Goal: Transaction & Acquisition: Purchase product/service

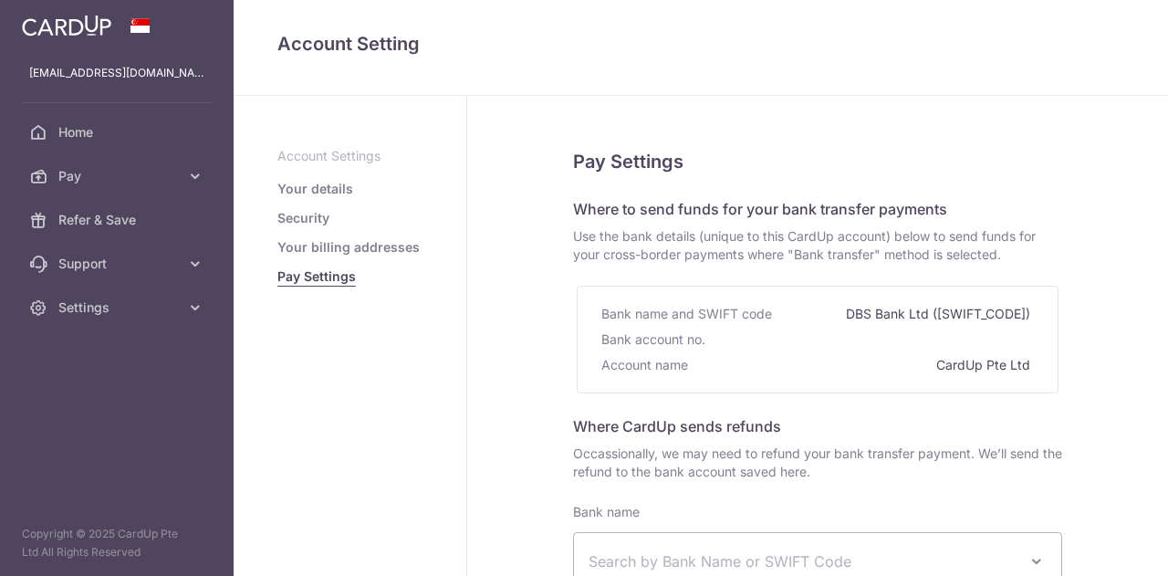
select select
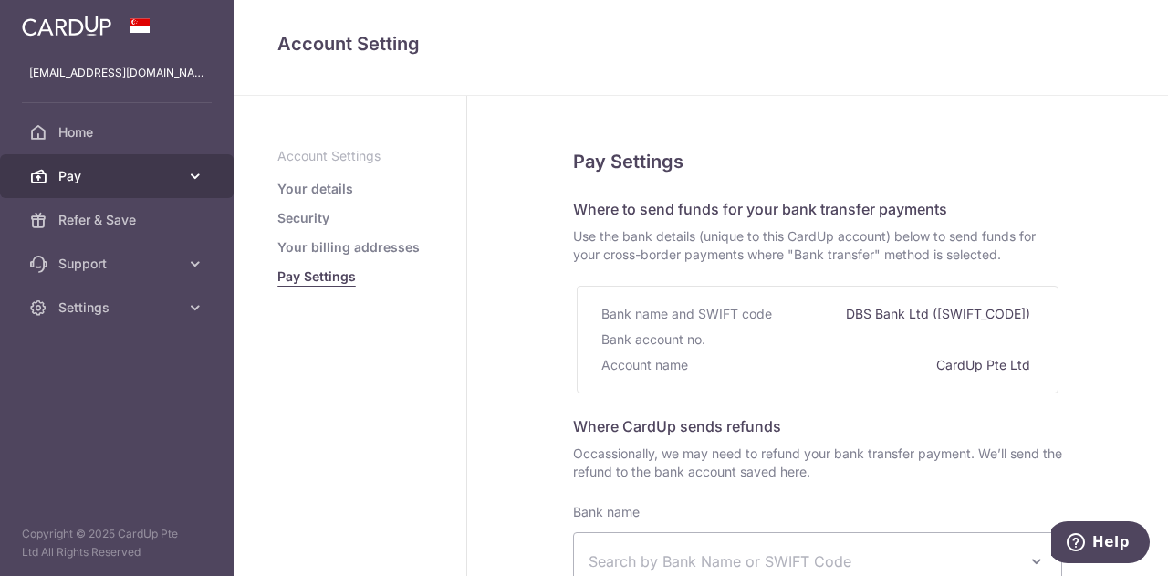
click at [94, 178] on span "Pay" at bounding box center [118, 176] width 120 height 18
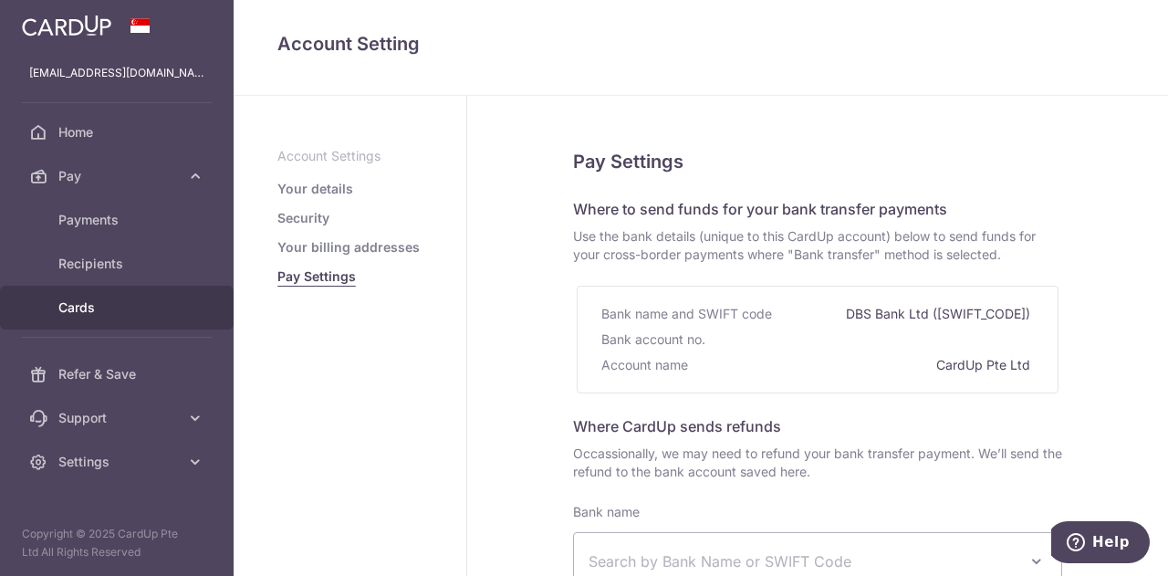
click at [106, 310] on span "Cards" at bounding box center [118, 307] width 120 height 18
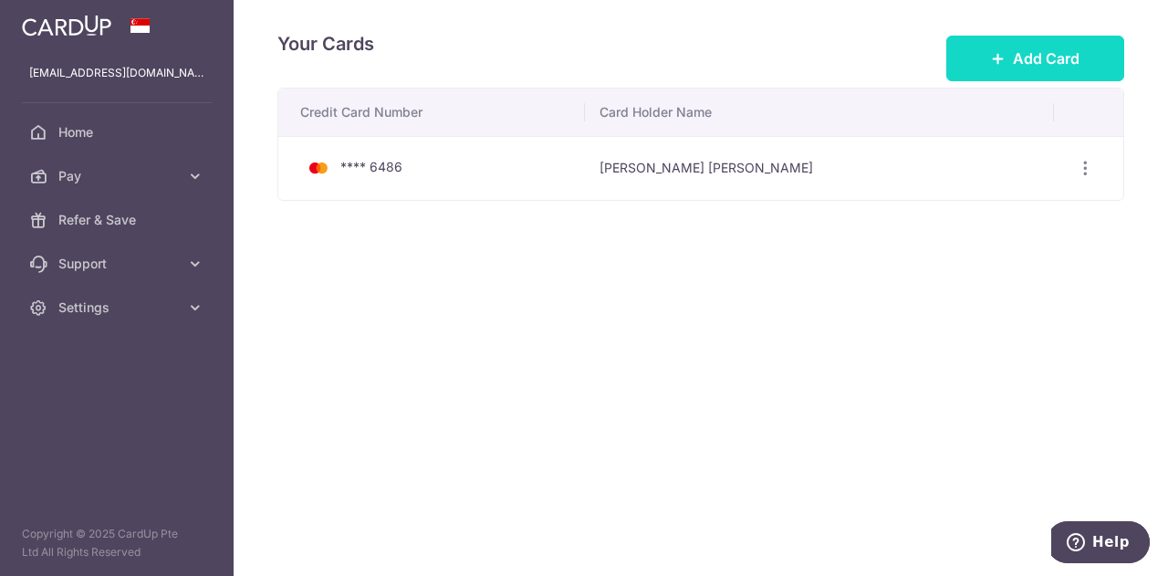
click at [991, 51] on button "Add Card" at bounding box center [1035, 59] width 178 height 46
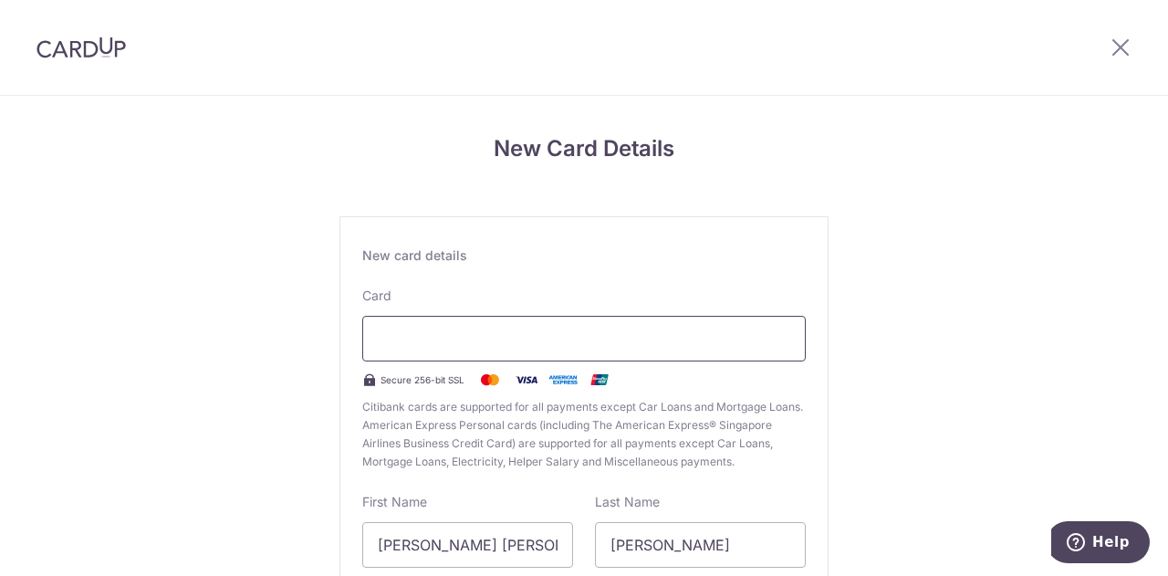
click at [454, 328] on iframe at bounding box center [584, 339] width 412 height 22
click at [456, 340] on iframe at bounding box center [584, 339] width 412 height 22
click at [437, 337] on iframe at bounding box center [584, 339] width 412 height 22
click at [438, 337] on iframe at bounding box center [584, 339] width 412 height 22
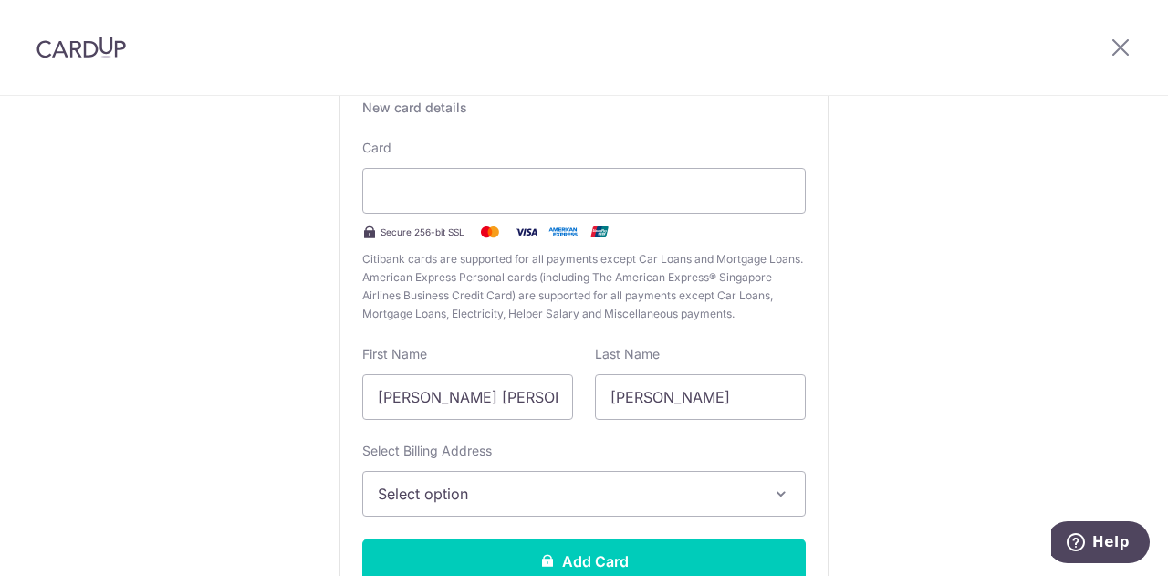
scroll to position [284, 0]
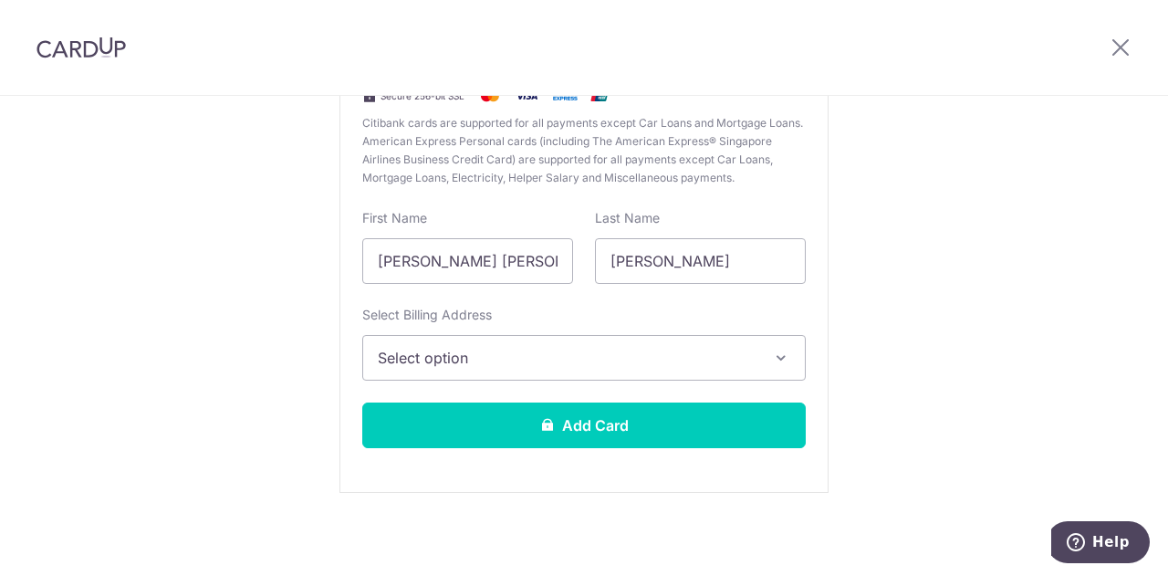
click at [776, 353] on icon "button" at bounding box center [781, 358] width 18 height 18
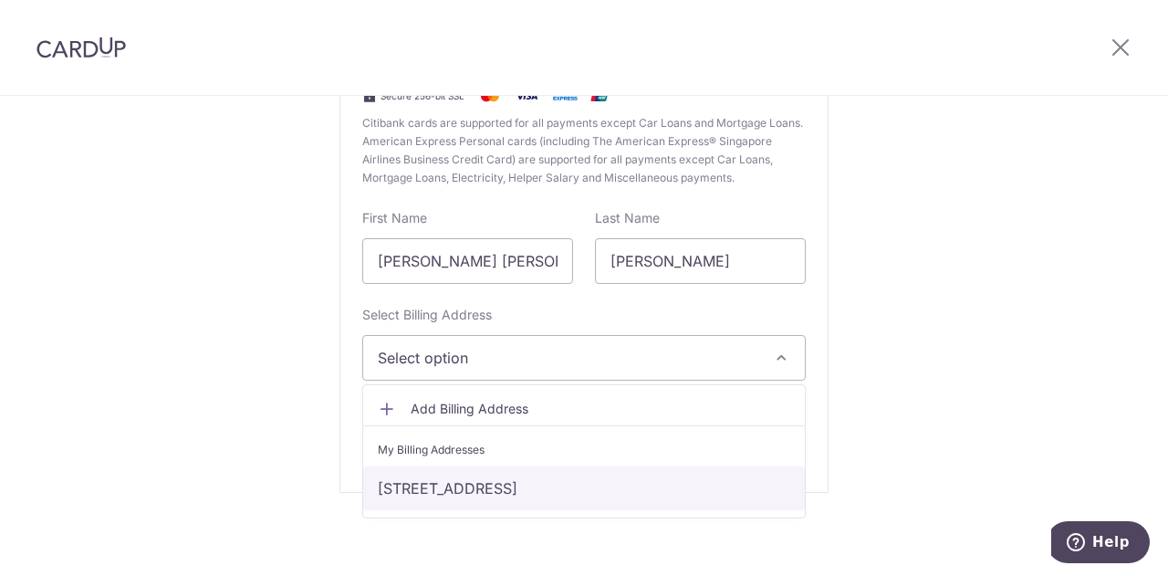
click at [543, 478] on link "28 BURGHLEY DRIVE, Singapore, Singapore-559006" at bounding box center [584, 488] width 442 height 44
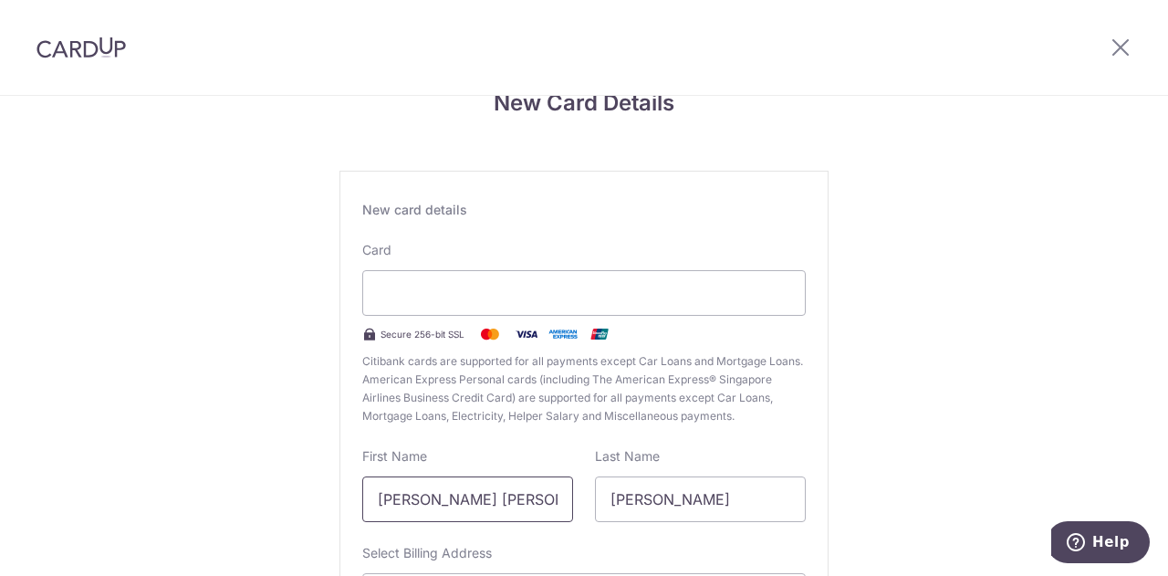
scroll to position [0, 0]
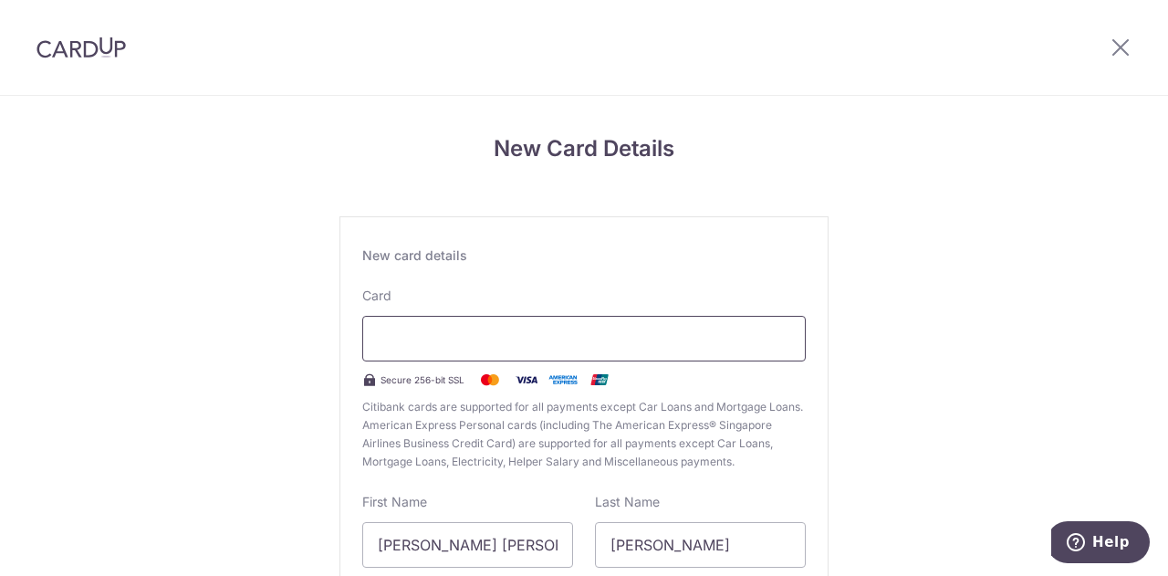
click at [441, 353] on div at bounding box center [583, 339] width 443 height 46
click at [524, 380] on img at bounding box center [526, 380] width 36 height 22
click at [425, 254] on div "New card details" at bounding box center [583, 255] width 443 height 18
click at [376, 291] on label "Card" at bounding box center [376, 296] width 29 height 18
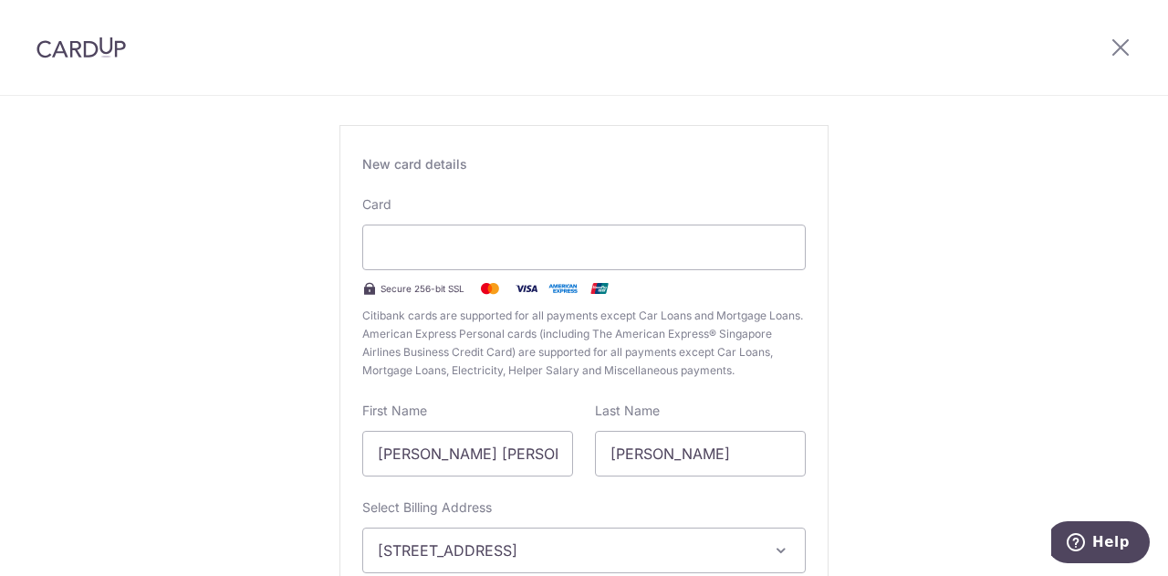
scroll to position [182, 0]
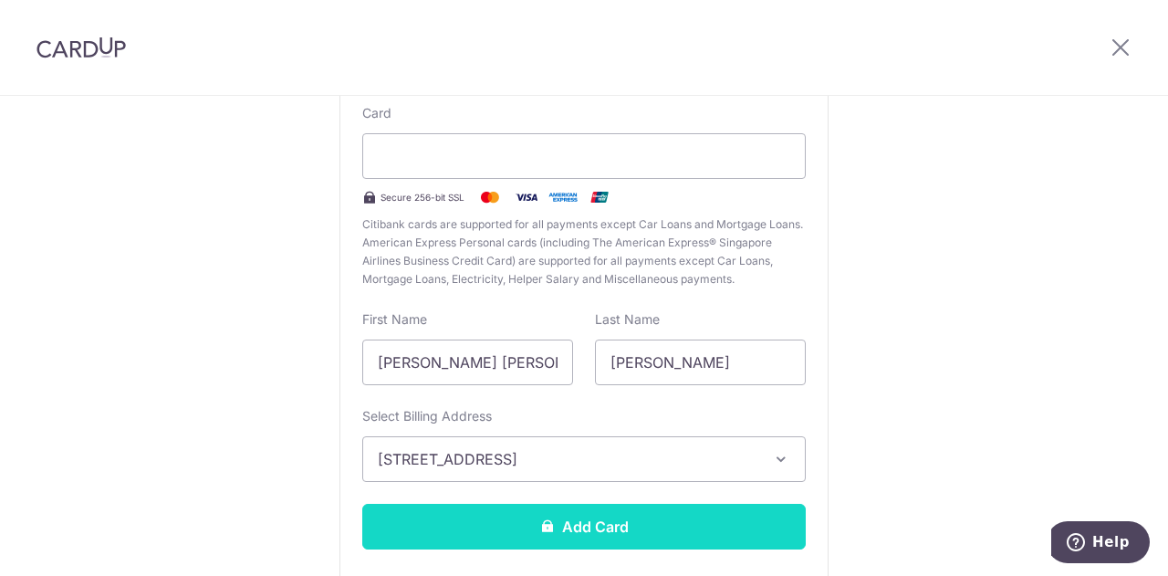
click at [611, 522] on button "Add Card" at bounding box center [583, 527] width 443 height 46
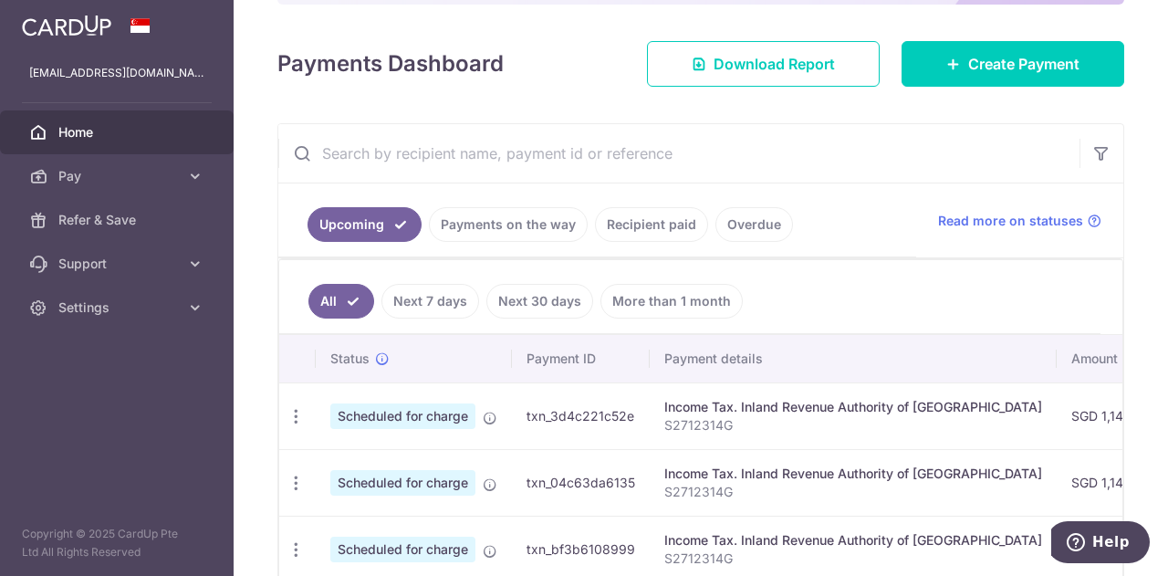
scroll to position [277, 0]
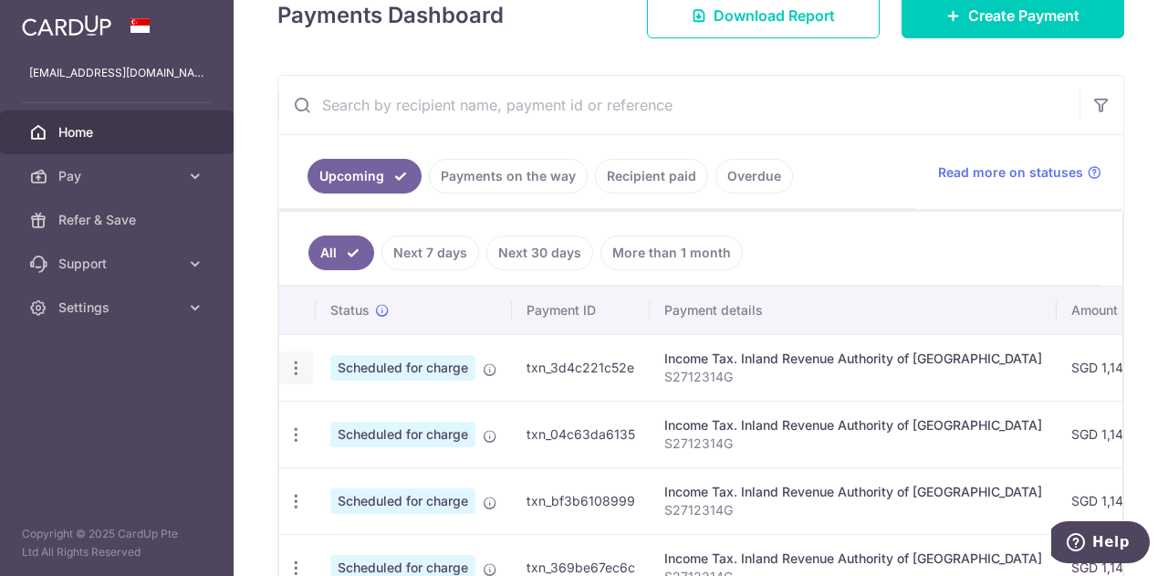
click at [299, 361] on icon "button" at bounding box center [296, 368] width 19 height 19
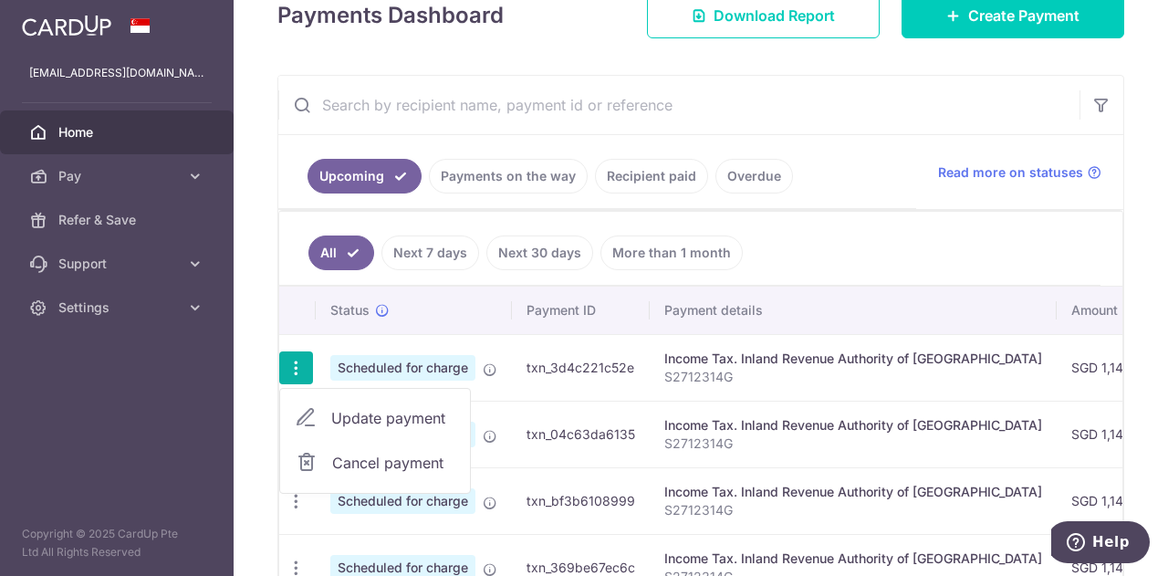
click at [363, 407] on span "Update payment" at bounding box center [393, 418] width 124 height 22
radio input "true"
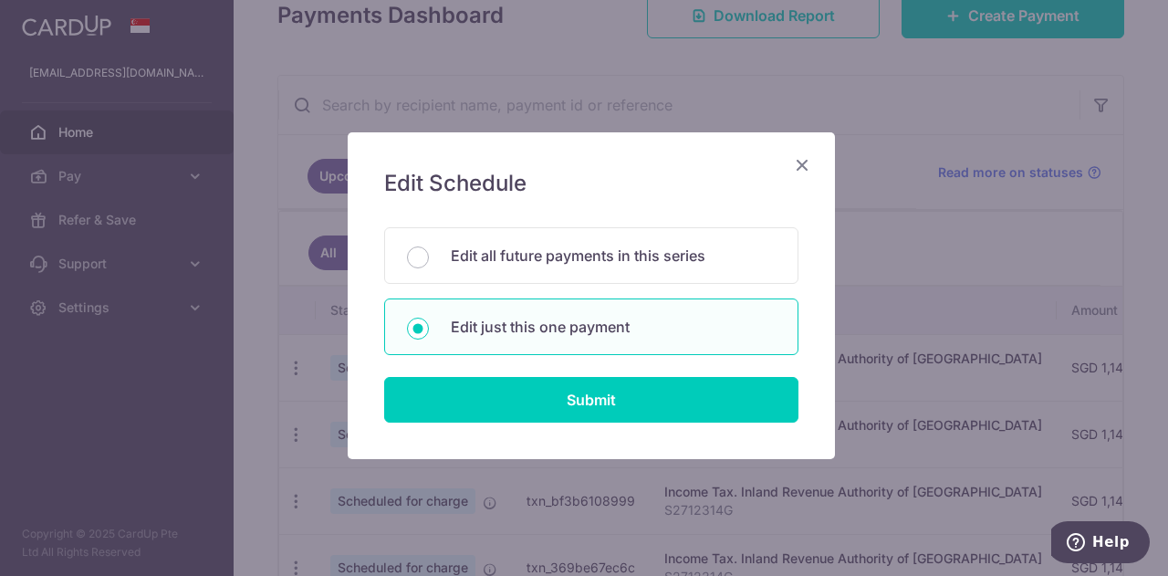
click at [659, 216] on div "Edit Schedule You will be editing all 5 payments to Inland Revenue Authority of…" at bounding box center [591, 295] width 487 height 327
click at [639, 247] on p "Edit all future payments in this series" at bounding box center [613, 256] width 325 height 22
click at [429, 247] on input "Edit all future payments in this series" at bounding box center [418, 257] width 22 height 22
radio input "true"
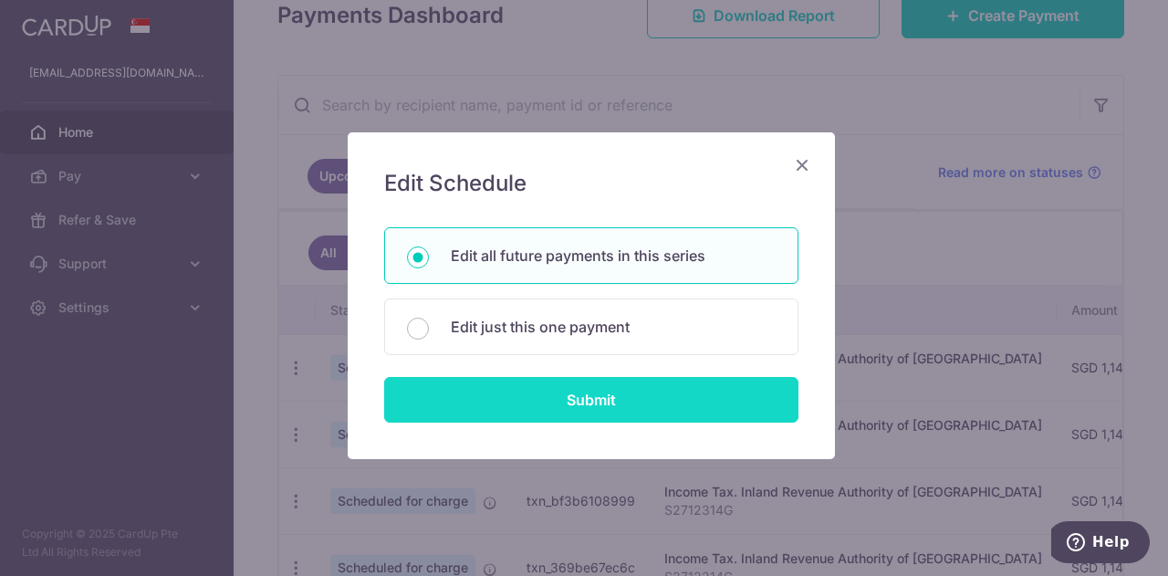
click at [602, 401] on input "Submit" at bounding box center [591, 400] width 414 height 46
radio input "true"
type input "1,149.45"
type input "S2712314G"
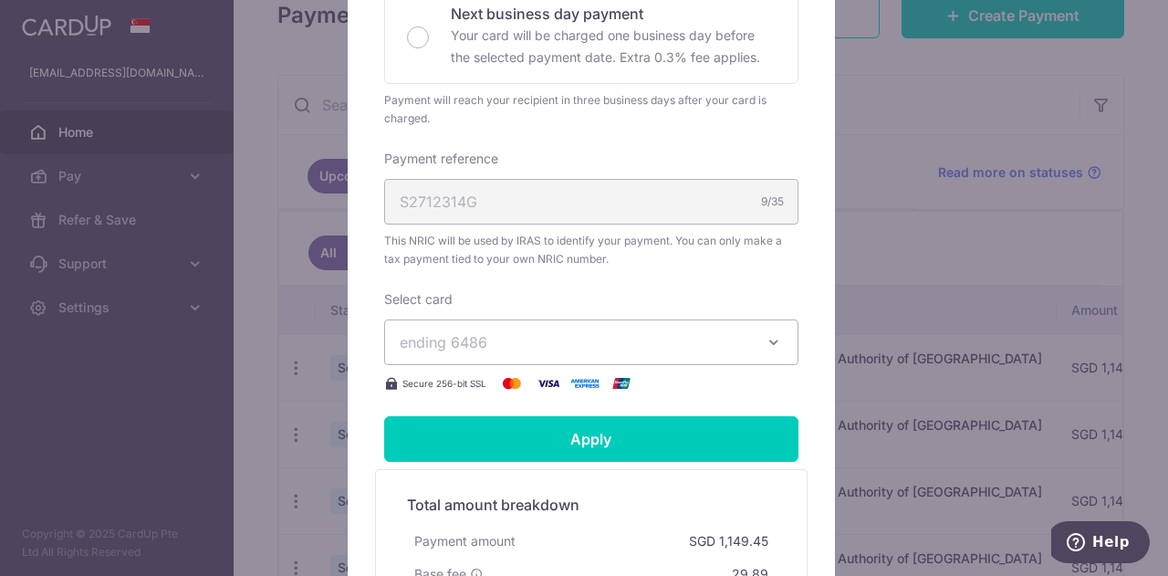
scroll to position [547, 0]
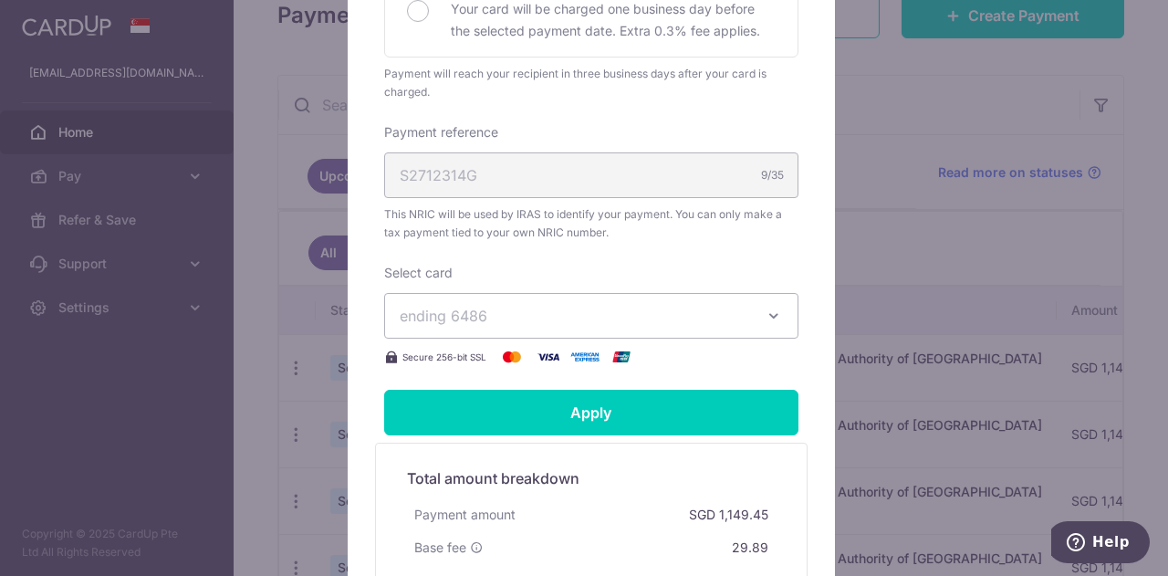
click at [704, 301] on button "ending 6486" at bounding box center [591, 316] width 414 height 46
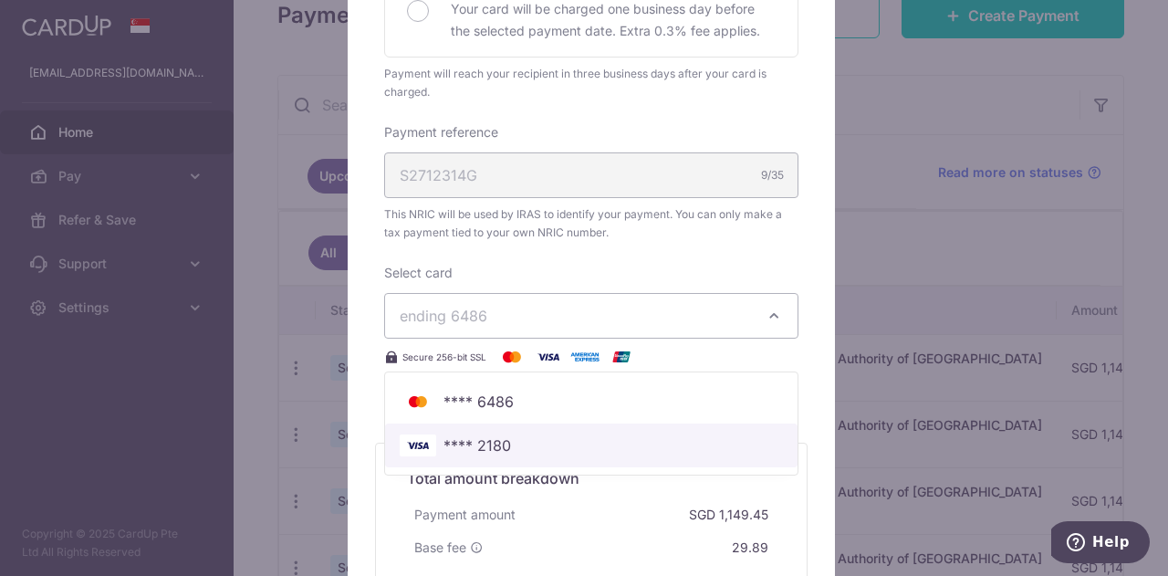
click at [509, 424] on link "**** 2180" at bounding box center [591, 445] width 412 height 44
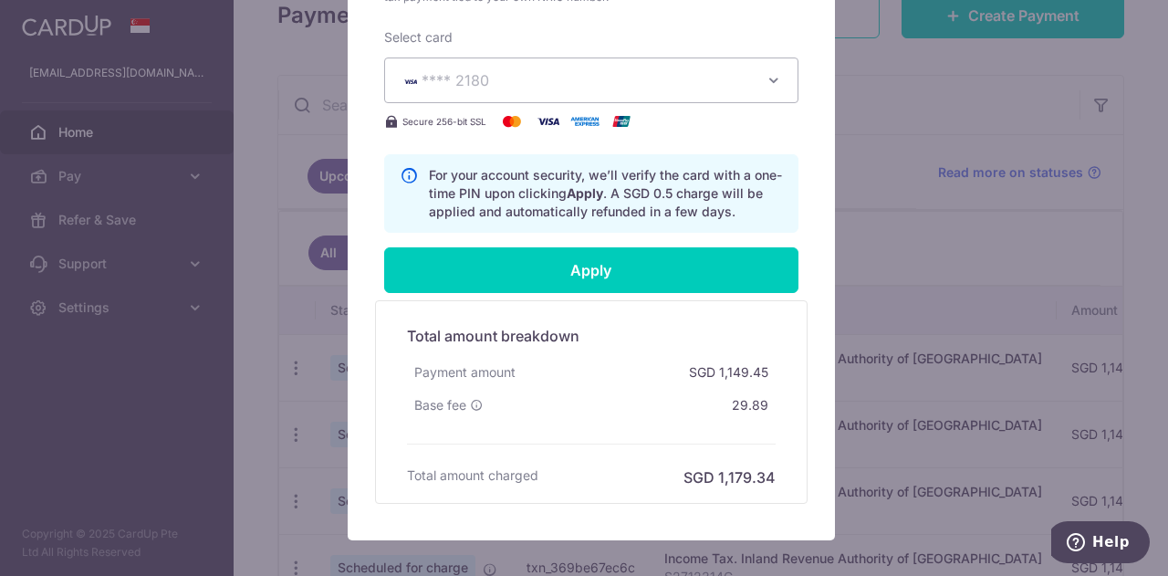
scroll to position [600, 0]
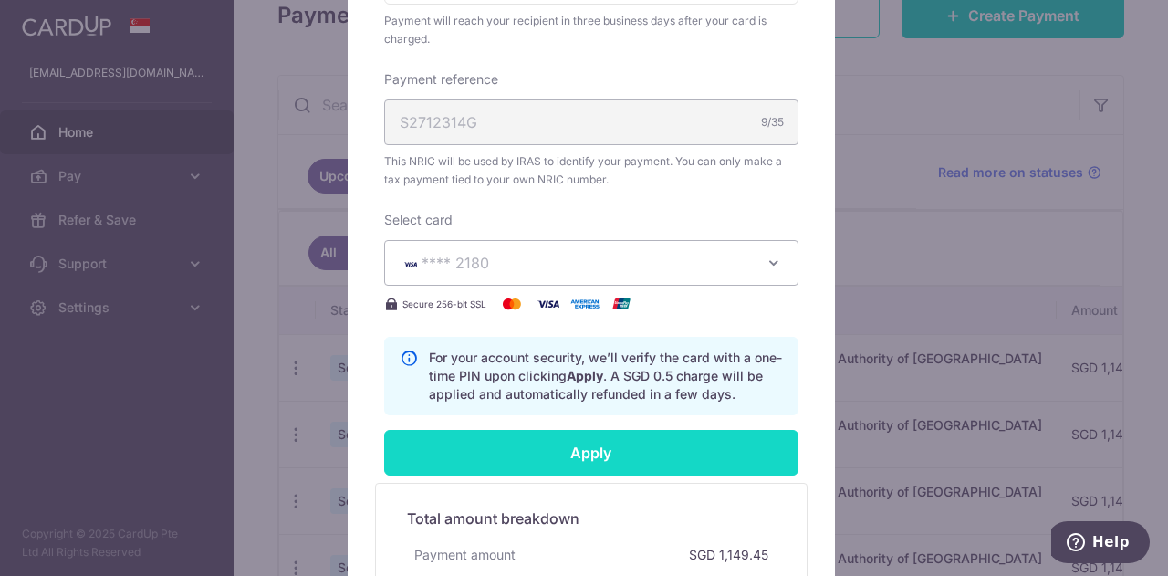
click at [637, 446] on input "Apply" at bounding box center [591, 453] width 414 height 46
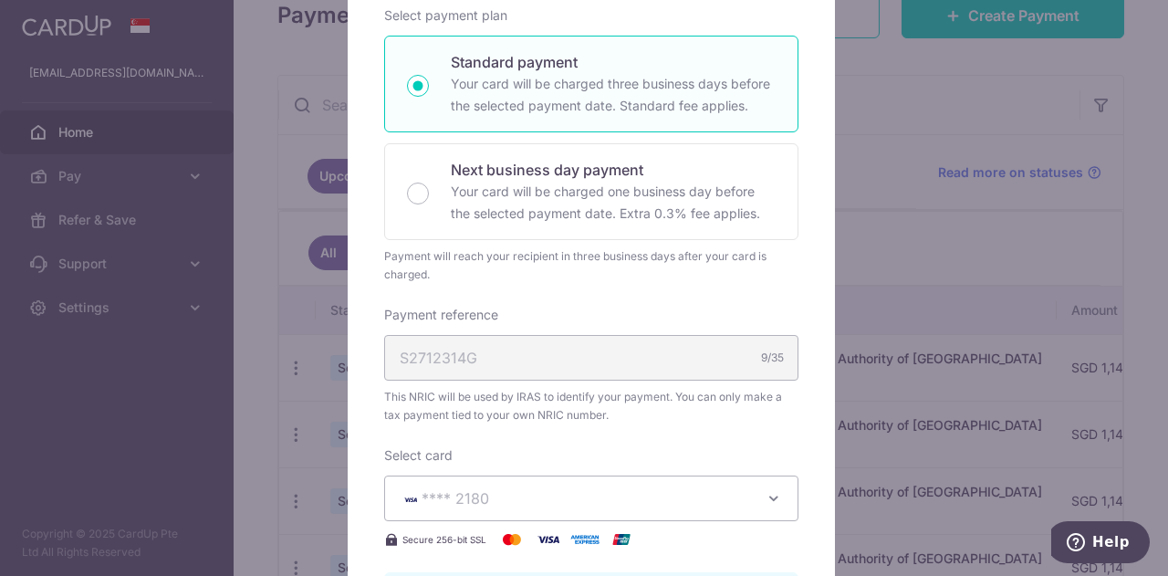
scroll to position [365, 0]
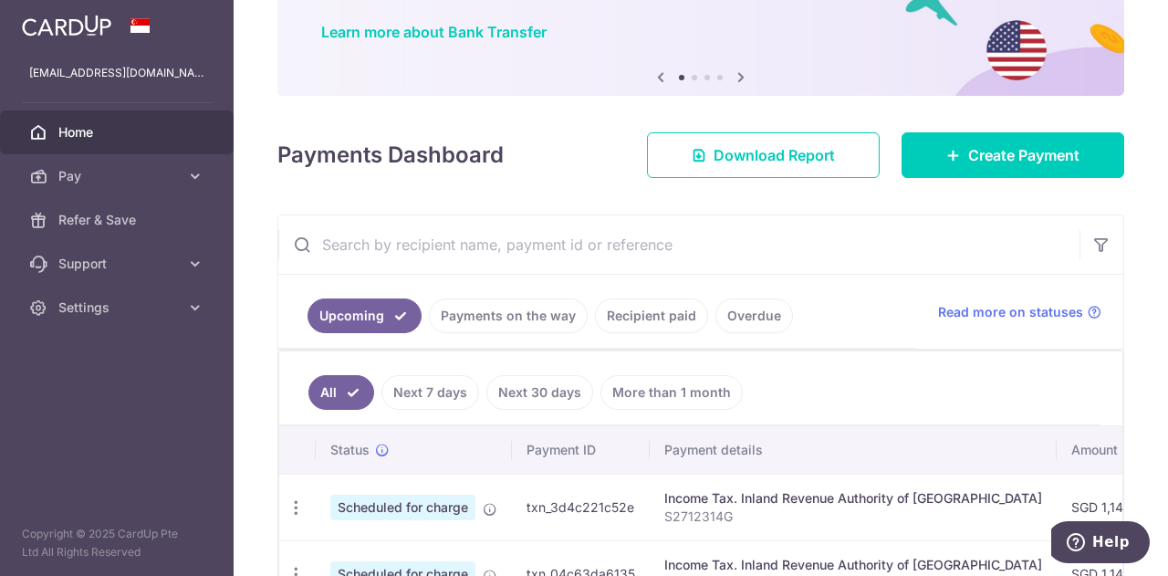
scroll to position [91, 0]
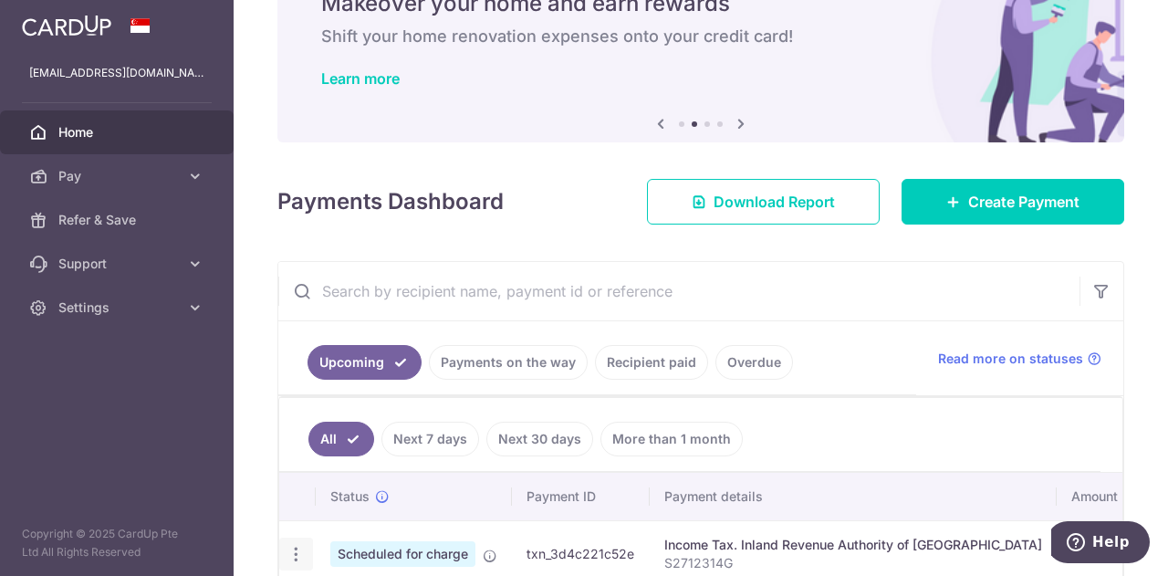
click at [285, 537] on div "Update payment Cancel payment" at bounding box center [296, 554] width 34 height 34
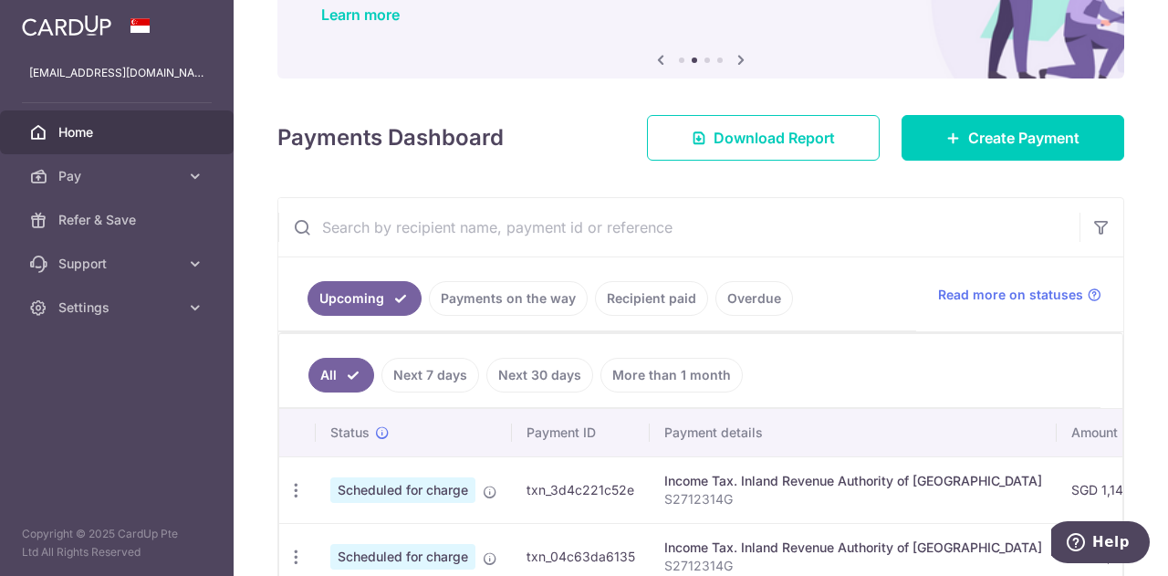
scroll to position [182, 0]
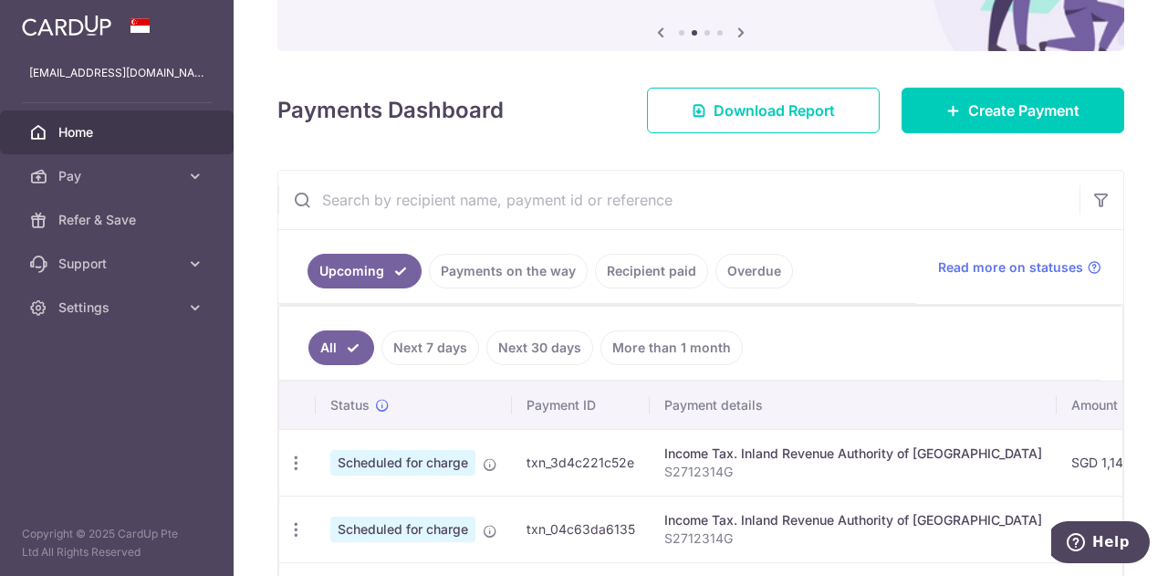
click at [618, 442] on td "txn_3d4c221c52e" at bounding box center [581, 462] width 138 height 67
click at [297, 454] on icon "button" at bounding box center [296, 463] width 19 height 19
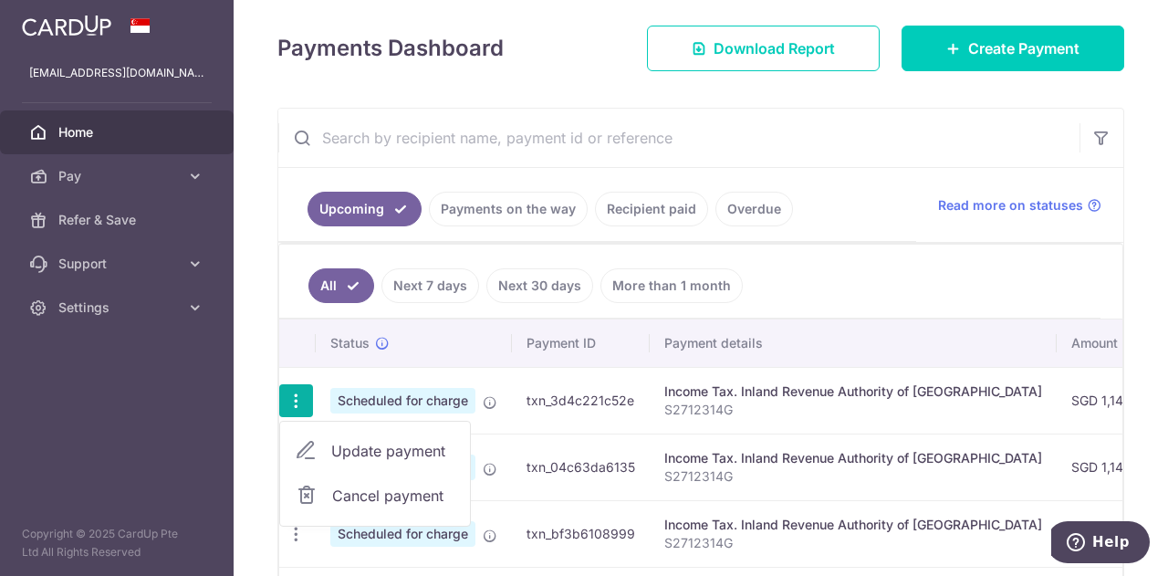
scroll to position [274, 0]
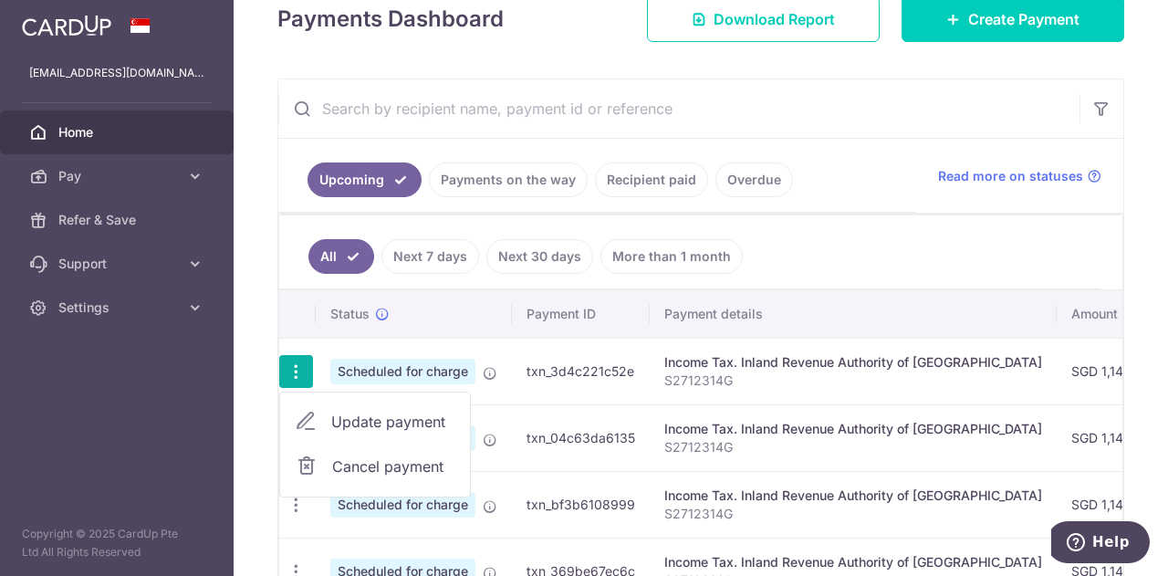
drag, startPoint x: 714, startPoint y: 382, endPoint x: 696, endPoint y: 384, distance: 17.4
click at [711, 382] on p "S2712314G" at bounding box center [853, 380] width 378 height 18
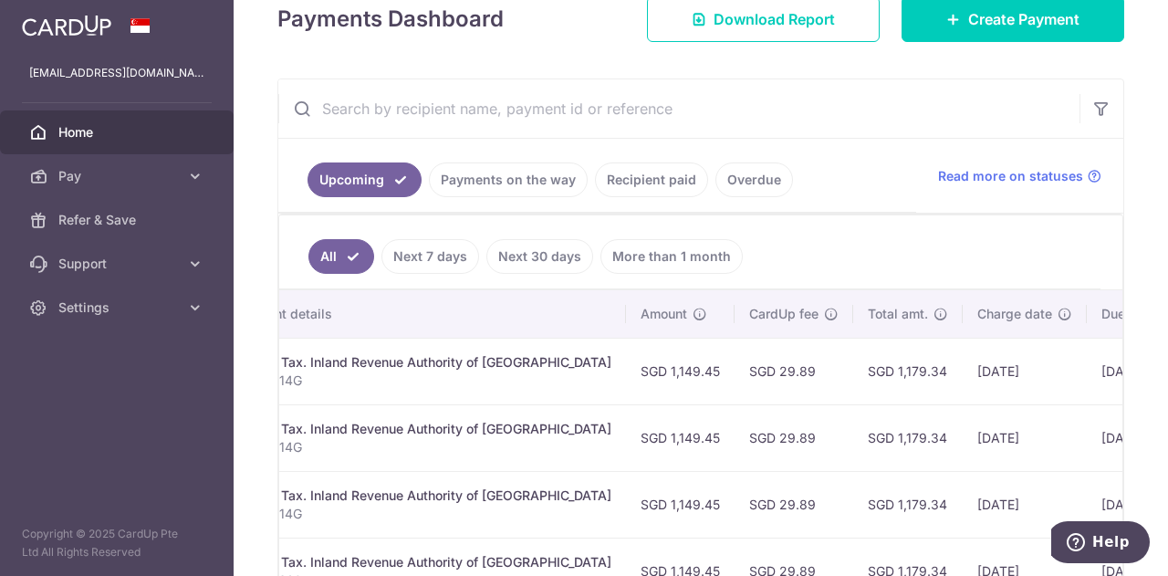
scroll to position [0, 573]
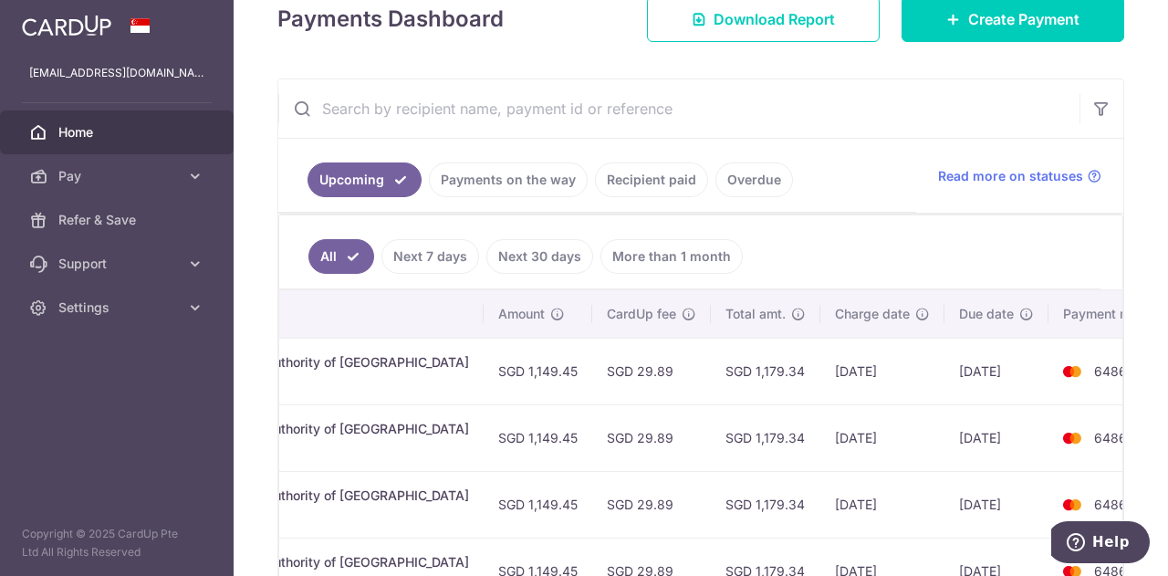
drag, startPoint x: 642, startPoint y: 366, endPoint x: 703, endPoint y: 394, distance: 66.5
click at [703, 394] on tr "Update payment Cancel payment Scheduled for charge txn_3d4c221c52e Income Tax. …" at bounding box center [446, 371] width 1481 height 67
click at [711, 394] on td "SGD 1,179.34" at bounding box center [765, 371] width 109 height 67
drag, startPoint x: 1033, startPoint y: 359, endPoint x: 1068, endPoint y: 373, distance: 37.6
click at [1063, 371] on td "6486" at bounding box center [1117, 371] width 139 height 67
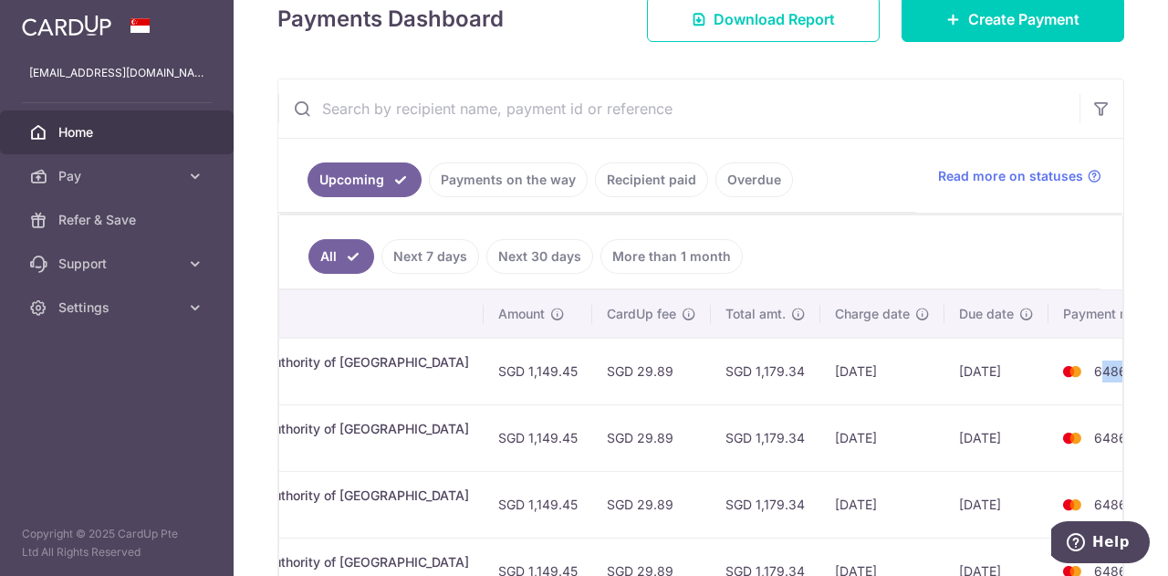
click at [1069, 375] on td "6486" at bounding box center [1117, 371] width 139 height 67
drag, startPoint x: 1063, startPoint y: 362, endPoint x: 1018, endPoint y: 360, distance: 44.7
click at [1048, 360] on td "6486" at bounding box center [1117, 371] width 139 height 67
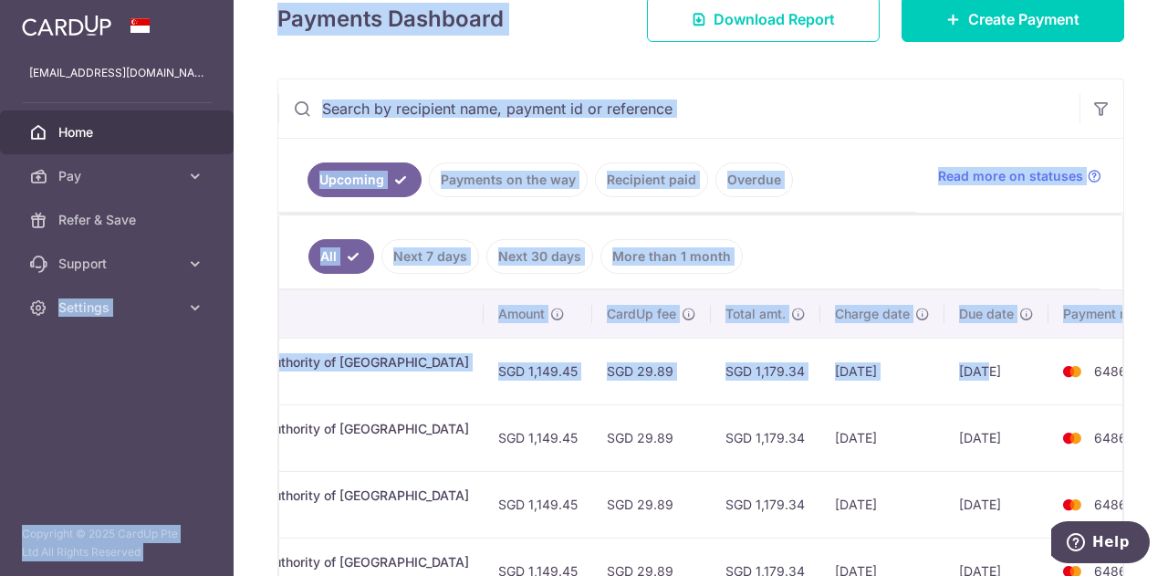
scroll to position [0, 0]
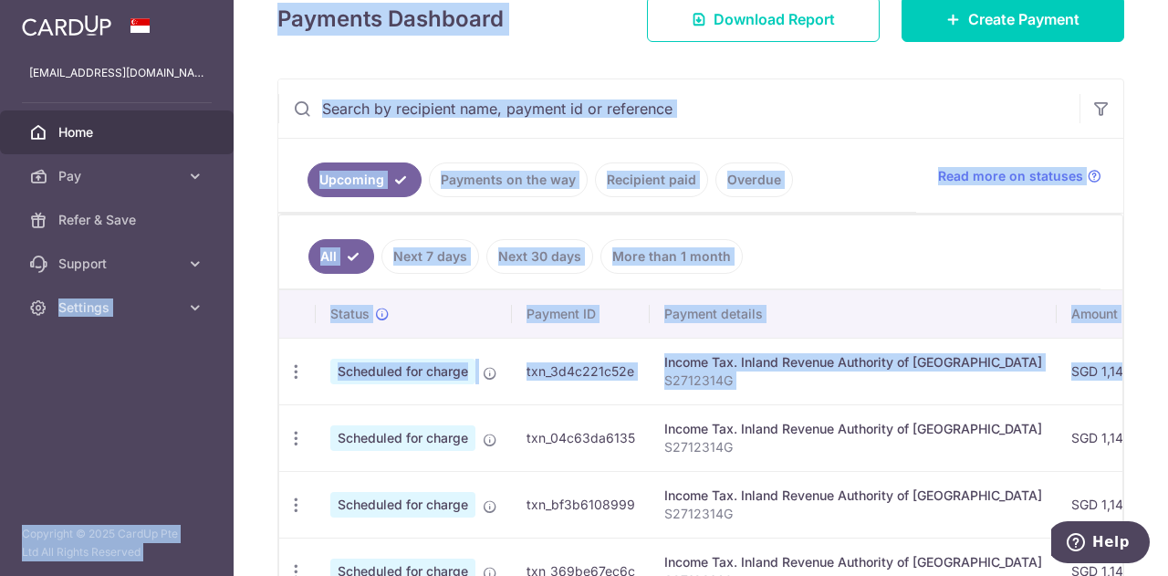
drag, startPoint x: 912, startPoint y: 370, endPoint x: 0, endPoint y: 371, distance: 912.5
click at [0, 371] on main "gbsantosiv@gmail.com Home Pay Payments Recipients Cards Refer & Save Support FA…" at bounding box center [584, 288] width 1168 height 576
click at [554, 386] on td "txn_3d4c221c52e" at bounding box center [581, 371] width 138 height 67
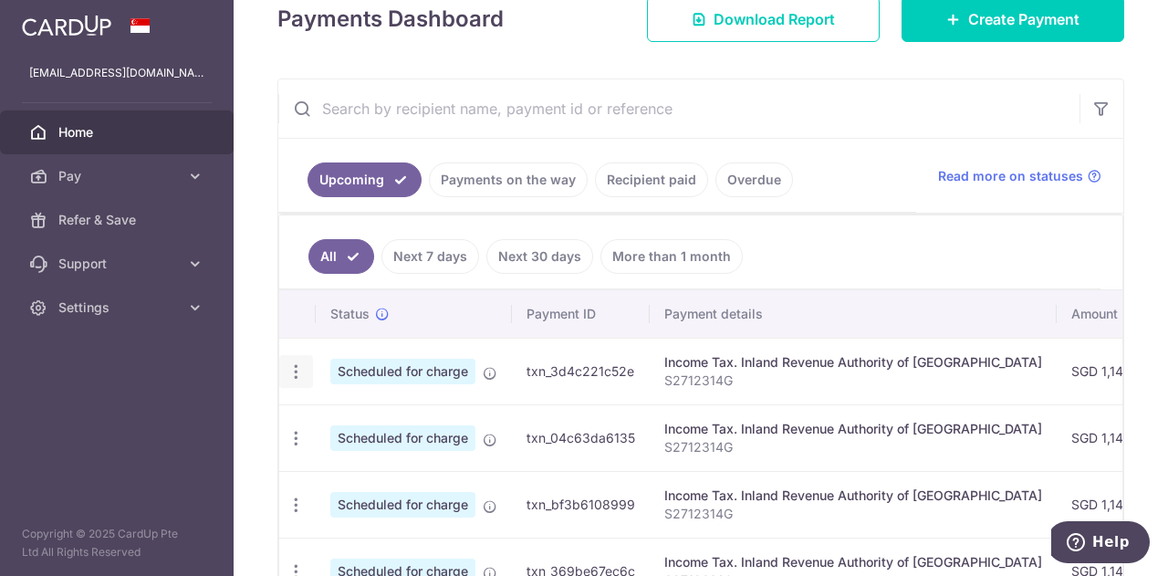
click at [302, 362] on icon "button" at bounding box center [296, 371] width 19 height 19
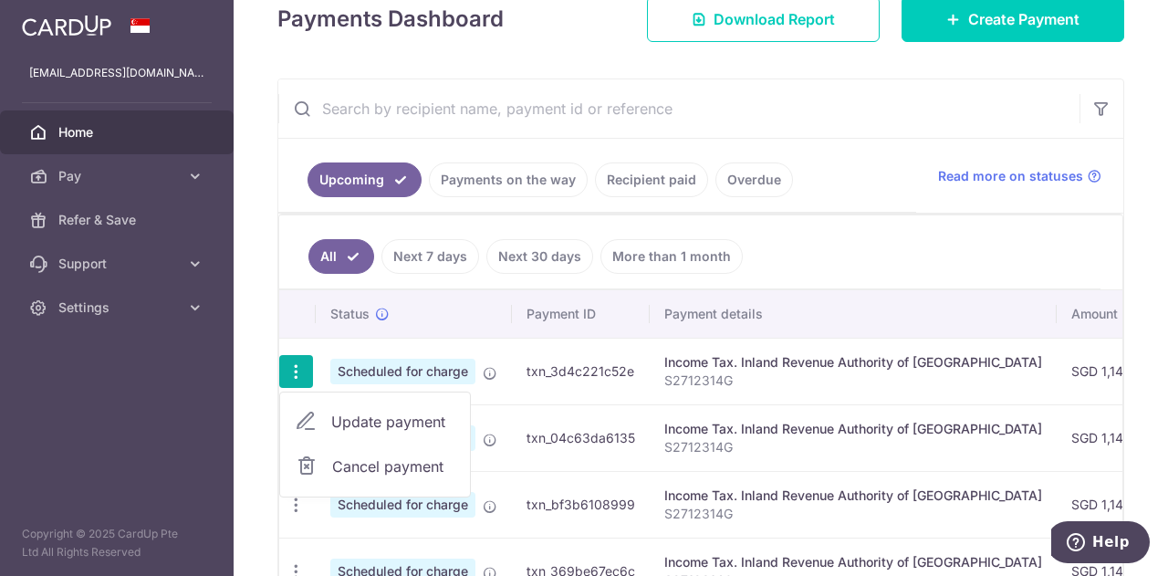
click at [420, 415] on span "Update payment" at bounding box center [393, 422] width 124 height 22
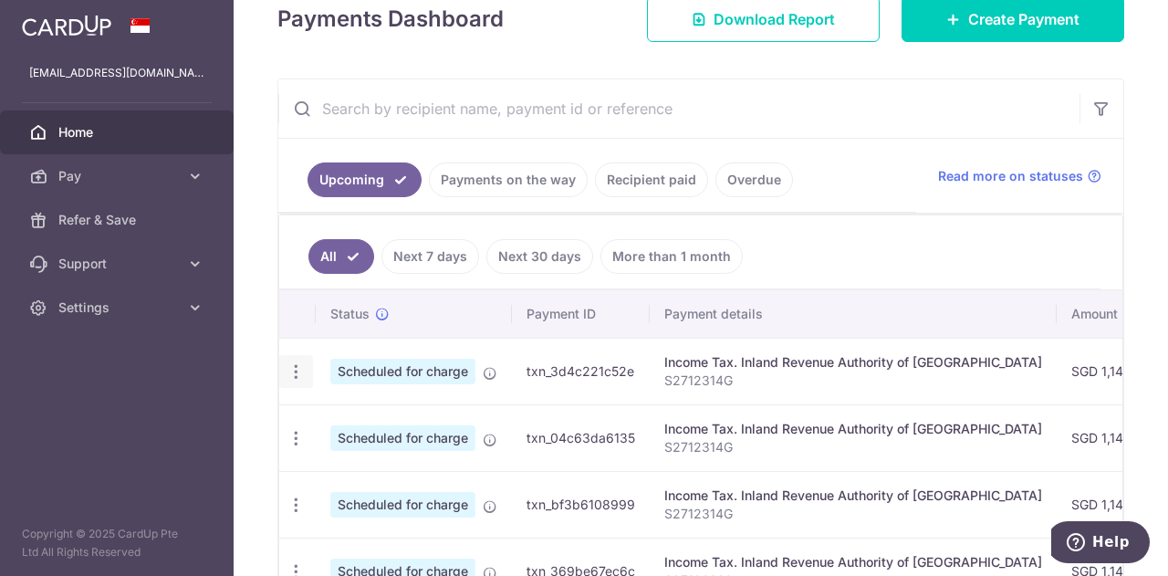
click at [288, 362] on icon "button" at bounding box center [296, 371] width 19 height 19
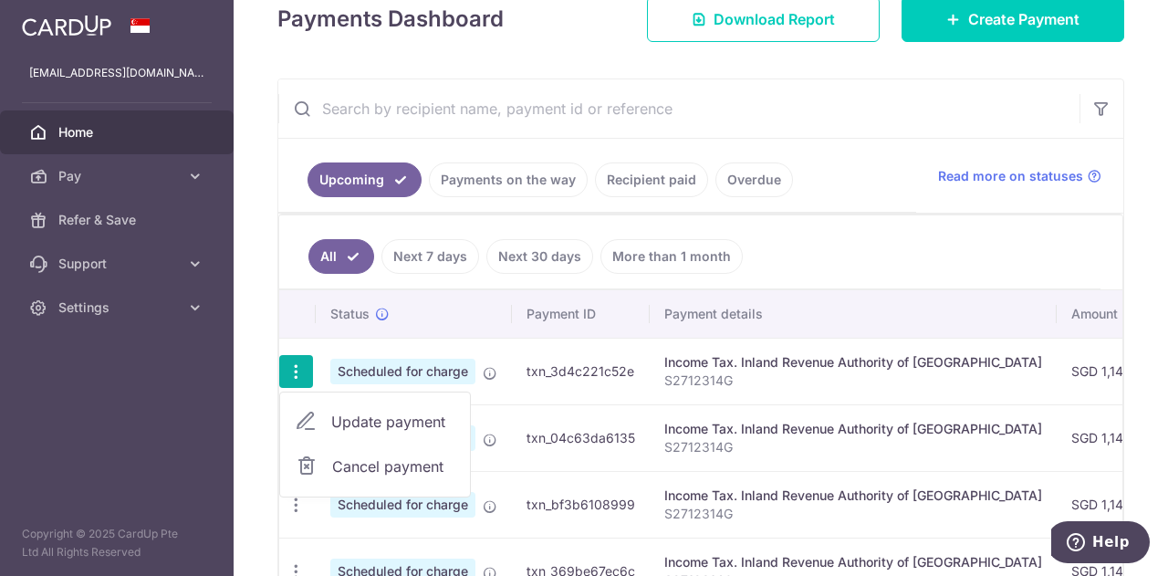
click at [392, 411] on span "Update payment" at bounding box center [393, 422] width 124 height 22
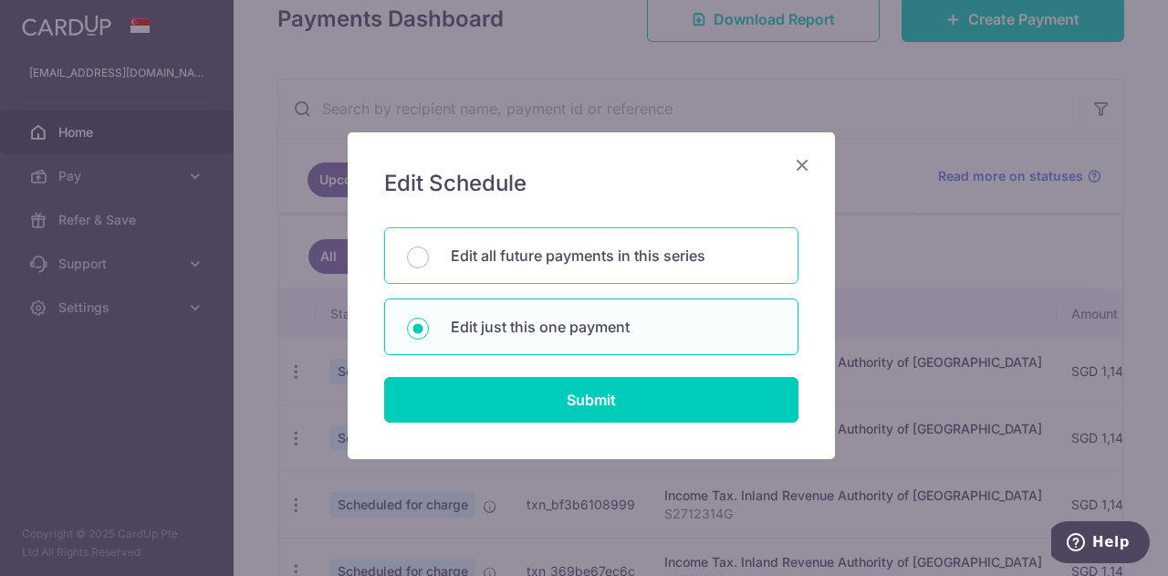
click at [507, 245] on p "Edit all future payments in this series" at bounding box center [613, 256] width 325 height 22
click at [429, 246] on input "Edit all future payments in this series" at bounding box center [418, 257] width 22 height 22
radio input "true"
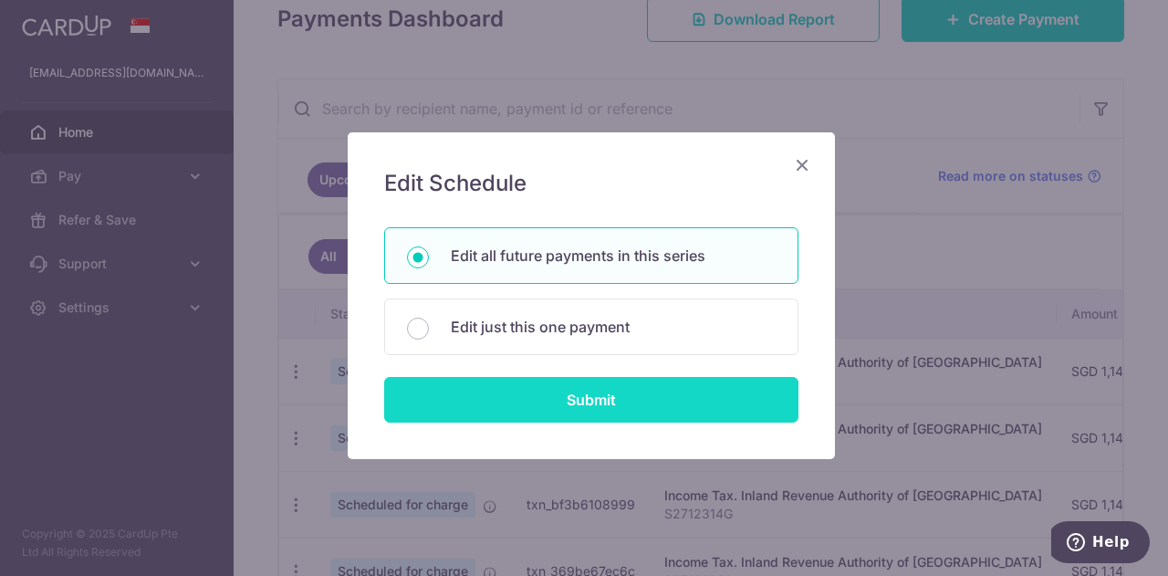
click at [553, 399] on input "Submit" at bounding box center [591, 400] width 414 height 46
radio input "true"
type input "1,149.45"
type input "S2712314G"
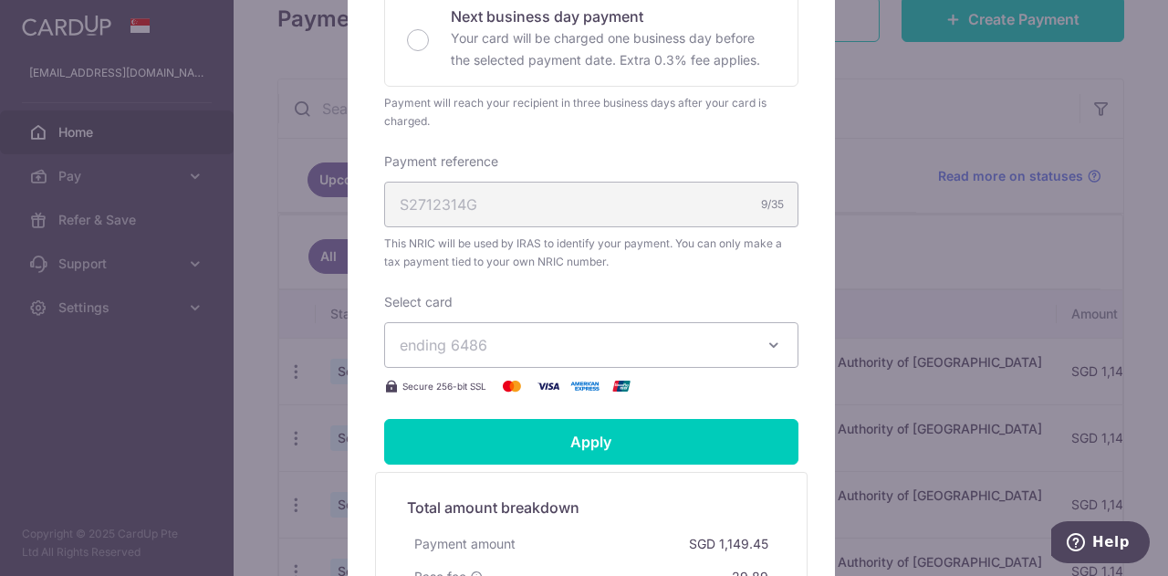
scroll to position [547, 0]
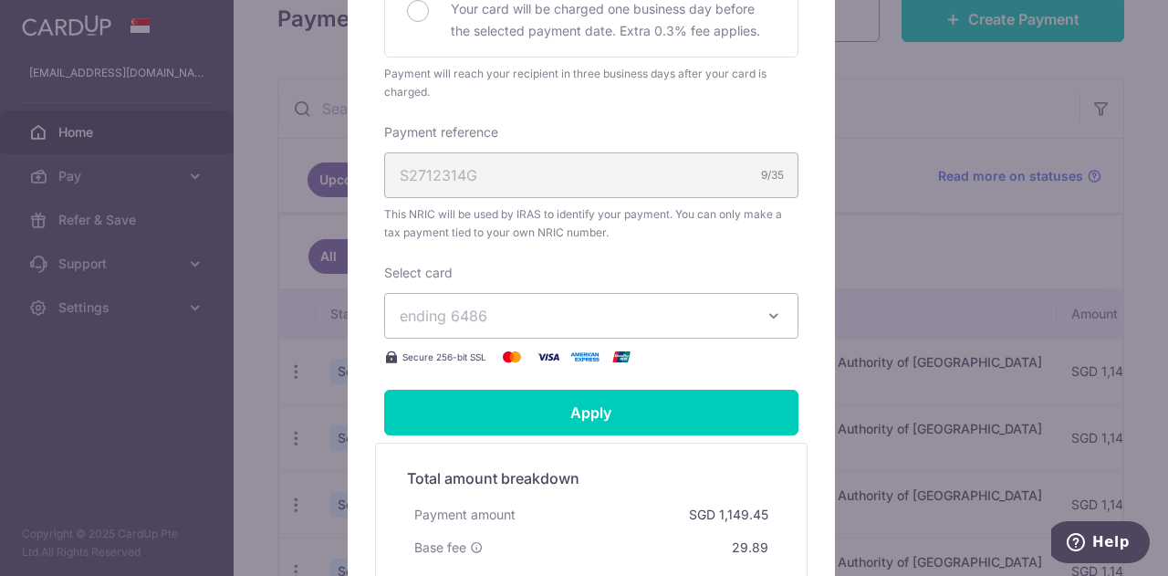
click at [603, 311] on span "ending 6486" at bounding box center [575, 316] width 350 height 22
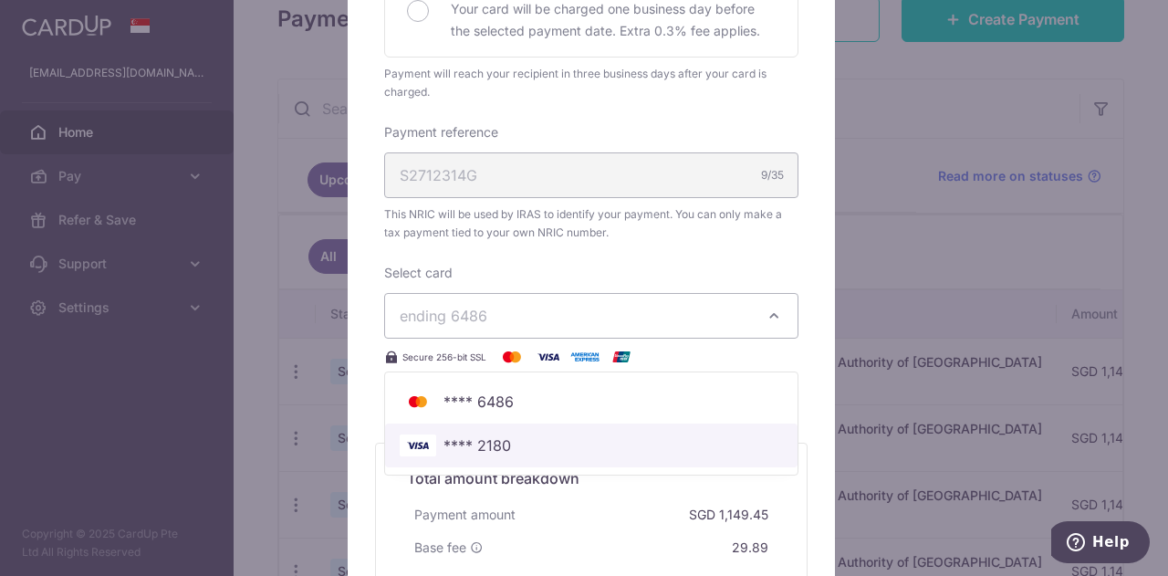
click at [536, 437] on span "**** 2180" at bounding box center [591, 445] width 383 height 22
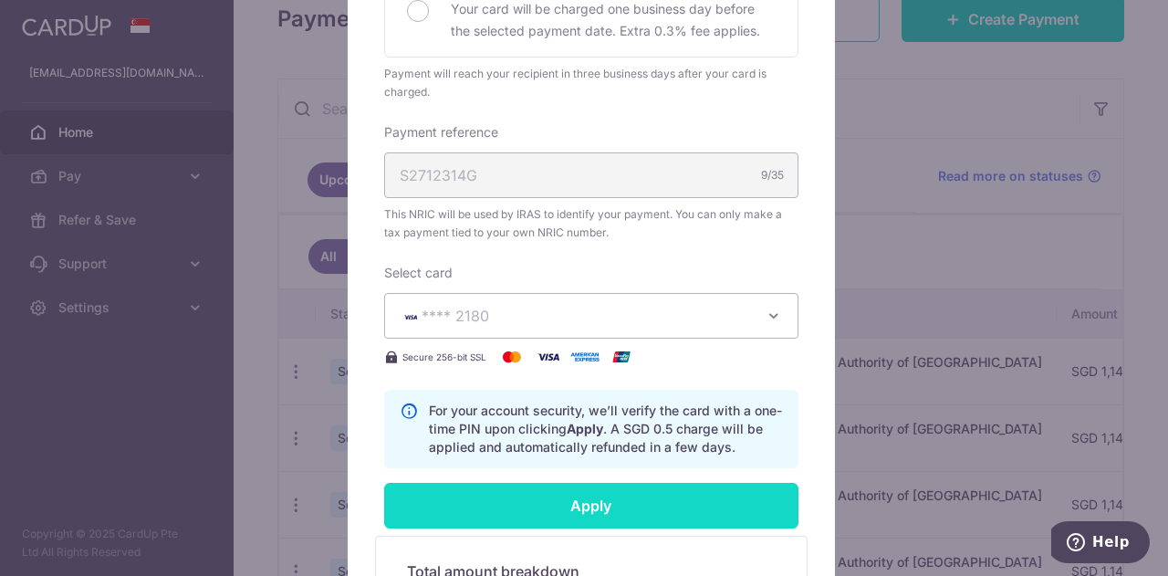
click at [569, 509] on input "Apply" at bounding box center [591, 506] width 414 height 46
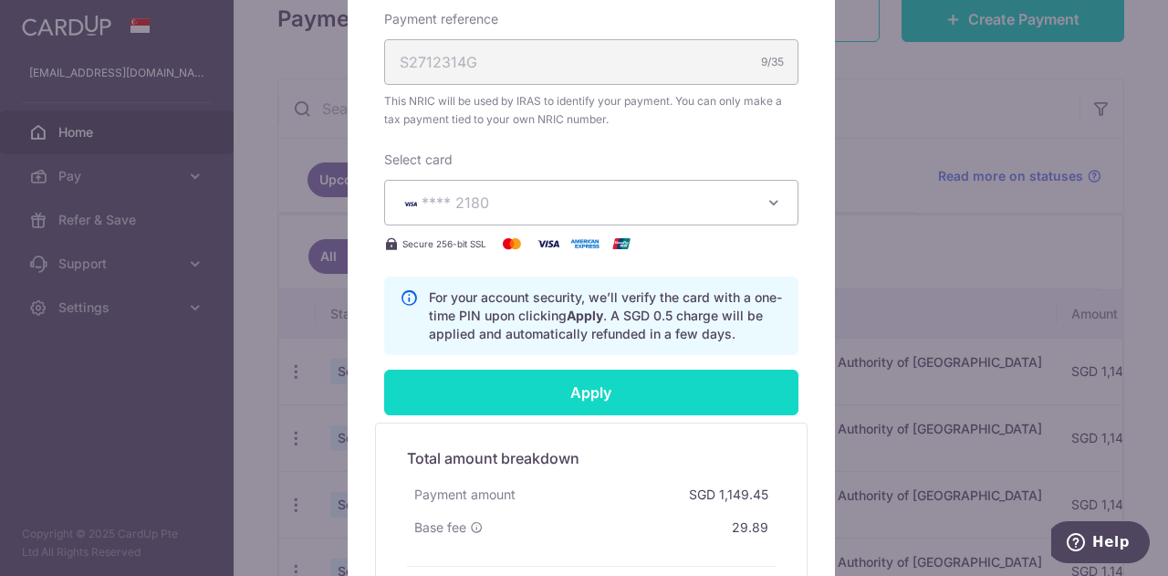
scroll to position [874, 0]
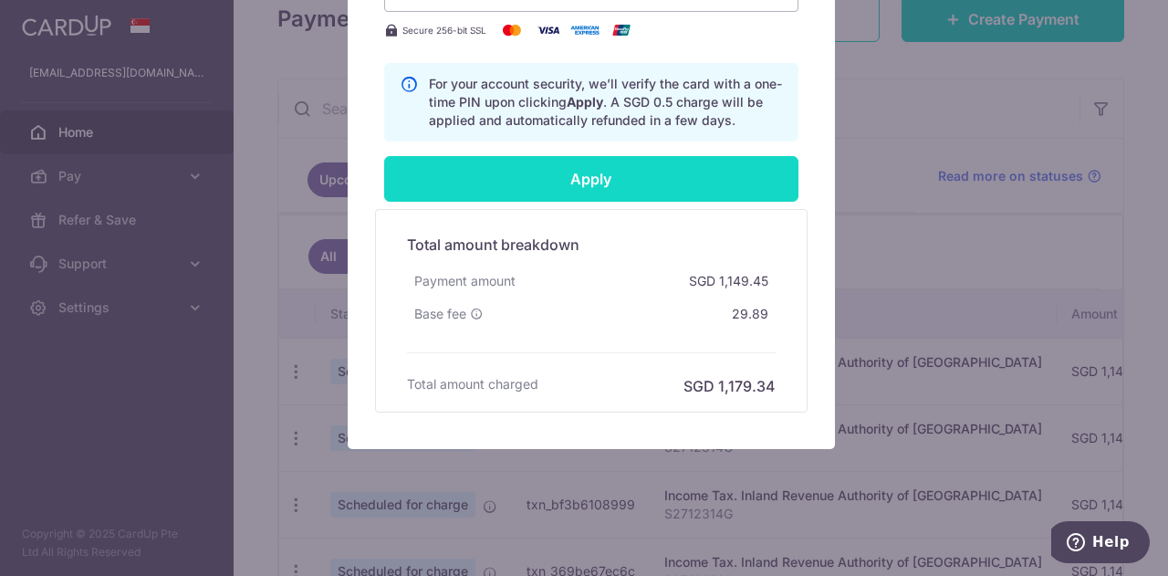
type input "Successfully Applied"
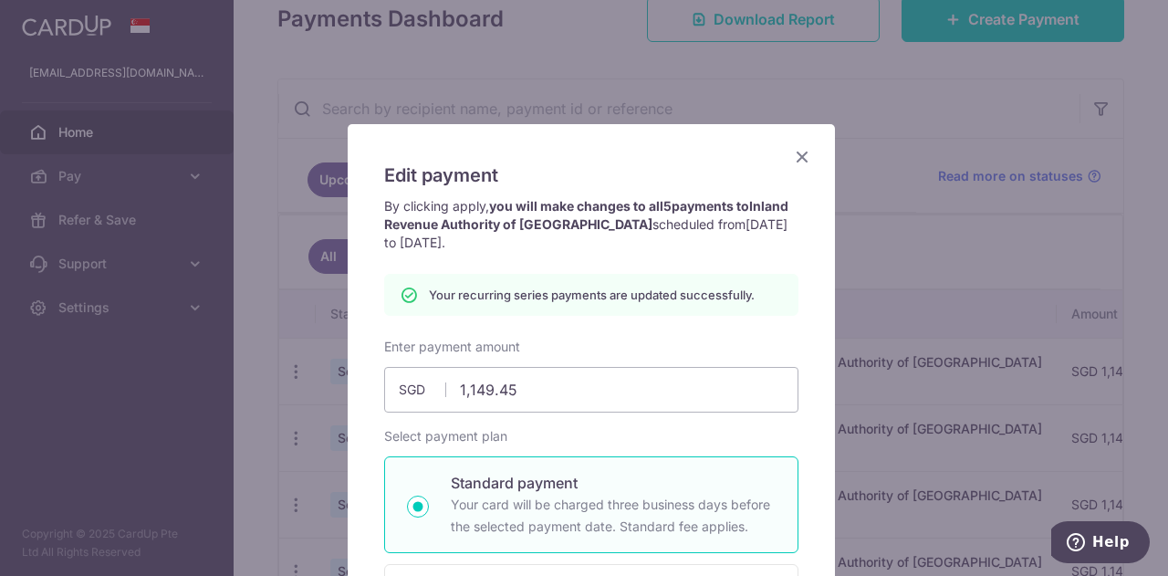
scroll to position [0, 0]
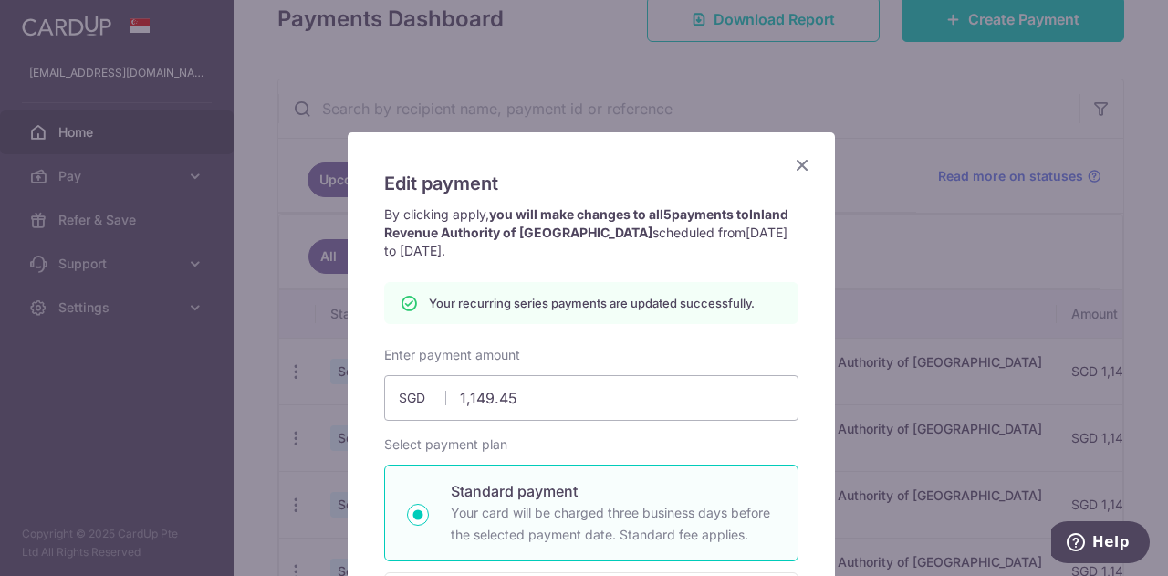
click at [793, 167] on icon "Close" at bounding box center [802, 164] width 22 height 23
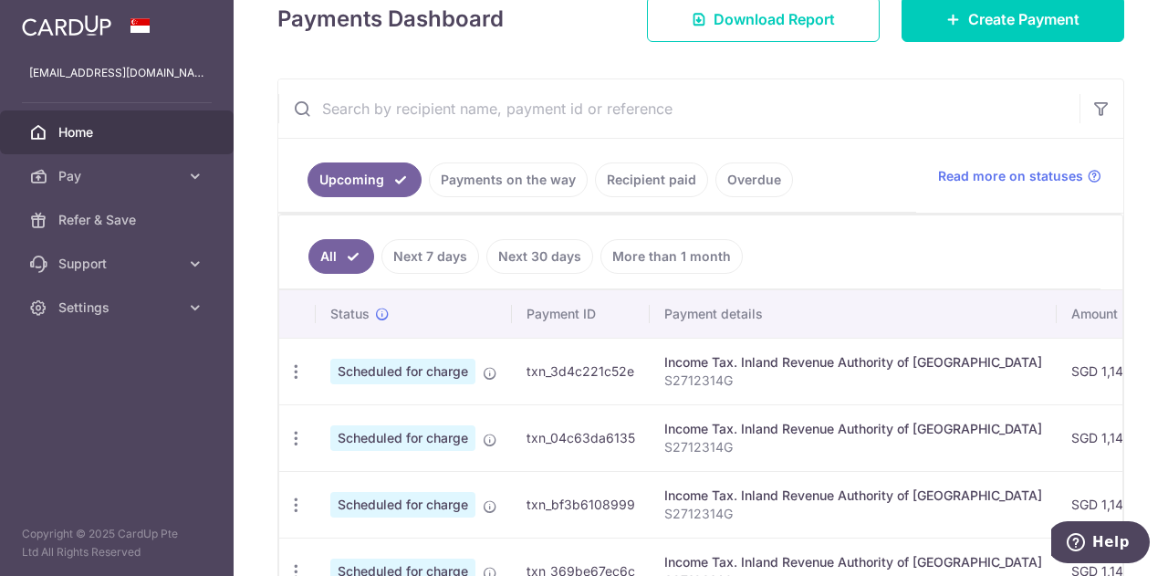
drag, startPoint x: 883, startPoint y: 390, endPoint x: 898, endPoint y: 377, distance: 19.4
click at [898, 382] on td "Income Tax. Inland Revenue Authority of Singapore S2712314G" at bounding box center [853, 371] width 407 height 67
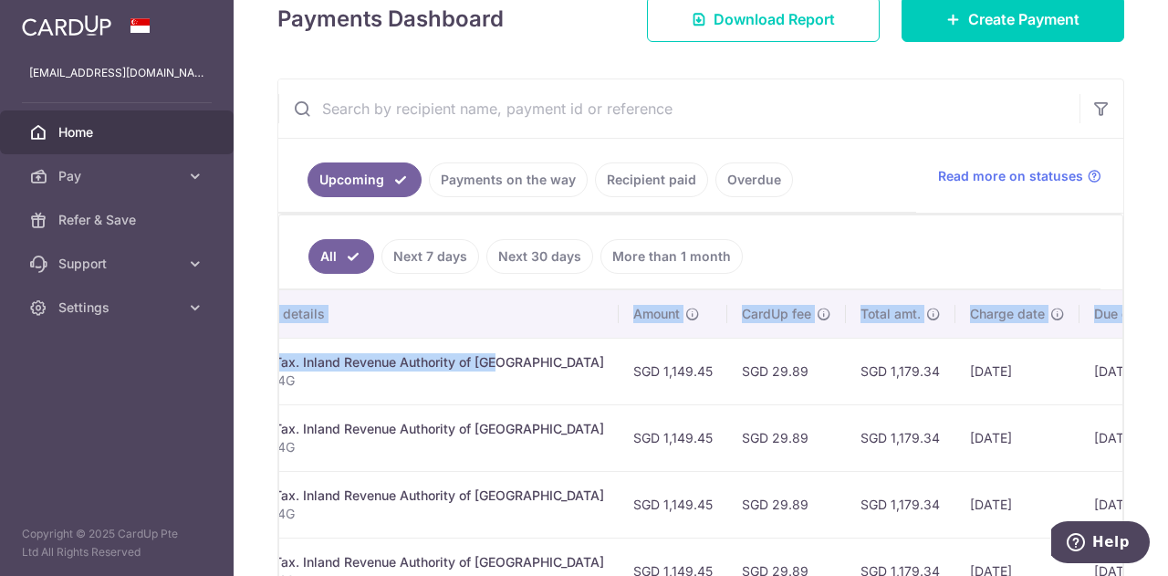
scroll to position [0, 573]
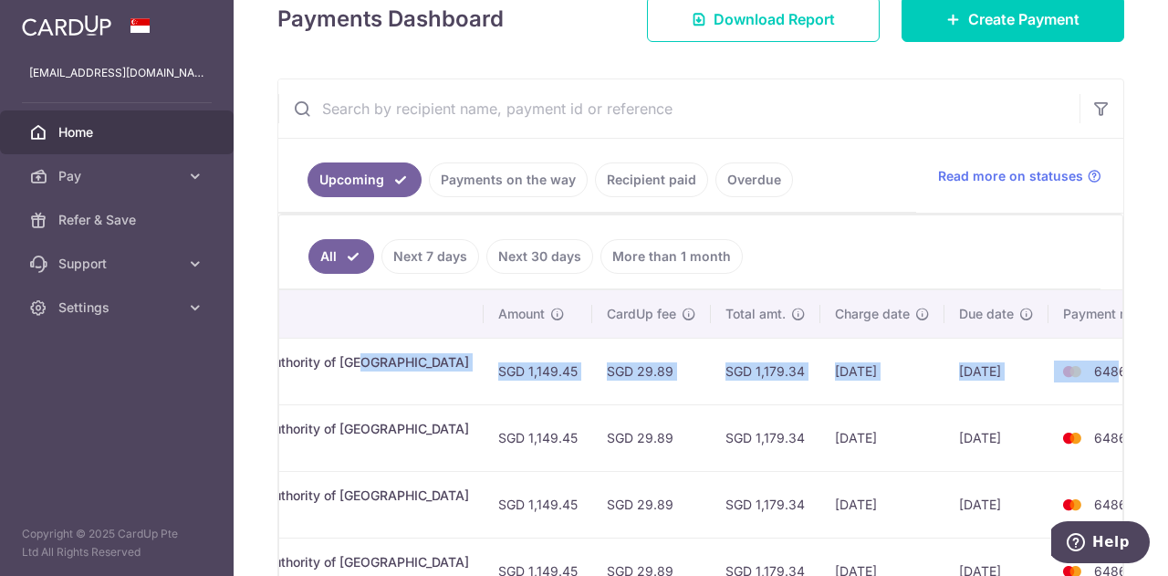
drag, startPoint x: 883, startPoint y: 352, endPoint x: 1054, endPoint y: 377, distance: 172.4
click at [1054, 377] on tr "Update payment Cancel payment Scheduled for charge txn_3d4c221c52e Income Tax. …" at bounding box center [446, 371] width 1481 height 67
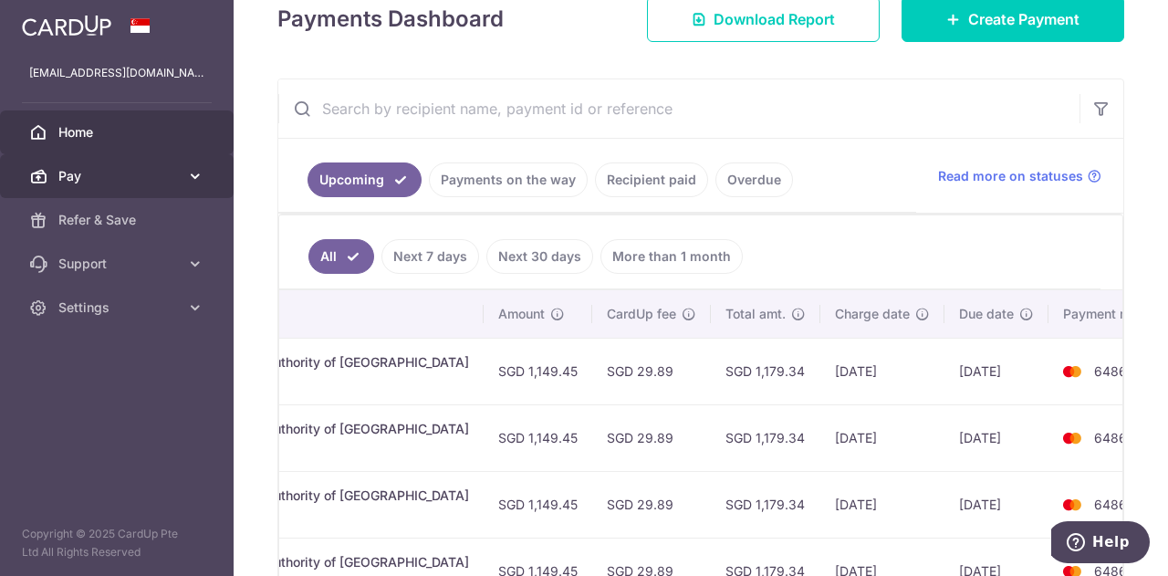
click at [100, 169] on span "Pay" at bounding box center [118, 176] width 120 height 18
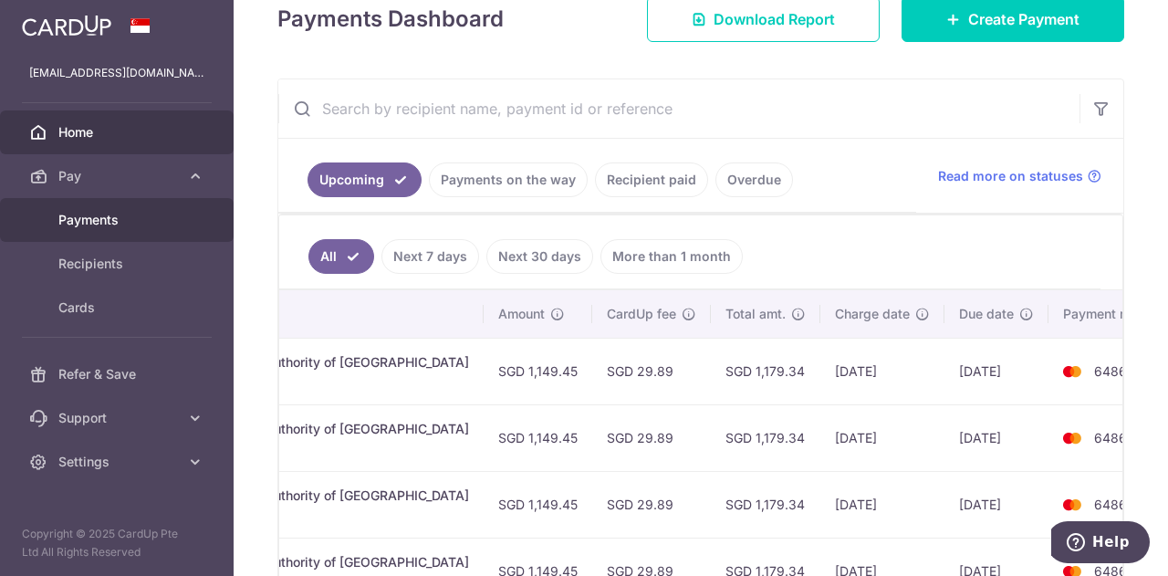
click at [89, 220] on span "Payments" at bounding box center [118, 220] width 120 height 18
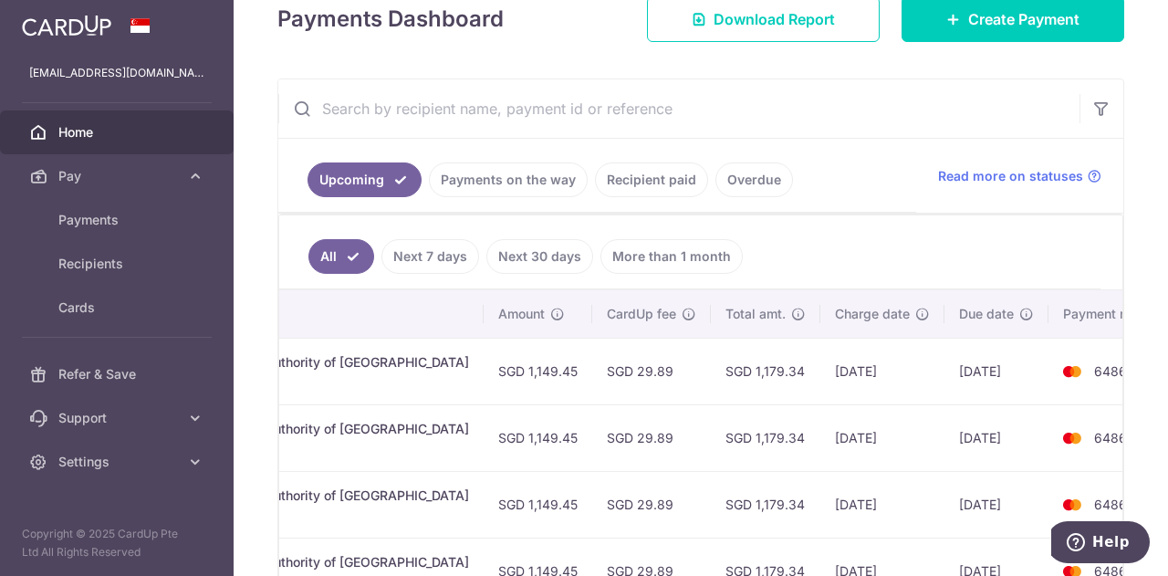
click at [821, 180] on ul "Upcoming Payments on the way Recipient paid Overdue" at bounding box center [597, 176] width 638 height 74
click at [811, 105] on input "text" at bounding box center [678, 108] width 801 height 58
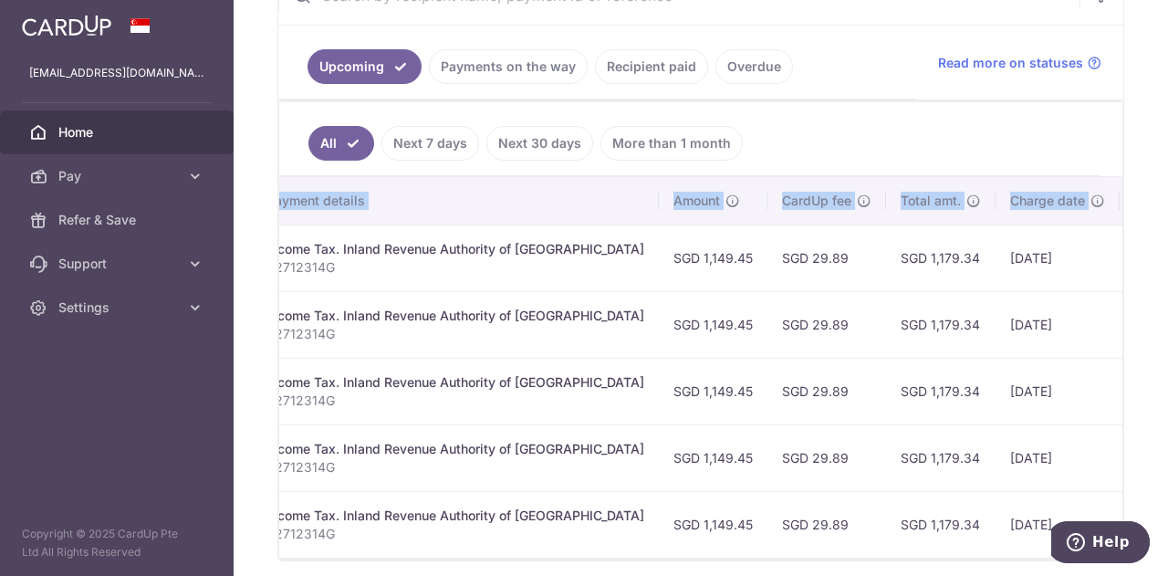
scroll to position [0, 573]
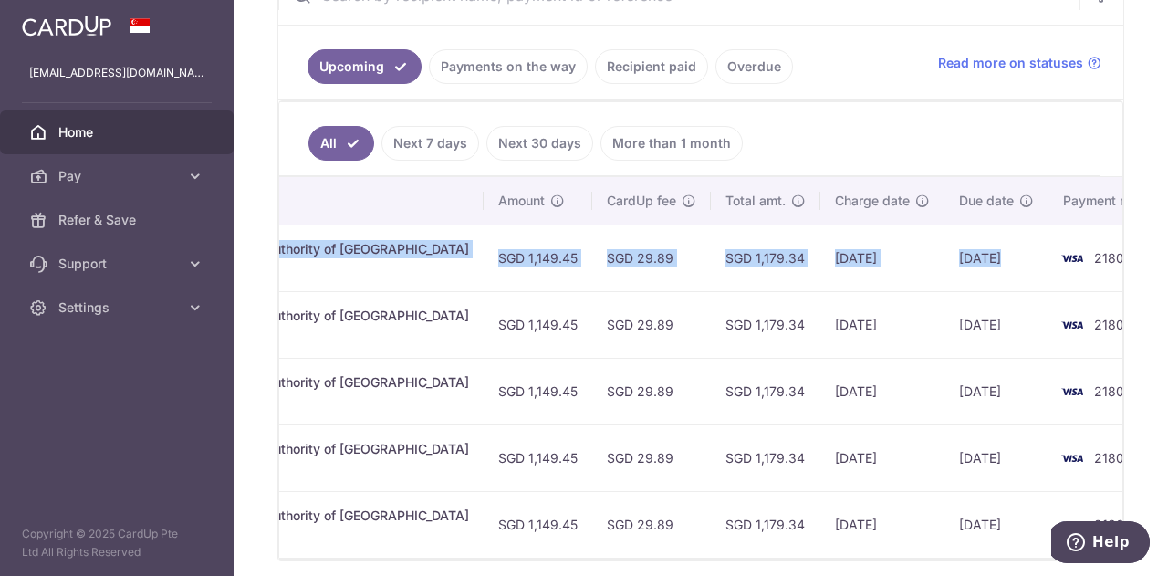
drag, startPoint x: 555, startPoint y: 253, endPoint x: 1006, endPoint y: 270, distance: 451.1
click at [1006, 270] on tr "Update payment Cancel payment Scheduled for charge txn_3d4c221c52e Income Tax. …" at bounding box center [446, 257] width 1481 height 67
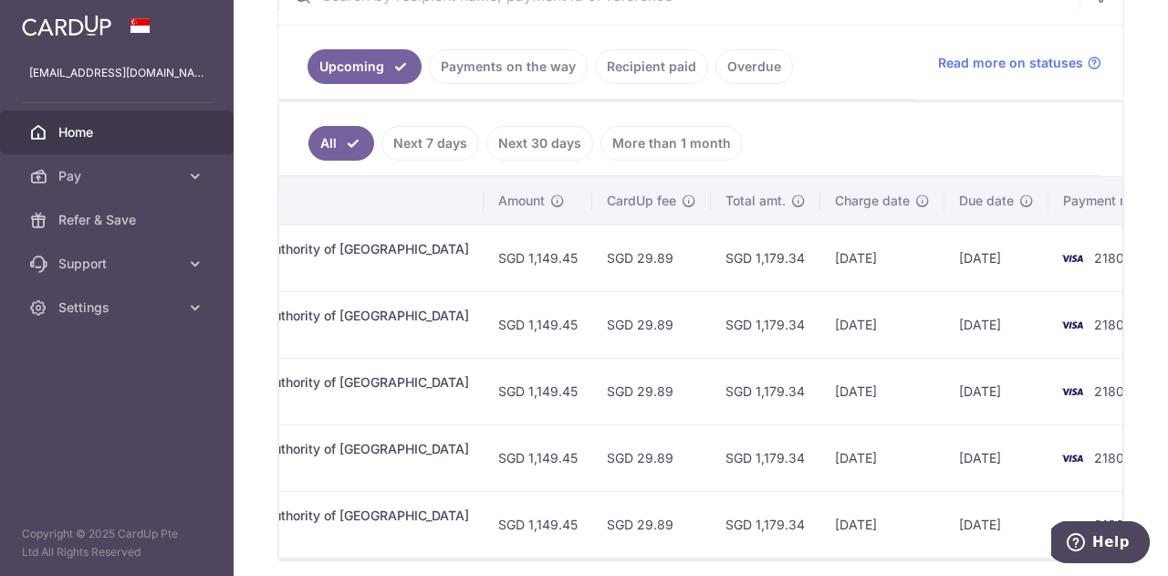
click at [1048, 269] on td "2180" at bounding box center [1117, 257] width 139 height 67
drag, startPoint x: 1055, startPoint y: 253, endPoint x: 968, endPoint y: 266, distance: 87.6
click at [965, 255] on tr "Update payment Cancel payment Scheduled for charge txn_3d4c221c52e Income Tax. …" at bounding box center [446, 257] width 1481 height 67
click at [1048, 282] on td "2180" at bounding box center [1117, 257] width 139 height 67
click at [1048, 278] on td "2180" at bounding box center [1117, 257] width 139 height 67
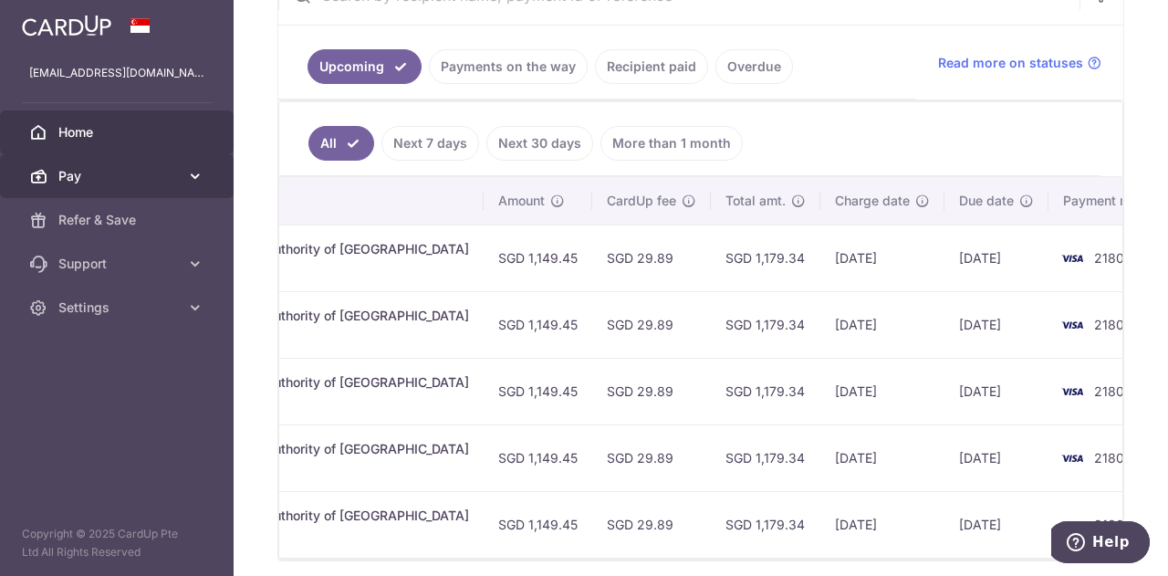
click at [68, 167] on span "Pay" at bounding box center [118, 176] width 120 height 18
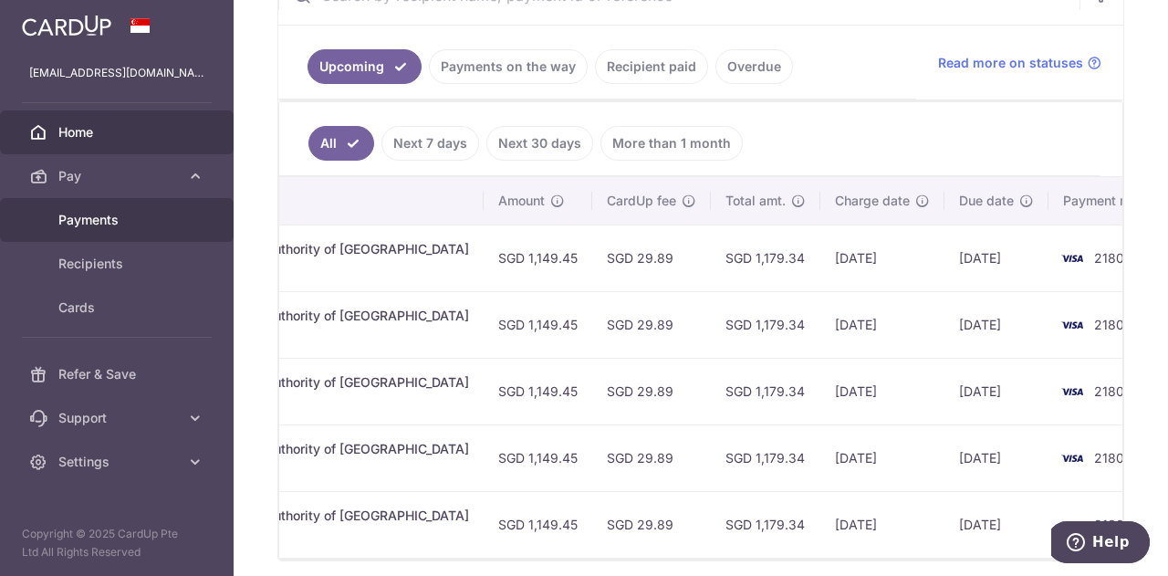
click at [104, 229] on link "Payments" at bounding box center [117, 220] width 234 height 44
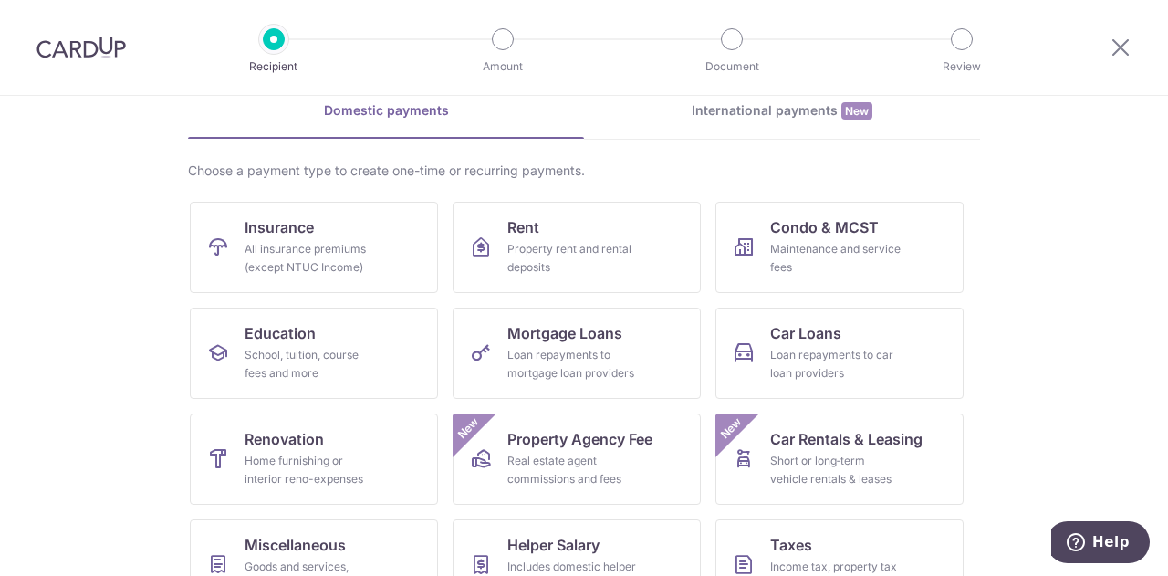
scroll to position [182, 0]
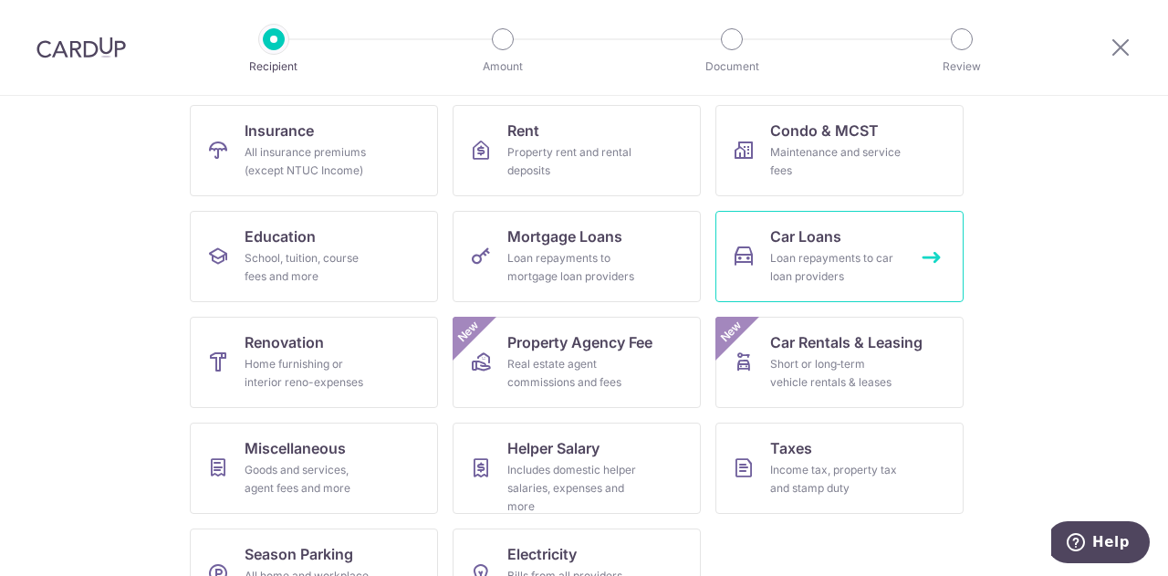
click at [863, 241] on link "Car Loans Loan repayments to car loan providers" at bounding box center [839, 256] width 248 height 91
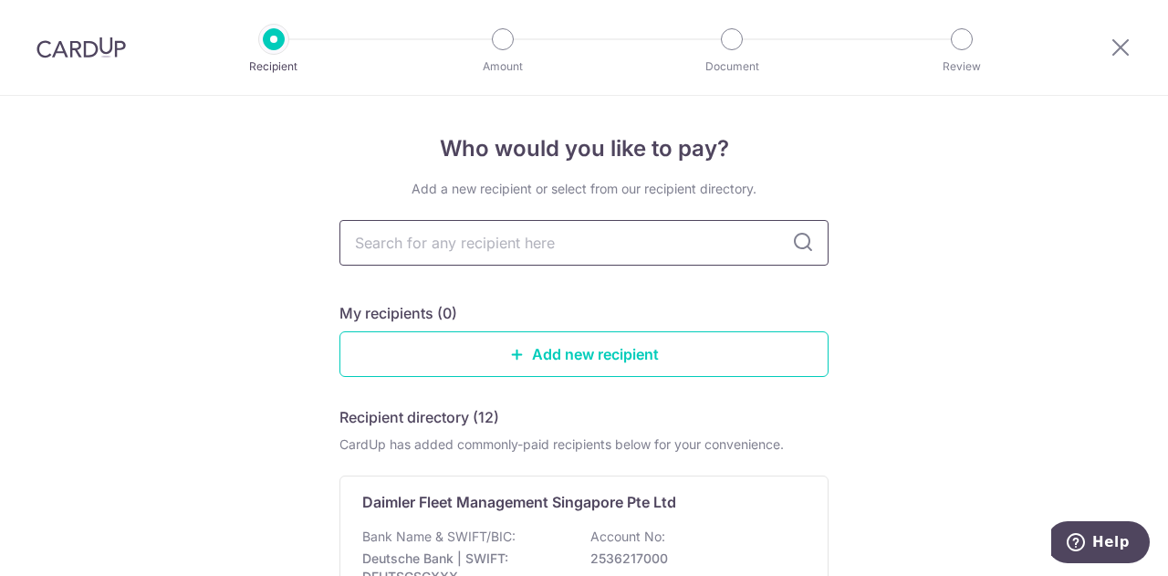
click at [765, 238] on input "text" at bounding box center [583, 243] width 489 height 46
click at [537, 234] on input "text" at bounding box center [583, 243] width 489 height 46
type input "db"
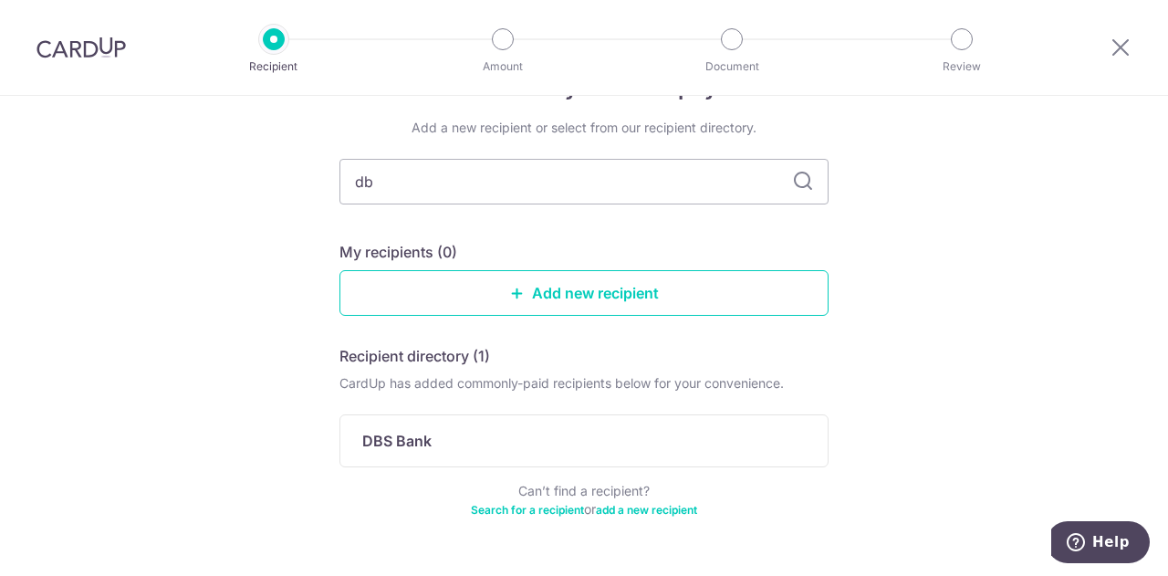
scroll to position [109, 0]
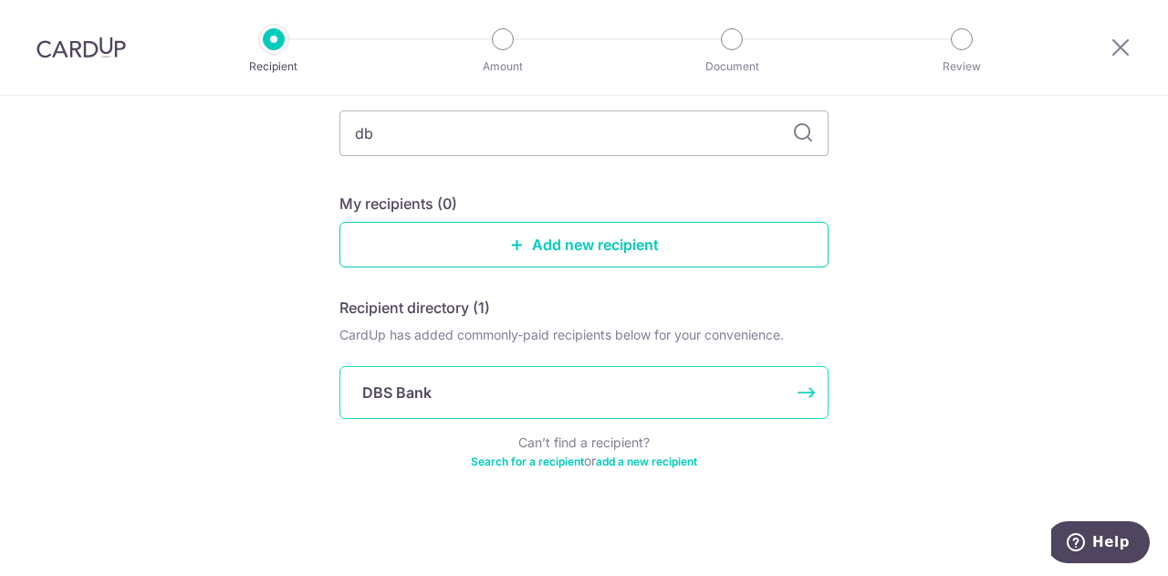
click at [434, 391] on div "DBS Bank" at bounding box center [573, 392] width 422 height 22
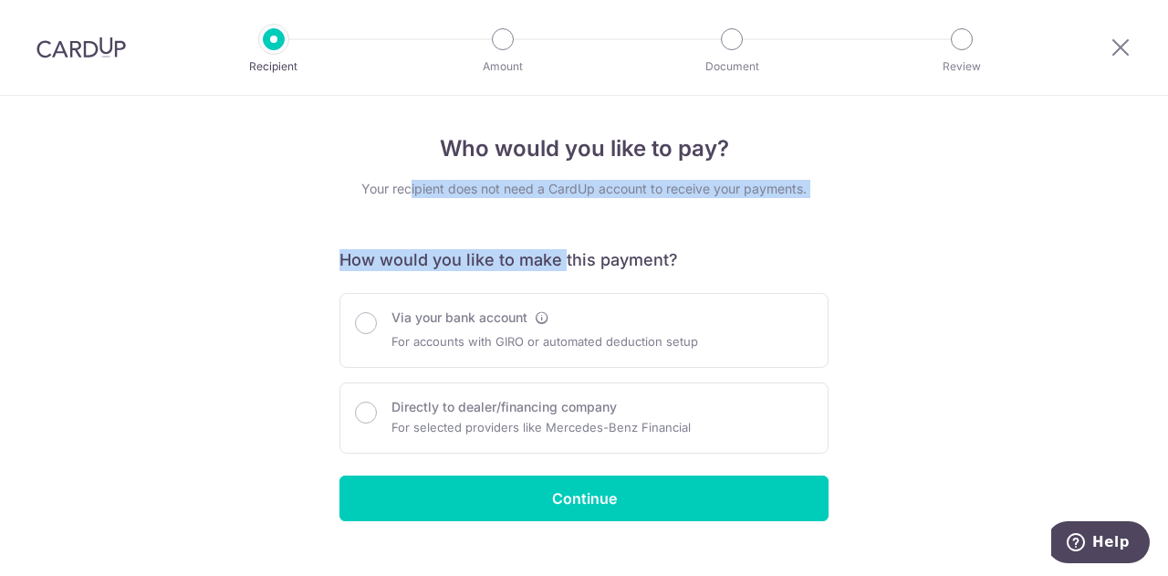
drag, startPoint x: 405, startPoint y: 178, endPoint x: 560, endPoint y: 213, distance: 159.0
click at [560, 213] on div "Who would you like to pay? Your recipient does not need a CardUp account to rec…" at bounding box center [583, 326] width 489 height 389
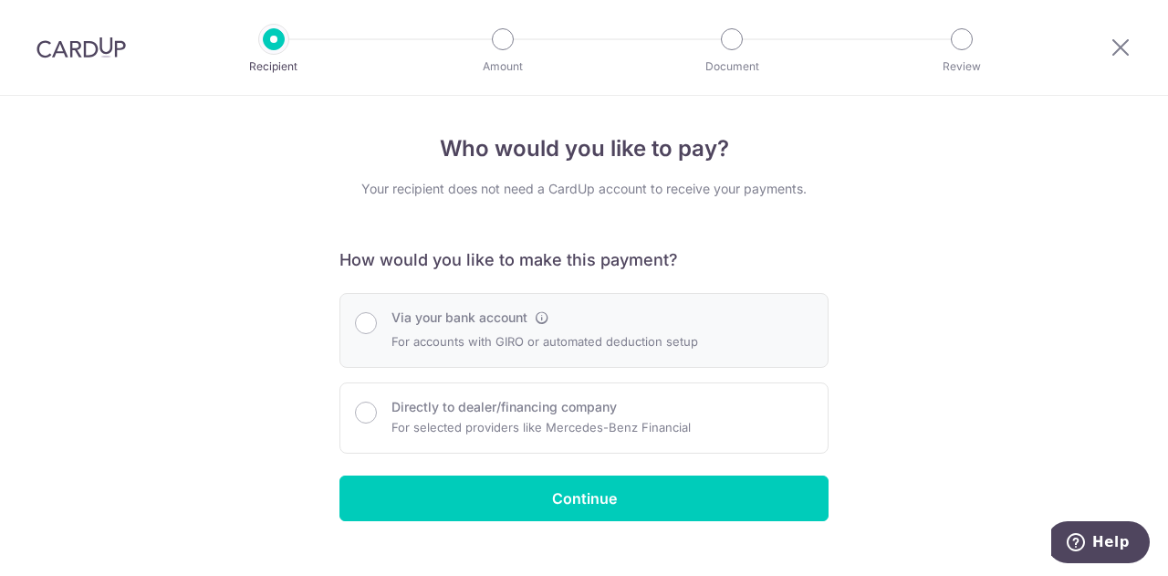
click at [364, 309] on div at bounding box center [366, 321] width 22 height 26
radio input "true"
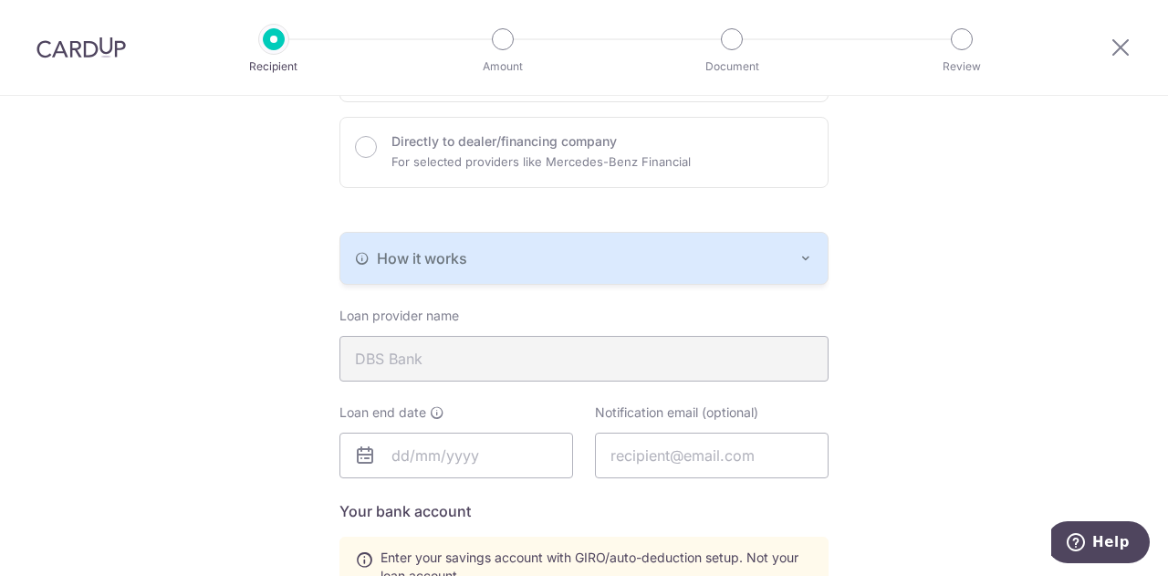
scroll to position [274, 0]
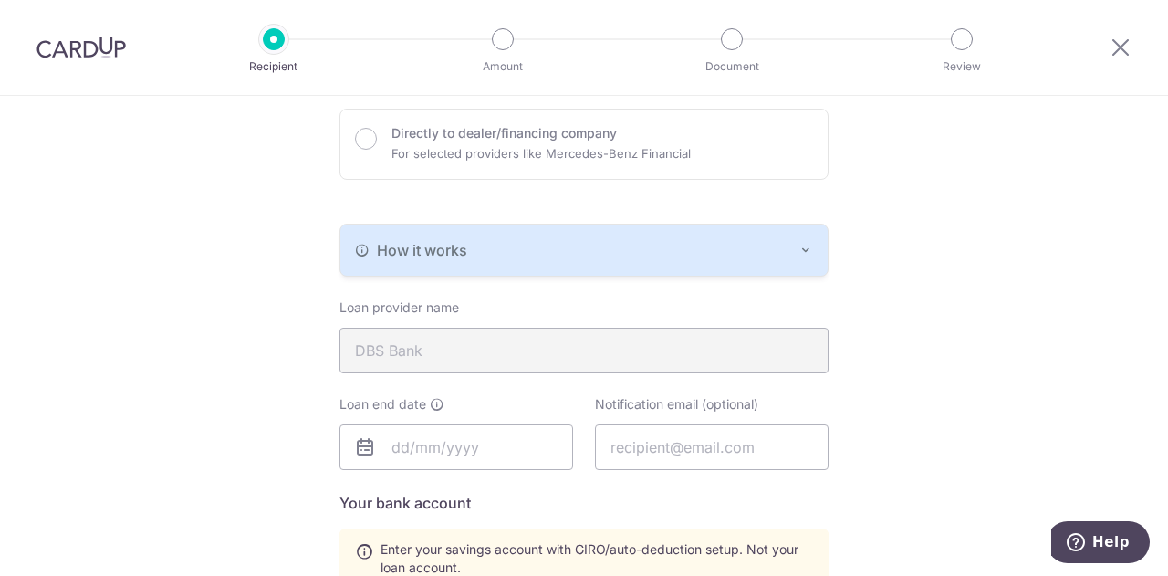
click at [521, 224] on div "How it works Banks don't allow third-party transfers directly to loan accounts,…" at bounding box center [583, 250] width 489 height 53
click at [519, 239] on div "How it works" at bounding box center [584, 250] width 458 height 22
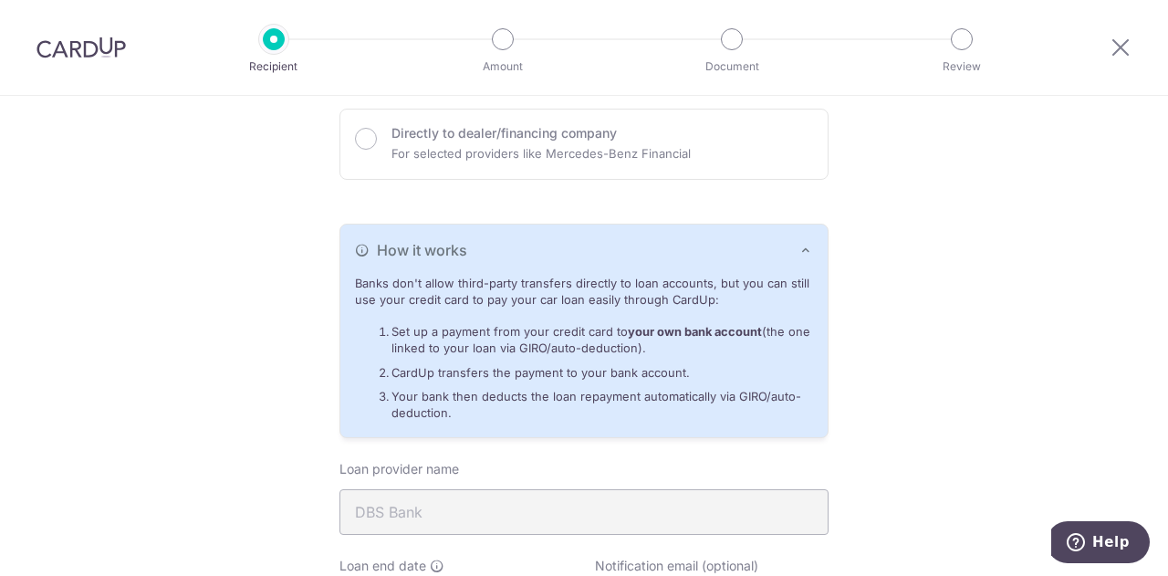
drag, startPoint x: 476, startPoint y: 288, endPoint x: 544, endPoint y: 301, distance: 68.7
click at [544, 301] on p "Banks don't allow third-party transfers directly to loan accounts, but you can …" at bounding box center [584, 293] width 458 height 34
drag, startPoint x: 577, startPoint y: 294, endPoint x: 579, endPoint y: 313, distance: 19.2
click at [579, 313] on div "Banks don't allow third-party transfers directly to loan accounts, but you can …" at bounding box center [583, 357] width 487 height 162
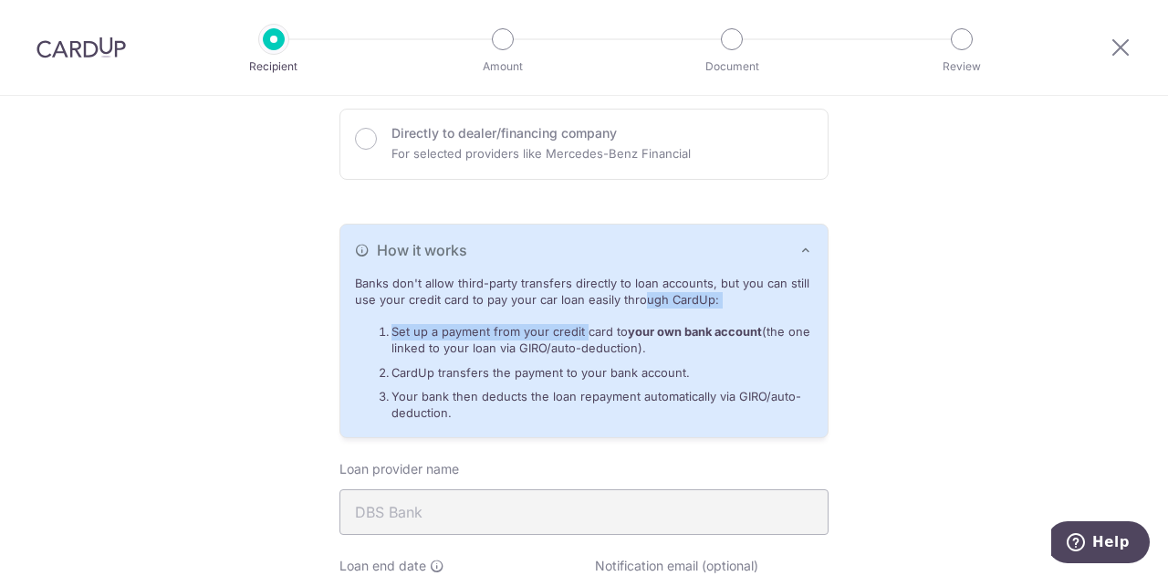
click at [579, 313] on div "Banks don't allow third-party transfers directly to loan accounts, but you can …" at bounding box center [583, 357] width 487 height 162
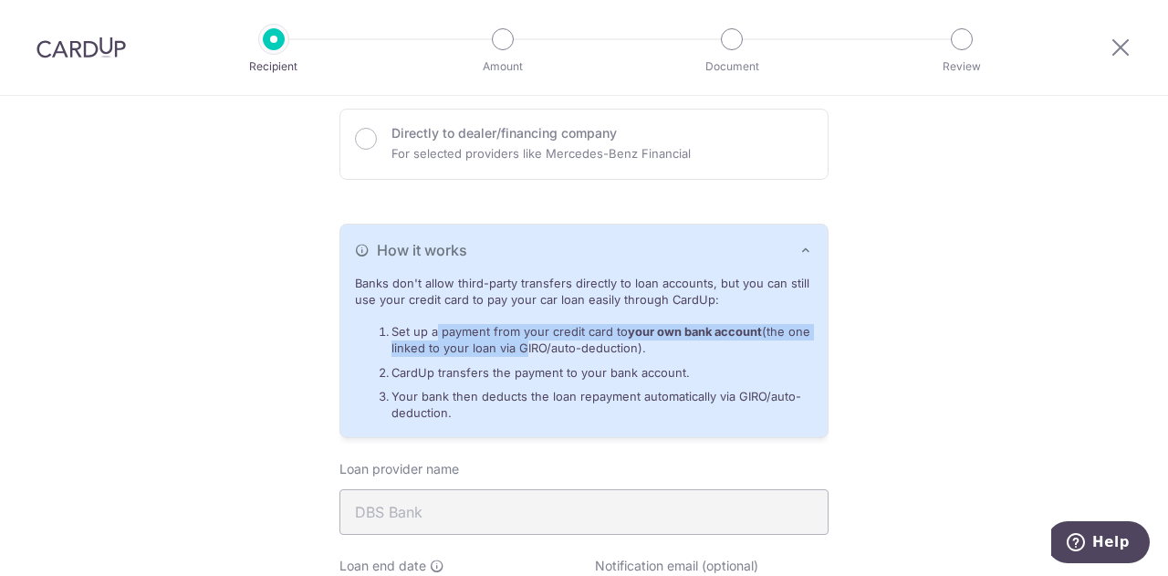
drag, startPoint x: 429, startPoint y: 333, endPoint x: 511, endPoint y: 340, distance: 82.4
click at [511, 340] on li "Set up a payment from your credit card to your own bank account (the one linked…" at bounding box center [602, 341] width 422 height 34
click at [513, 340] on li "Set up a payment from your credit card to your own bank account (the one linked…" at bounding box center [602, 341] width 422 height 34
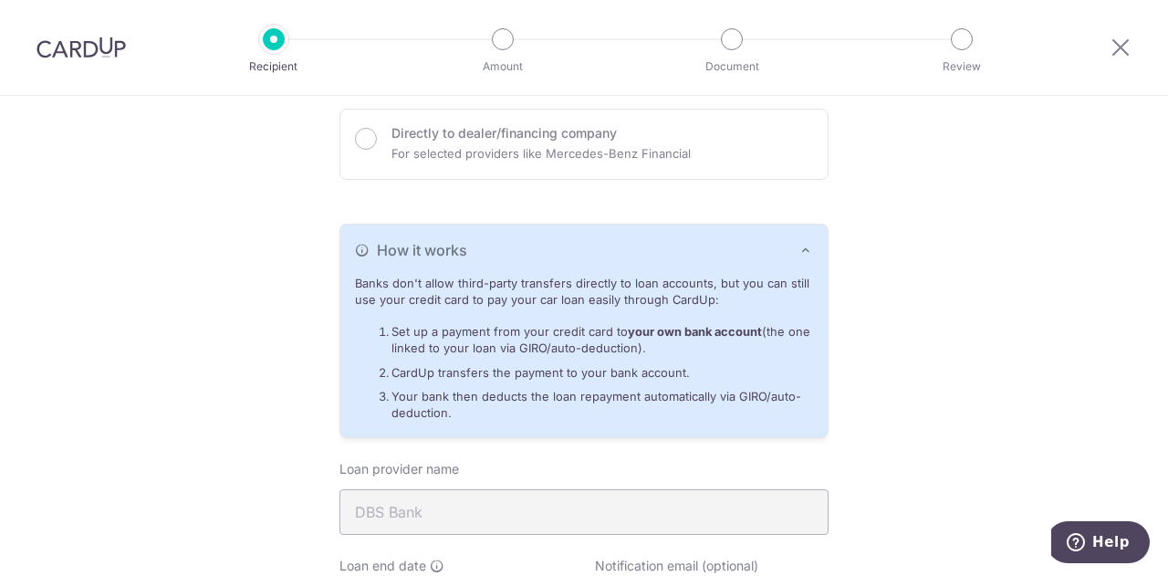
drag, startPoint x: 387, startPoint y: 328, endPoint x: 750, endPoint y: 344, distance: 363.5
click at [750, 344] on li "Set up a payment from your credit card to your own bank account (the one linked…" at bounding box center [602, 341] width 422 height 34
drag, startPoint x: 707, startPoint y: 345, endPoint x: 371, endPoint y: 331, distance: 336.1
click at [371, 331] on ol "Set up a payment from your credit card to your own bank account (the one linked…" at bounding box center [584, 373] width 458 height 99
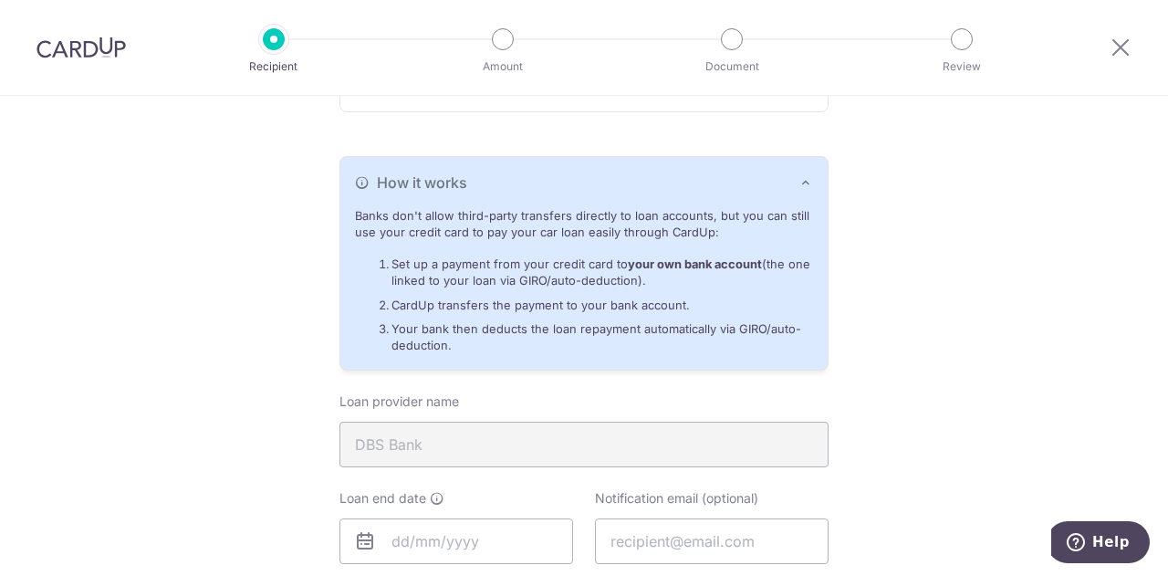
scroll to position [365, 0]
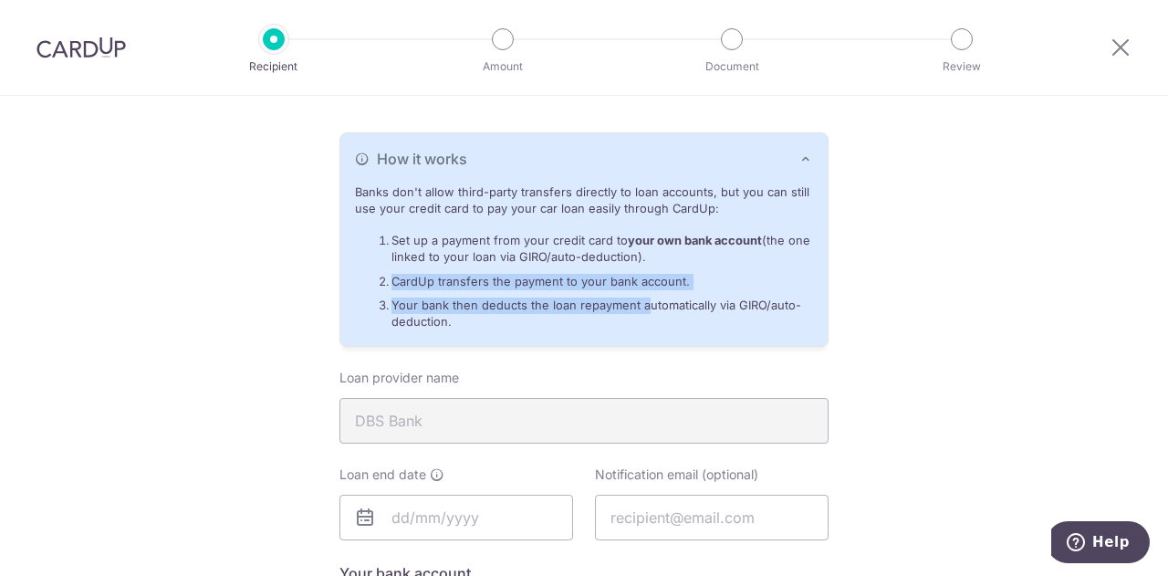
drag, startPoint x: 385, startPoint y: 277, endPoint x: 642, endPoint y: 297, distance: 258.0
click at [642, 297] on ol "Set up a payment from your credit card to your own bank account (the one linked…" at bounding box center [584, 282] width 458 height 99
click at [642, 297] on li "Your bank then deducts the loan repayment automatically via GIRO/auto-deduction." at bounding box center [602, 314] width 422 height 34
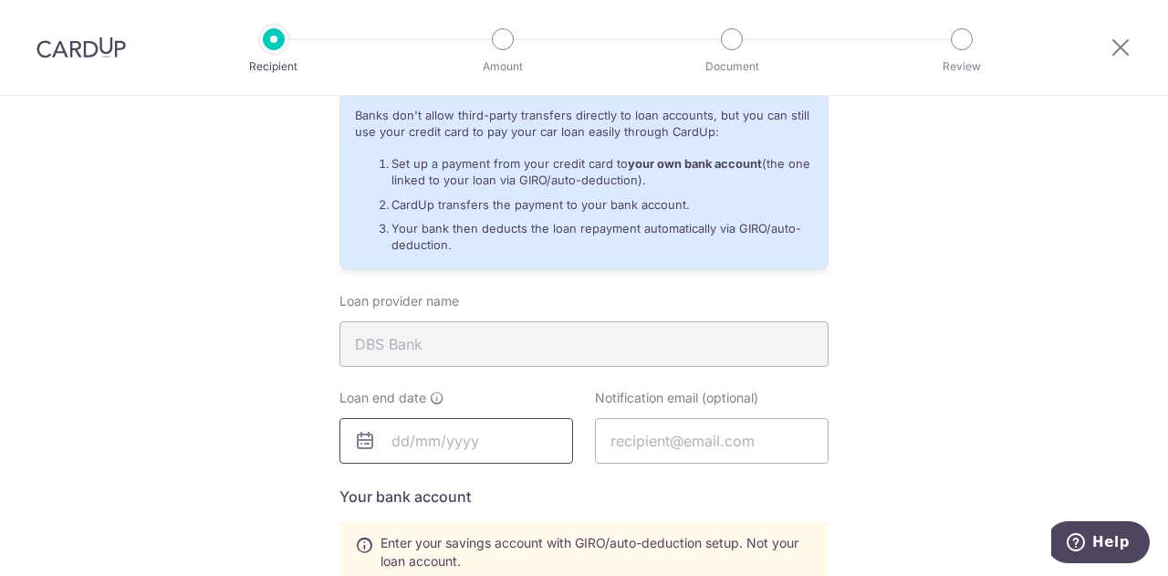
scroll to position [547, 0]
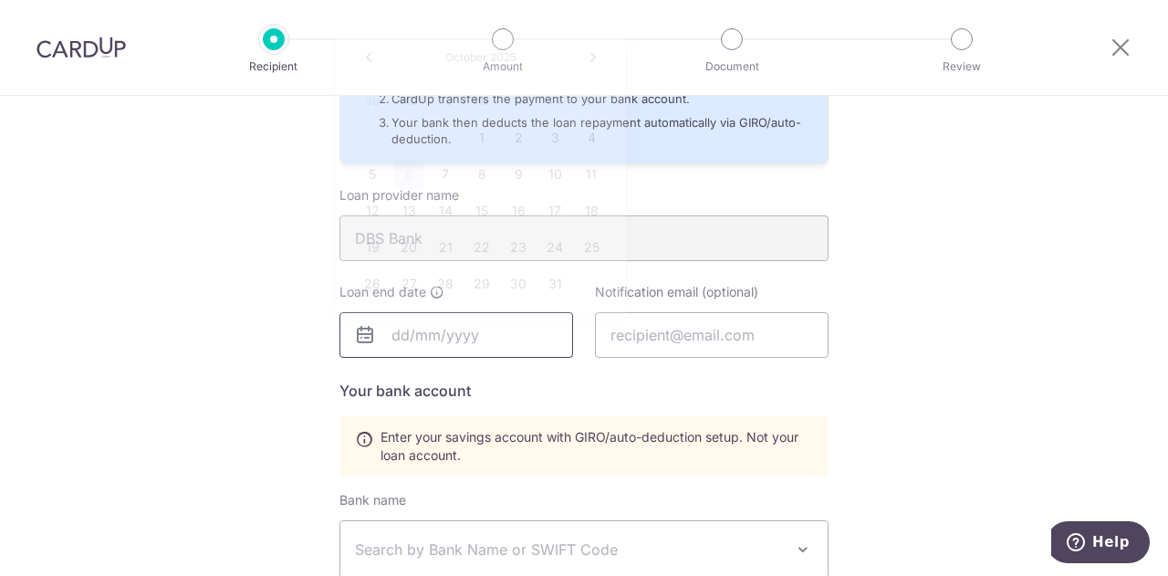
click at [474, 339] on input "text" at bounding box center [456, 335] width 234 height 46
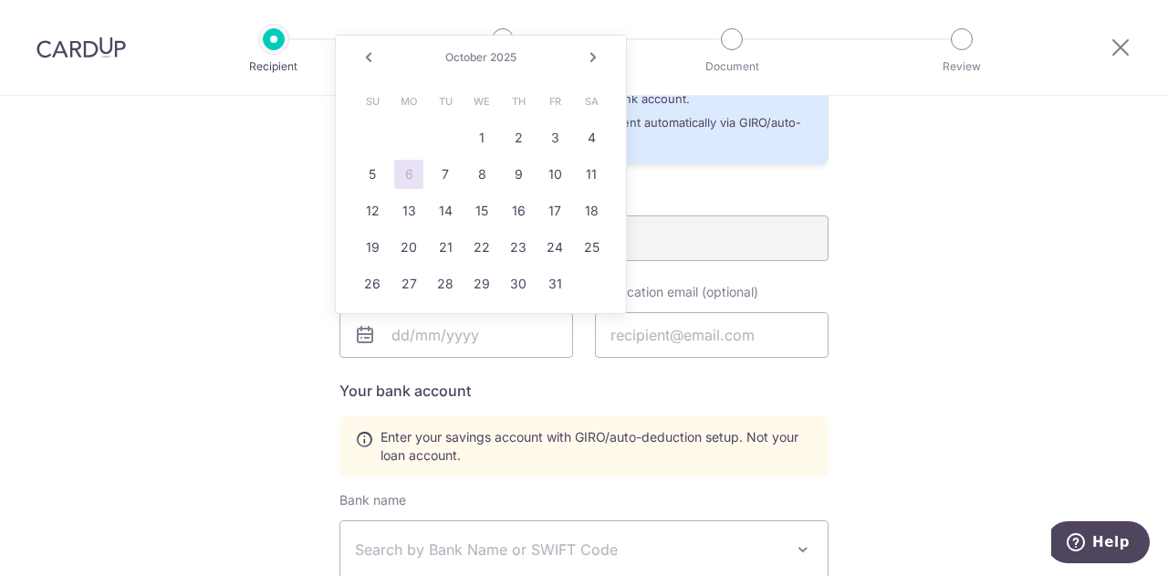
click at [506, 402] on div "Loan provider name DBS Bank Loan end date Notification email (optional) Your ba…" at bounding box center [583, 517] width 489 height 662
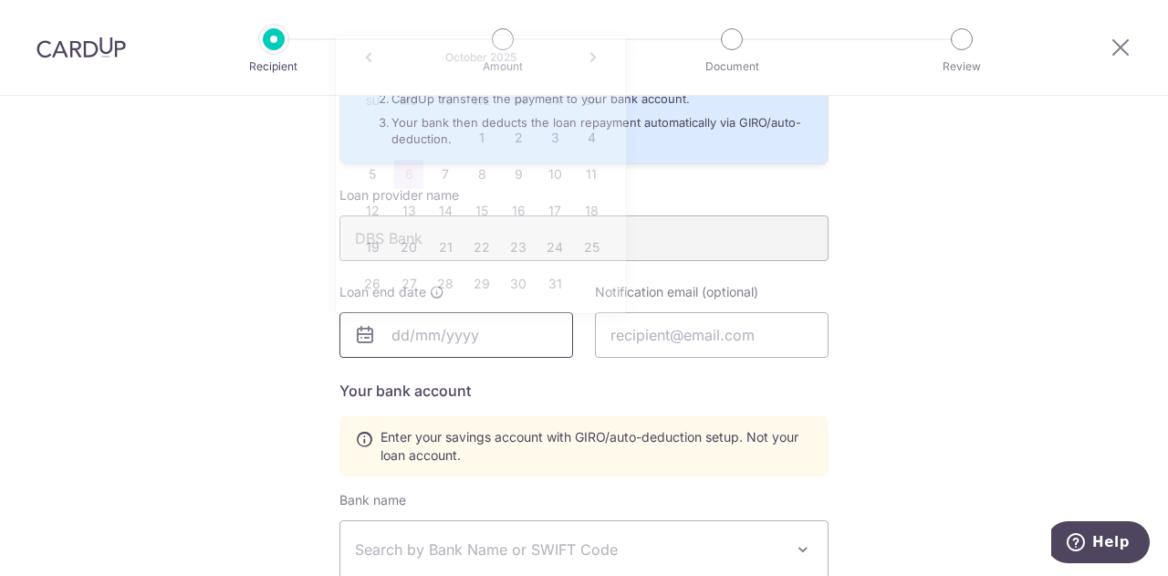
click at [450, 326] on input "text" at bounding box center [456, 335] width 234 height 46
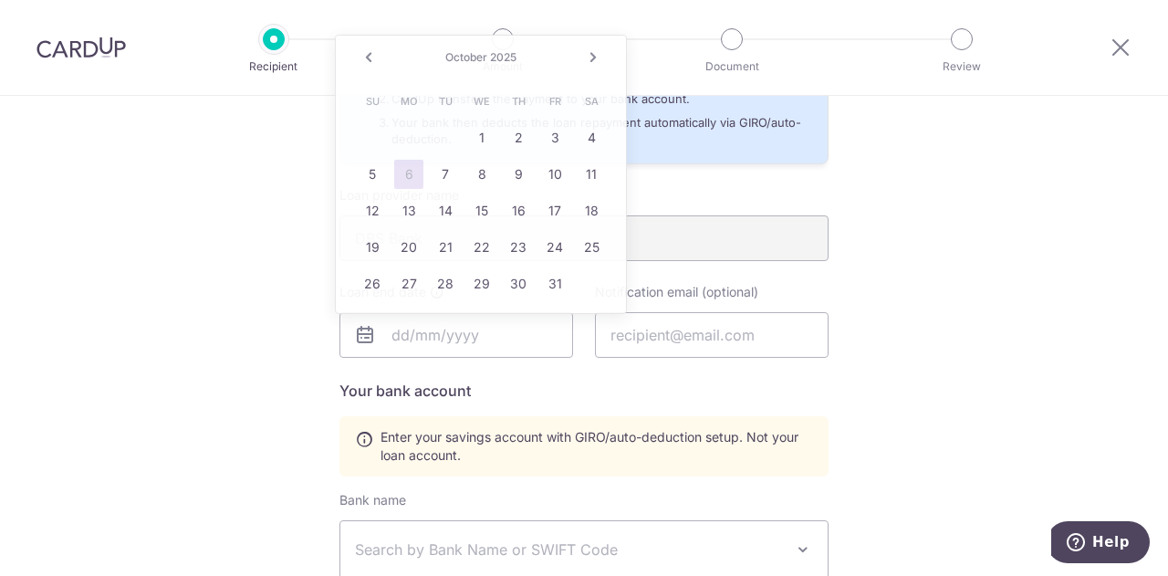
click at [896, 225] on div "Who would you like to pay? Your recipient does not need a CardUp account to rec…" at bounding box center [584, 264] width 1168 height 1432
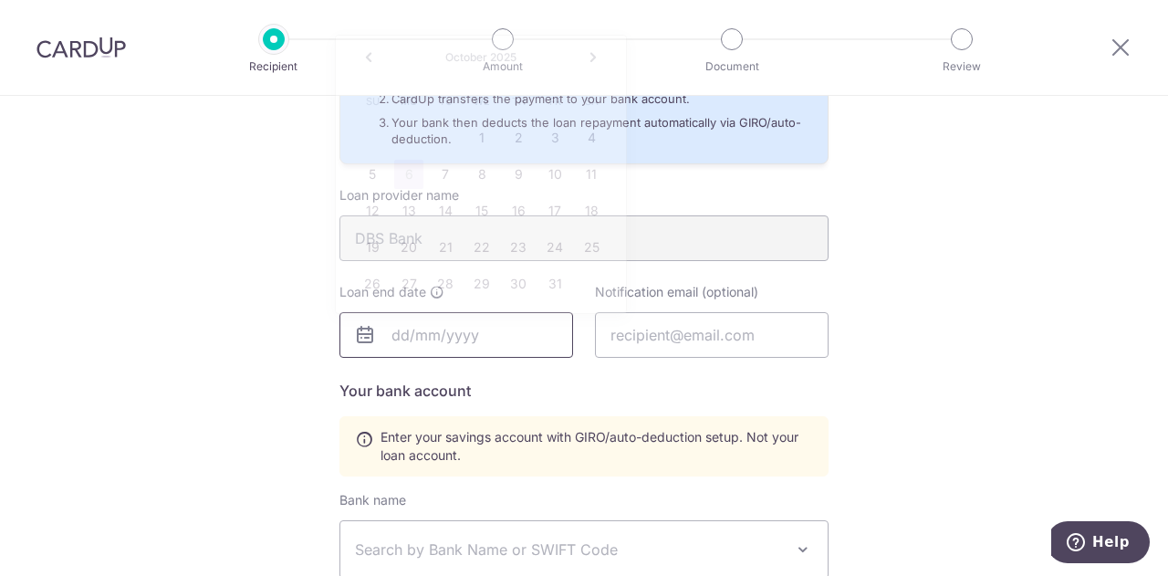
click at [462, 328] on input "text" at bounding box center [456, 335] width 234 height 46
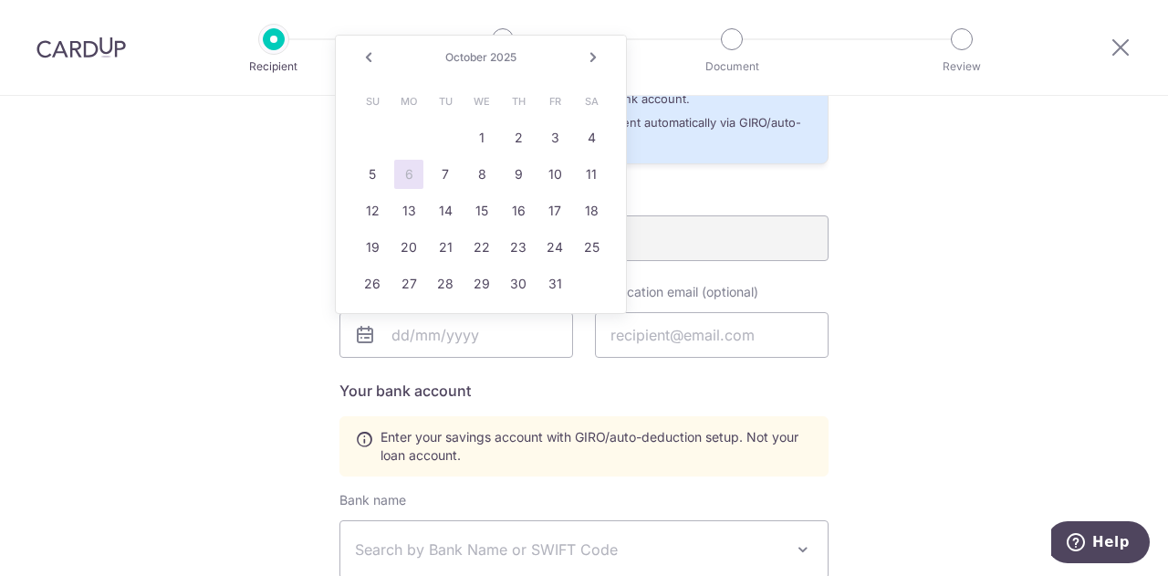
click at [602, 50] on link "Next" at bounding box center [593, 58] width 22 height 22
click at [595, 53] on link "Next" at bounding box center [593, 58] width 22 height 22
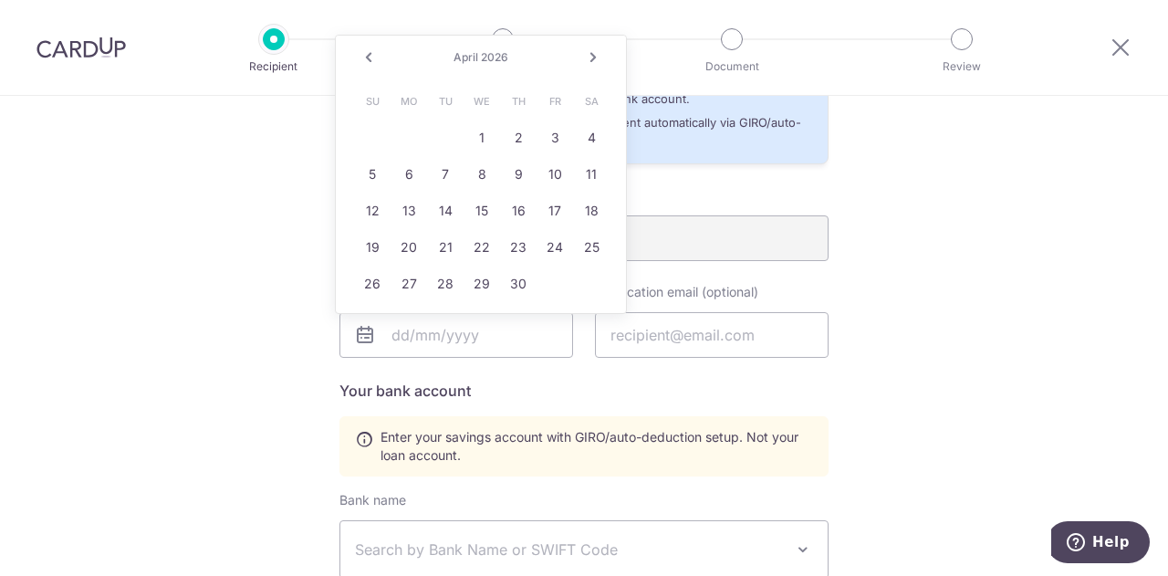
click at [595, 53] on link "Next" at bounding box center [593, 58] width 22 height 22
click at [367, 52] on link "Prev" at bounding box center [369, 58] width 22 height 22
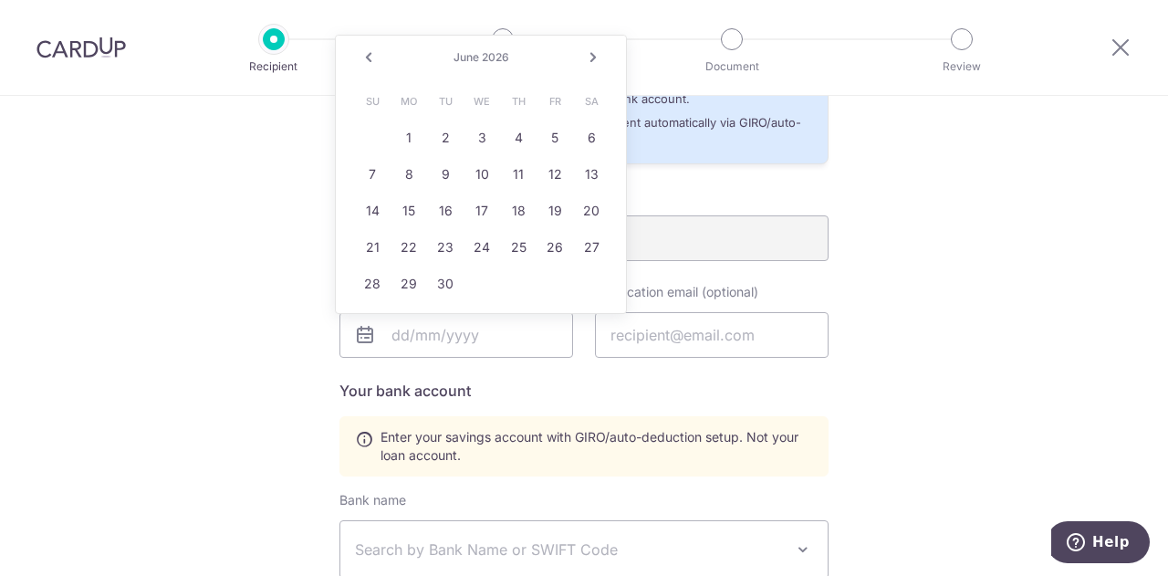
click at [593, 61] on link "Next" at bounding box center [593, 58] width 22 height 22
click at [593, 57] on link "Next" at bounding box center [593, 58] width 22 height 22
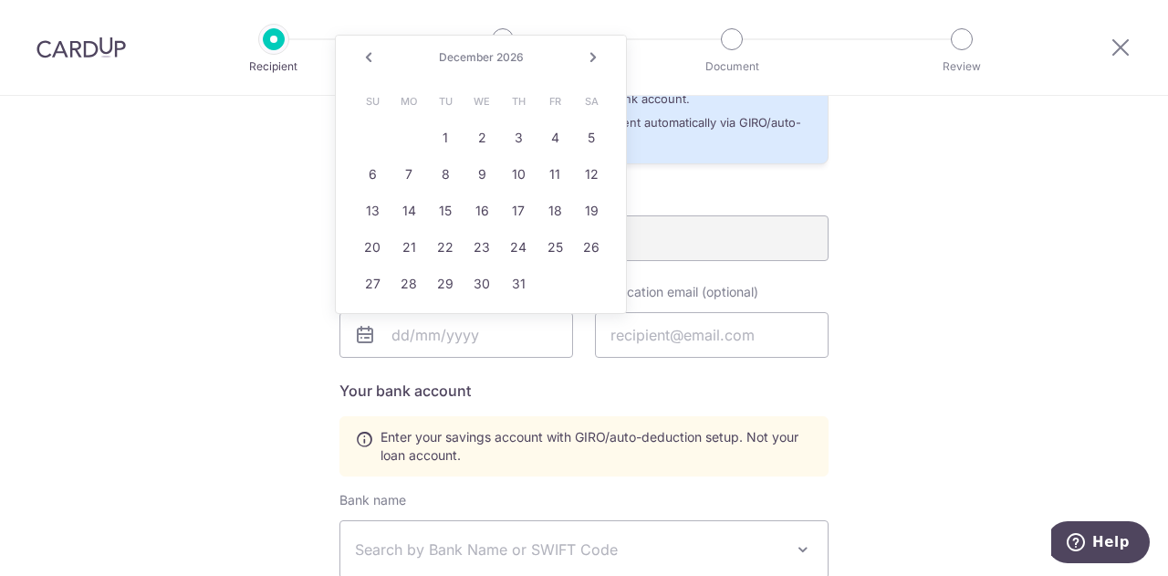
click at [595, 57] on link "Next" at bounding box center [593, 58] width 22 height 22
click at [361, 61] on link "Prev" at bounding box center [369, 58] width 22 height 22
click at [511, 146] on link "3" at bounding box center [518, 137] width 29 height 29
type input "[DATE]"
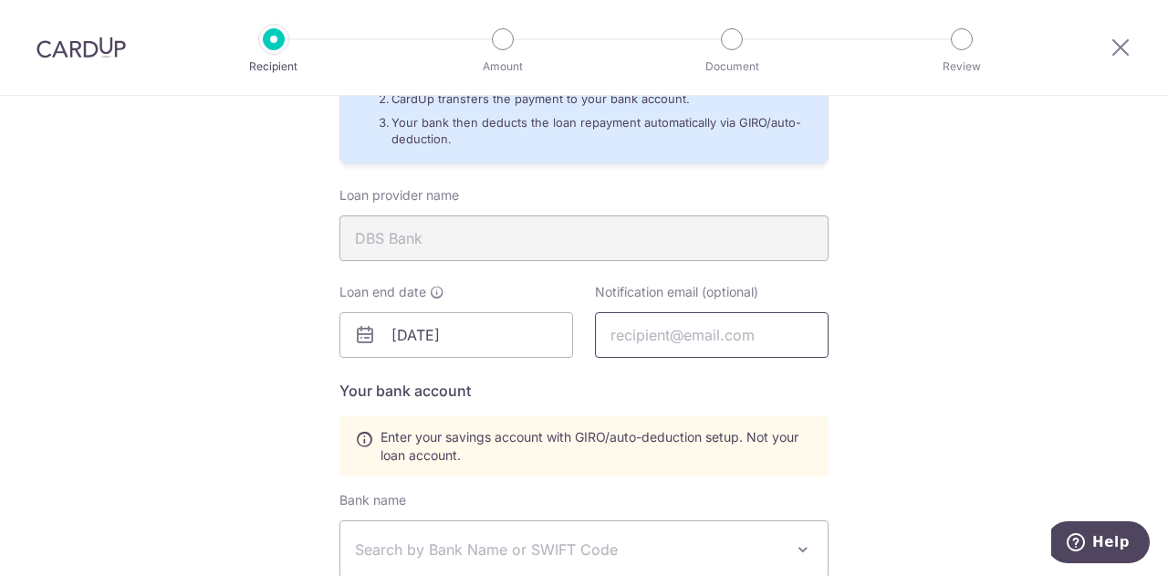
click at [693, 330] on input "text" at bounding box center [712, 335] width 234 height 46
type input "gbsantosiv@gmail.com"
type input "GB SANTOS"
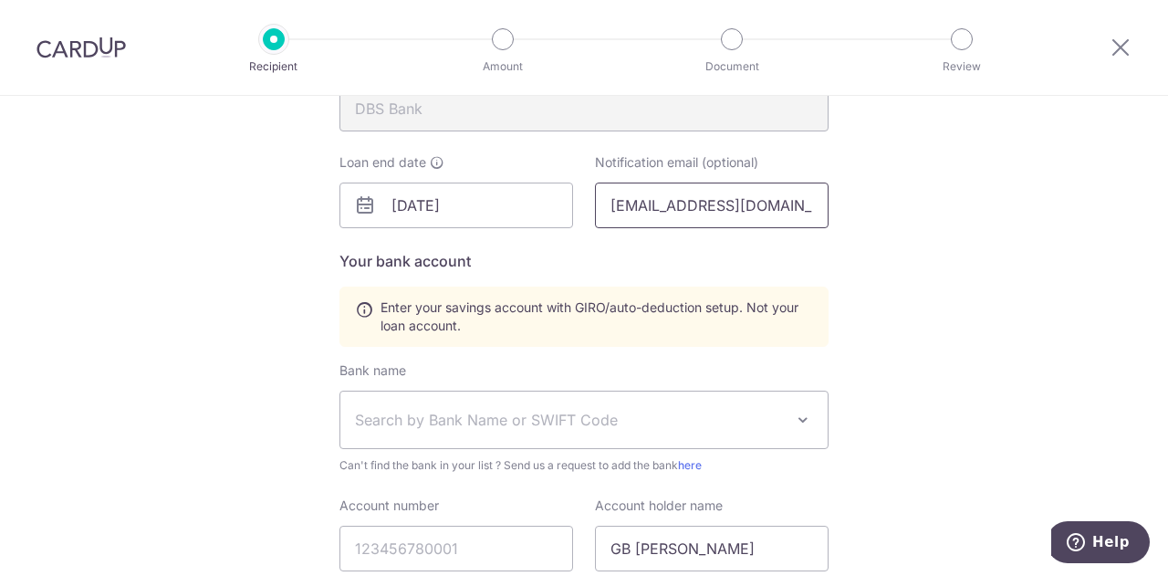
scroll to position [639, 0]
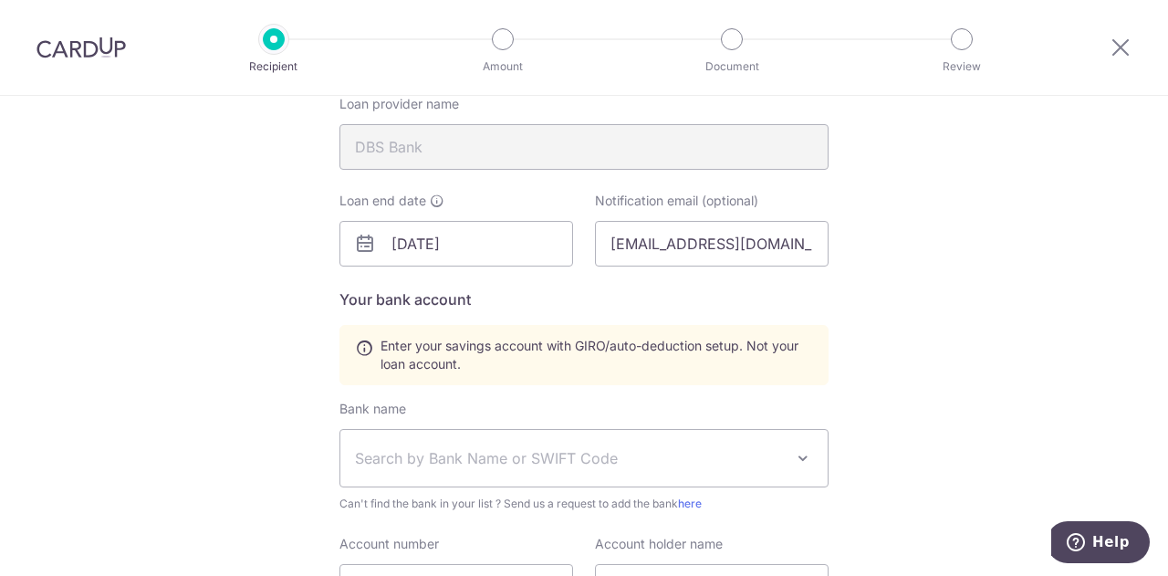
click at [610, 306] on h5 "Your bank account" at bounding box center [583, 299] width 489 height 22
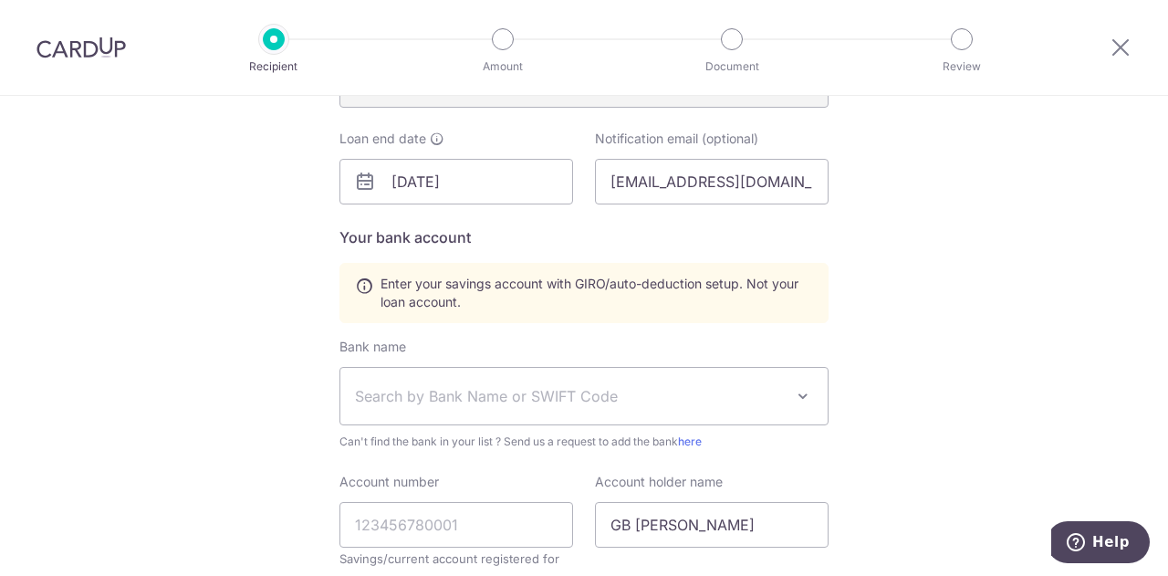
scroll to position [730, 0]
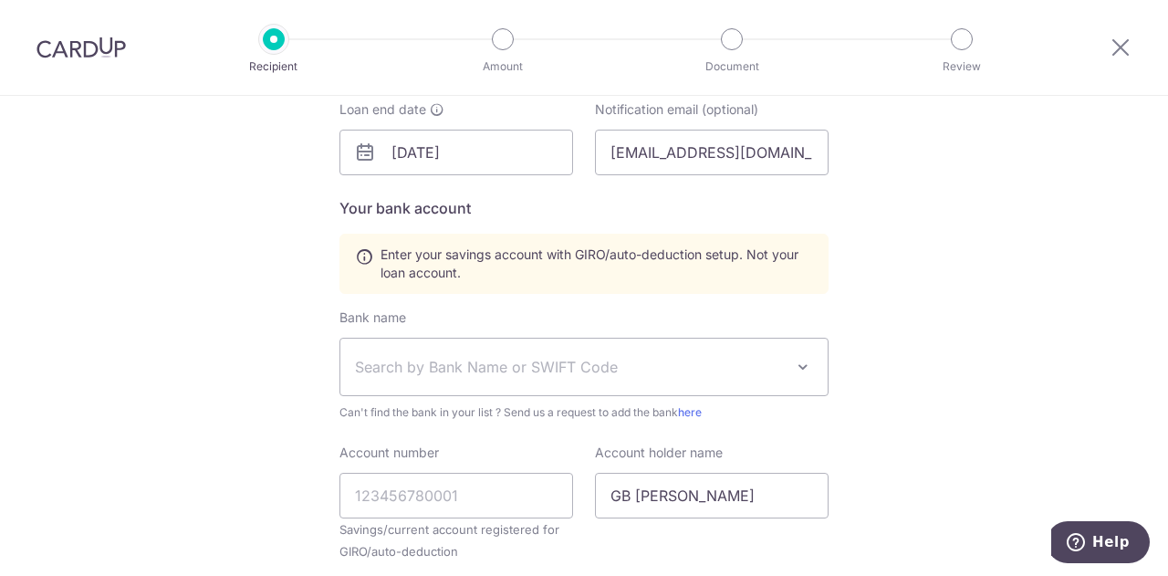
click at [540, 370] on span "Search by Bank Name or SWIFT Code" at bounding box center [569, 367] width 429 height 22
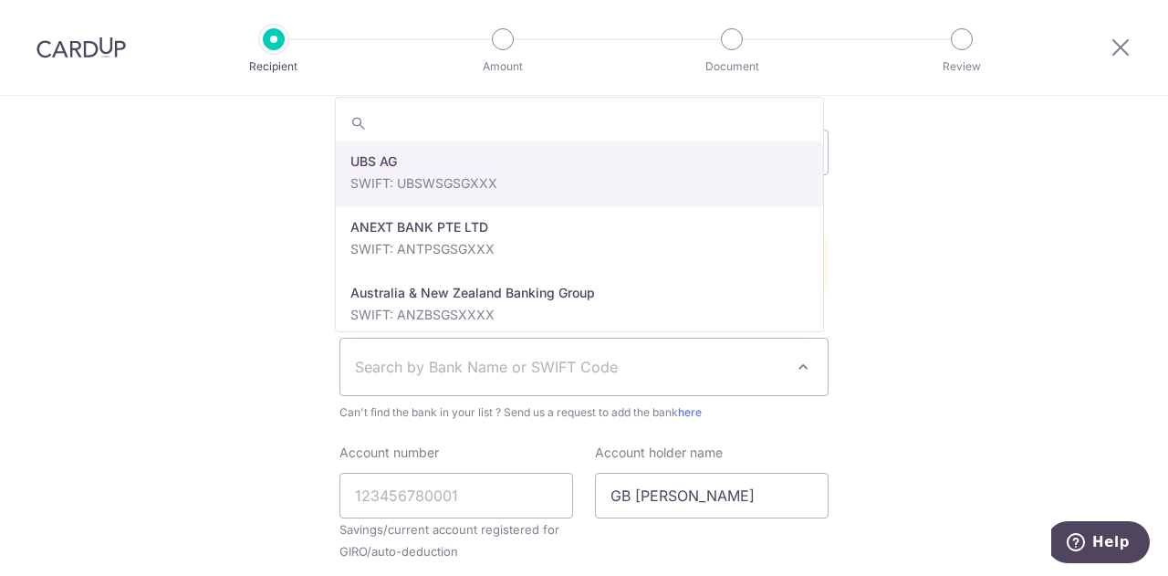
click at [512, 138] on input "search" at bounding box center [579, 123] width 487 height 36
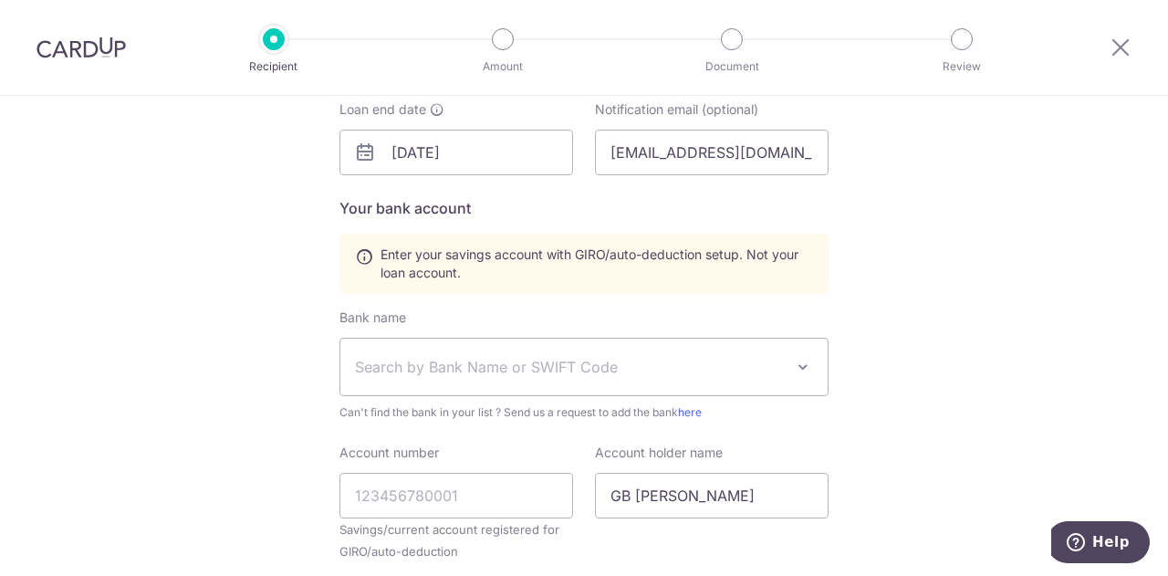
click at [991, 368] on div "Who would you like to pay? Your recipient does not need a CardUp account to rec…" at bounding box center [584, 82] width 1168 height 1432
click at [478, 356] on span "Search by Bank Name or SWIFT Code" at bounding box center [569, 367] width 429 height 22
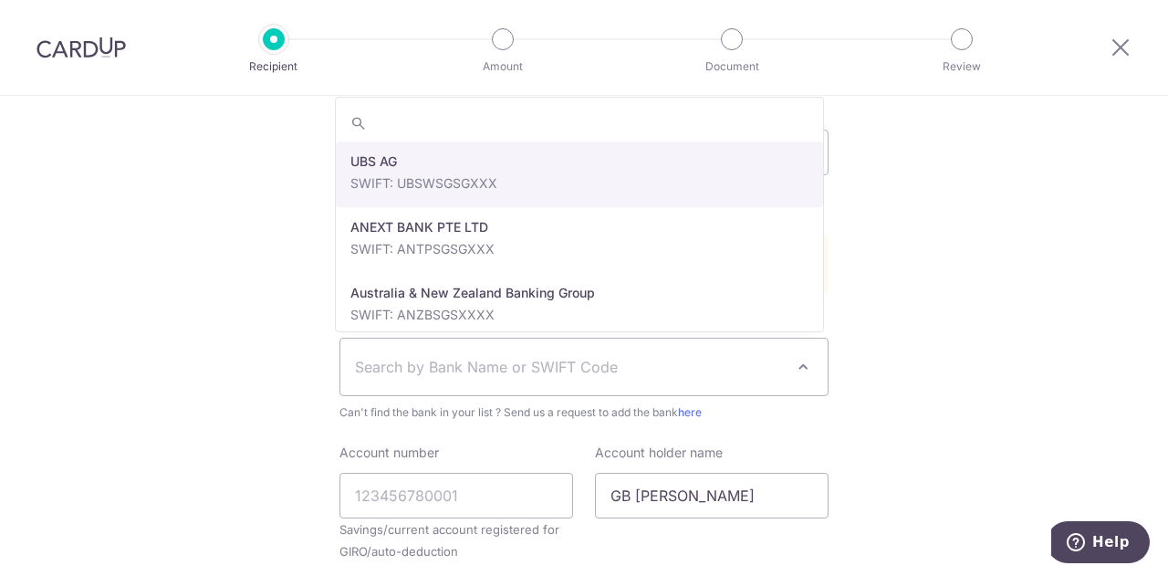
click at [250, 337] on div "Who would you like to pay? Your recipient does not need a CardUp account to rec…" at bounding box center [584, 82] width 1168 height 1432
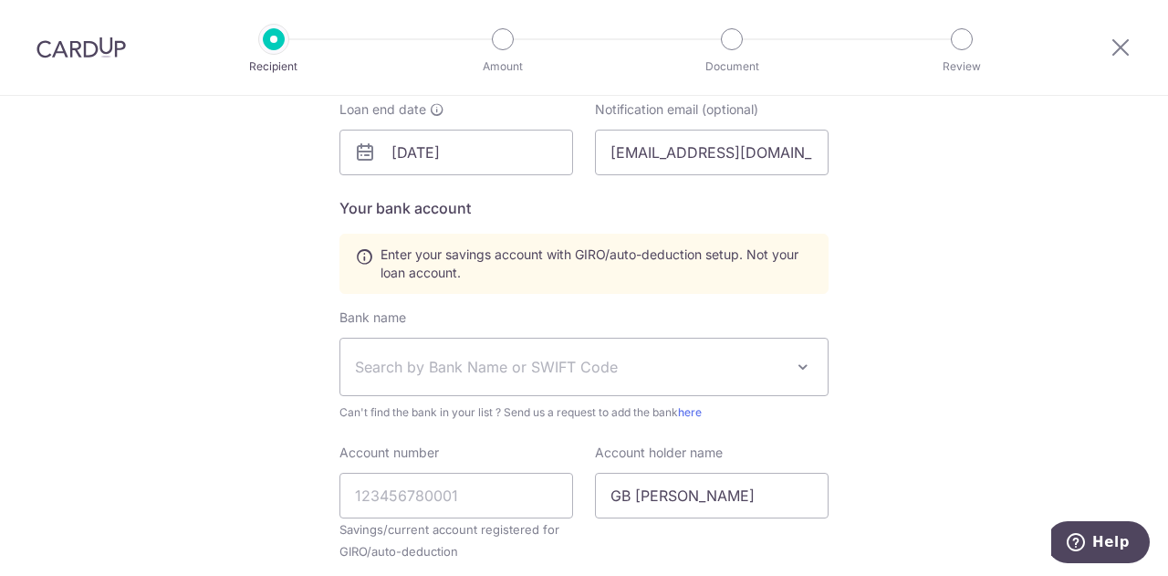
click at [449, 378] on span "Search by Bank Name or SWIFT Code" at bounding box center [583, 367] width 487 height 57
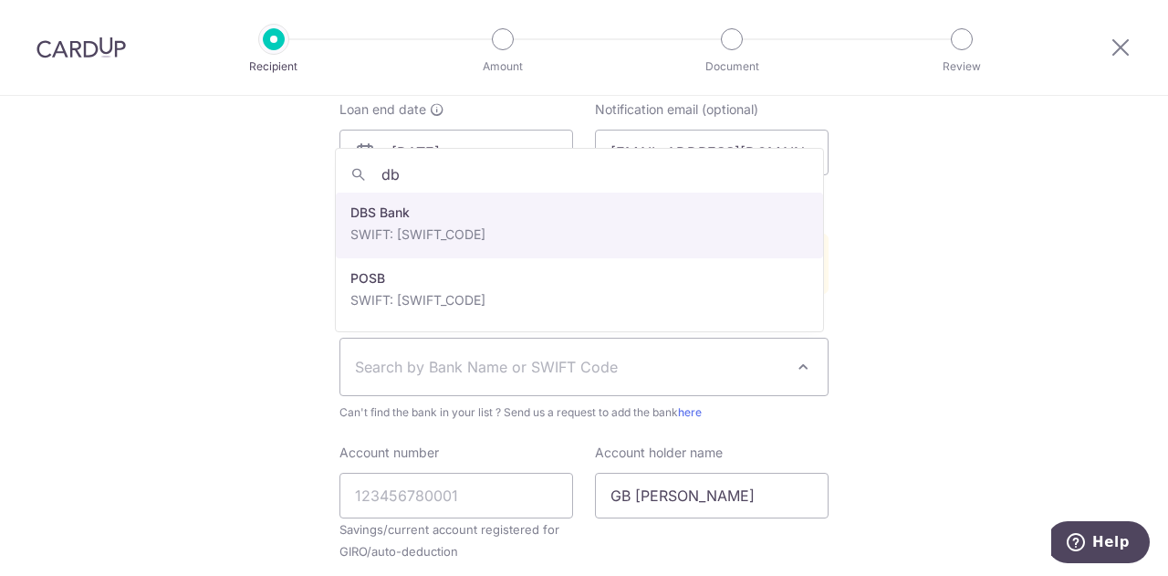
type input "db"
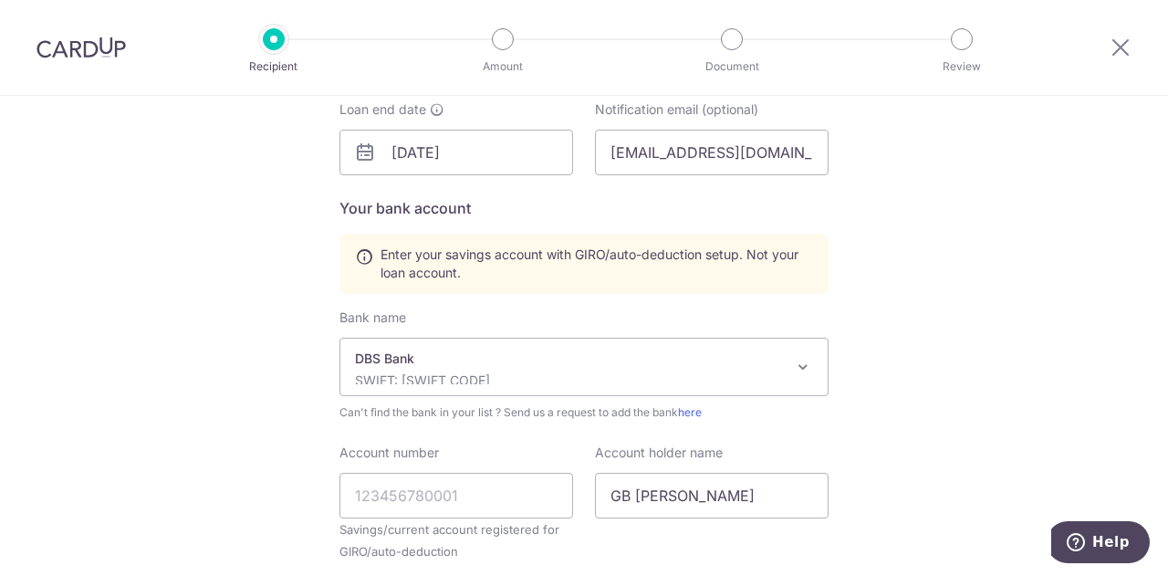
select select "6"
click at [436, 507] on input "Account number" at bounding box center [456, 496] width 234 height 46
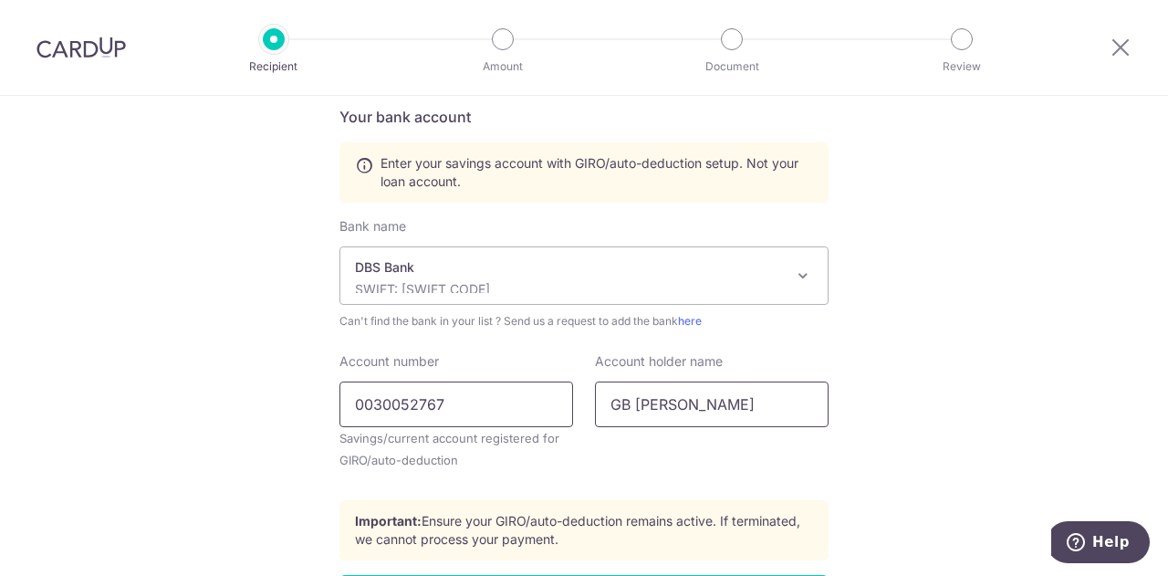
type input "0030052767"
click at [714, 390] on input "GB SANTOS" at bounding box center [712, 404] width 234 height 46
drag, startPoint x: 399, startPoint y: 404, endPoint x: 411, endPoint y: 406, distance: 12.0
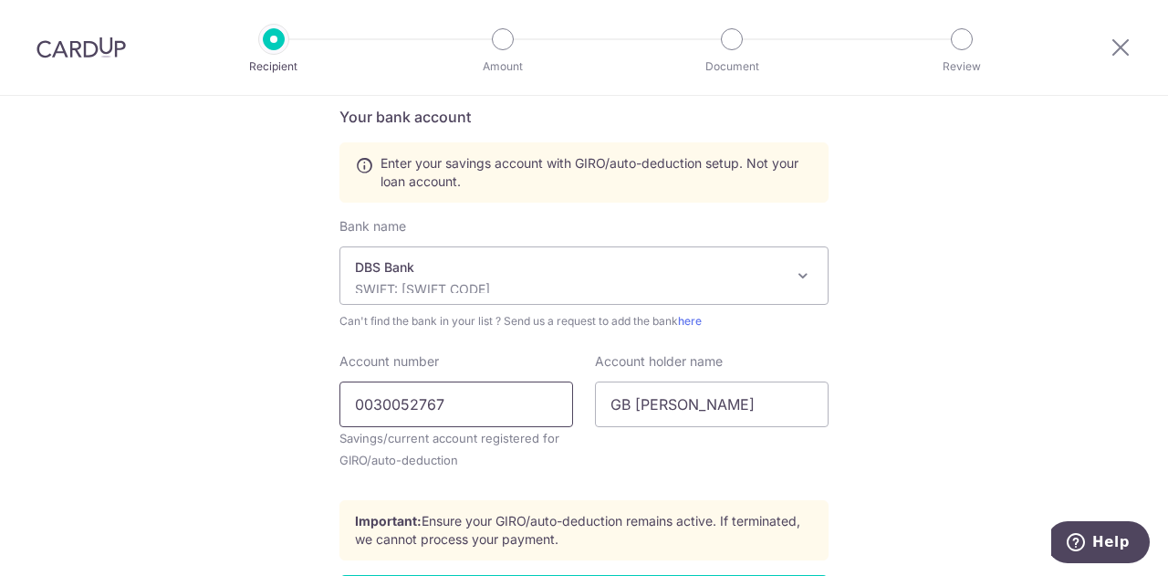
click at [400, 404] on input "0030052767" at bounding box center [456, 404] width 234 height 46
click at [472, 413] on input "0030052767" at bounding box center [456, 404] width 234 height 46
drag, startPoint x: 733, startPoint y: 404, endPoint x: 526, endPoint y: 395, distance: 207.3
click at [526, 395] on div "Account number 0030052767 Savings/current account registered for GIRO/auto-dedu…" at bounding box center [583, 418] width 511 height 133
type input "SANTOS GLICERIO IV RAMIREZ"
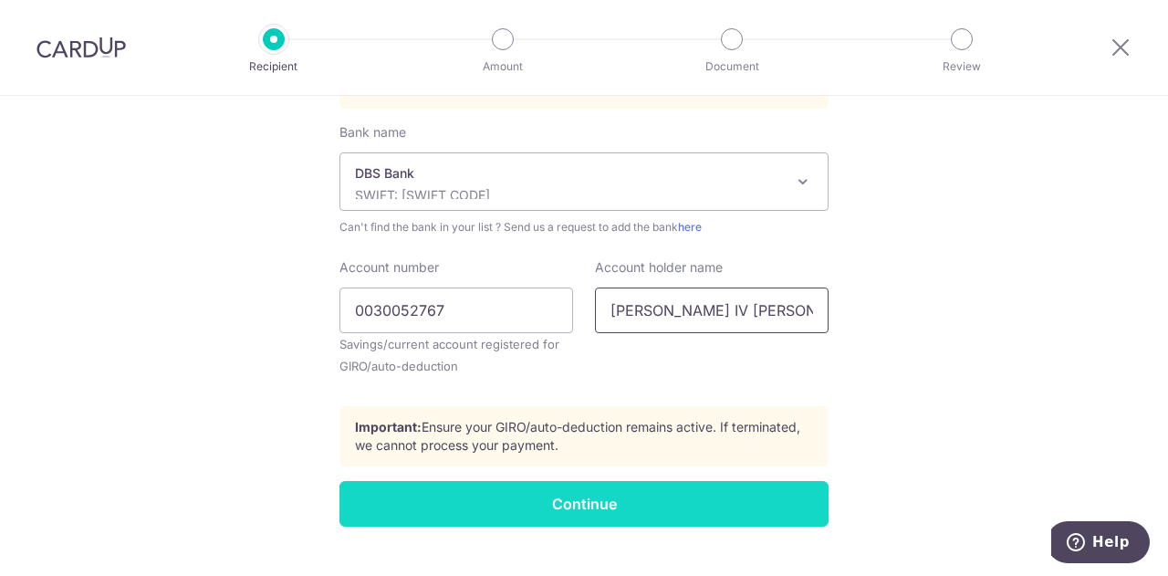
scroll to position [947, 0]
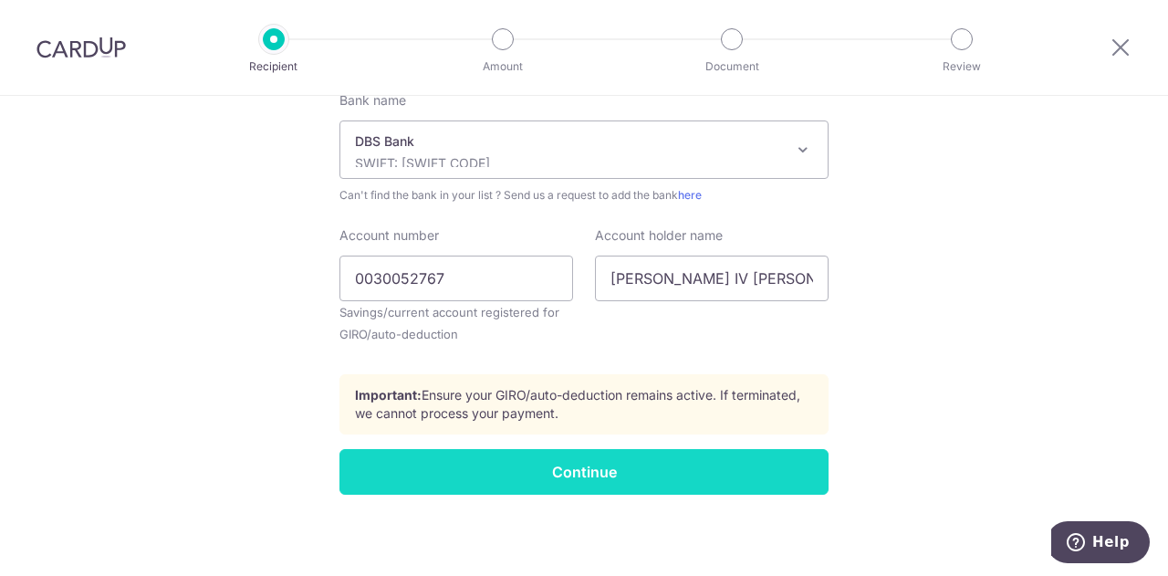
click at [550, 474] on input "Continue" at bounding box center [583, 472] width 489 height 46
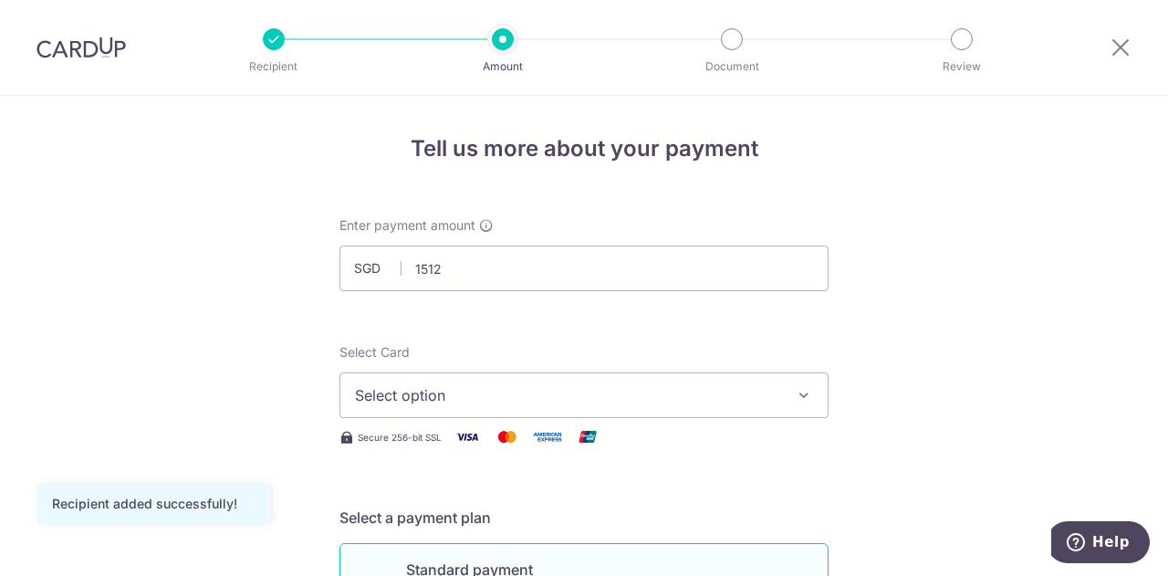
type input "1,512.00"
click at [527, 401] on span "Select option" at bounding box center [567, 395] width 425 height 22
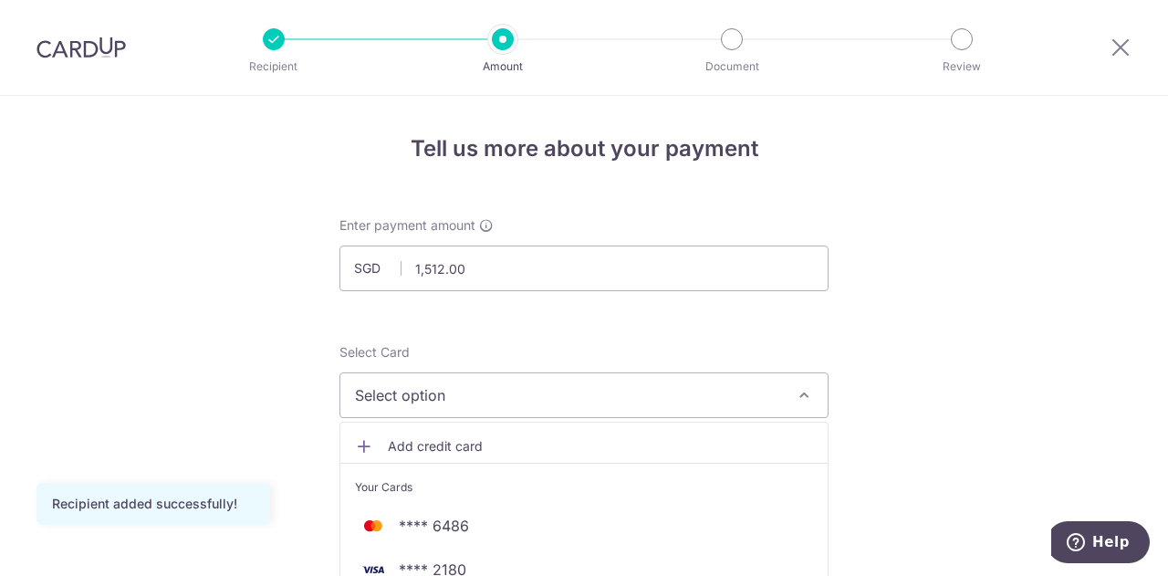
scroll to position [91, 0]
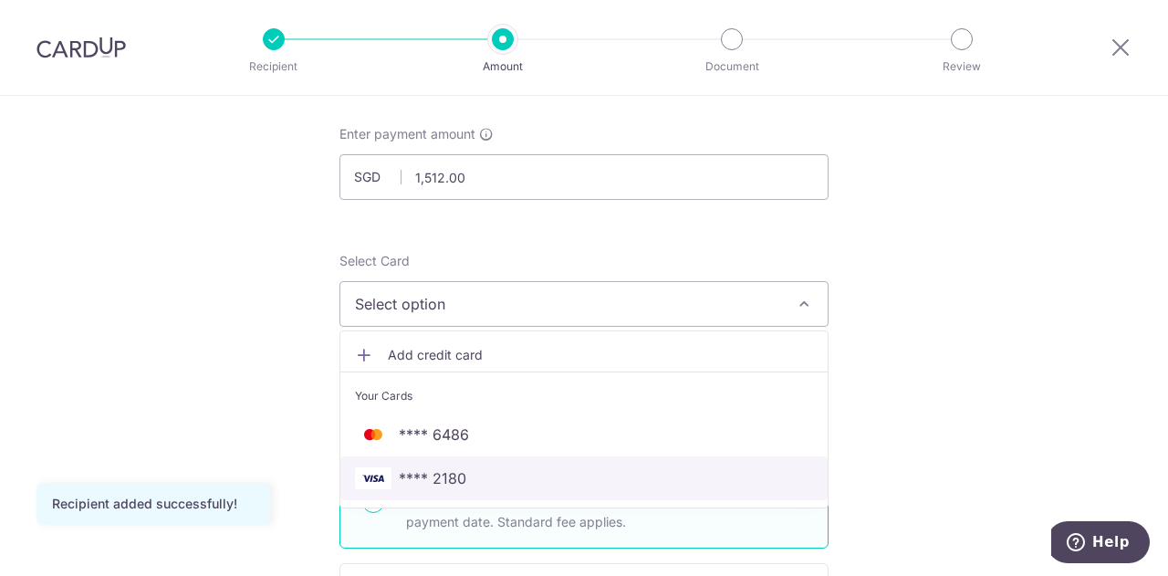
click at [520, 468] on span "**** 2180" at bounding box center [584, 478] width 458 height 22
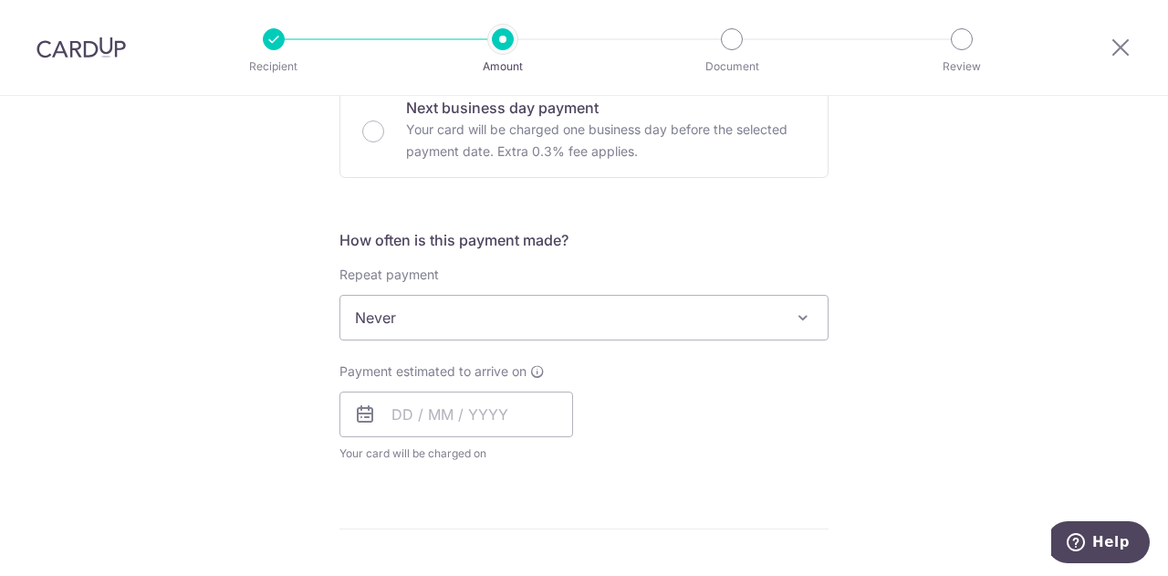
scroll to position [639, 0]
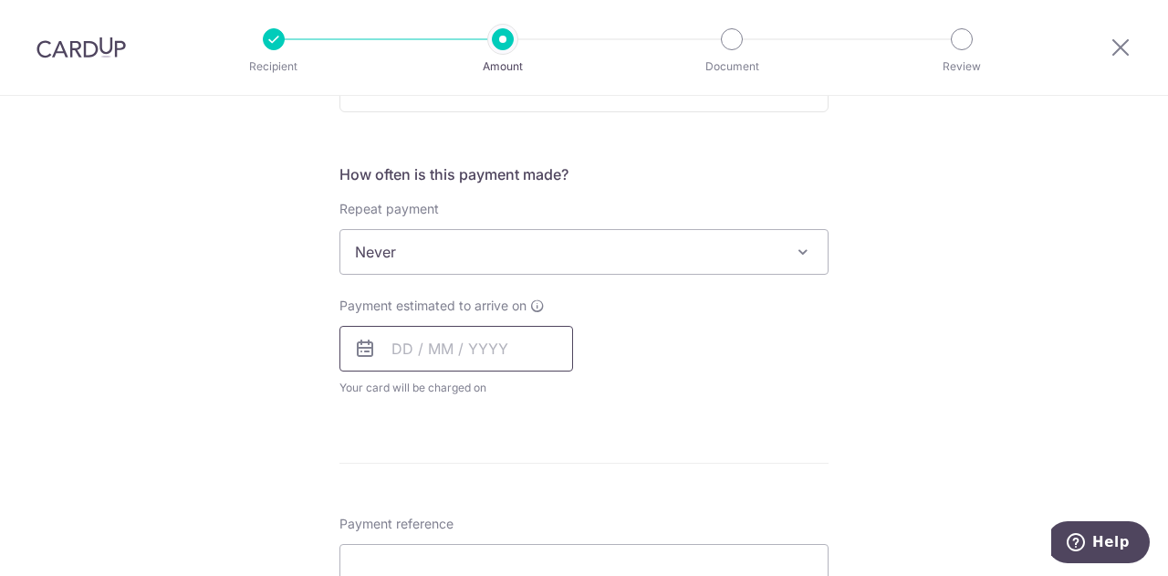
click at [377, 345] on input "text" at bounding box center [456, 349] width 234 height 46
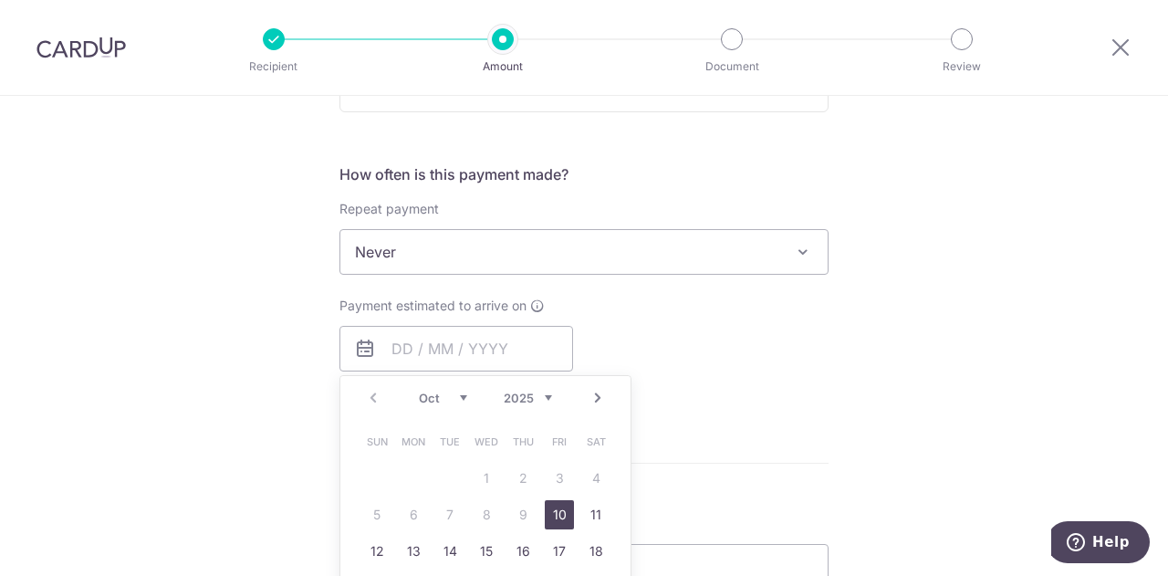
click at [599, 403] on link "Next" at bounding box center [598, 398] width 22 height 22
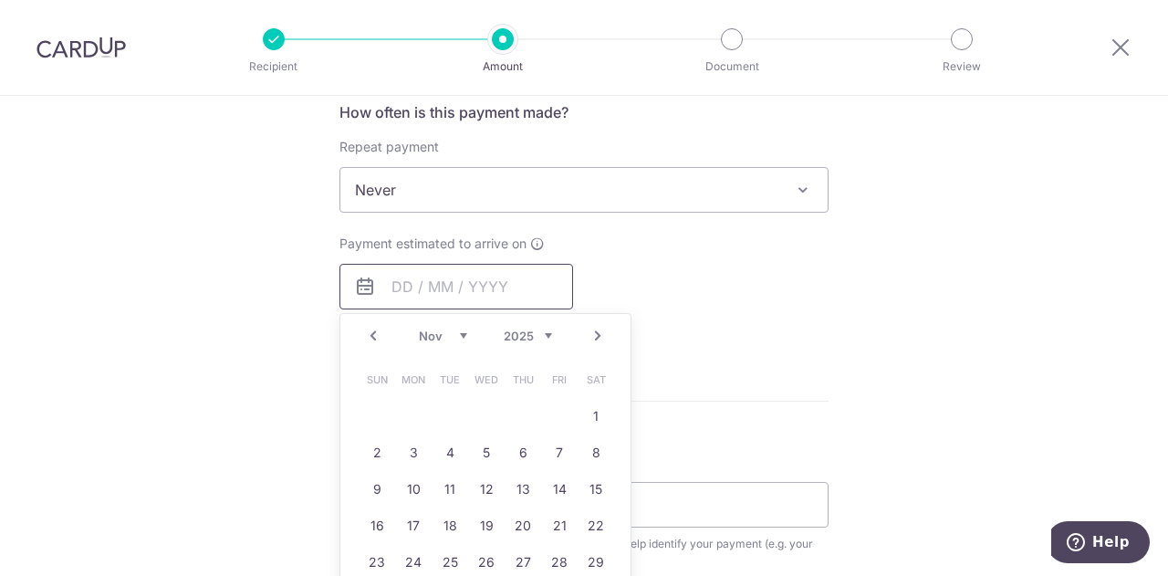
scroll to position [730, 0]
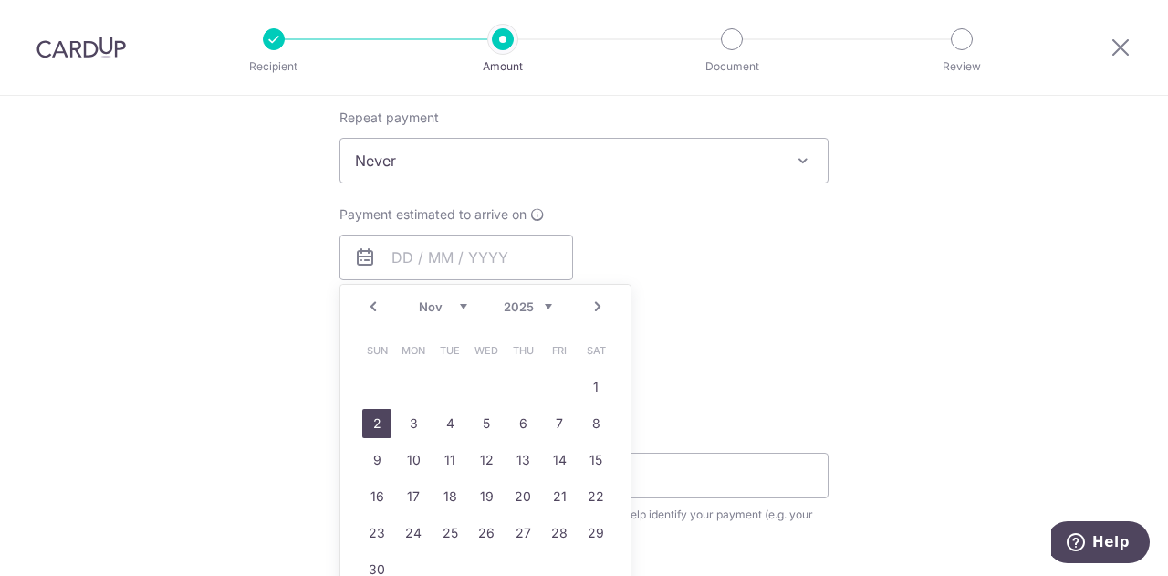
click at [376, 422] on link "2" at bounding box center [376, 423] width 29 height 29
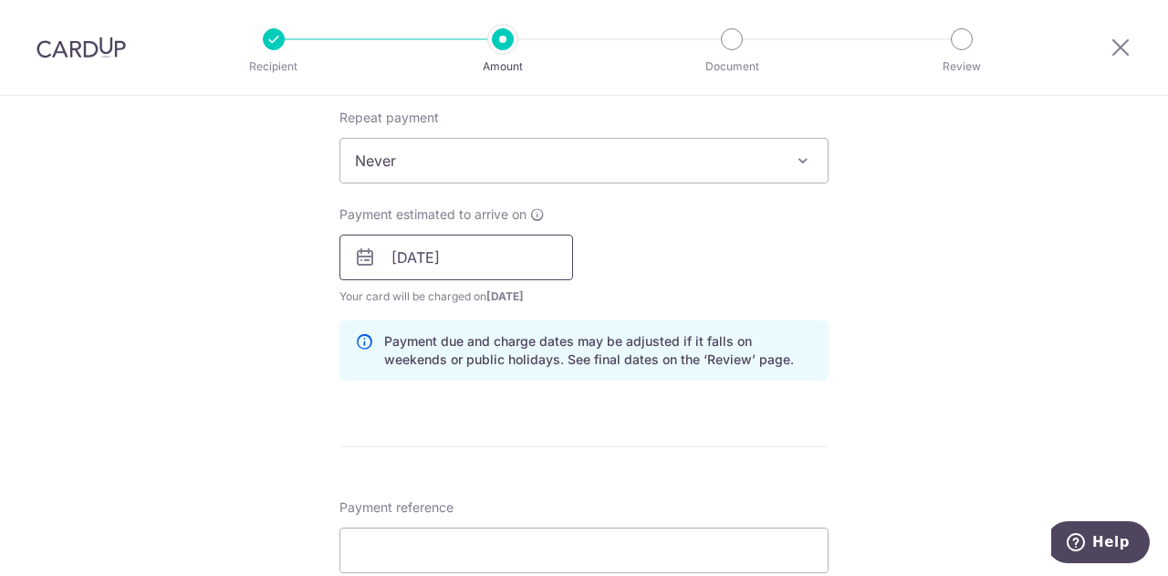
click at [397, 255] on input "02/11/2025" at bounding box center [456, 258] width 234 height 46
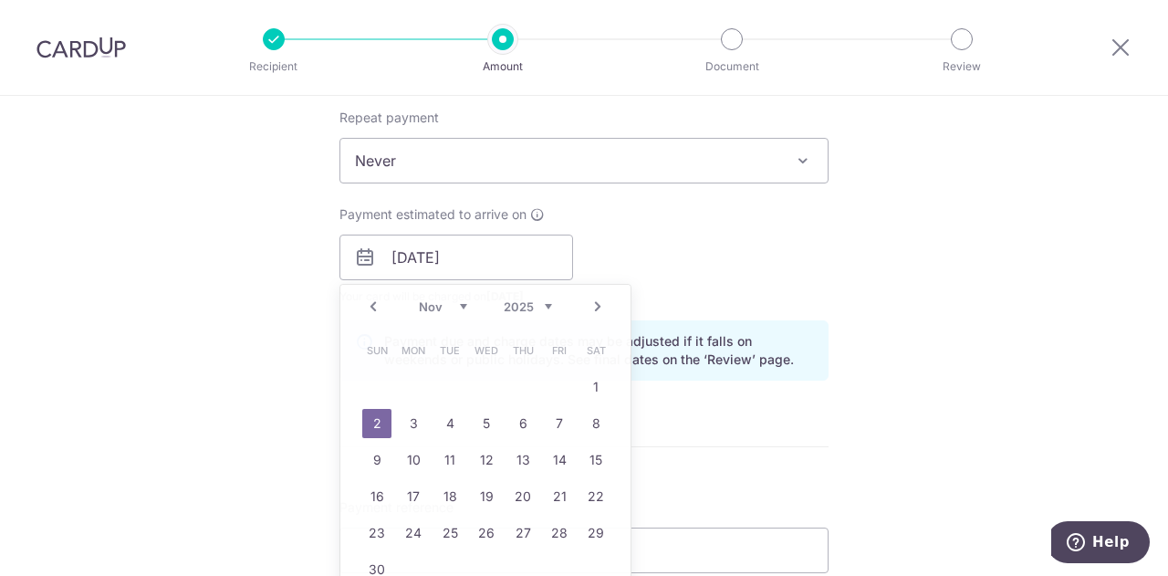
click at [818, 467] on form "Enter payment amount SGD 1,512.00 1512.00 Recipient added successfully! Select …" at bounding box center [583, 245] width 489 height 1519
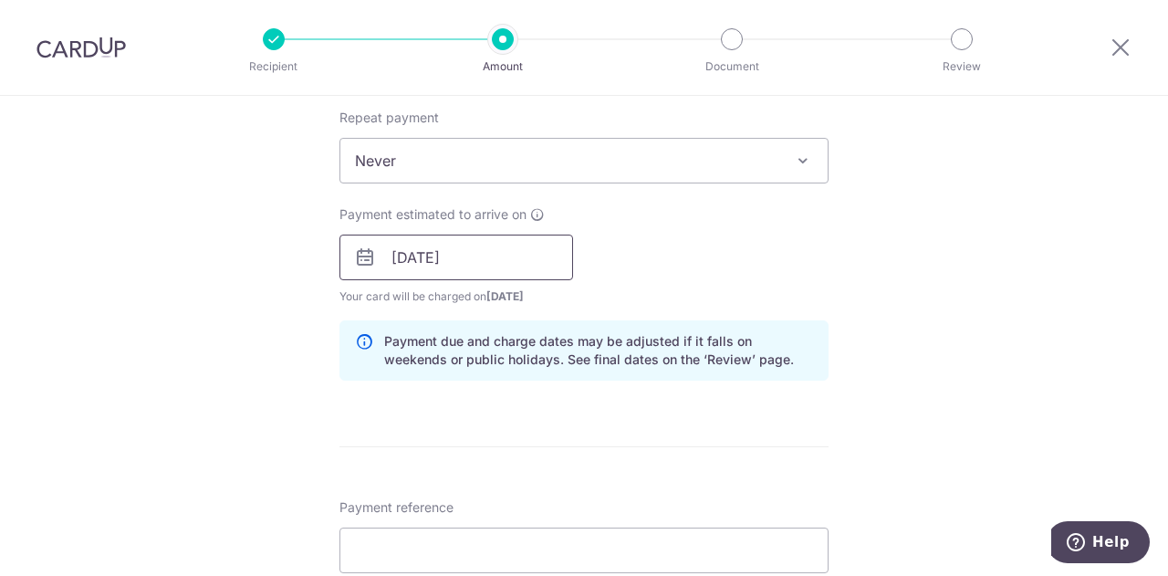
click at [479, 257] on input "02/11/2025" at bounding box center [456, 258] width 234 height 46
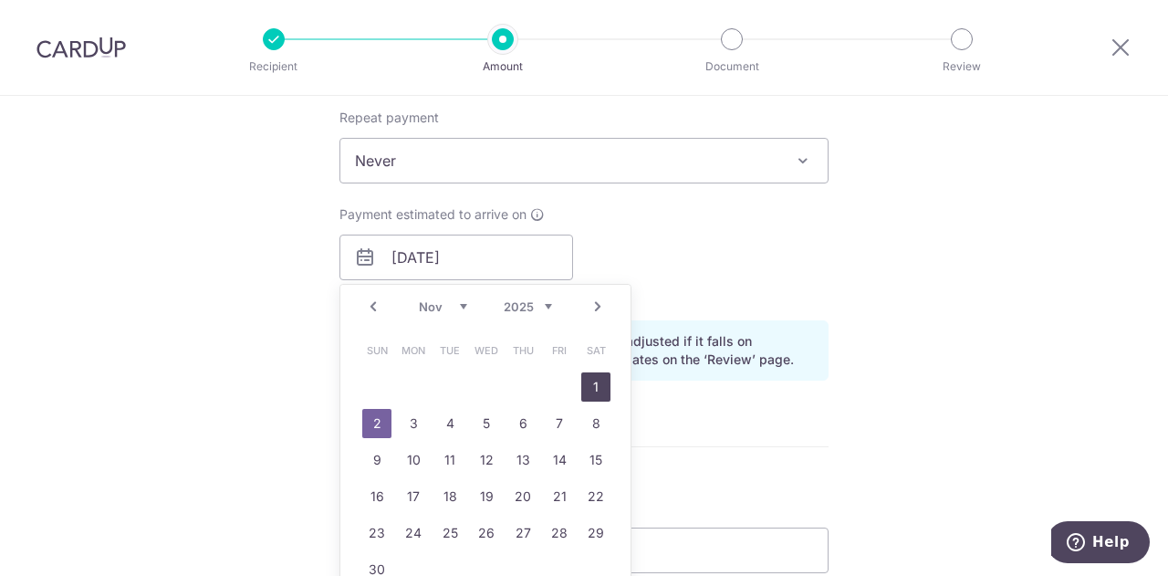
drag, startPoint x: 597, startPoint y: 377, endPoint x: 696, endPoint y: 422, distance: 109.0
click at [597, 377] on link "1" at bounding box center [595, 386] width 29 height 29
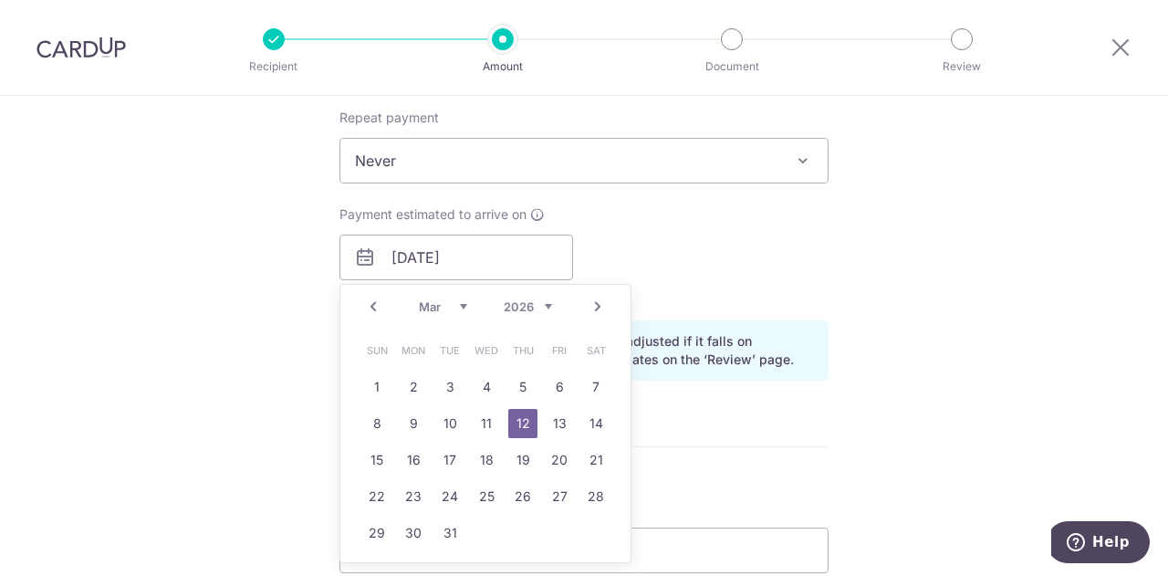
type input "01/11/2025"
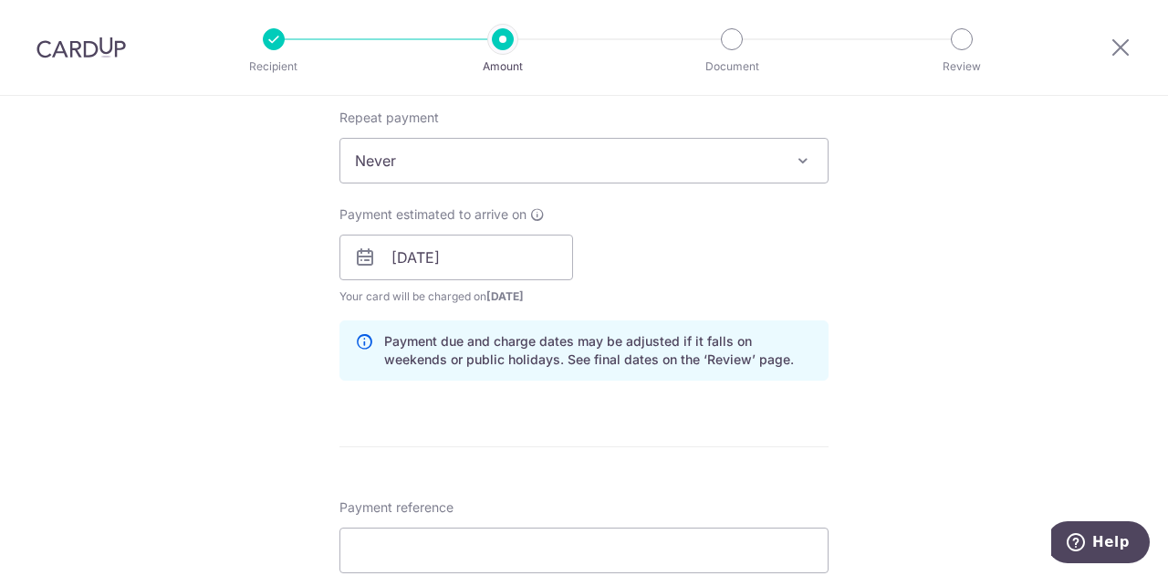
click at [679, 428] on form "Enter payment amount SGD 1,512.00 1512.00 Recipient added successfully! Select …" at bounding box center [583, 245] width 489 height 1519
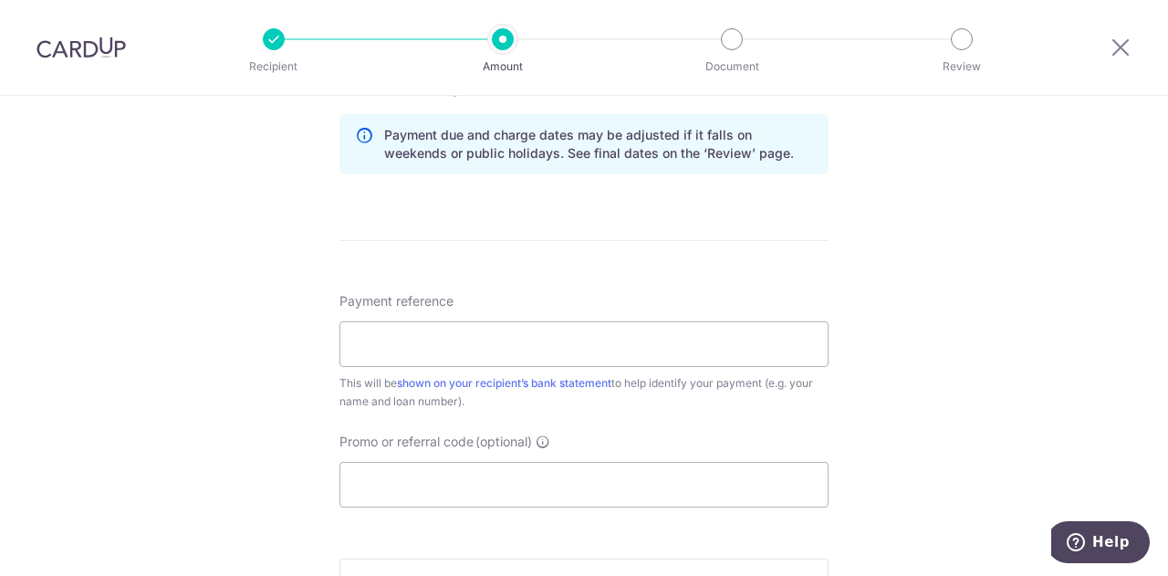
scroll to position [912, 0]
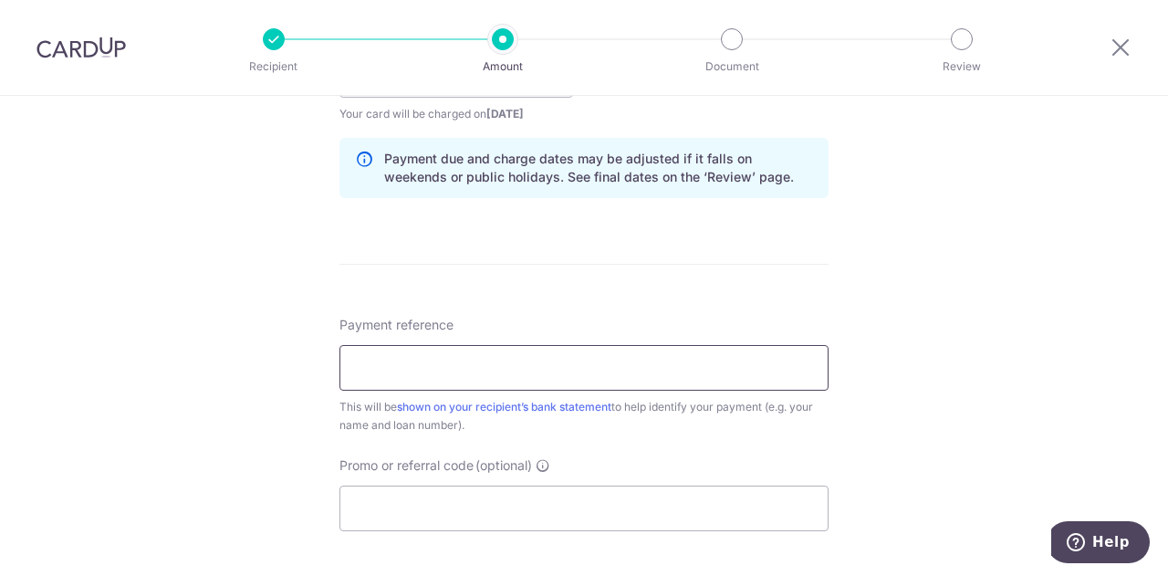
click at [521, 345] on input "Payment reference" at bounding box center [583, 368] width 489 height 46
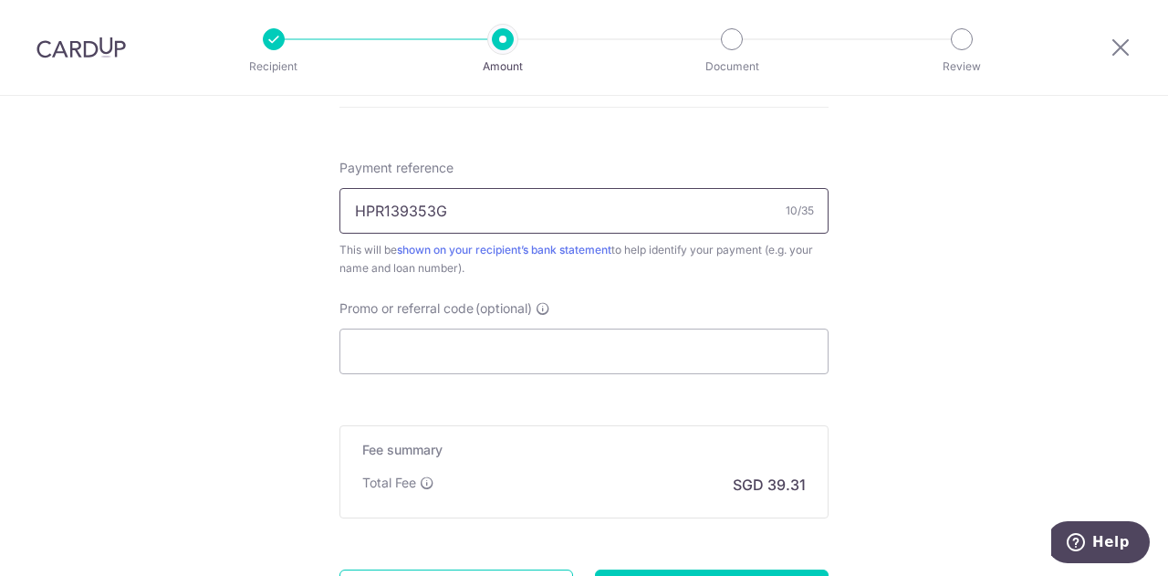
scroll to position [1150, 0]
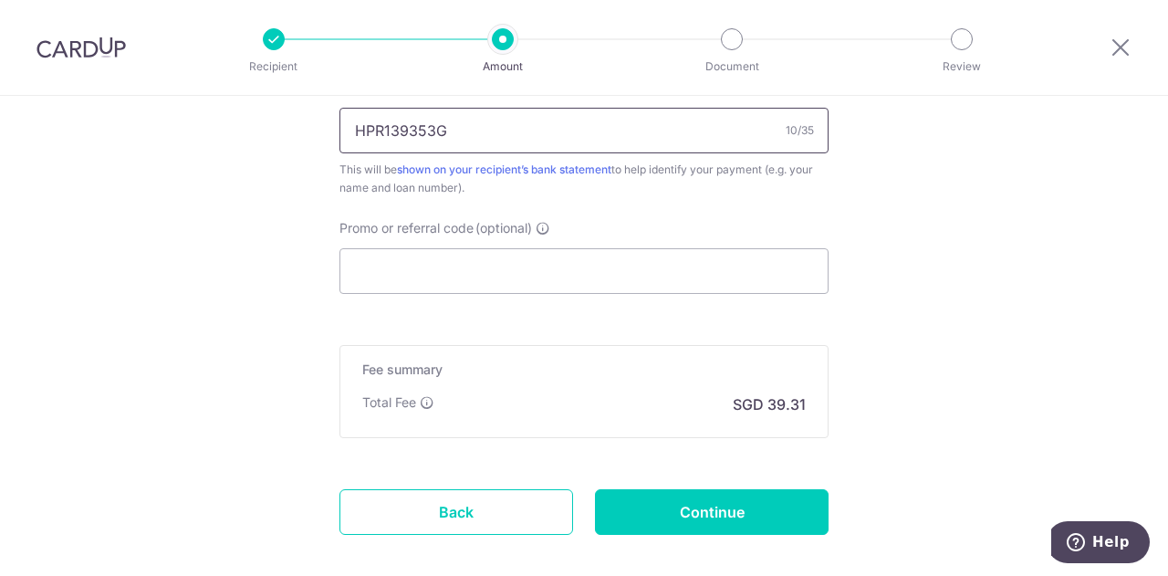
type input "HPR139353G"
click at [538, 255] on input "Promo or referral code (optional)" at bounding box center [583, 271] width 489 height 46
paste input "REC185"
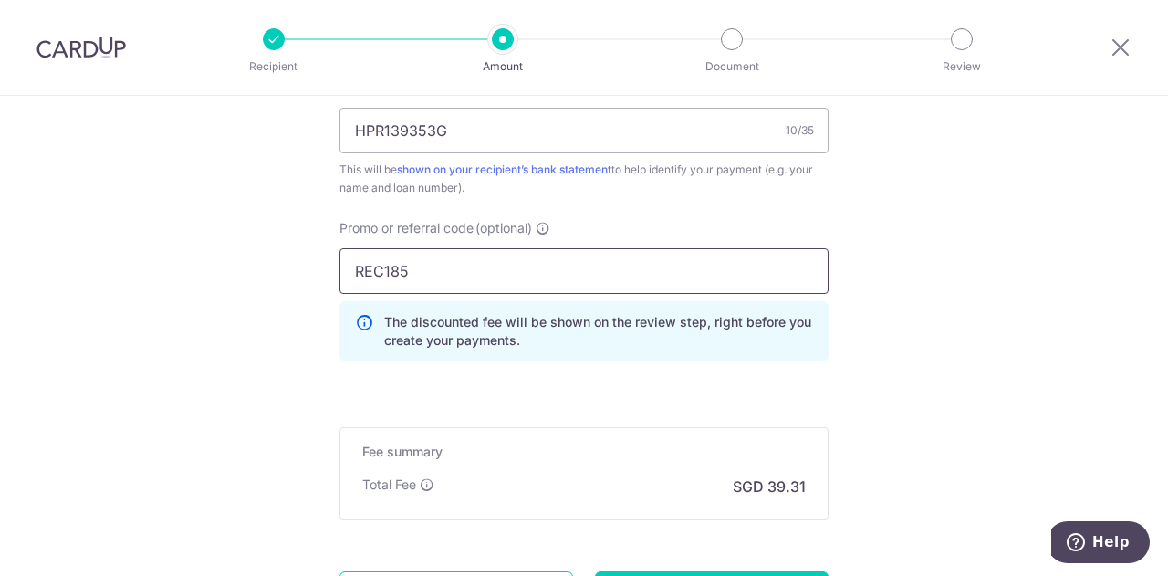
type input "REC185"
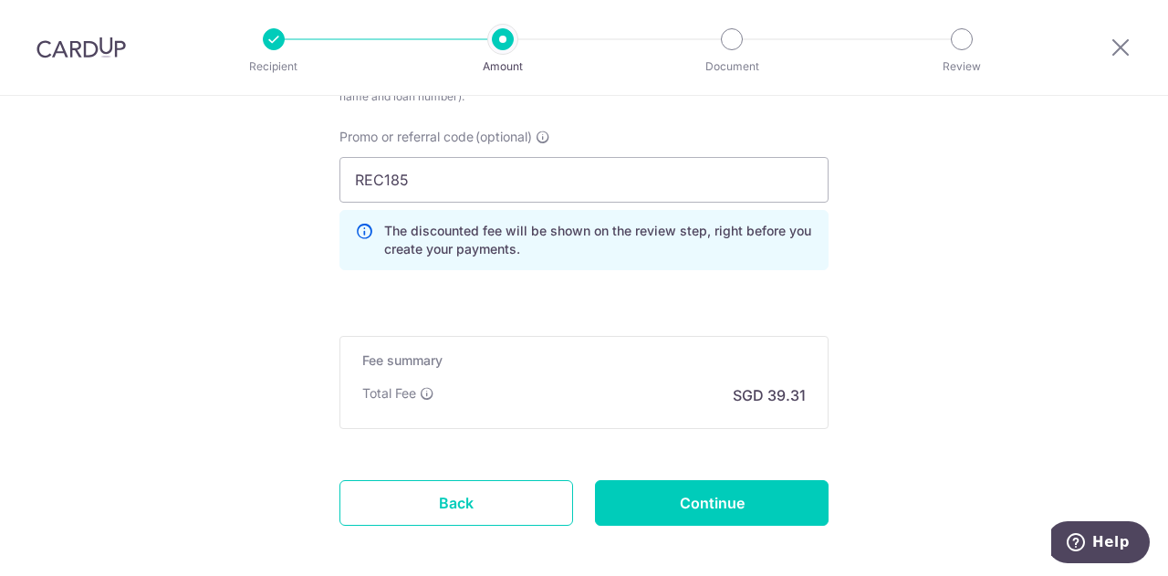
scroll to position [1322, 0]
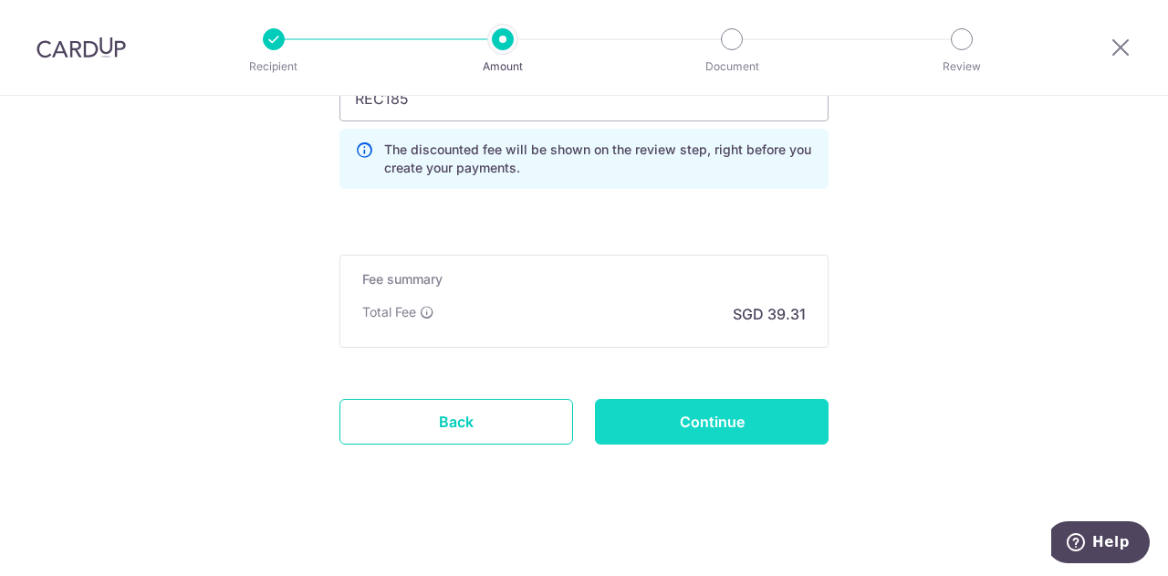
click at [746, 428] on input "Continue" at bounding box center [712, 422] width 234 height 46
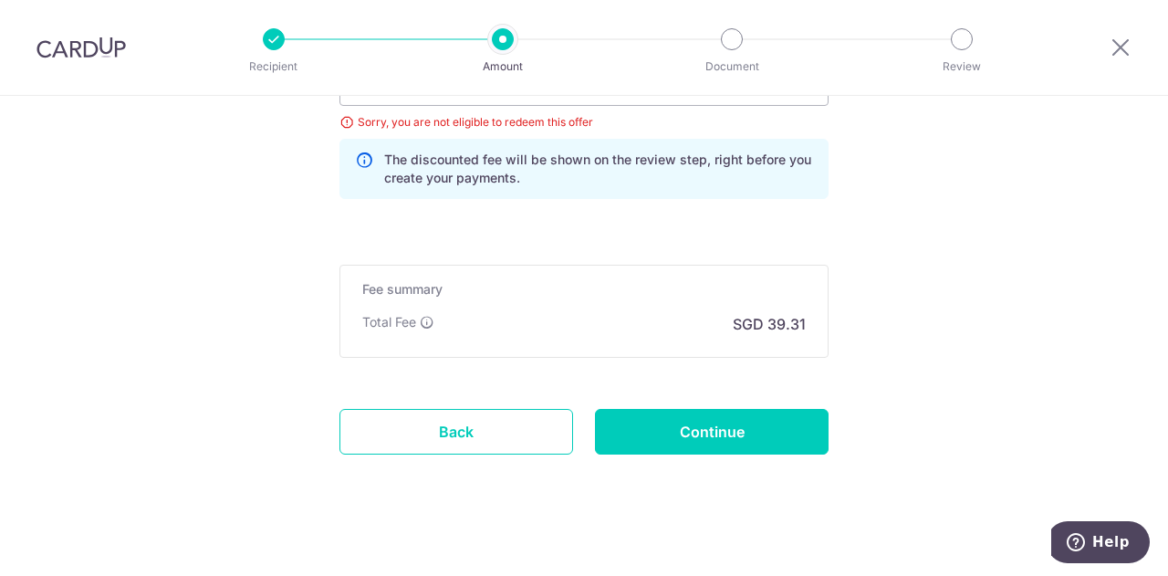
scroll to position [1348, 0]
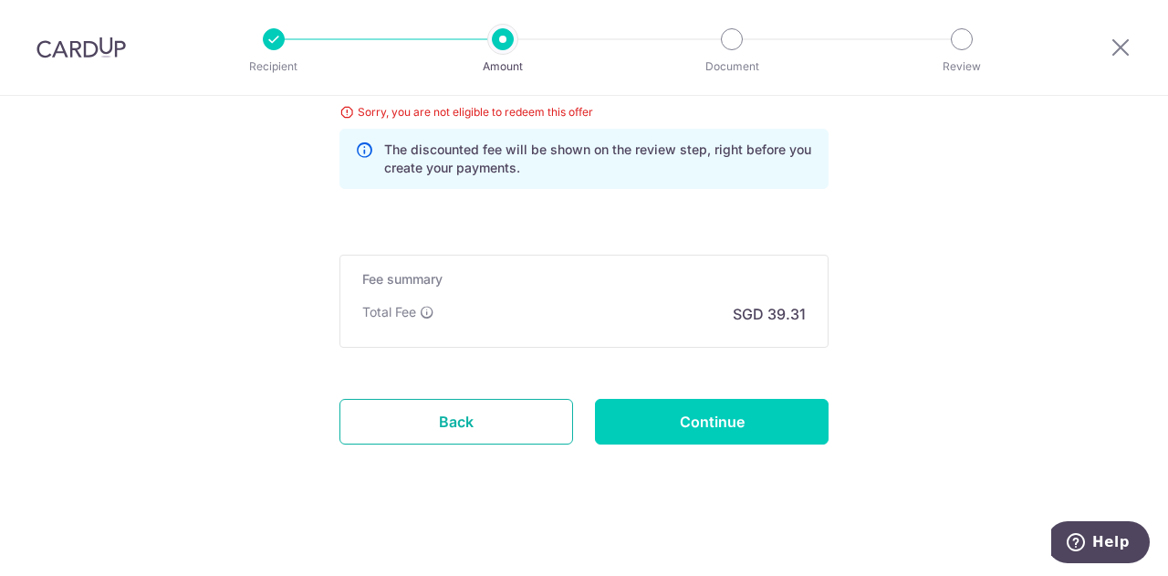
drag, startPoint x: 474, startPoint y: 412, endPoint x: 649, endPoint y: 73, distance: 380.8
click at [474, 412] on link "Back" at bounding box center [456, 422] width 234 height 46
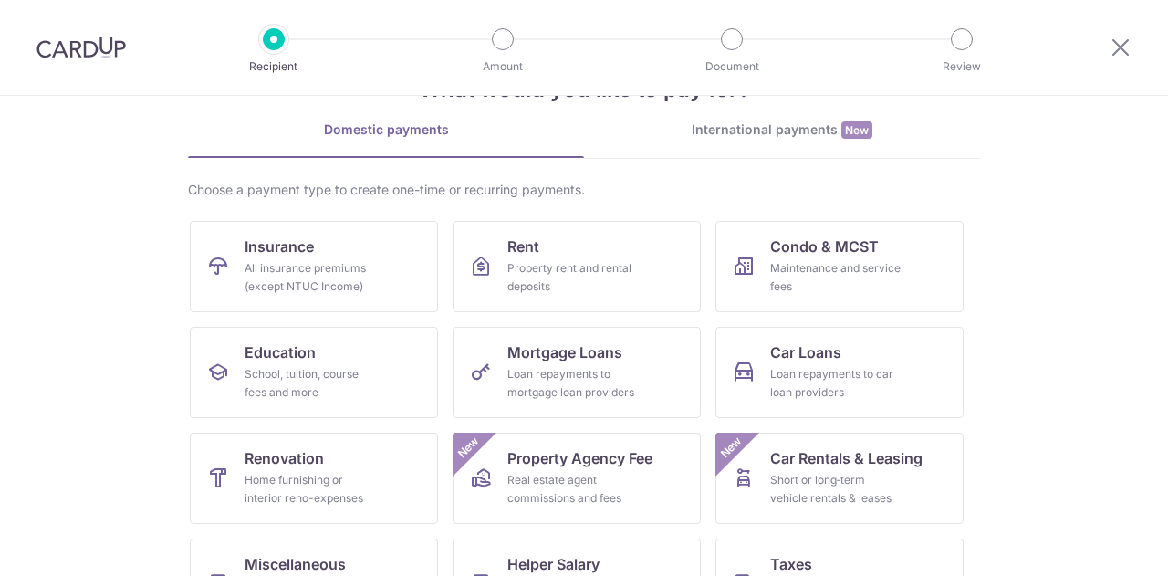
scroll to position [91, 0]
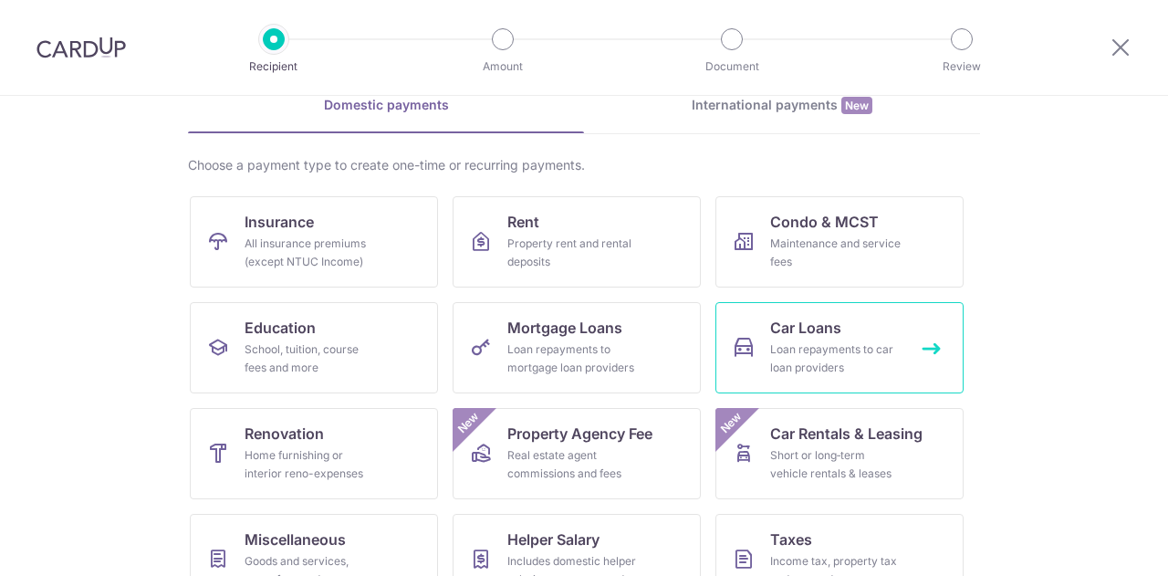
click at [777, 345] on div "Loan repayments to car loan providers" at bounding box center [835, 358] width 131 height 36
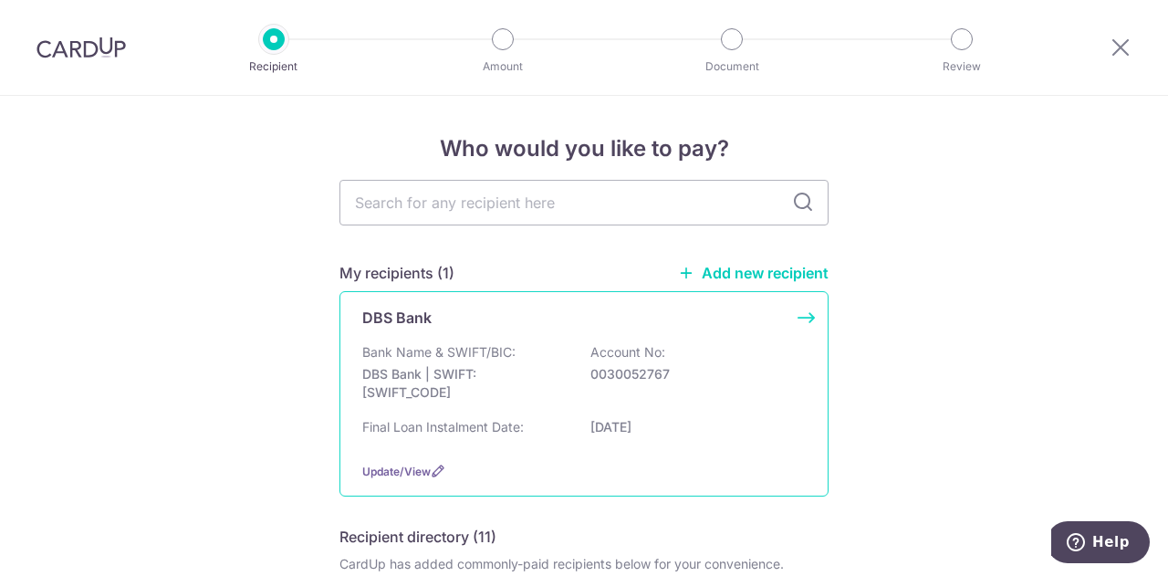
click at [490, 311] on div "DBS Bank" at bounding box center [573, 318] width 422 height 22
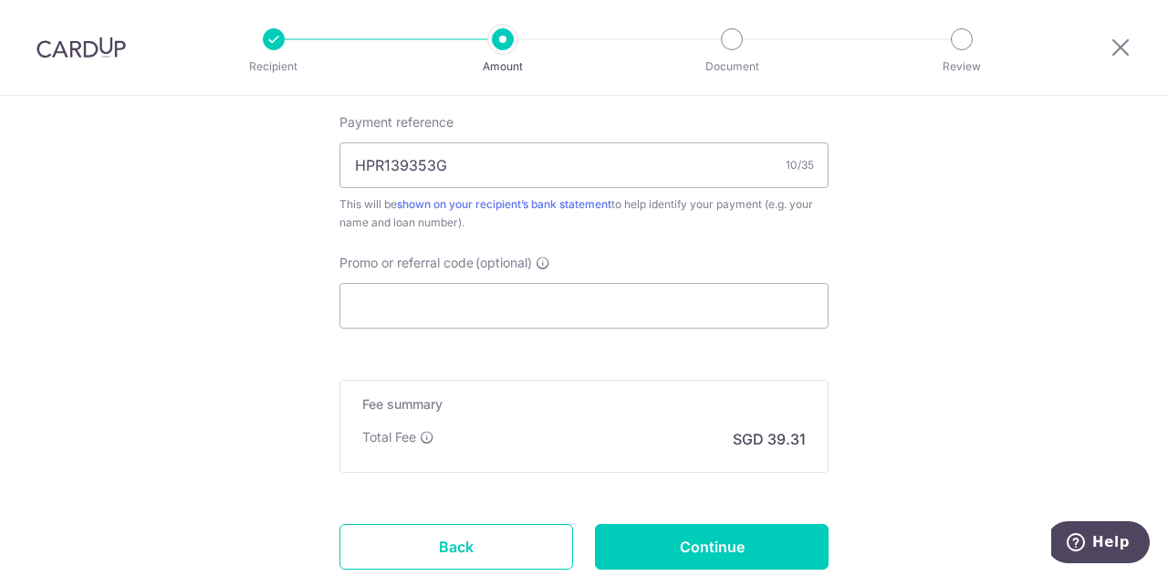
scroll to position [1241, 0]
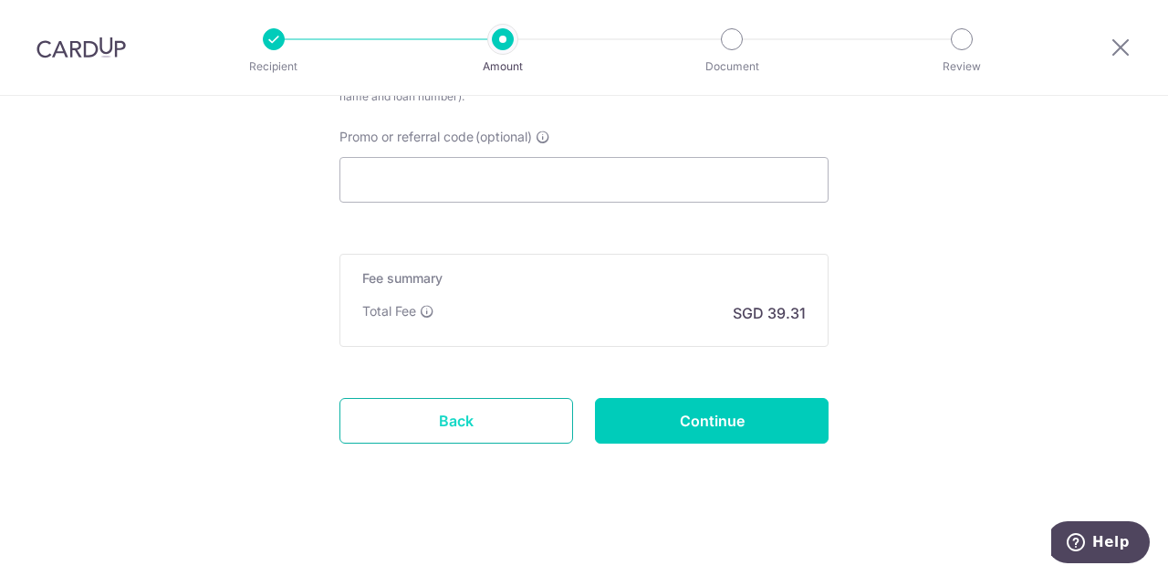
click at [469, 419] on link "Back" at bounding box center [456, 421] width 234 height 46
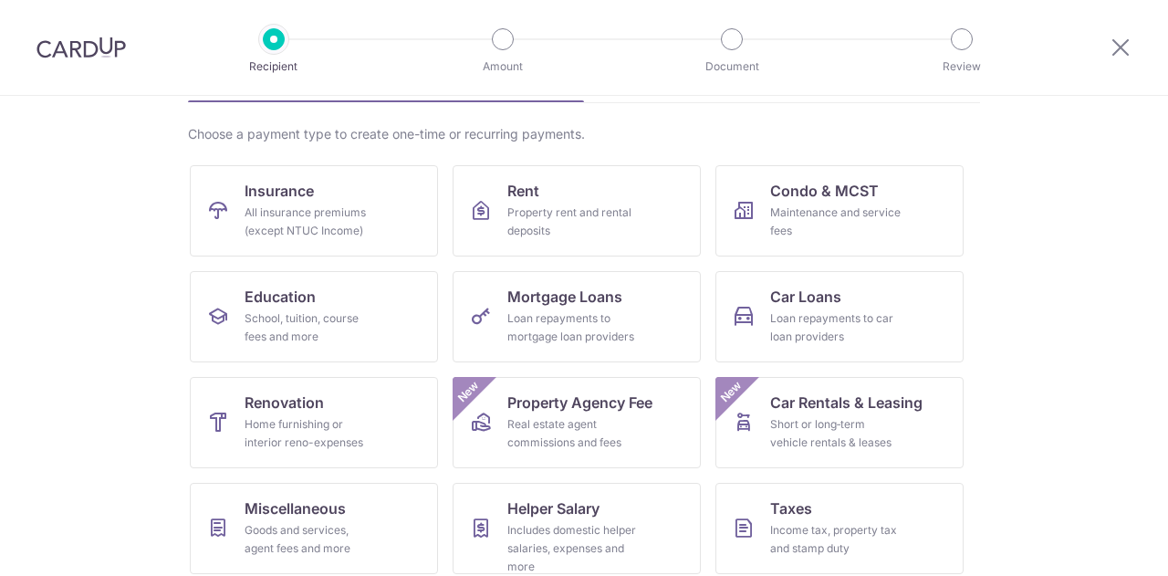
scroll to position [239, 0]
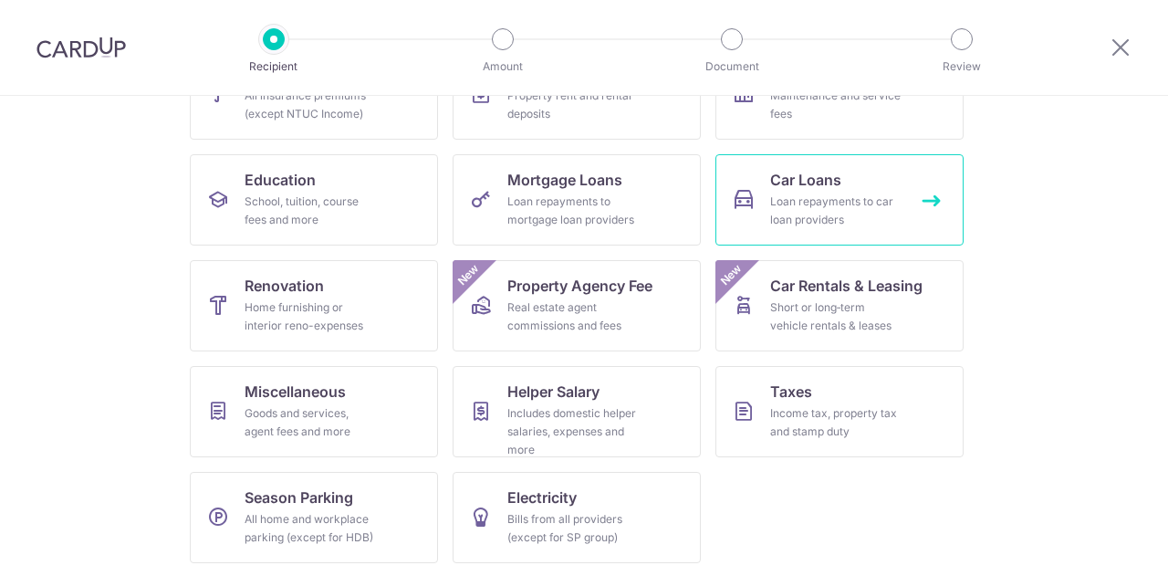
click at [818, 183] on span "Car Loans" at bounding box center [805, 180] width 71 height 22
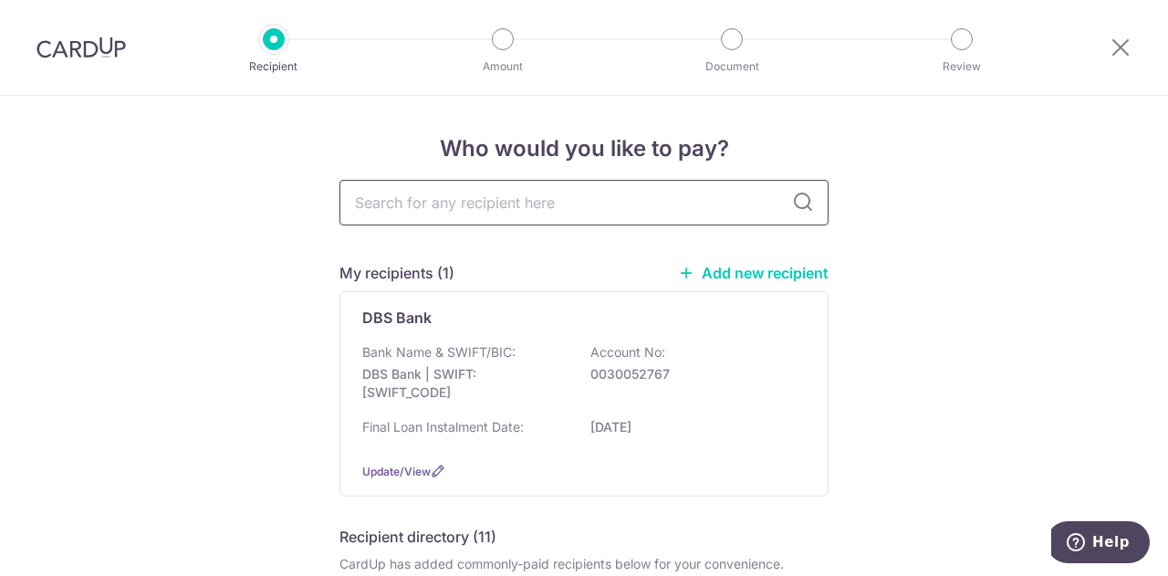
click at [690, 196] on input "text" at bounding box center [583, 203] width 489 height 46
type input "db"
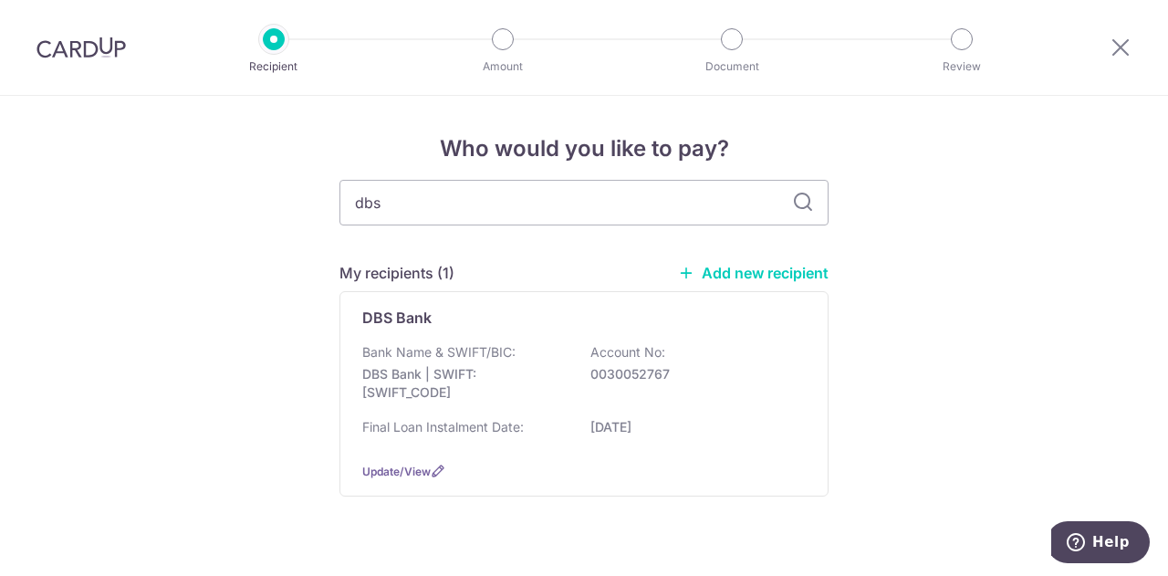
type input "dbs"
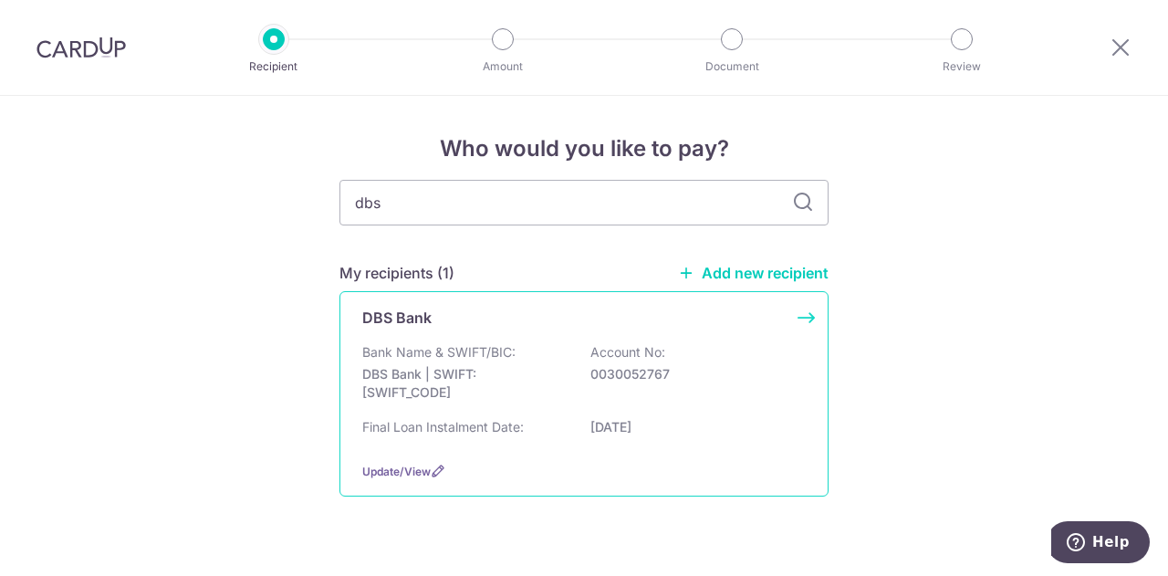
click at [417, 456] on div "DBS Bank Bank Name & SWIFT/BIC: DBS Bank | SWIFT: [SWIFT_CODE] Account No: 0030…" at bounding box center [583, 393] width 489 height 205
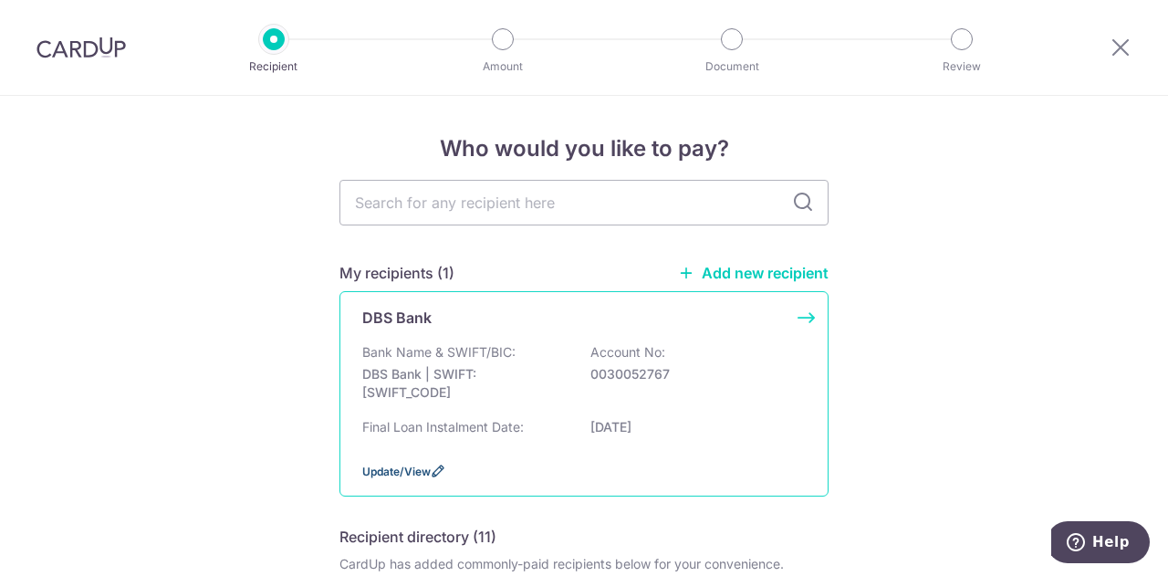
click at [436, 470] on icon at bounding box center [438, 471] width 15 height 15
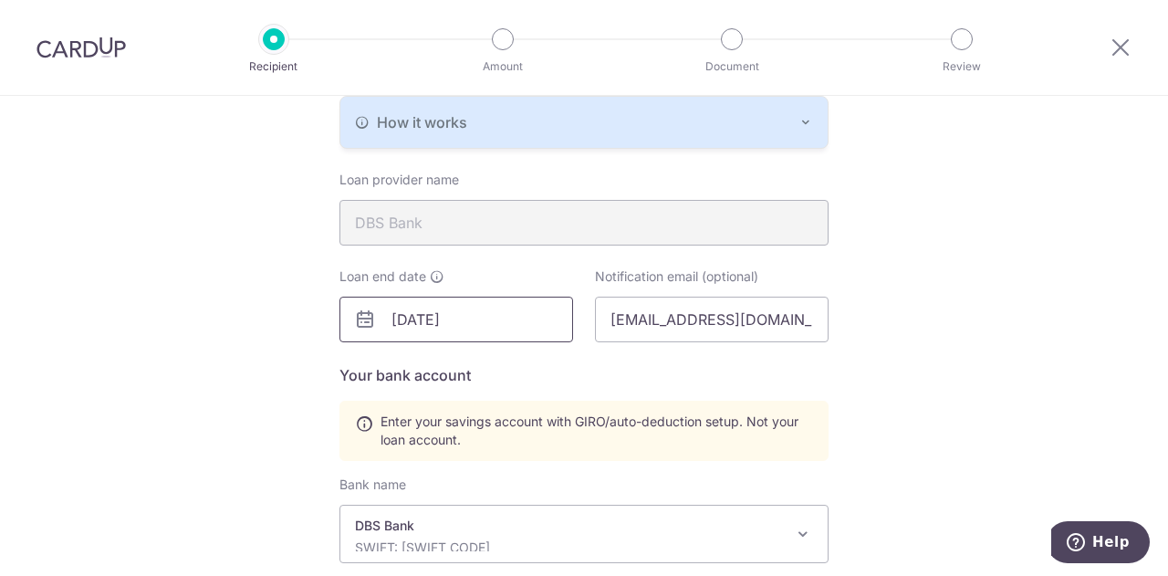
scroll to position [365, 0]
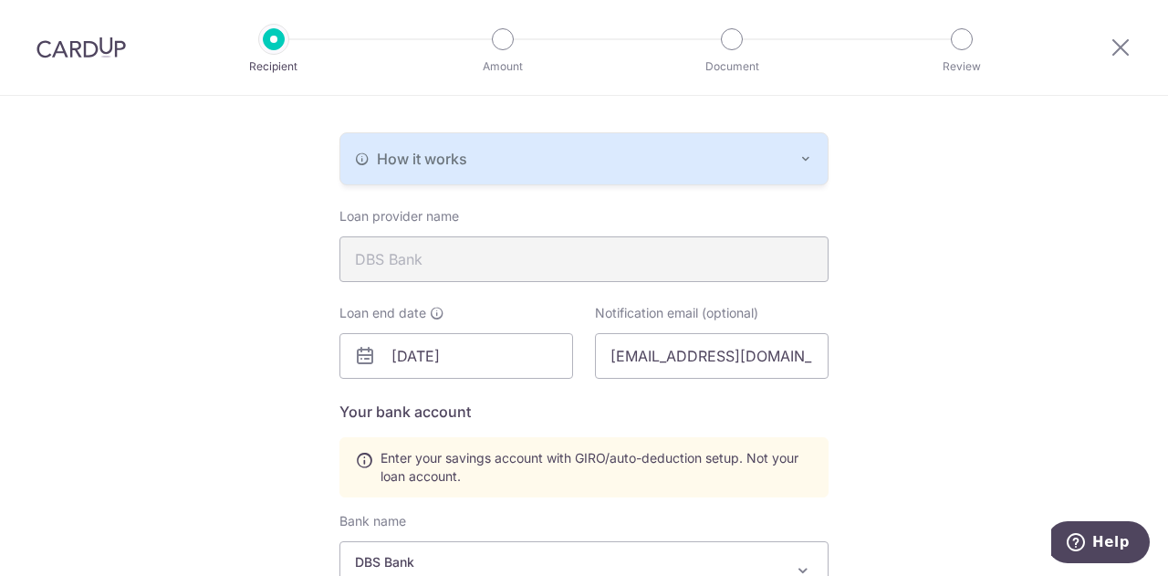
click at [482, 381] on div "Loan end date [DATE] Notification email (optional) [EMAIL_ADDRESS][DOMAIN_NAME]" at bounding box center [583, 352] width 511 height 97
click at [484, 363] on input "[DATE]" at bounding box center [456, 356] width 234 height 46
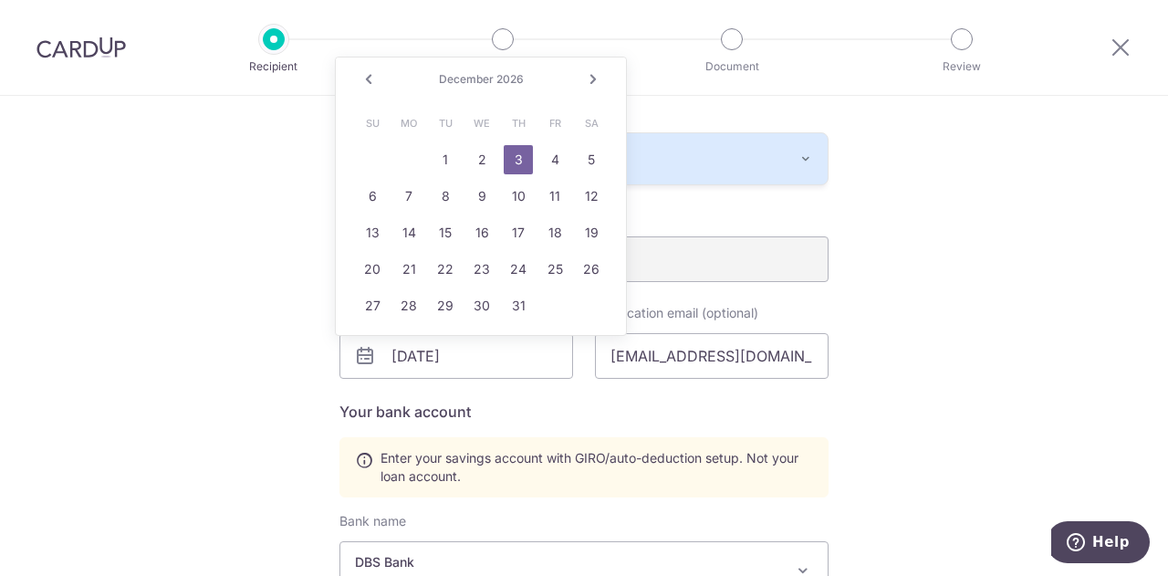
click at [367, 84] on link "Prev" at bounding box center [369, 79] width 22 height 22
click at [369, 84] on link "Prev" at bounding box center [369, 79] width 22 height 22
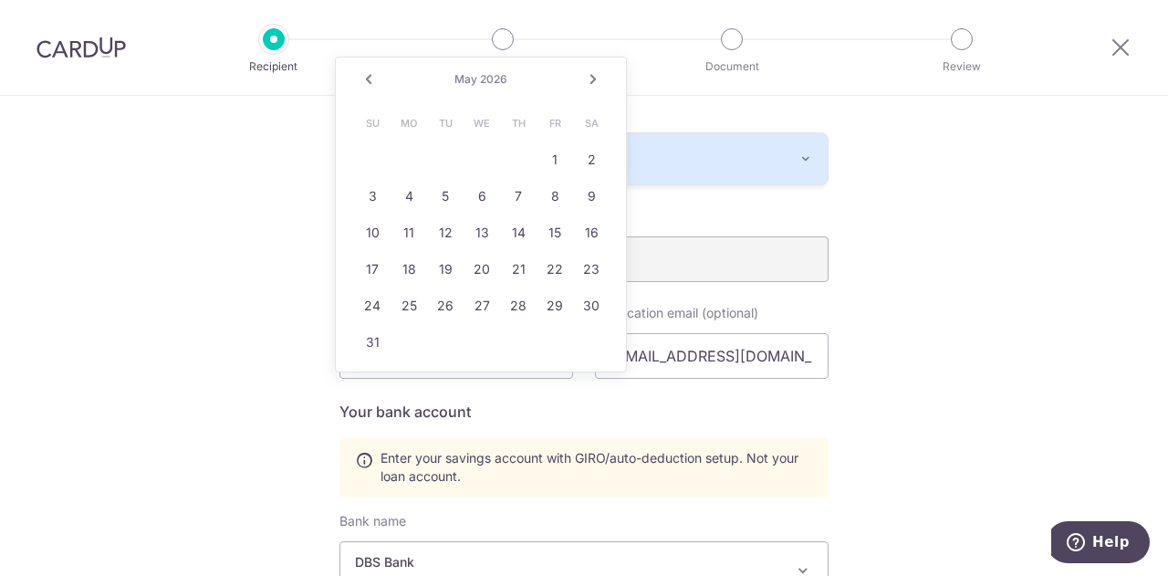
click at [369, 84] on link "Prev" at bounding box center [369, 79] width 22 height 22
click at [447, 161] on link "3" at bounding box center [445, 159] width 29 height 29
type input "[DATE]"
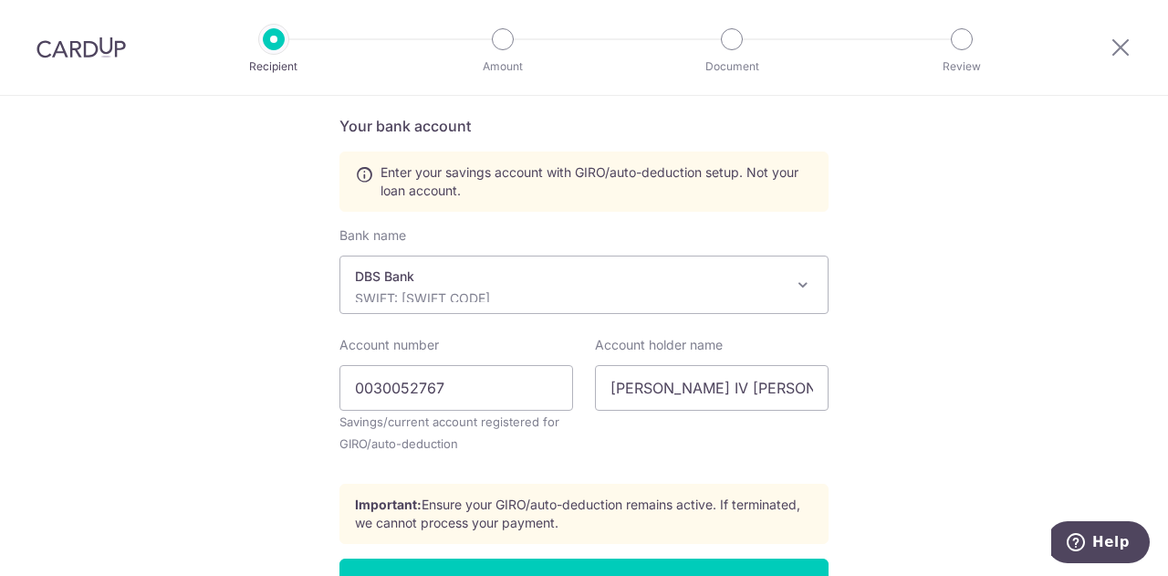
scroll to position [730, 0]
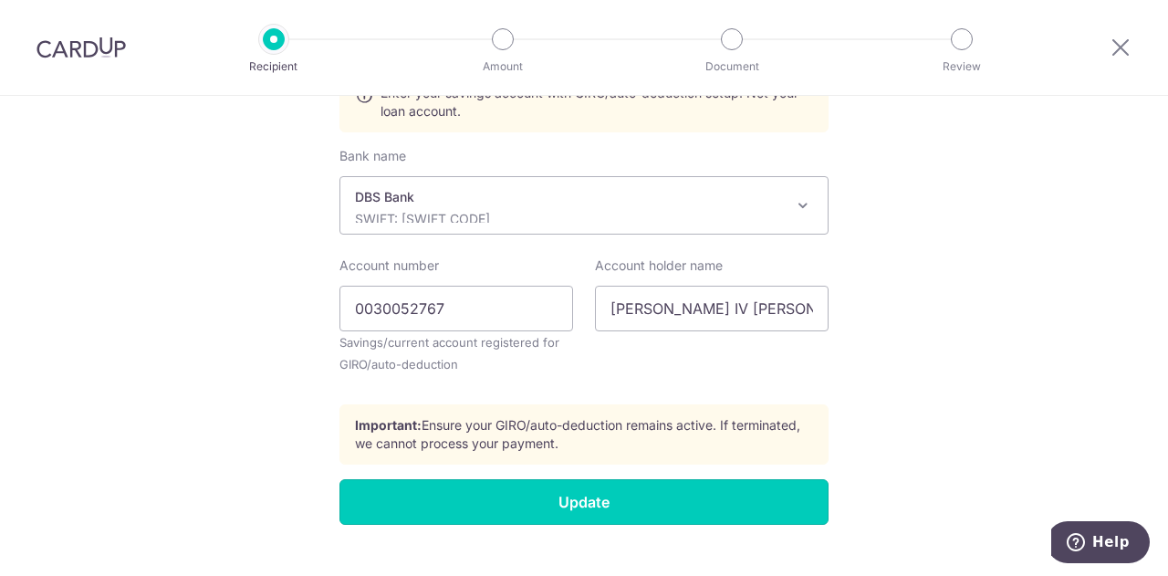
click at [695, 506] on input "Update" at bounding box center [583, 502] width 489 height 46
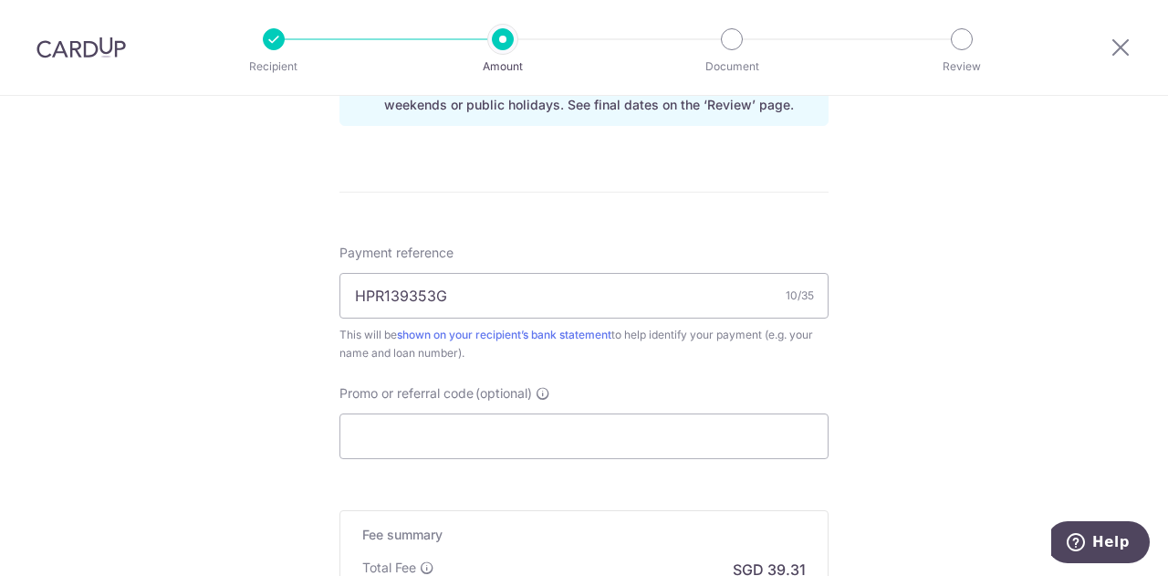
scroll to position [1095, 0]
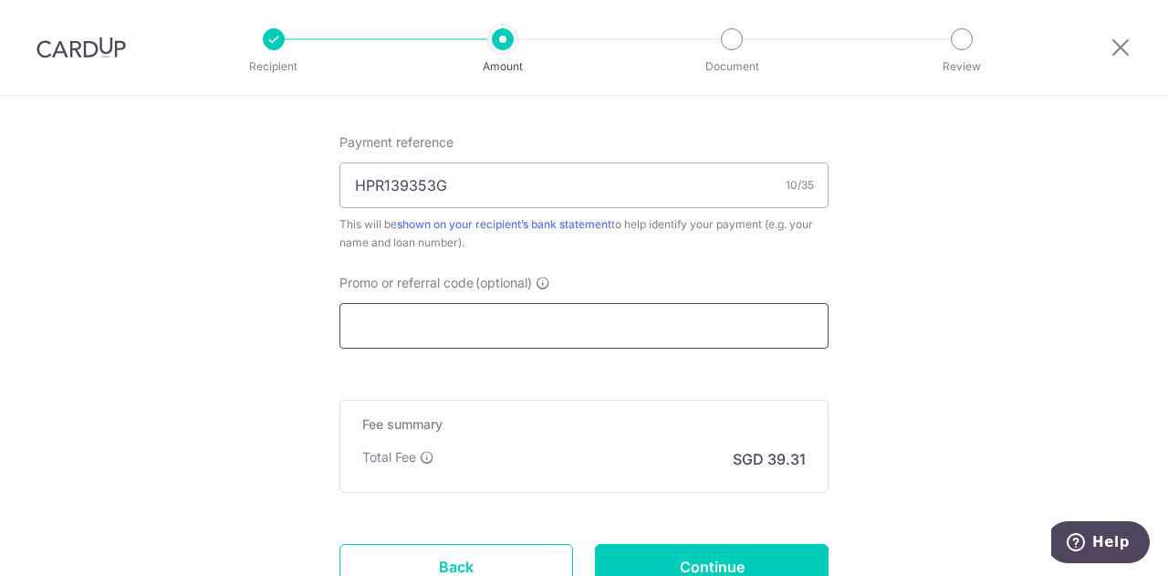
click at [495, 311] on input "Promo or referral code (optional)" at bounding box center [583, 326] width 489 height 46
paste input "REC185"
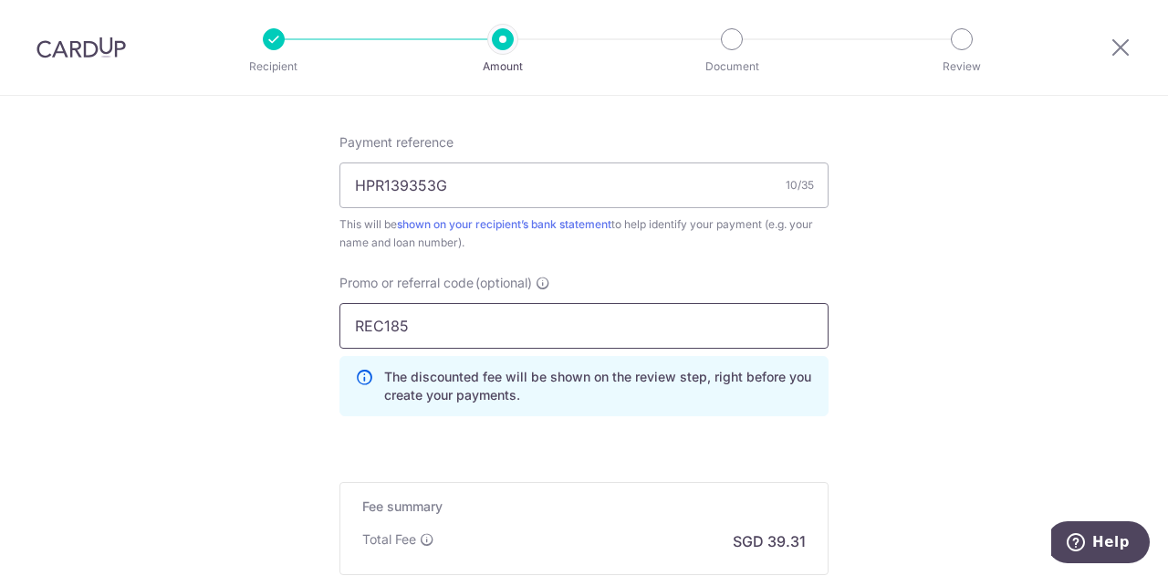
type input "REC185"
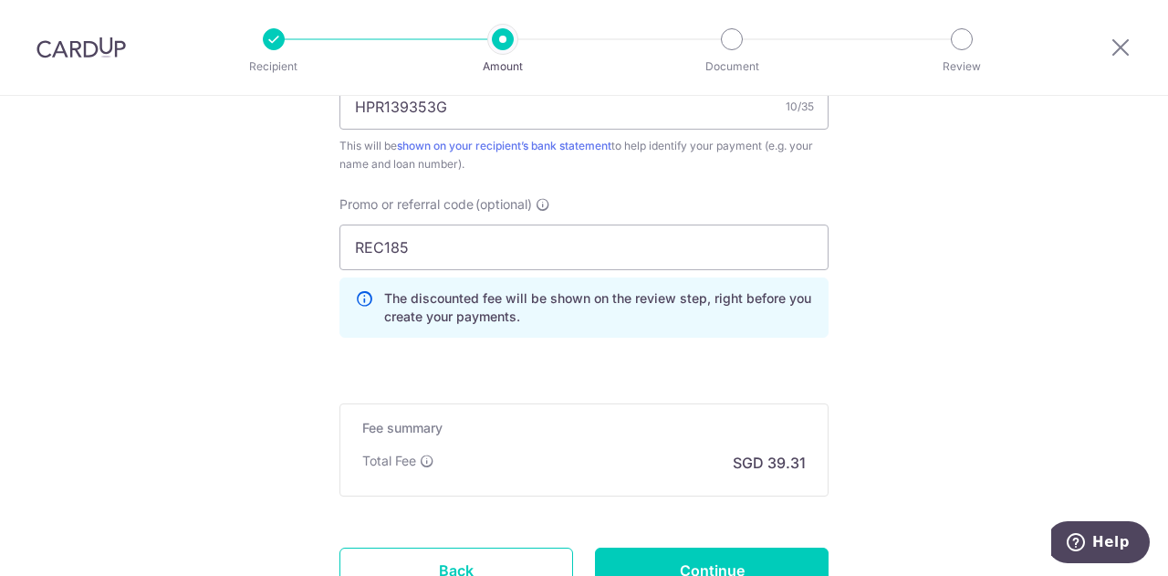
scroll to position [1277, 0]
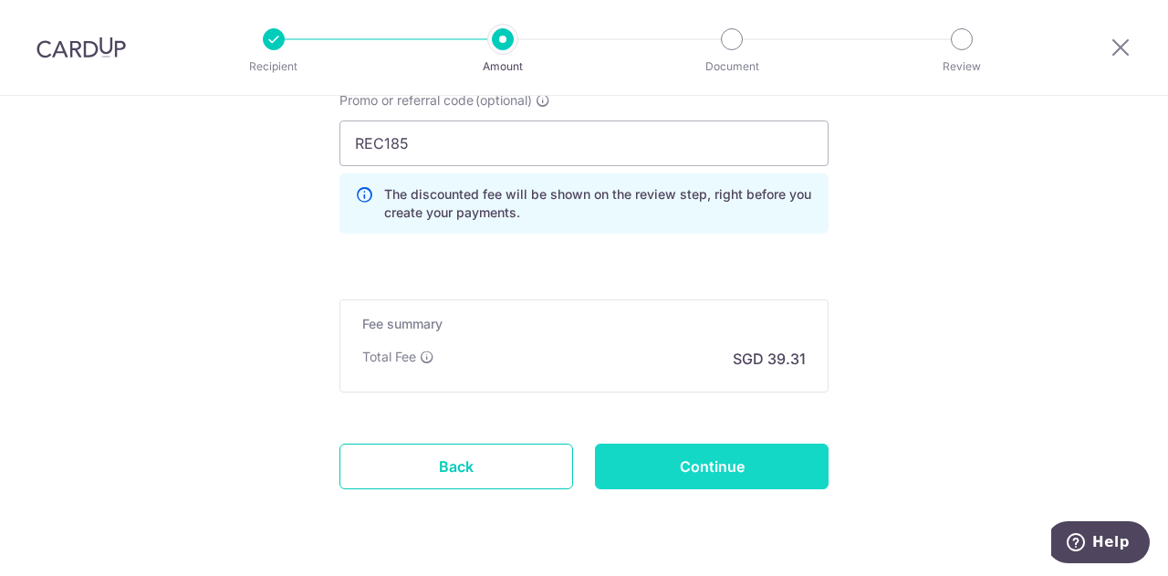
click at [704, 465] on input "Continue" at bounding box center [712, 466] width 234 height 46
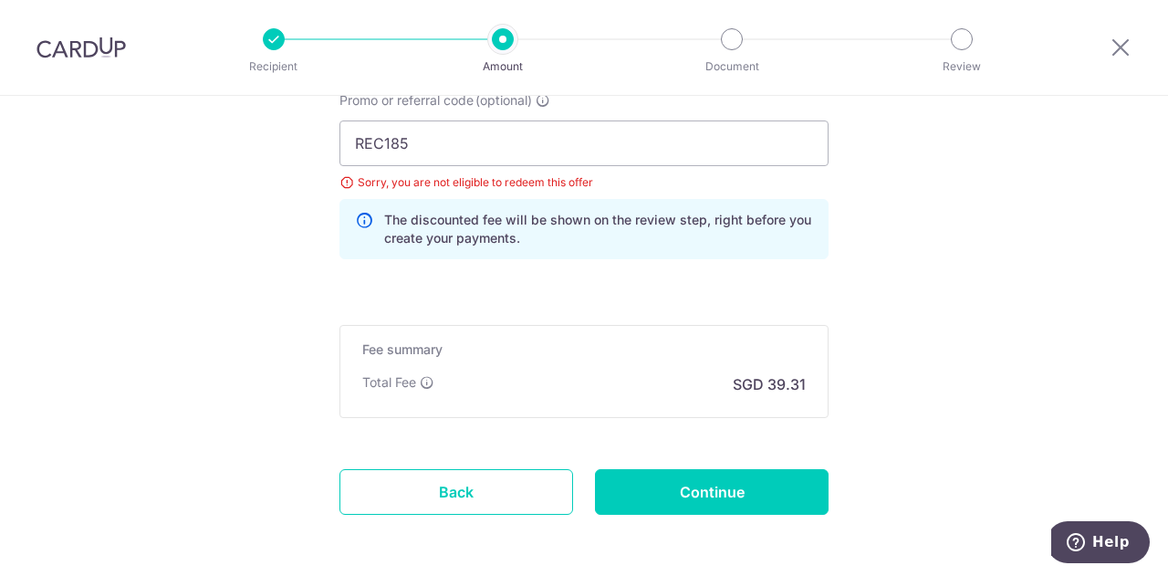
scroll to position [1348, 0]
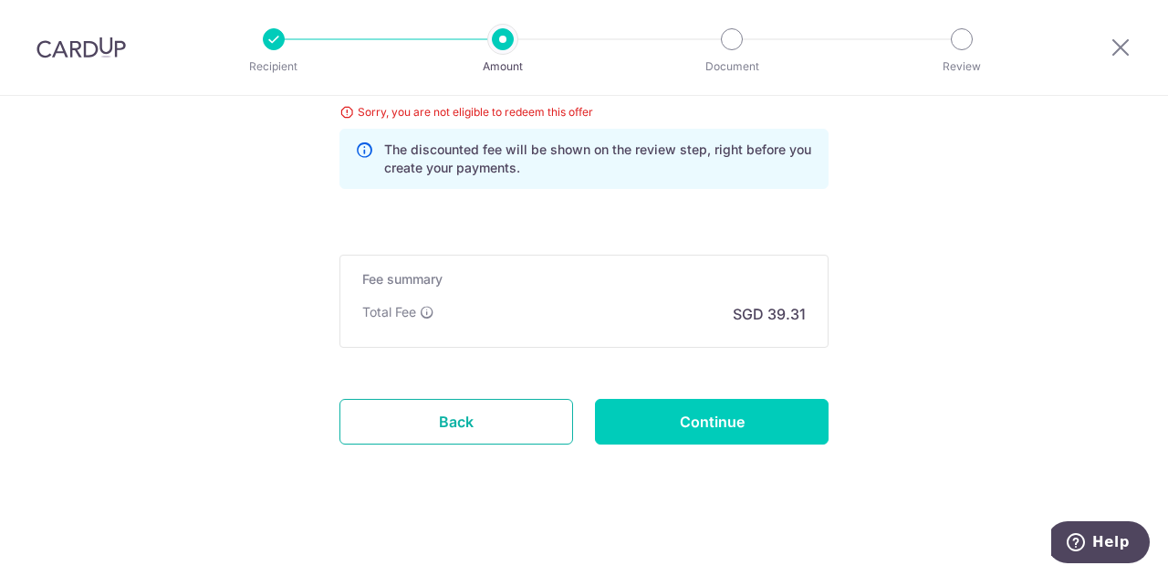
drag, startPoint x: 474, startPoint y: 418, endPoint x: 661, endPoint y: 78, distance: 387.9
click at [474, 418] on link "Back" at bounding box center [456, 422] width 234 height 46
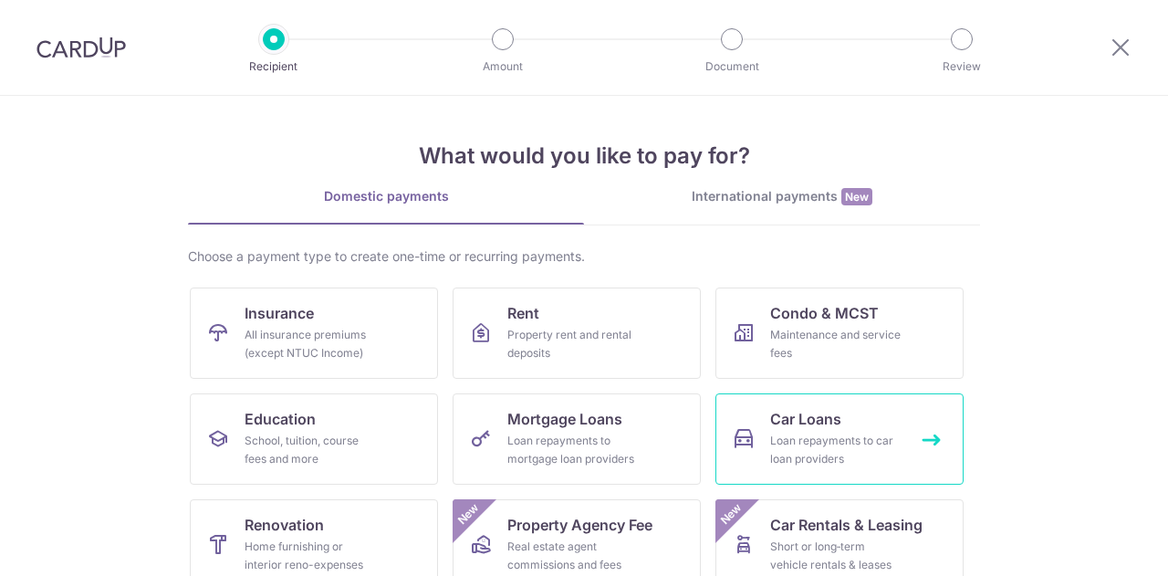
click at [799, 415] on span "Car Loans" at bounding box center [805, 419] width 71 height 22
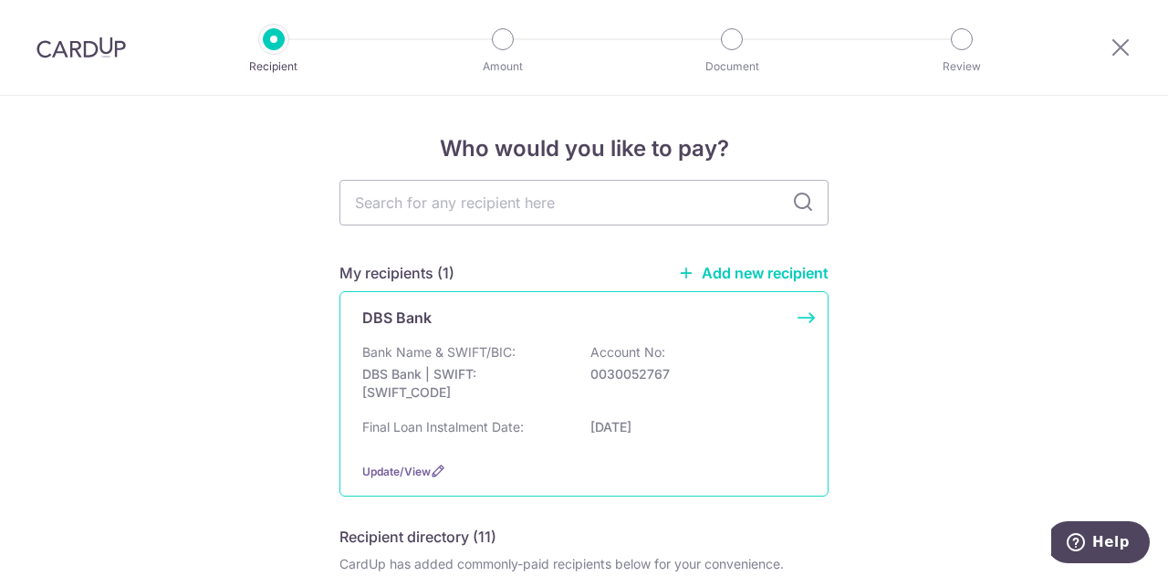
scroll to position [91, 0]
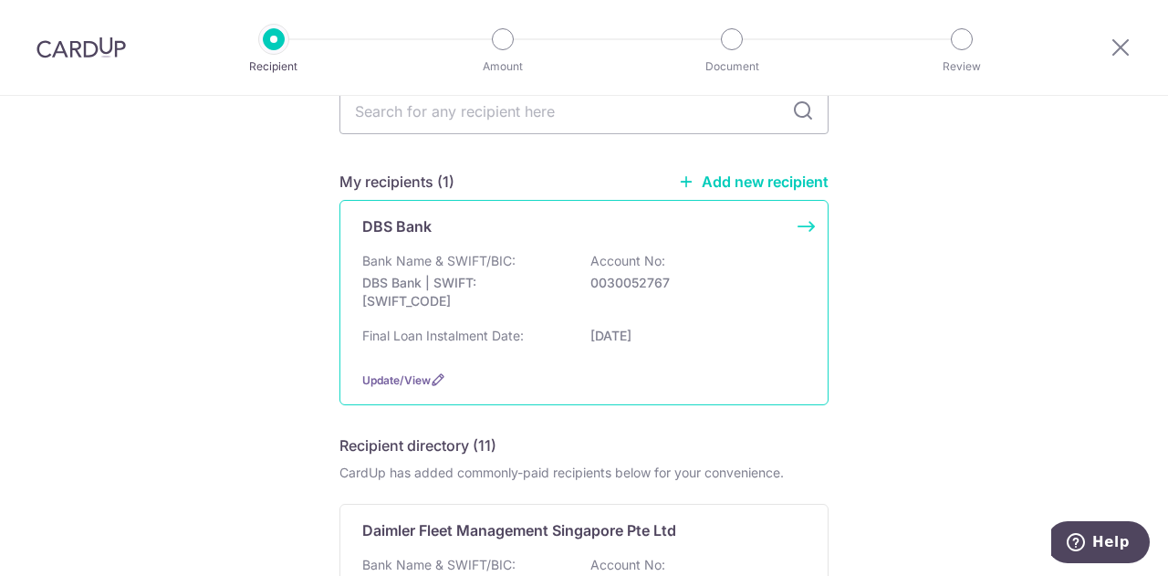
click at [431, 370] on div "Update/View" at bounding box center [583, 379] width 443 height 19
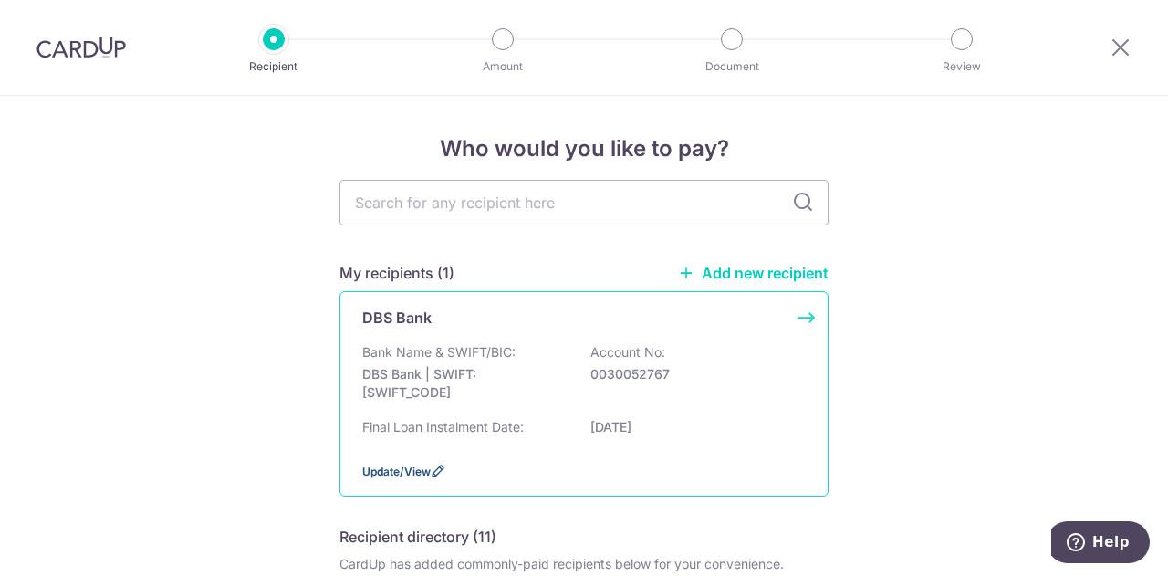
click at [432, 472] on icon at bounding box center [438, 471] width 15 height 15
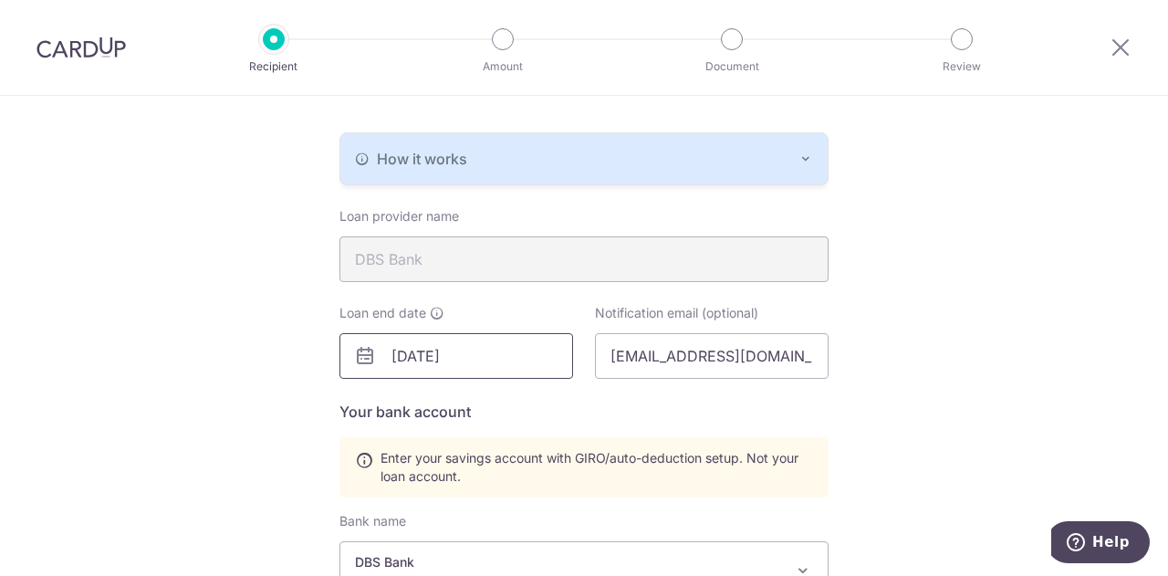
click at [476, 349] on input "[DATE]" at bounding box center [456, 356] width 234 height 46
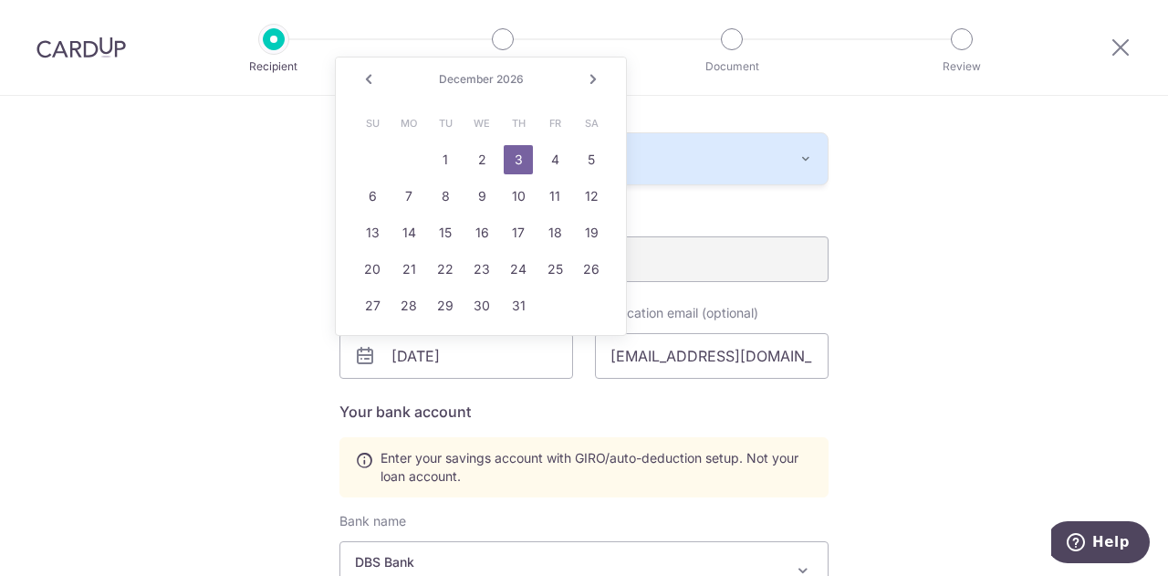
click at [372, 70] on link "Prev" at bounding box center [369, 79] width 22 height 22
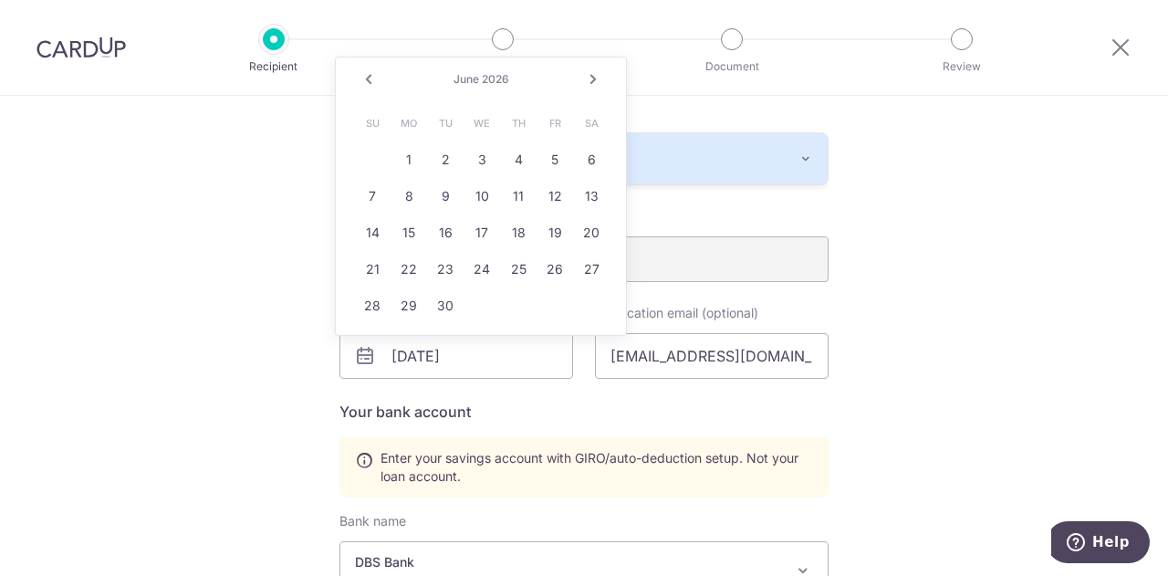
click at [372, 70] on link "Prev" at bounding box center [369, 79] width 22 height 22
click at [432, 155] on link "3" at bounding box center [445, 159] width 29 height 29
type input "02/03/2026"
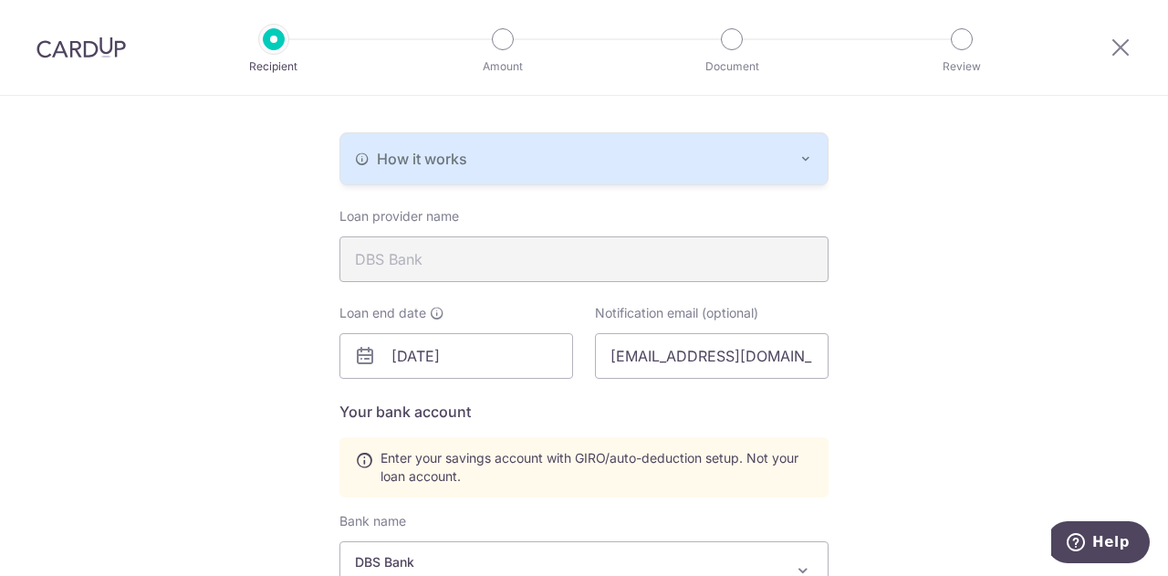
click at [223, 294] on div "Recipient Details Your recipient does not need a CardUp account to receive your…" at bounding box center [584, 353] width 1168 height 1245
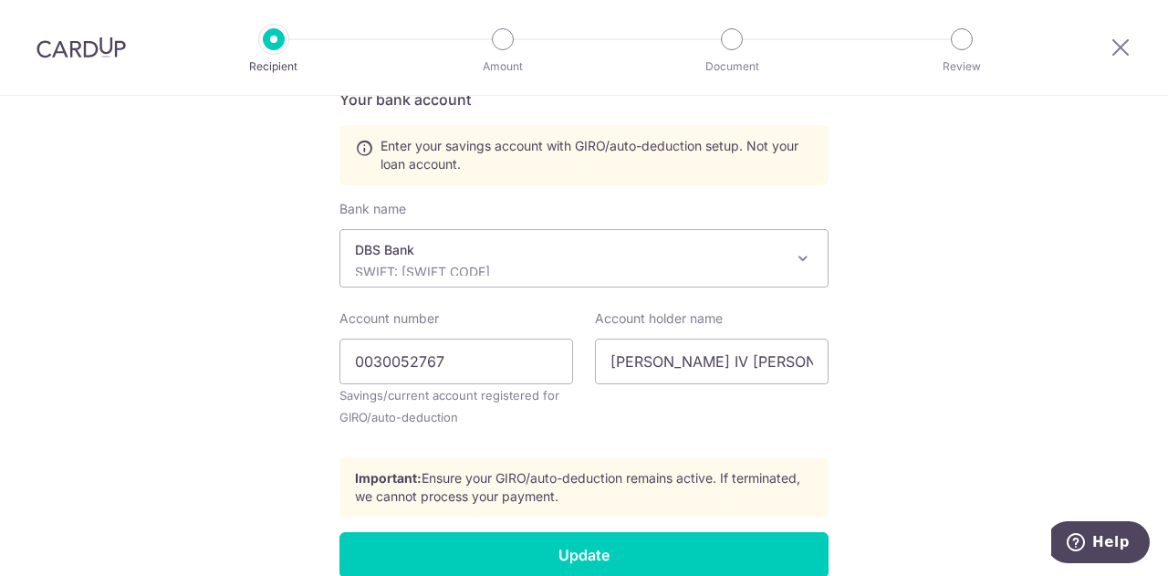
scroll to position [760, 0]
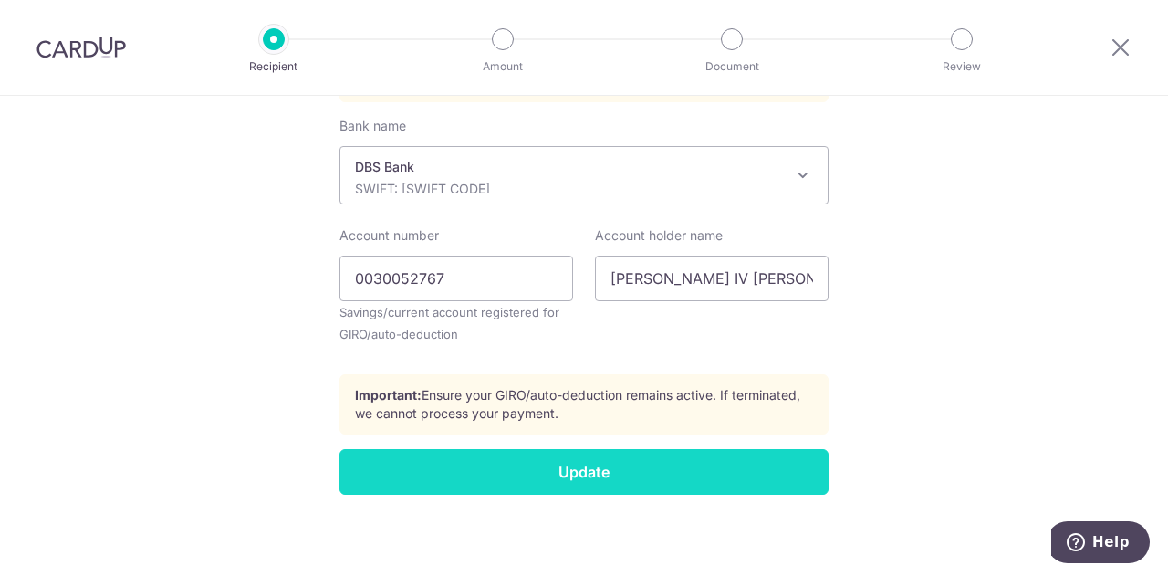
click at [635, 463] on input "Update" at bounding box center [583, 472] width 489 height 46
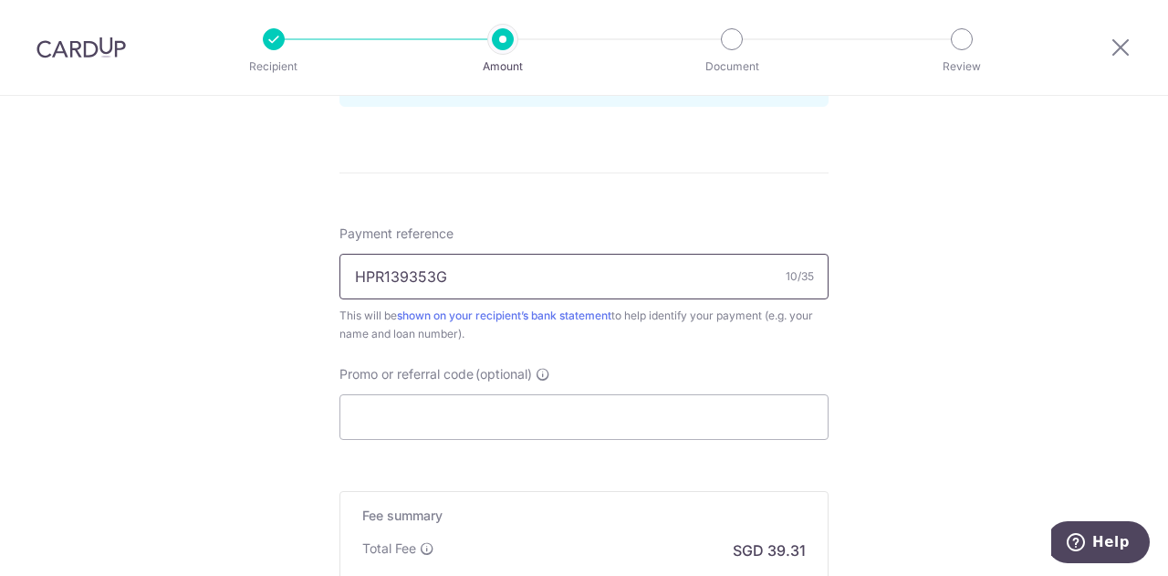
scroll to position [1095, 0]
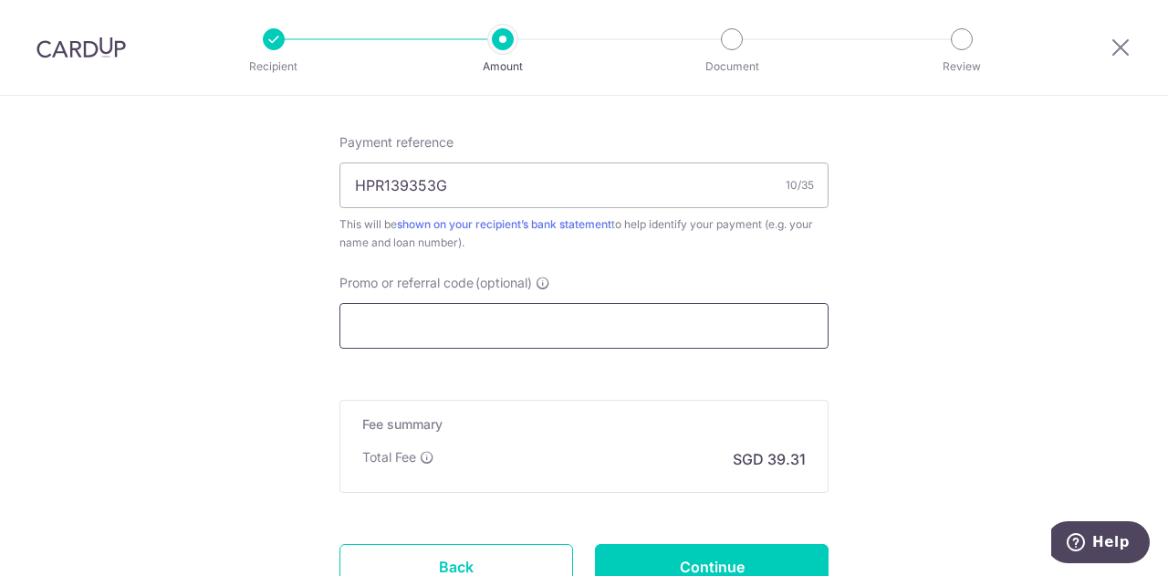
click at [520, 331] on input "Promo or referral code (optional)" at bounding box center [583, 326] width 489 height 46
paste input "REC185"
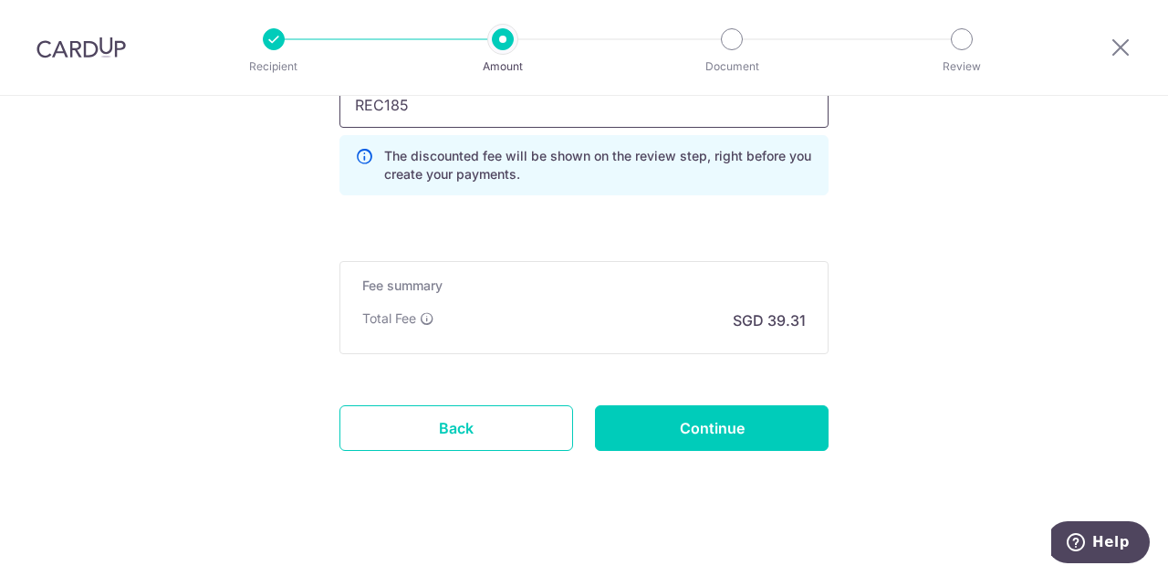
scroll to position [1322, 0]
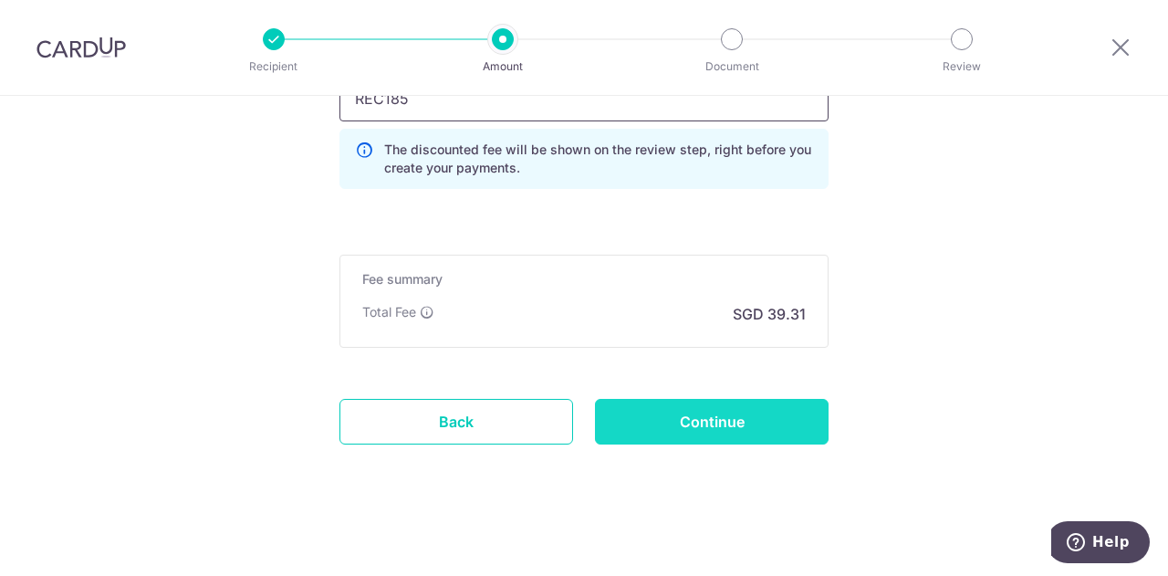
type input "REC185"
click at [712, 425] on input "Continue" at bounding box center [712, 422] width 234 height 46
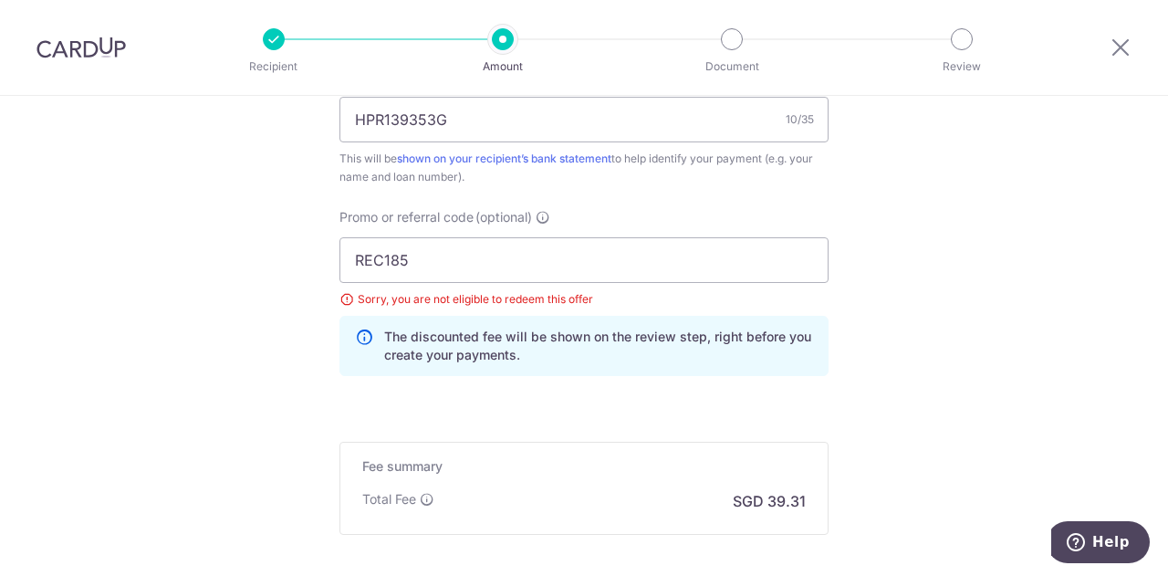
scroll to position [1348, 0]
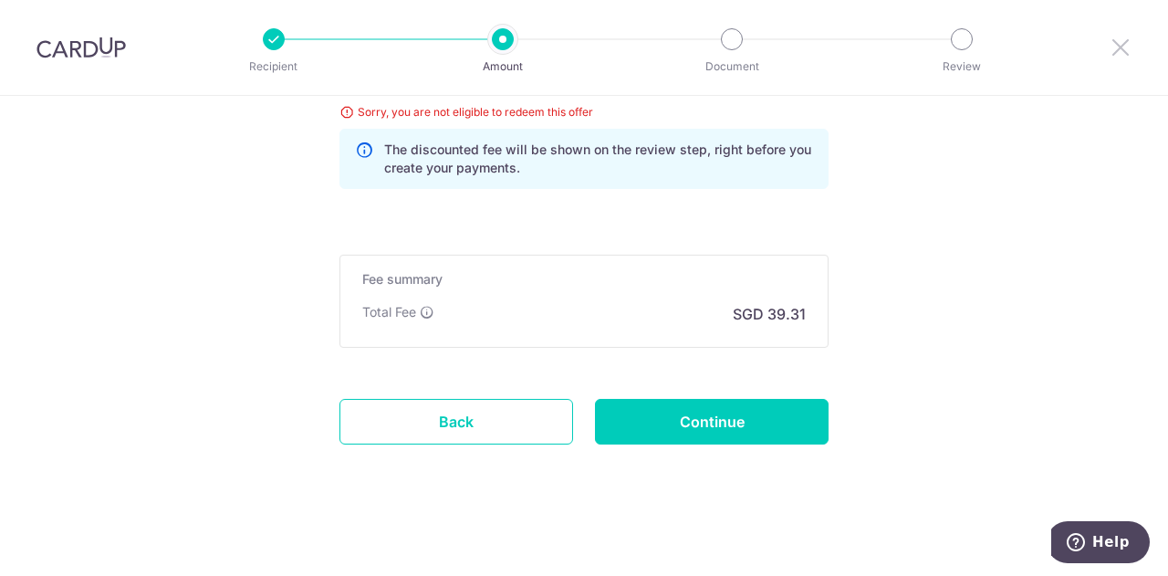
click at [1110, 47] on icon at bounding box center [1121, 47] width 22 height 23
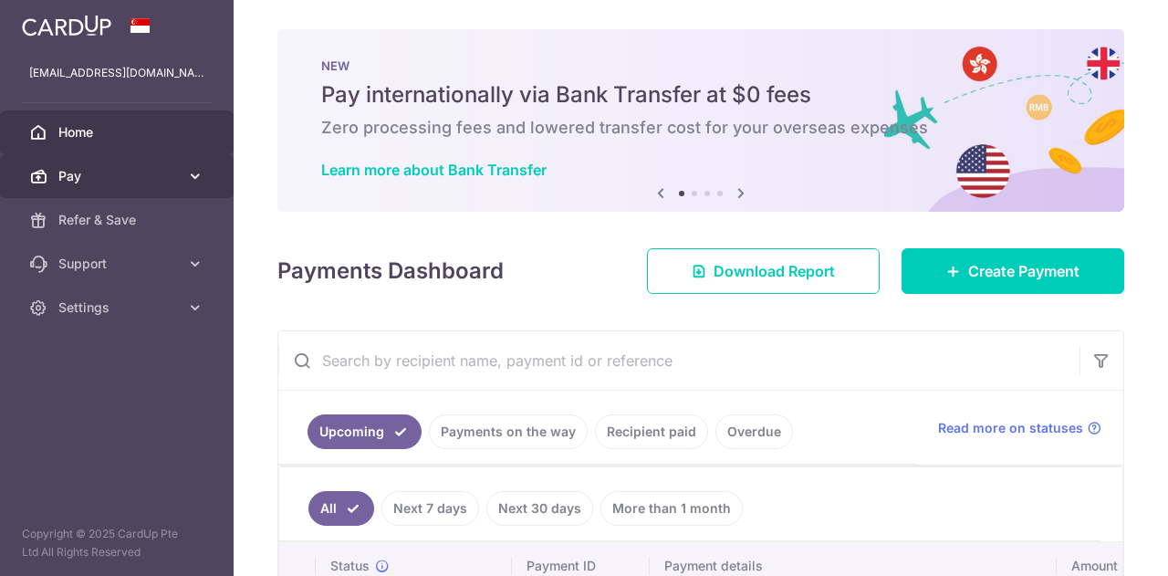
click at [141, 176] on span "Pay" at bounding box center [118, 176] width 120 height 18
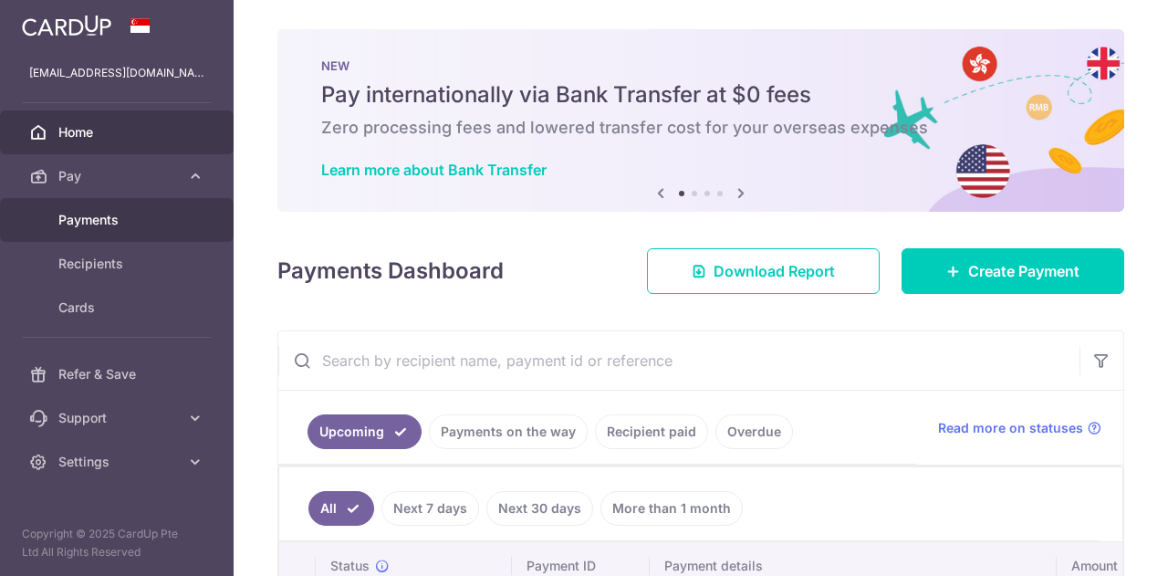
click at [155, 229] on link "Payments" at bounding box center [117, 220] width 234 height 44
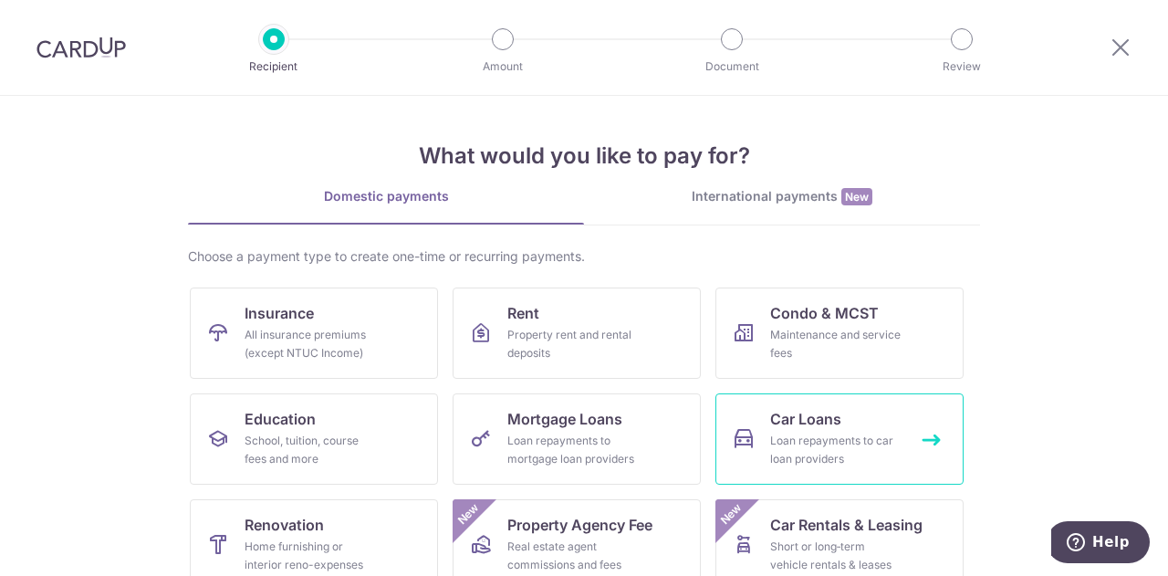
click at [850, 430] on link "Car Loans Loan repayments to car loan providers" at bounding box center [839, 438] width 248 height 91
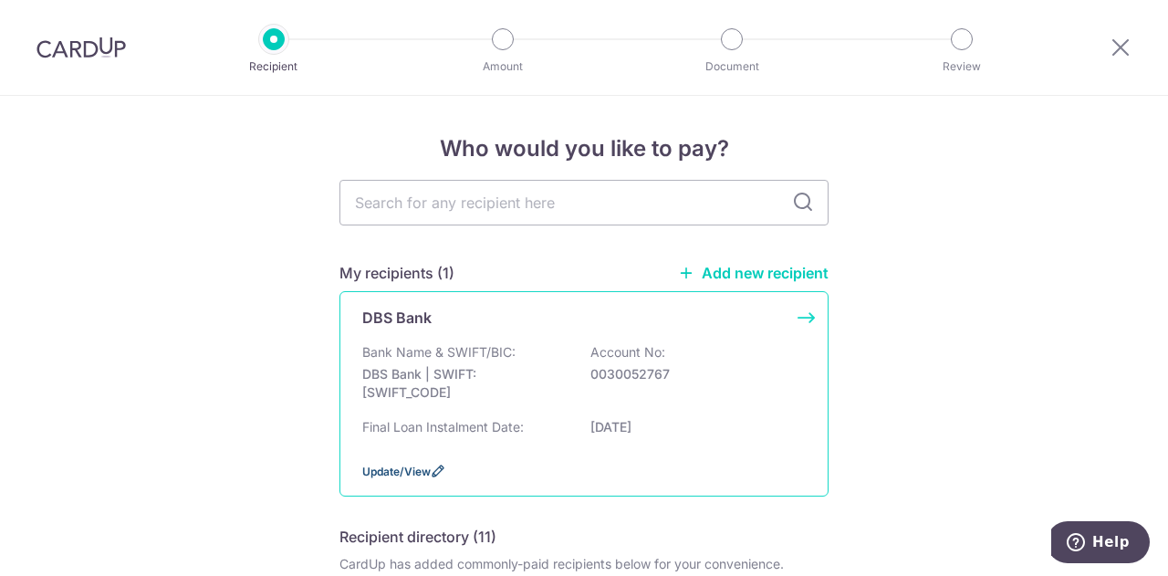
click at [431, 472] on icon at bounding box center [438, 471] width 15 height 15
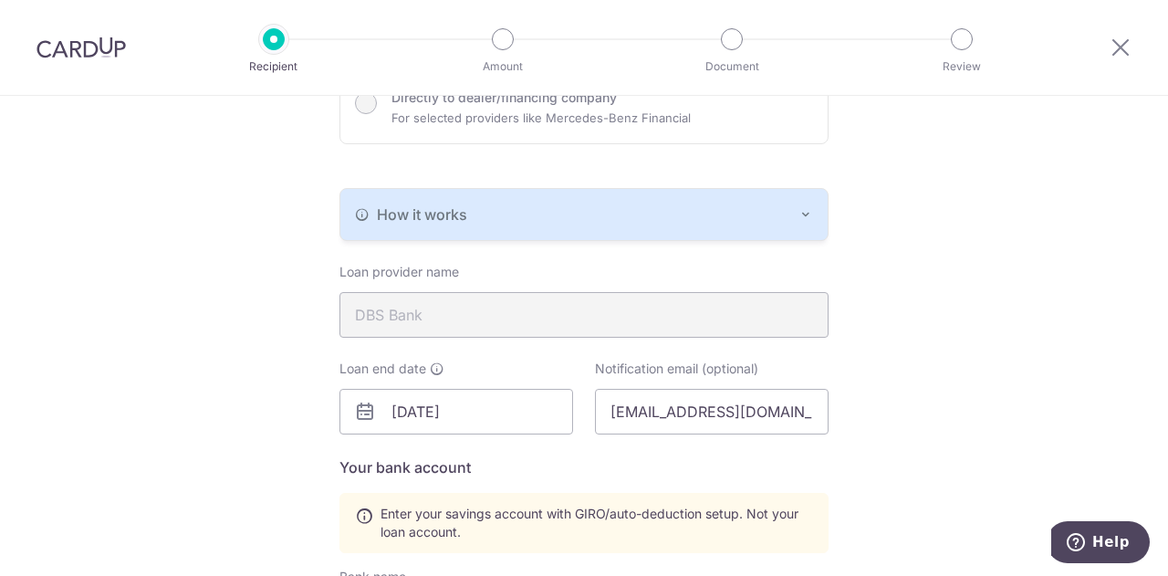
scroll to position [365, 0]
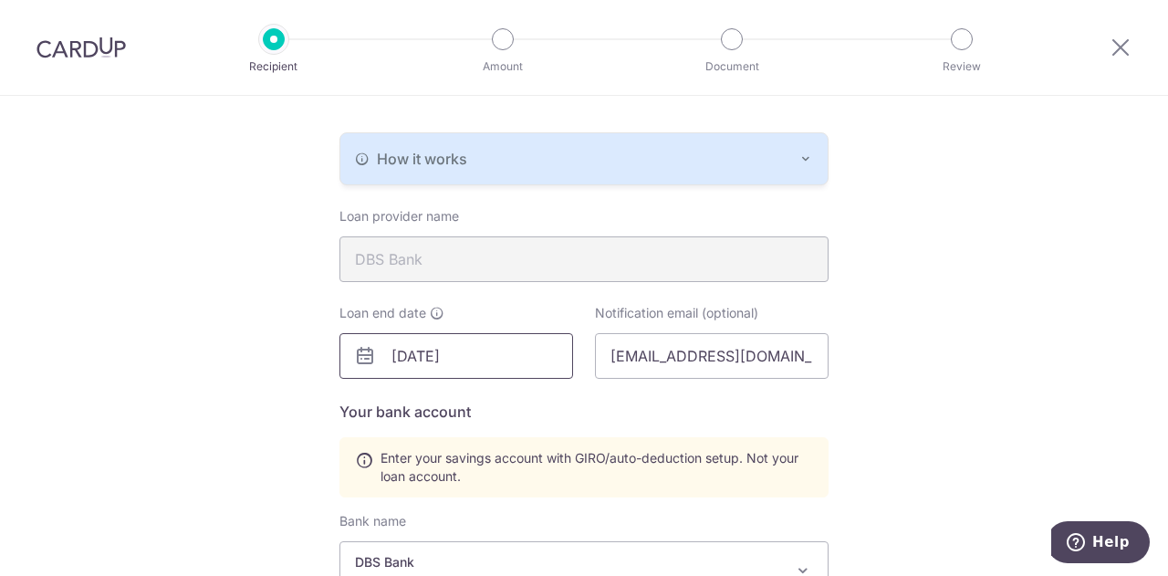
click at [471, 351] on input "12/03/2026" at bounding box center [456, 356] width 234 height 46
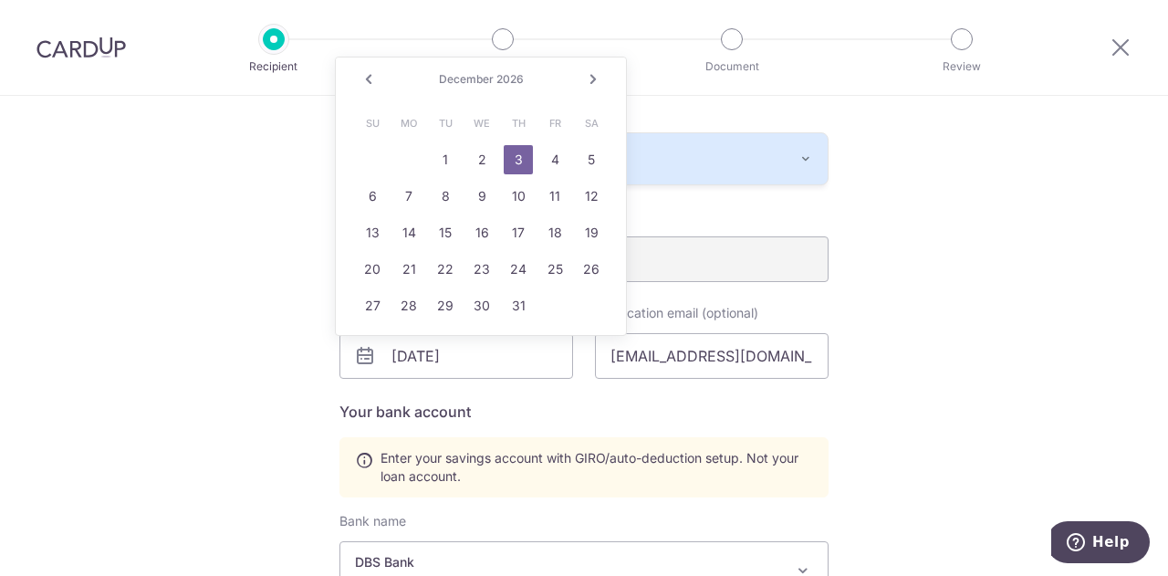
click at [373, 79] on link "Prev" at bounding box center [369, 79] width 22 height 22
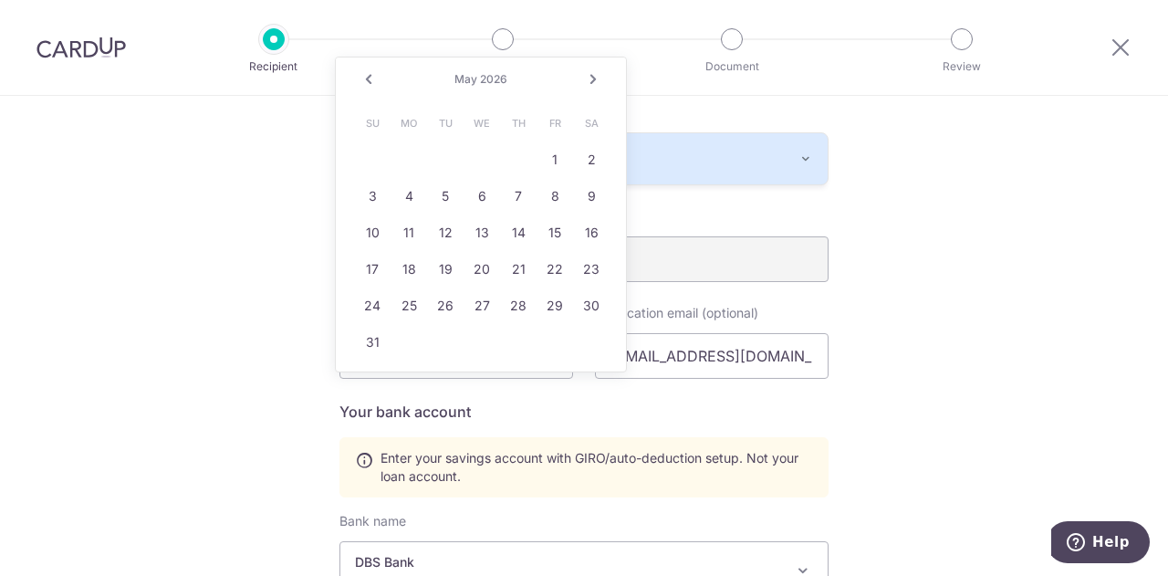
click at [373, 79] on link "Prev" at bounding box center [369, 79] width 22 height 22
click at [591, 162] on link "3" at bounding box center [591, 159] width 29 height 29
type input "01/03/2026"
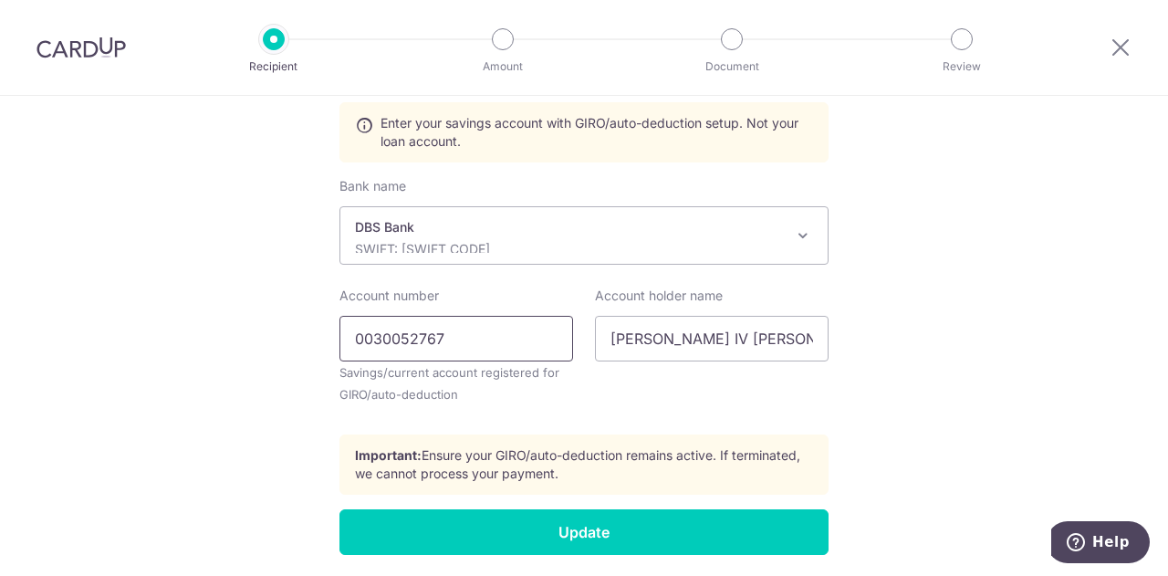
scroll to position [760, 0]
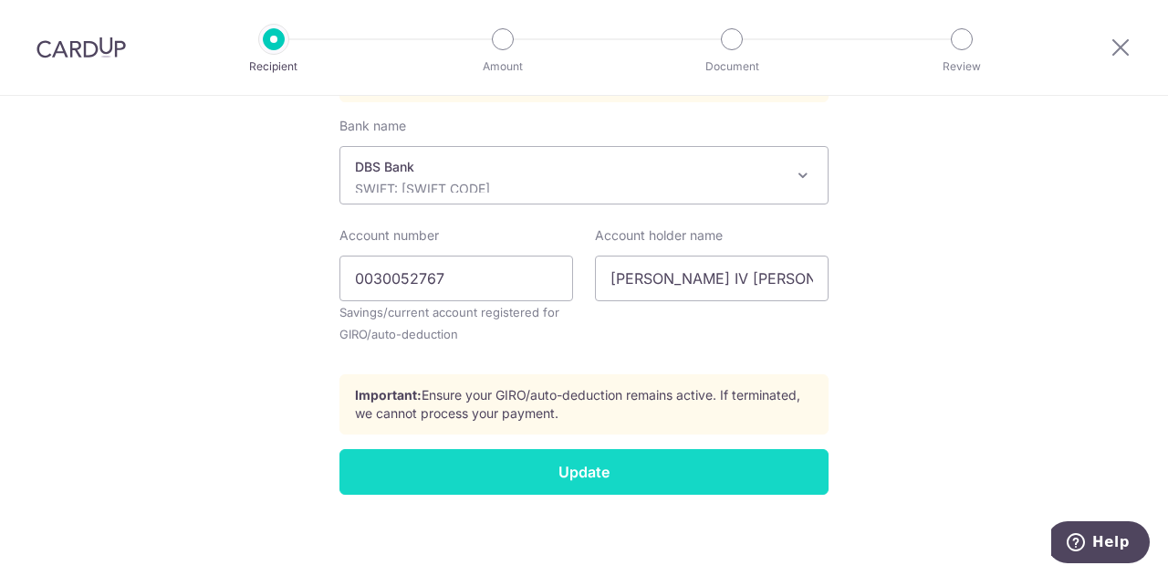
click at [536, 477] on input "Update" at bounding box center [583, 472] width 489 height 46
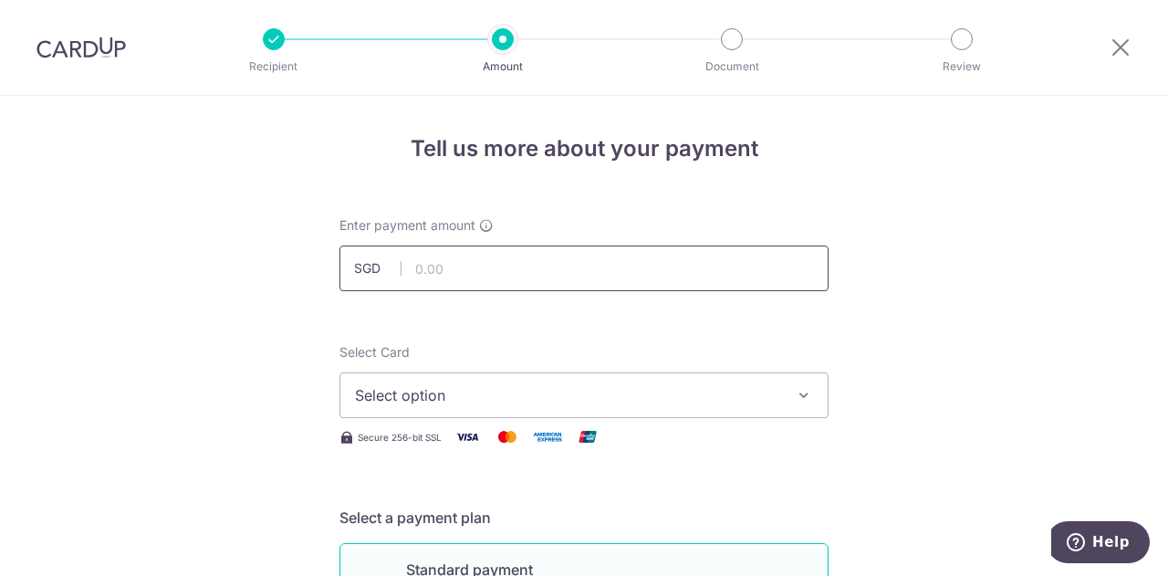
click at [467, 261] on input "text" at bounding box center [583, 268] width 489 height 46
type input "1,512.00"
click at [469, 379] on button "Select option" at bounding box center [583, 395] width 489 height 46
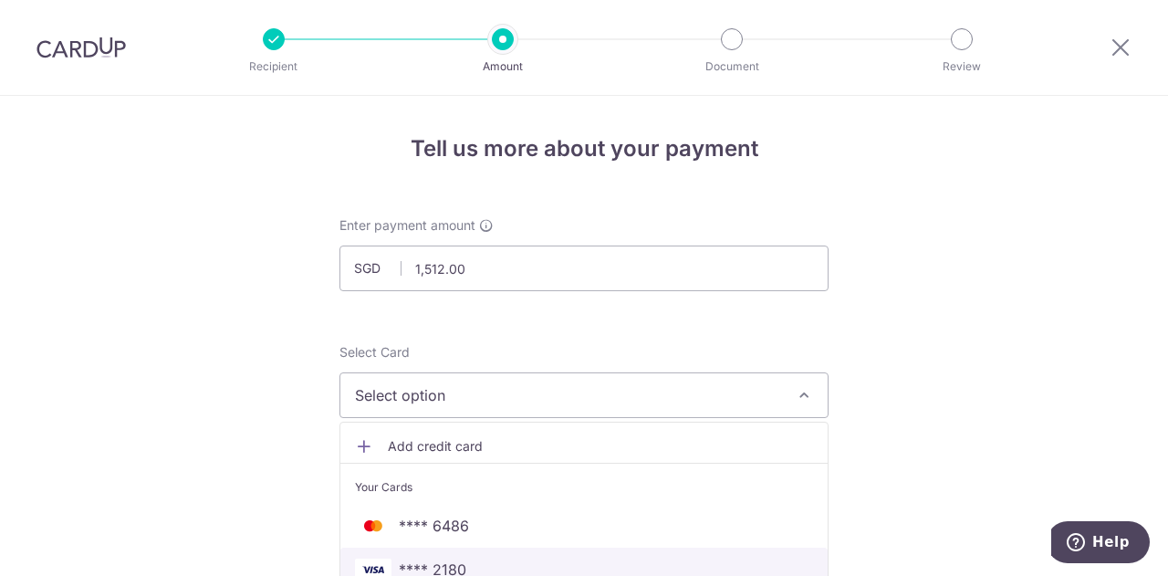
click at [479, 571] on span "**** 2180" at bounding box center [584, 569] width 458 height 22
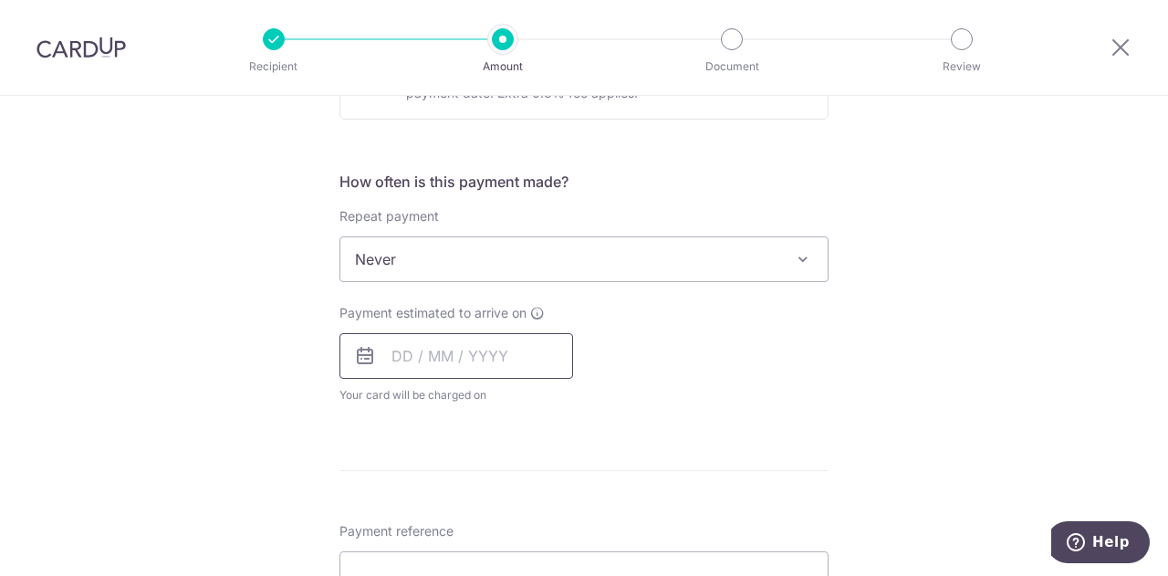
scroll to position [639, 0]
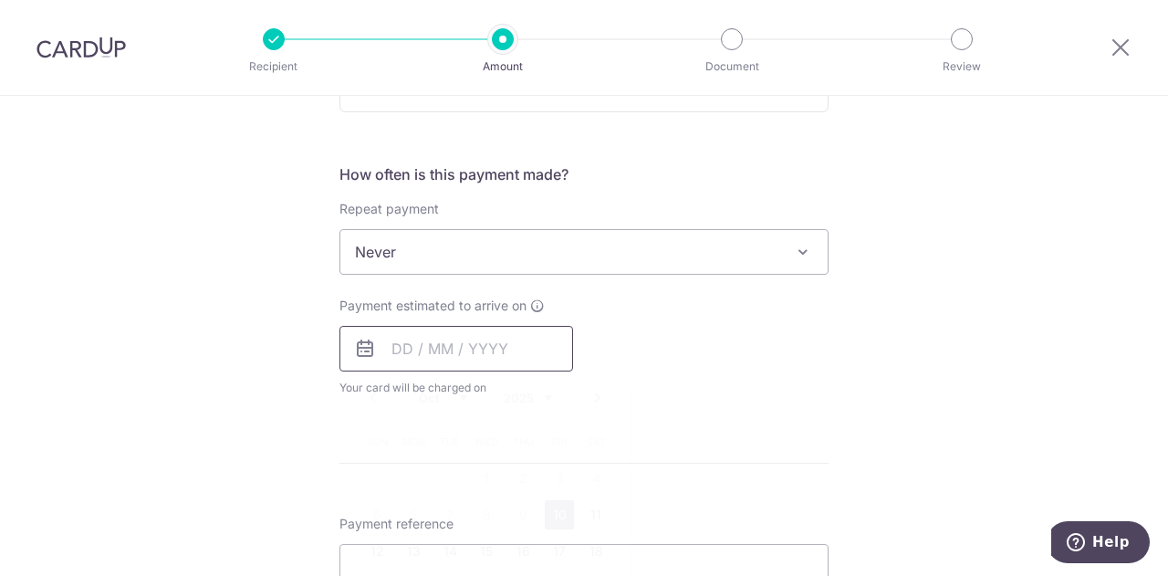
click at [428, 337] on input "text" at bounding box center [456, 349] width 234 height 46
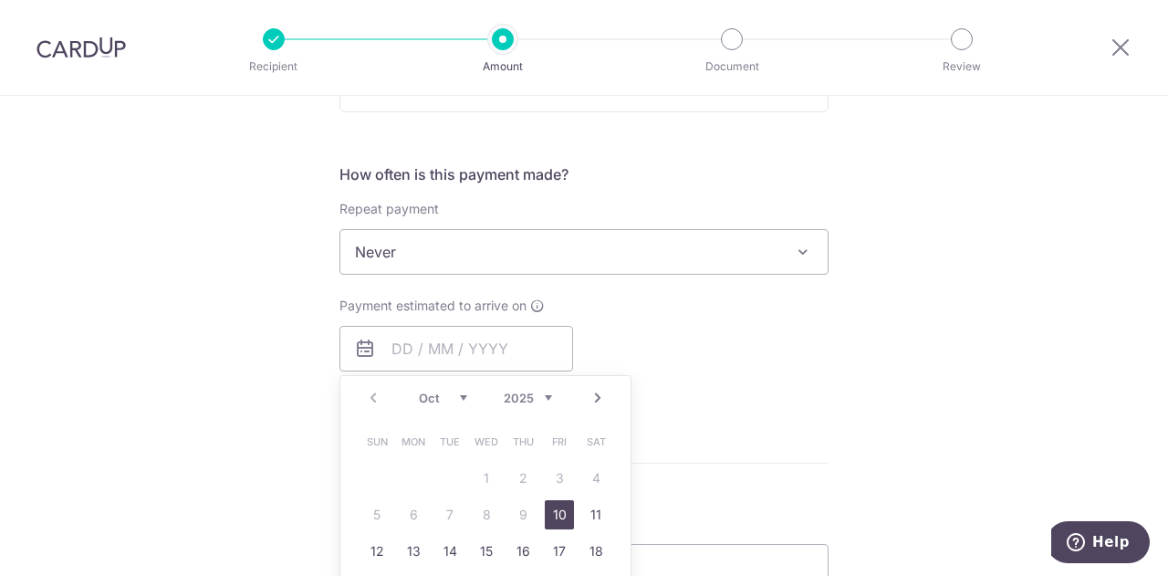
click at [590, 397] on link "Next" at bounding box center [598, 398] width 22 height 22
click at [587, 475] on link "1" at bounding box center [595, 478] width 29 height 29
type input "01/11/2025"
click at [0, 0] on p "Payment due and charge dates may be adjusted if it falls on weekends or public …" at bounding box center [0, 0] width 0 height 0
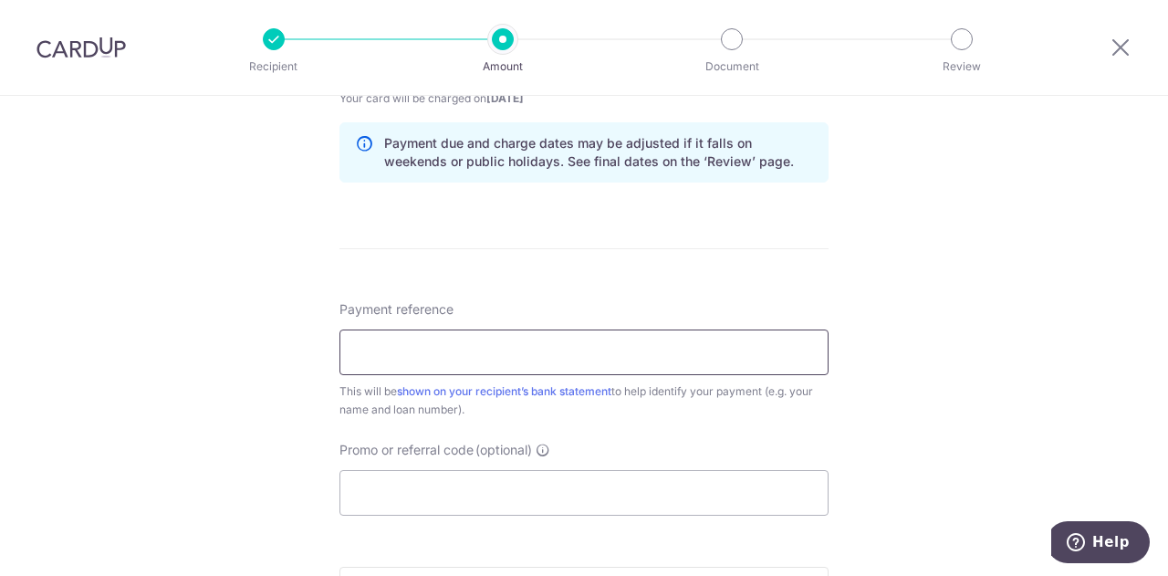
scroll to position [1004, 0]
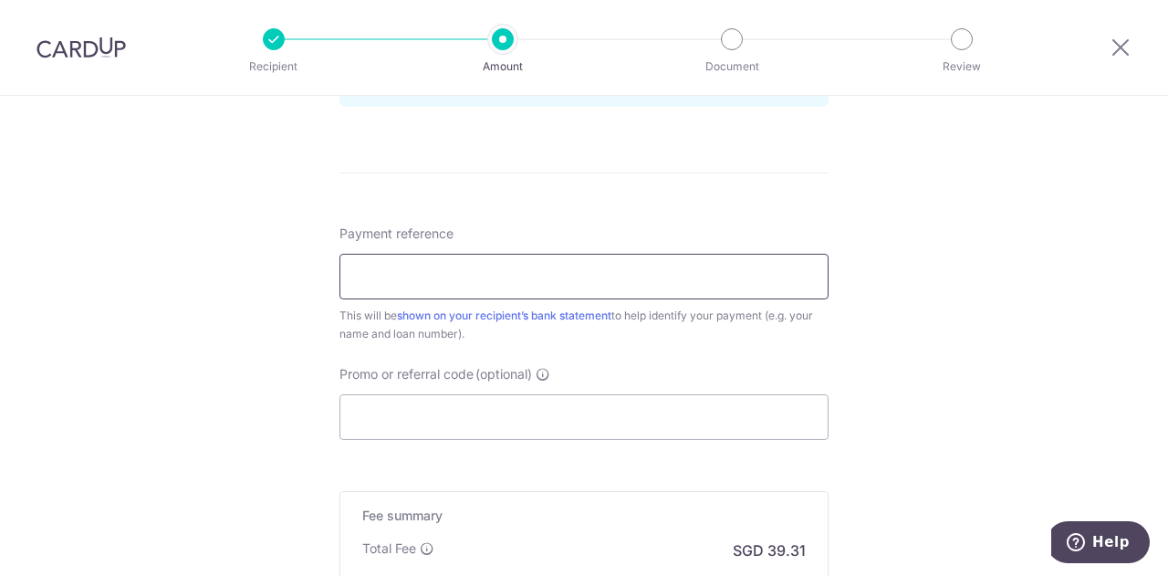
click at [497, 264] on input "Payment reference" at bounding box center [583, 277] width 489 height 46
type input "HPR139353G"
click at [474, 404] on input "Promo or referral code (optional)" at bounding box center [583, 417] width 489 height 46
paste input "REC185"
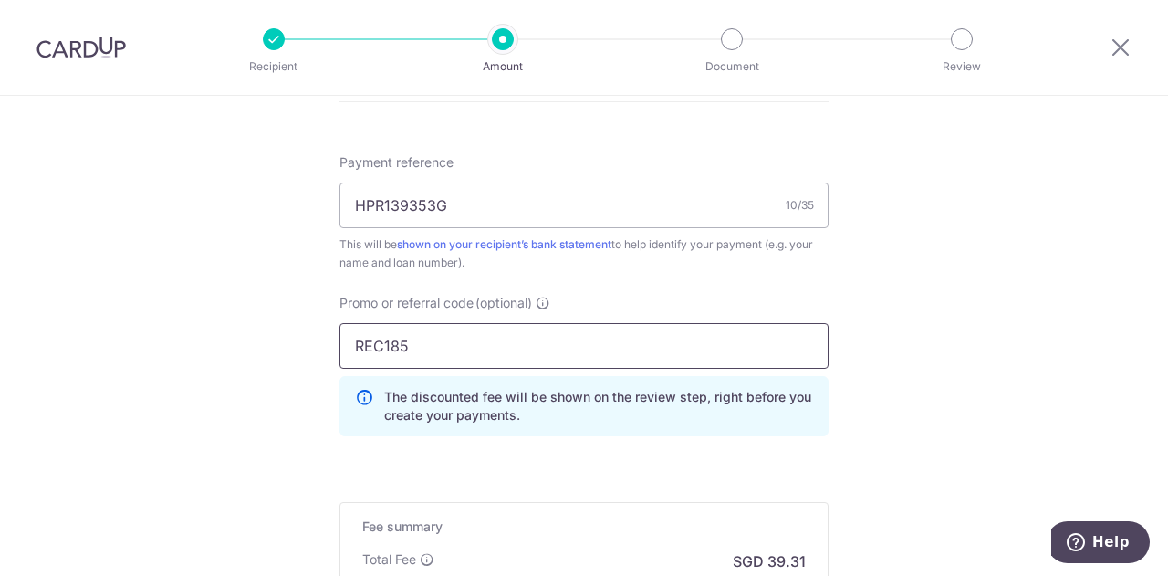
scroll to position [1186, 0]
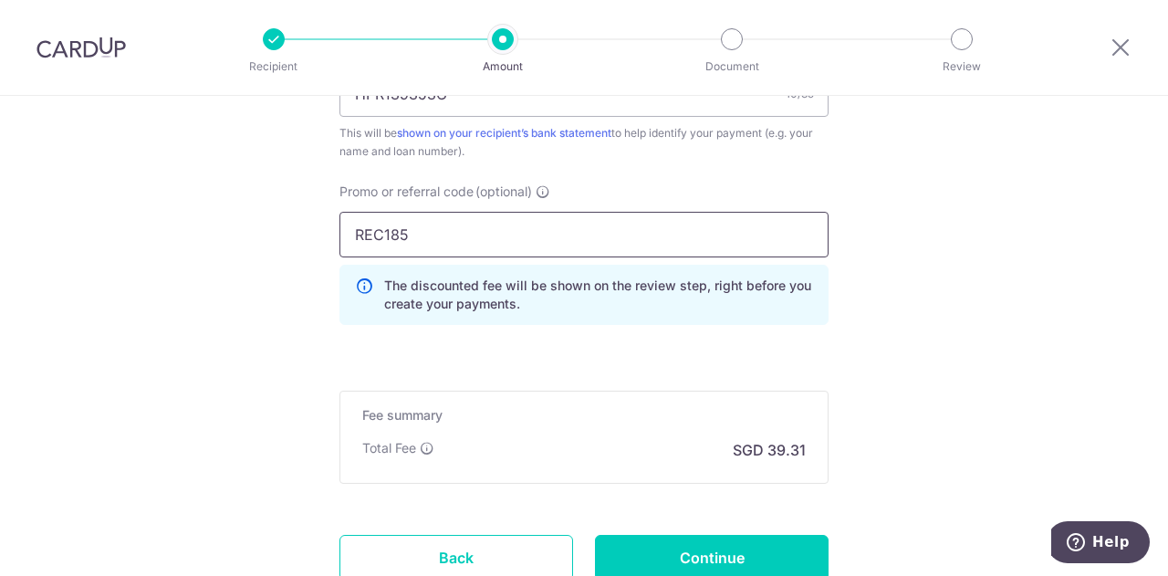
type input "REC185"
click at [683, 558] on input "Continue" at bounding box center [712, 558] width 234 height 46
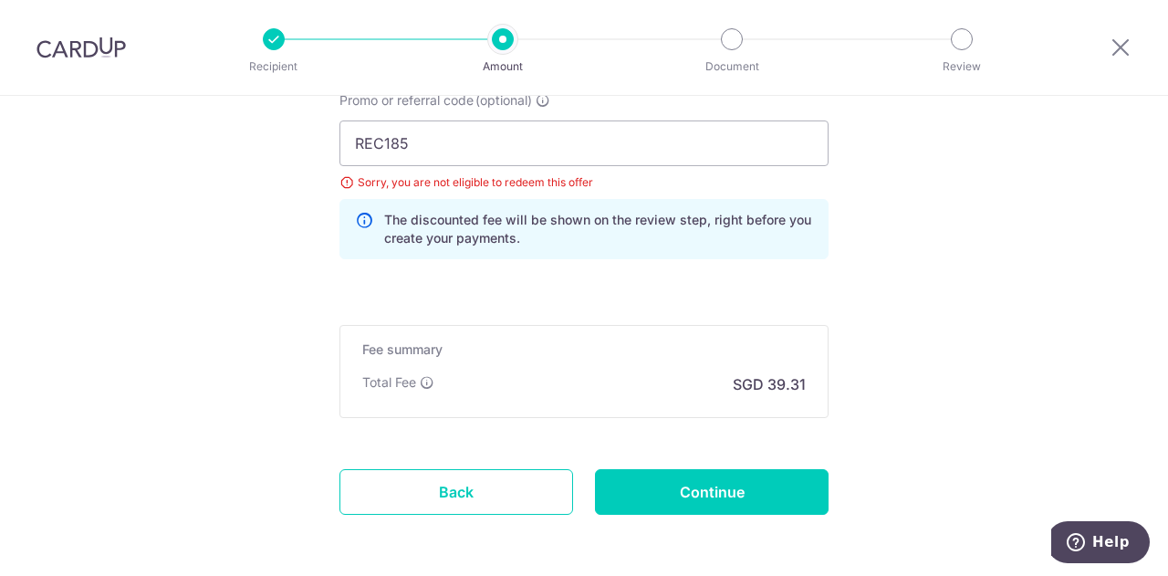
scroll to position [1166, 0]
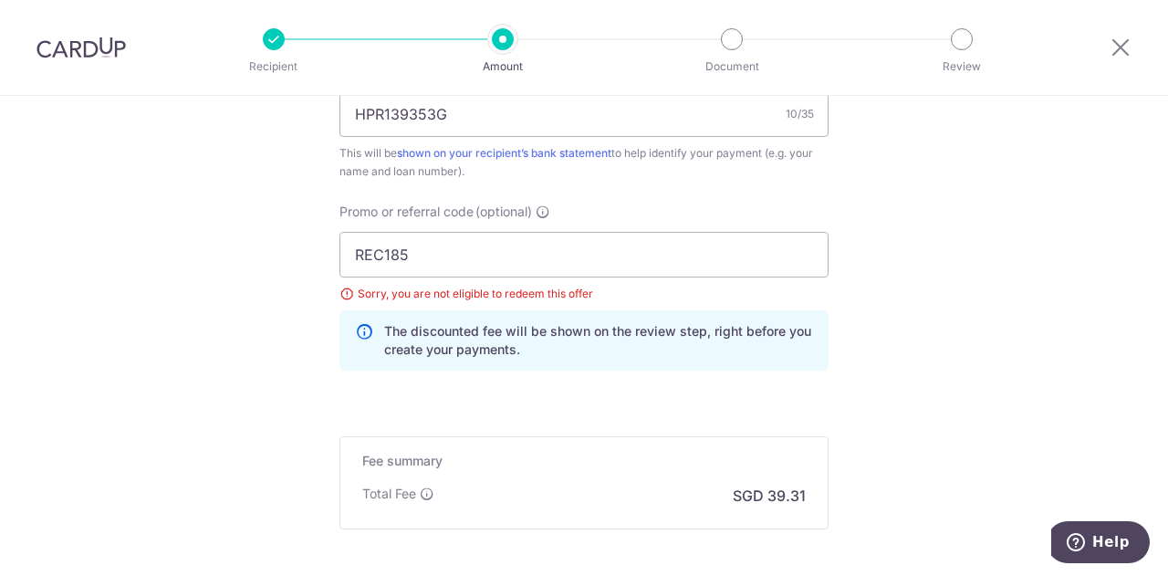
click at [1124, 28] on div at bounding box center [1120, 47] width 95 height 95
click at [1119, 41] on icon at bounding box center [1121, 47] width 22 height 23
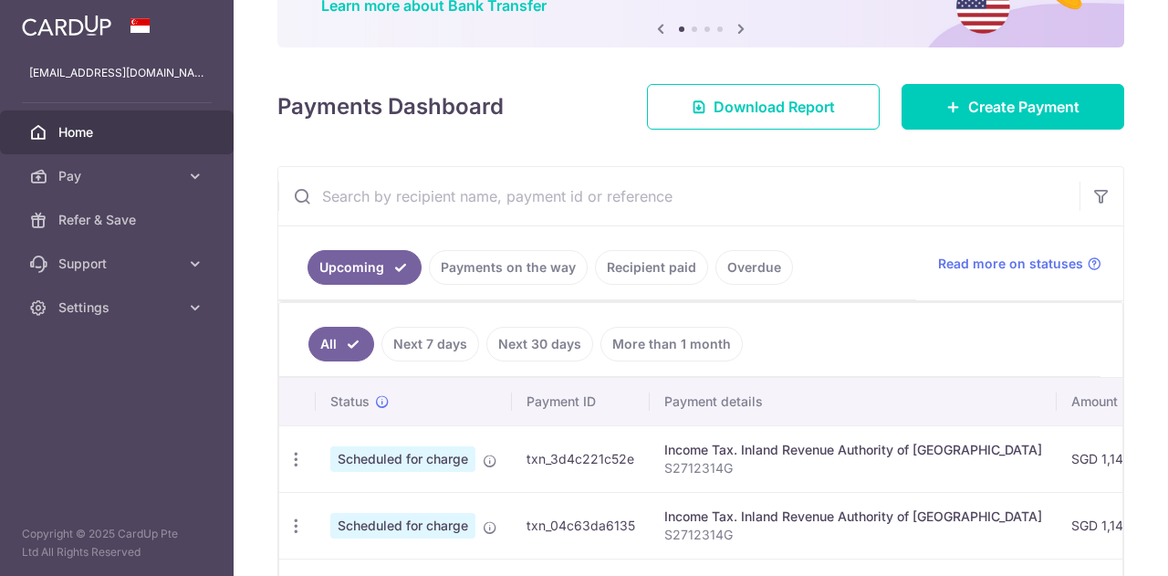
scroll to position [274, 0]
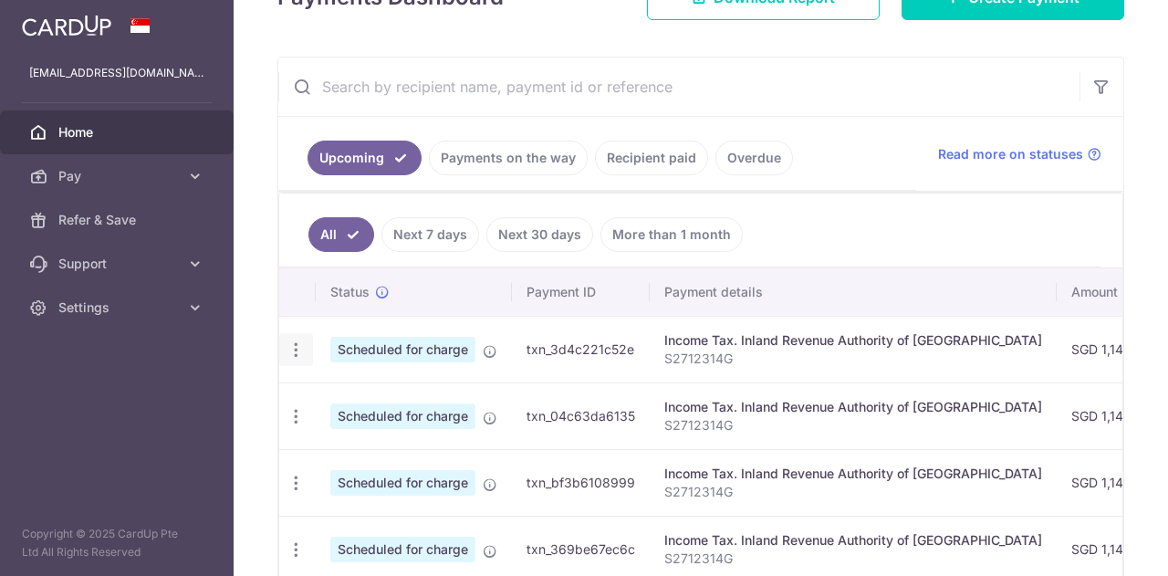
drag, startPoint x: 267, startPoint y: 339, endPoint x: 289, endPoint y: 348, distance: 23.4
click at [269, 340] on div "× Pause Schedule Pause all future payments in this series Pause just this one p…" at bounding box center [701, 288] width 934 height 576
click at [294, 348] on icon "button" at bounding box center [296, 349] width 19 height 19
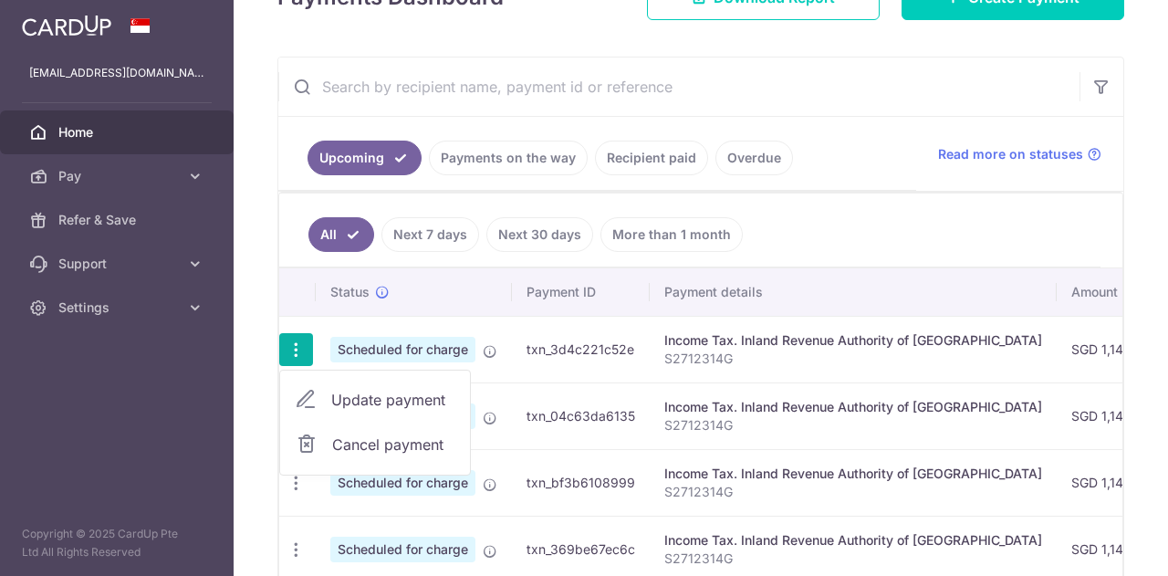
click at [403, 399] on span "Update payment" at bounding box center [393, 400] width 124 height 22
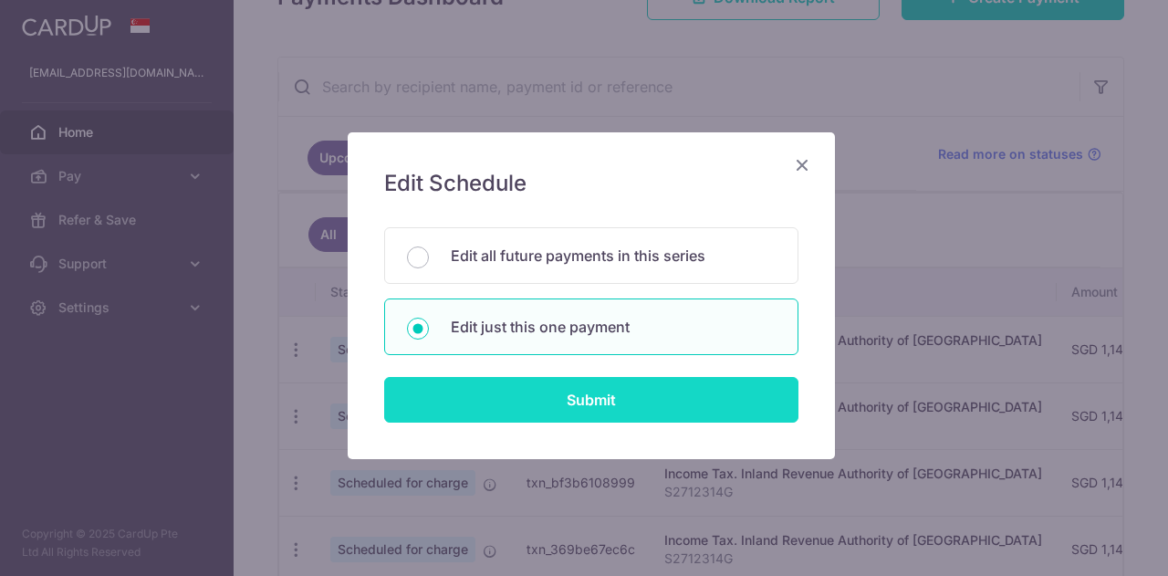
click at [546, 401] on input "Submit" at bounding box center [591, 400] width 414 height 46
radio input "true"
type input "1,149.45"
type input "[DATE]"
type input "S2712314G"
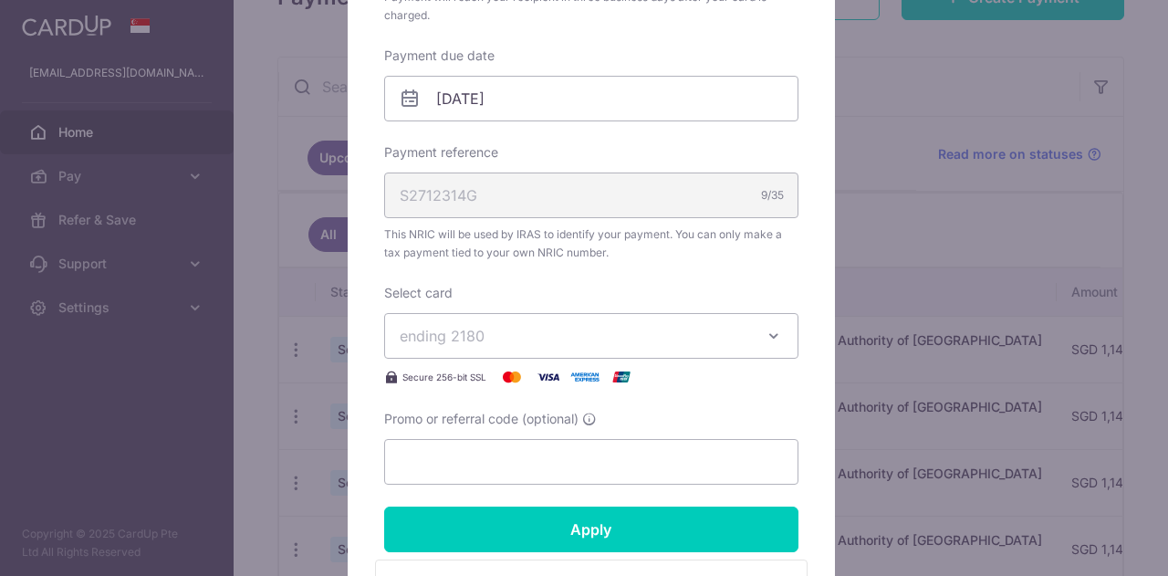
scroll to position [639, 0]
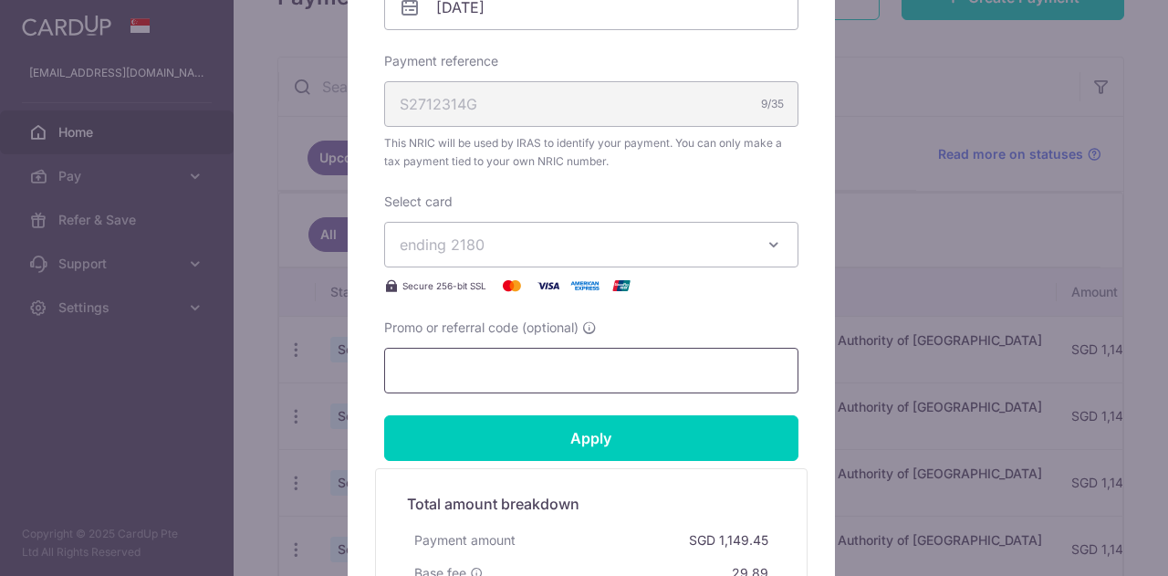
click at [566, 373] on input "Promo or referral code (optional)" at bounding box center [591, 371] width 414 height 46
paste input "VTAX25R"
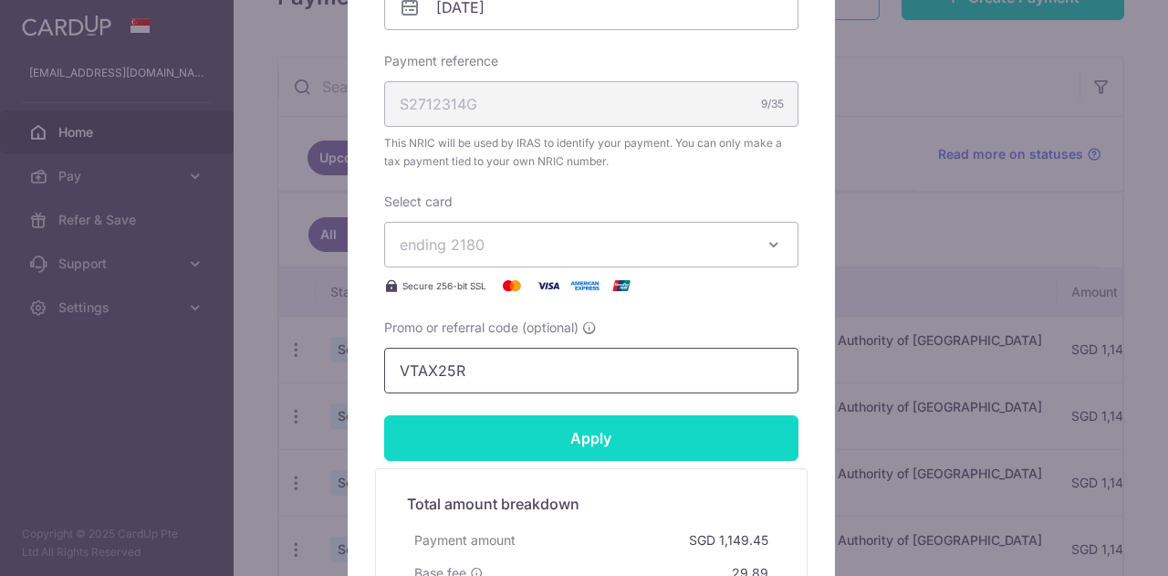
type input "VTAX25R"
click at [546, 426] on input "Apply" at bounding box center [591, 438] width 414 height 46
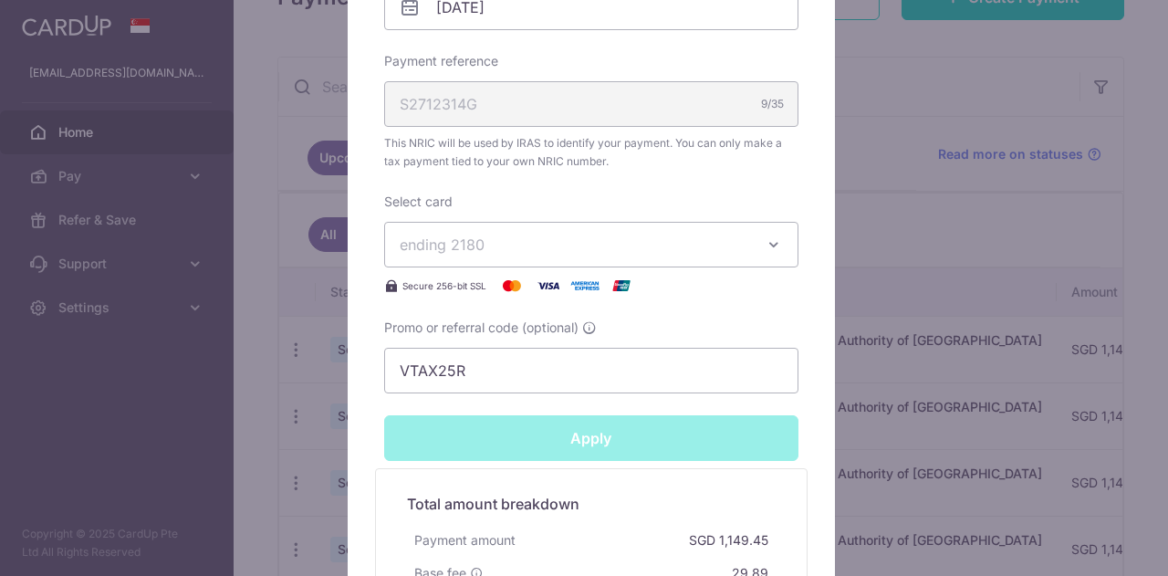
type input "Successfully Applied"
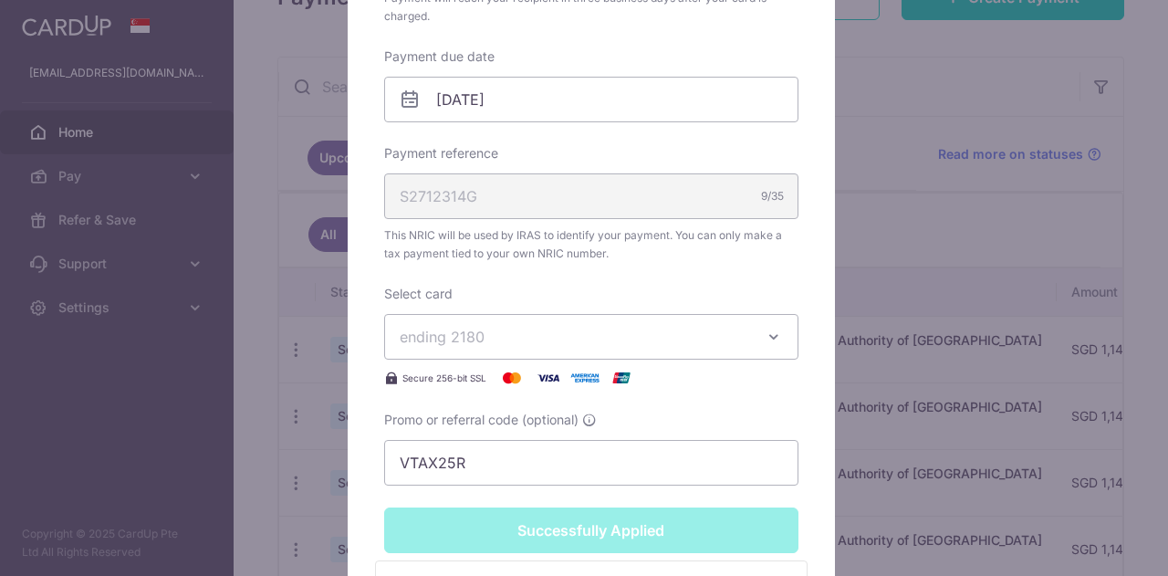
scroll to position [245, 0]
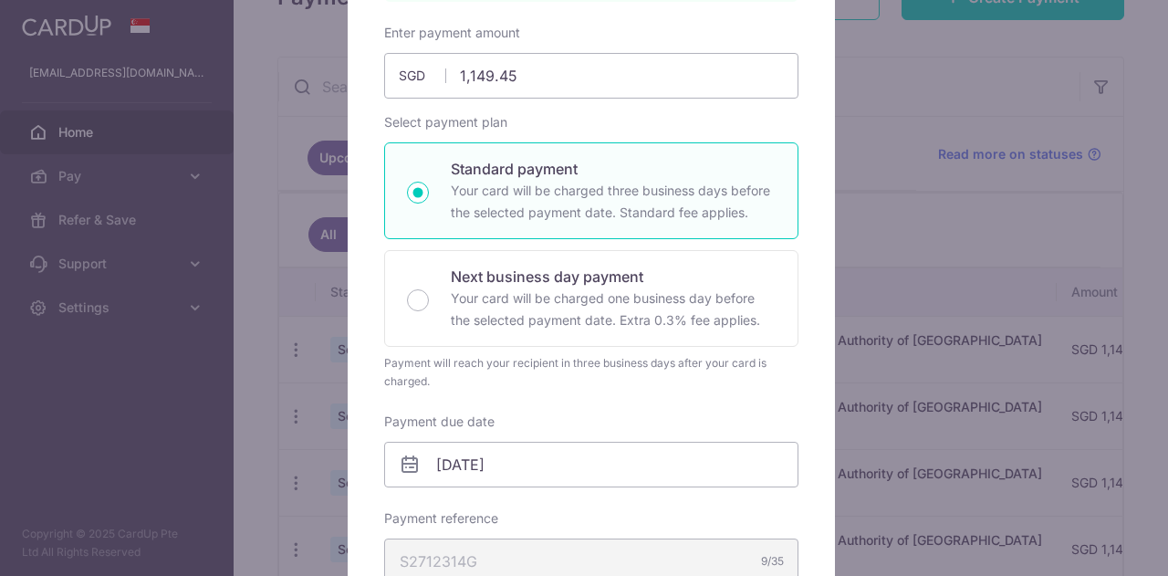
click at [980, 333] on div "Edit payment By clicking apply, you will make changes to all payments to Inland…" at bounding box center [584, 288] width 1168 height 576
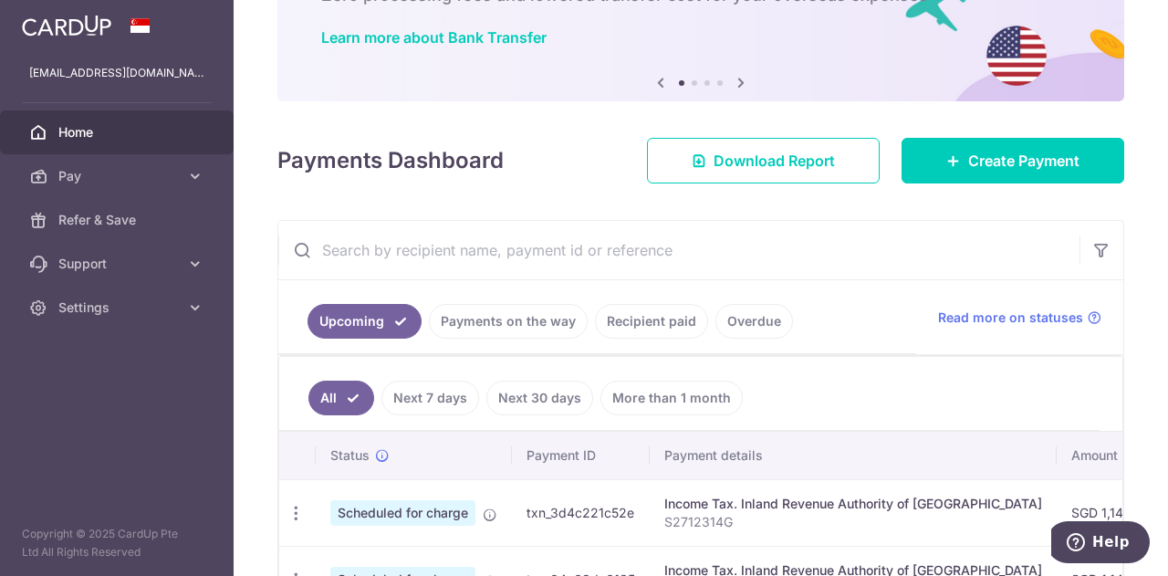
scroll to position [274, 0]
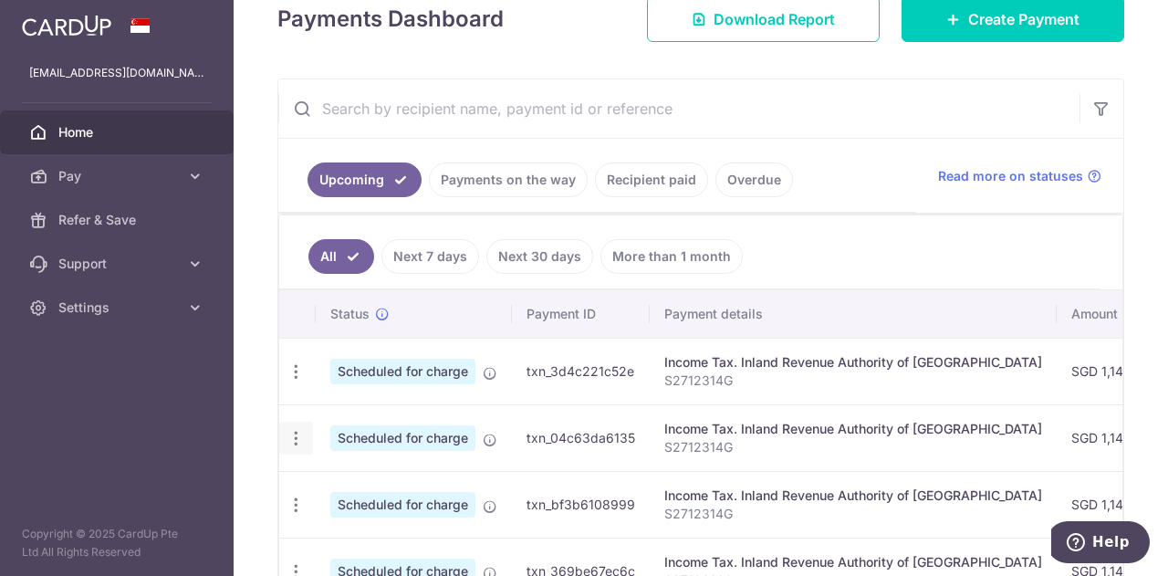
click at [295, 430] on icon "button" at bounding box center [296, 438] width 19 height 19
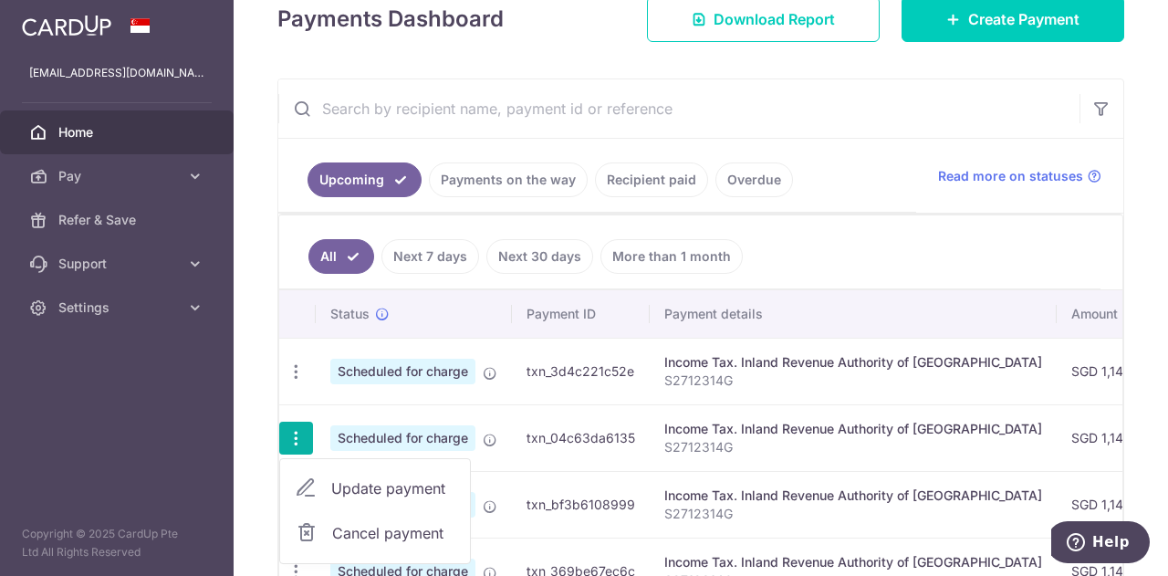
click at [379, 486] on span "Update payment" at bounding box center [393, 488] width 124 height 22
radio input "true"
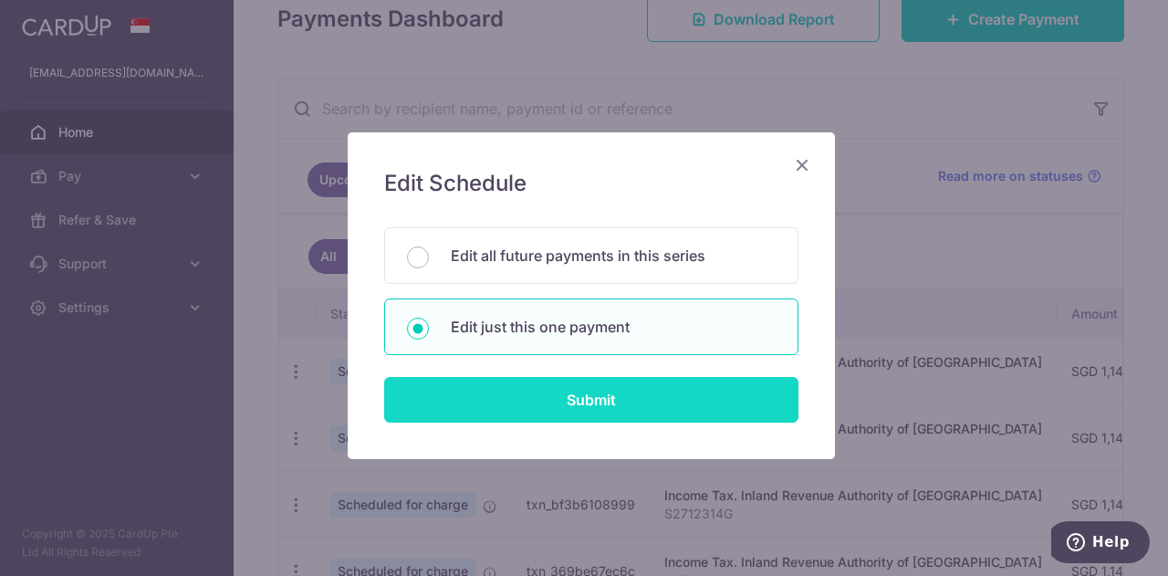
click at [631, 412] on input "Submit" at bounding box center [591, 400] width 414 height 46
radio input "true"
type input "1,149.45"
type input "[DATE]"
type input "S2712314G"
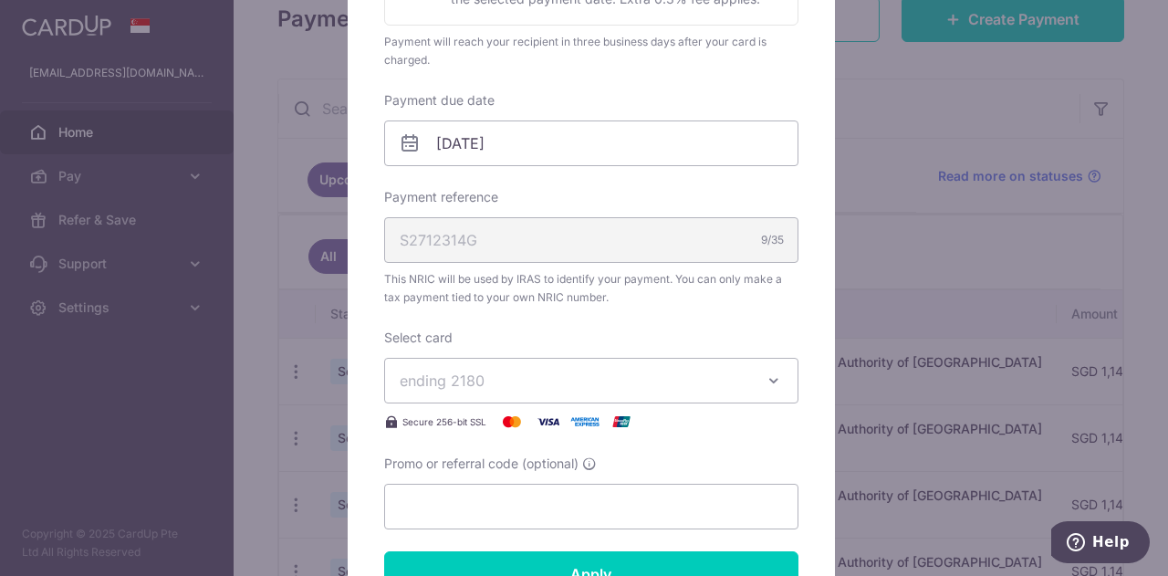
scroll to position [547, 0]
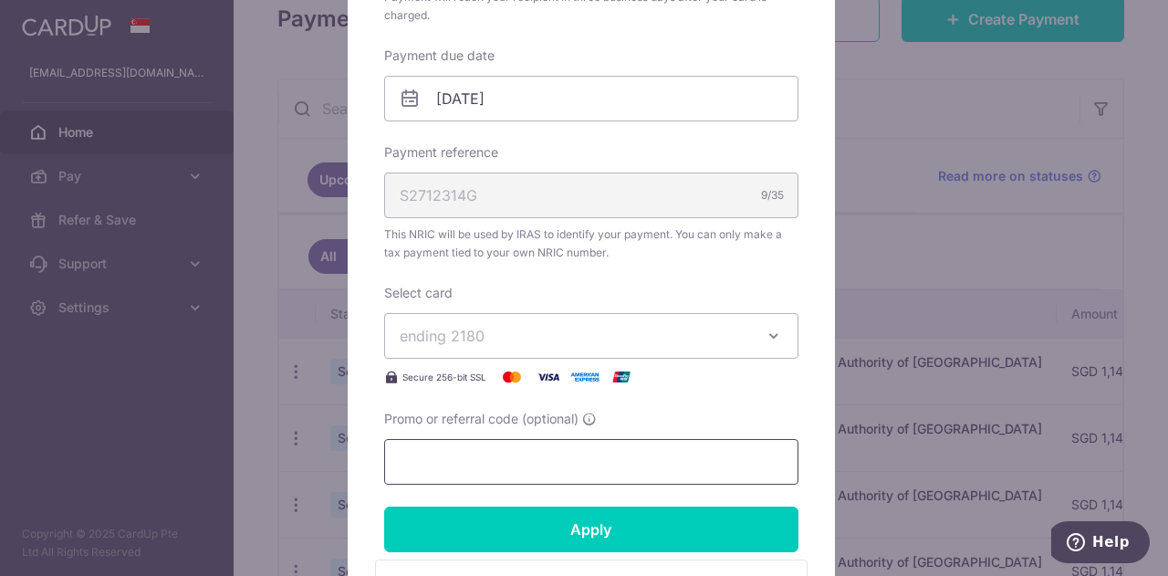
click at [489, 454] on input "Promo or referral code (optional)" at bounding box center [591, 462] width 414 height 46
paste input "VTAX25R"
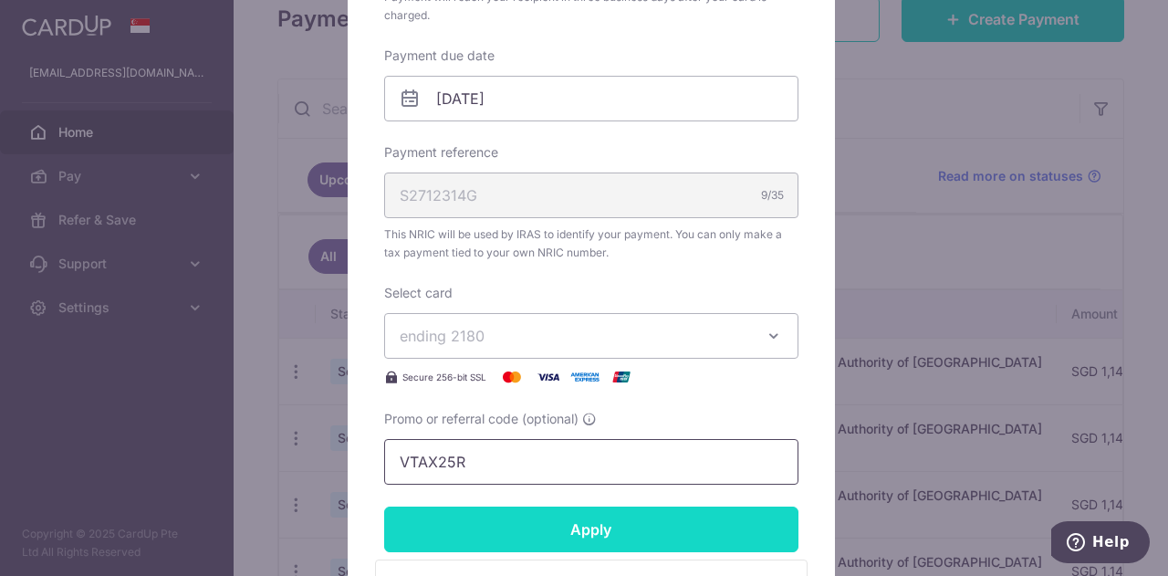
type input "VTAX25R"
click at [530, 528] on input "Apply" at bounding box center [591, 529] width 414 height 46
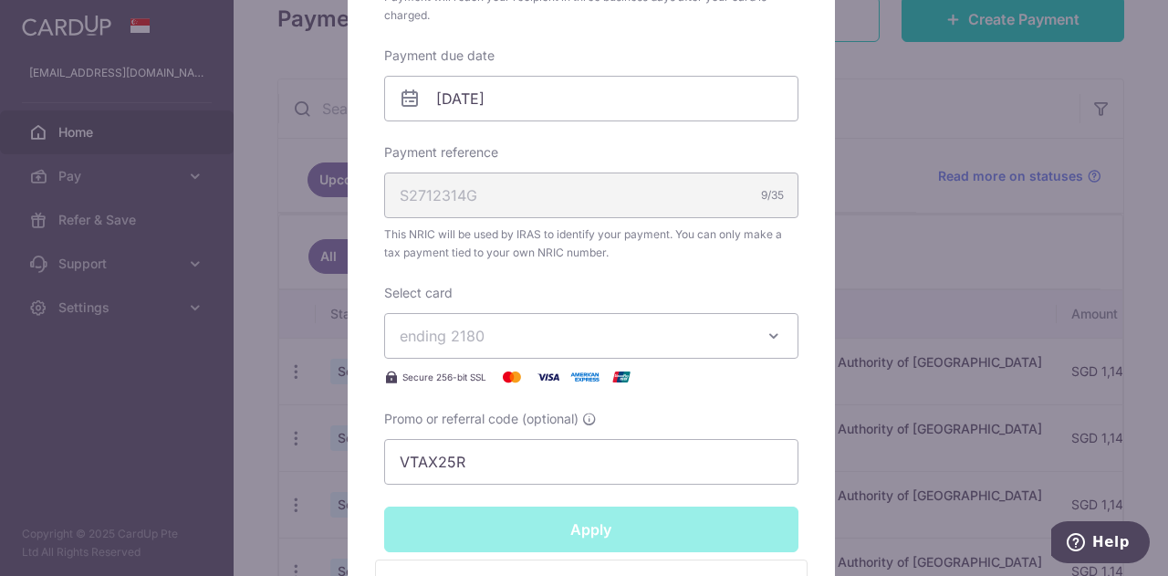
type input "Successfully Applied"
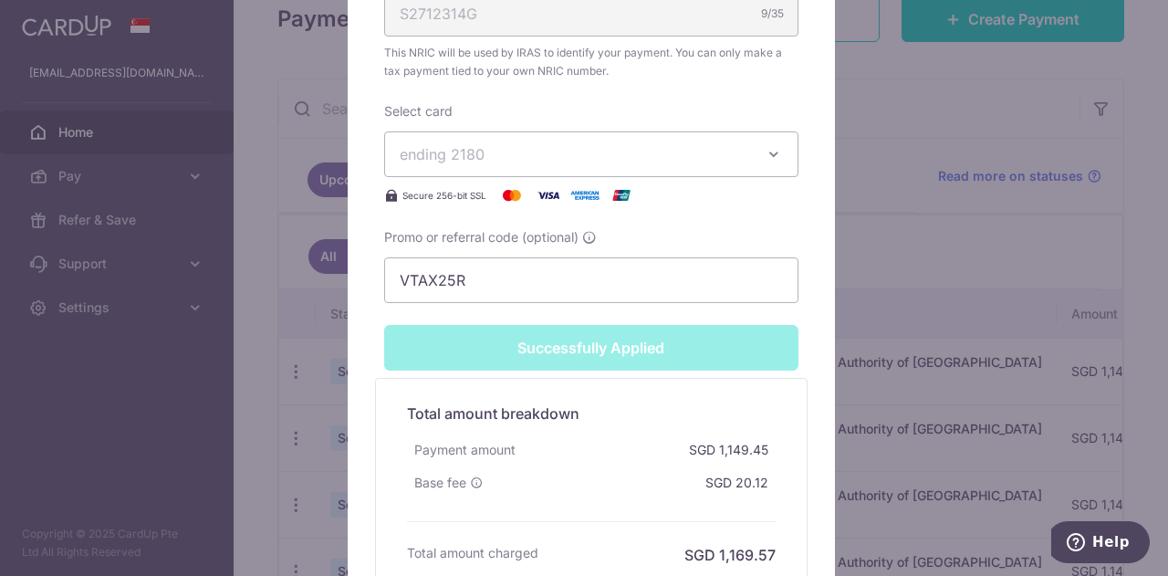
click at [914, 359] on div "Edit payment By clicking apply, you will make changes to all payments to Inland…" at bounding box center [584, 288] width 1168 height 576
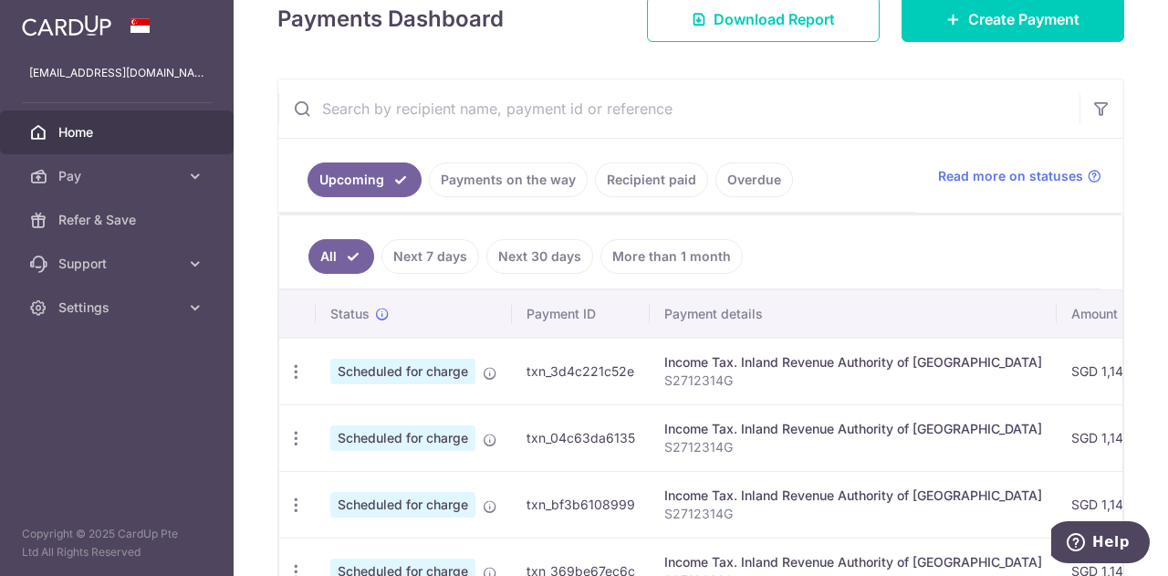
scroll to position [345, 0]
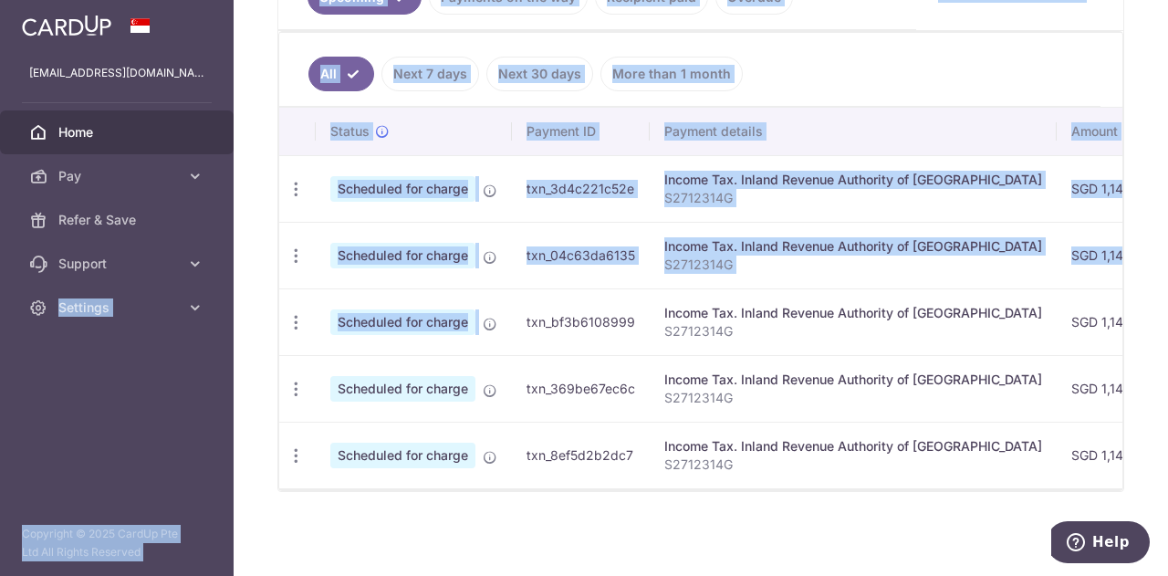
drag, startPoint x: 520, startPoint y: 306, endPoint x: 586, endPoint y: 347, distance: 77.5
click at [62, 347] on main "[EMAIL_ADDRESS][DOMAIN_NAME] Home Pay Payments Recipients Cards Refer & Save Su…" at bounding box center [584, 288] width 1168 height 576
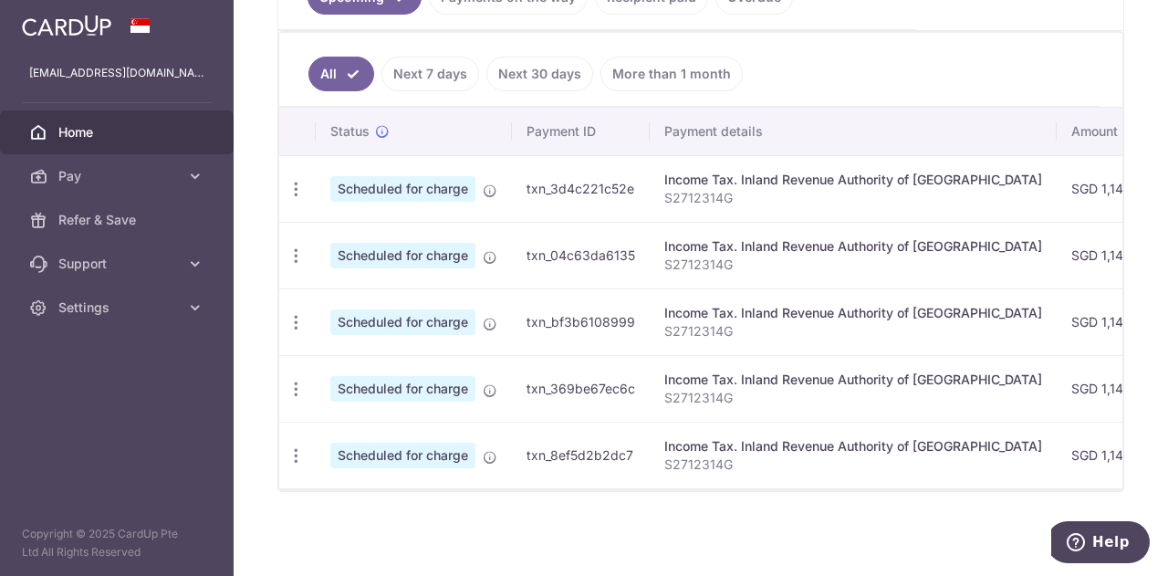
click at [549, 348] on td "txn_bf3b6108999" at bounding box center [581, 321] width 138 height 67
click at [294, 313] on icon "button" at bounding box center [296, 322] width 19 height 19
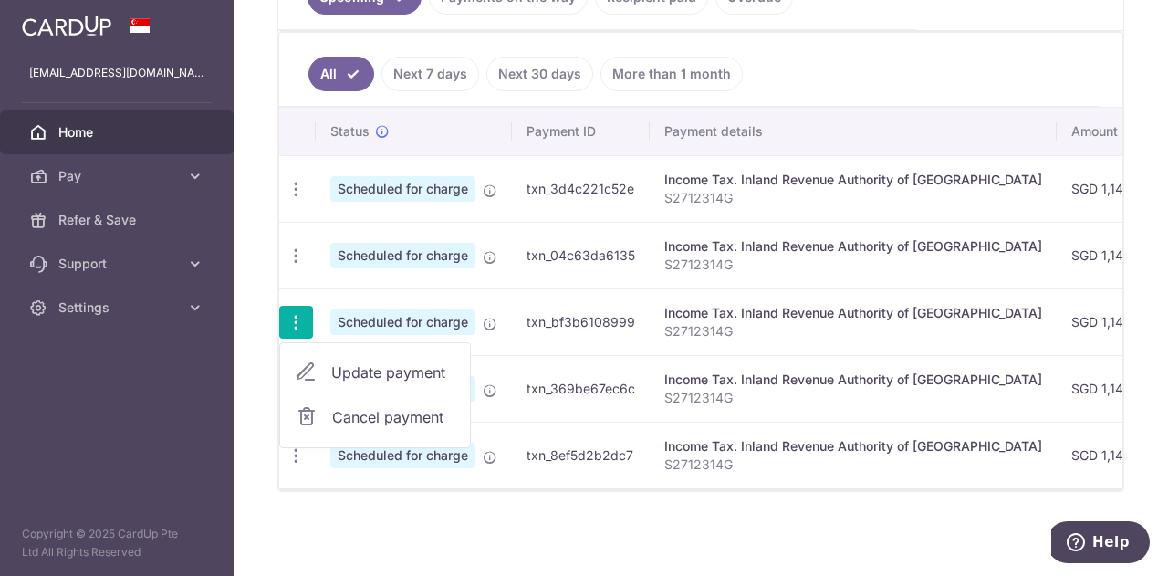
click at [381, 364] on span "Update payment" at bounding box center [393, 372] width 124 height 22
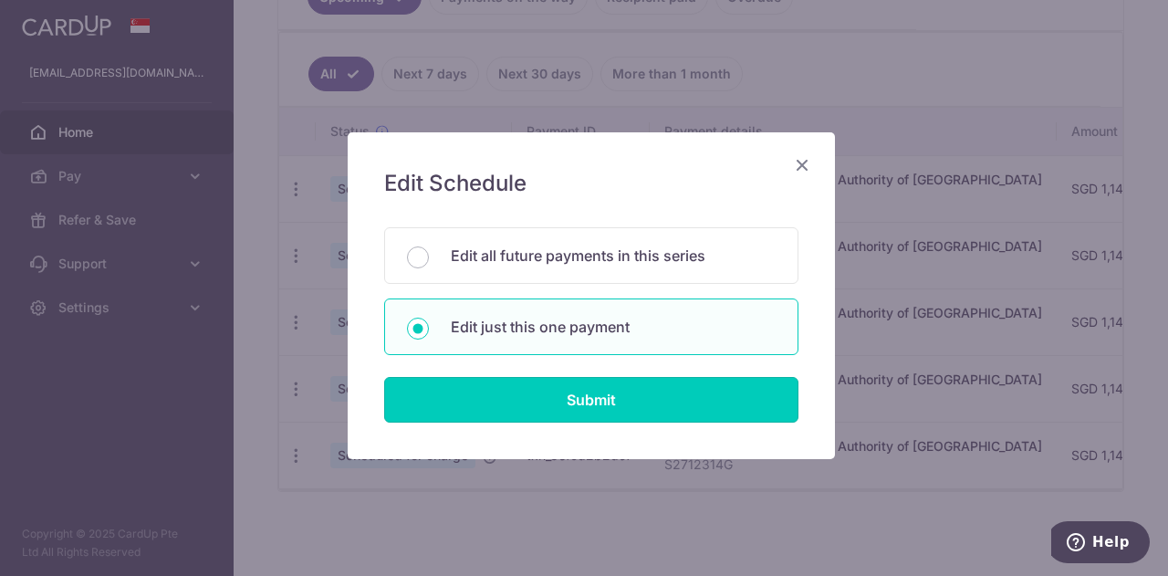
click at [579, 418] on input "Submit" at bounding box center [591, 400] width 414 height 46
radio input "true"
type input "1,149.45"
type input "[DATE]"
type input "S2712314G"
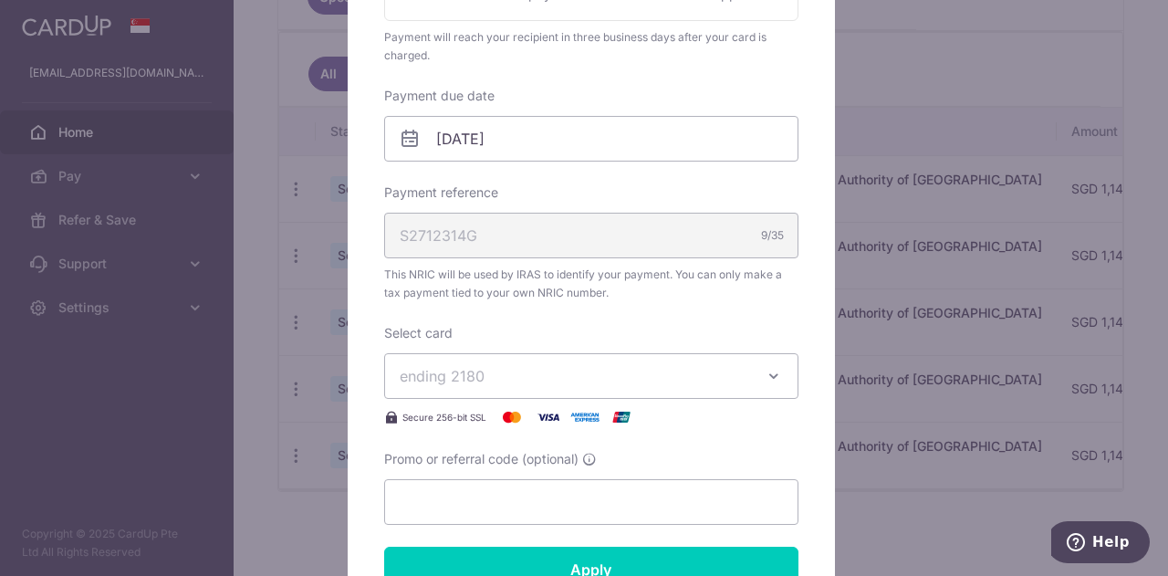
scroll to position [547, 0]
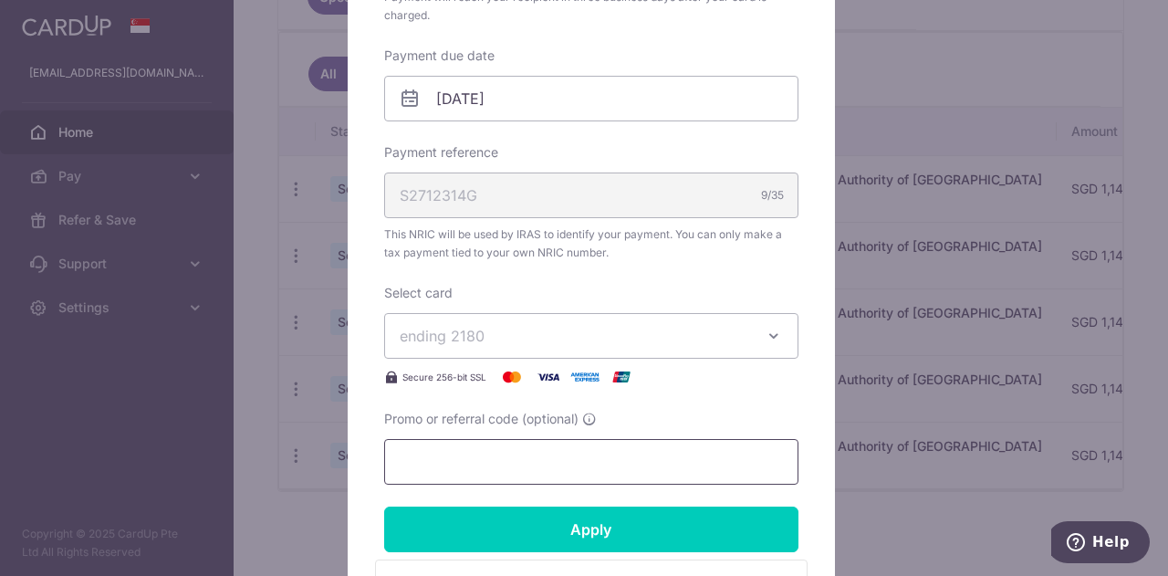
click at [537, 433] on div "Promo or referral code (optional)" at bounding box center [591, 447] width 414 height 75
click at [531, 448] on input "Promo or referral code (optional)" at bounding box center [591, 462] width 414 height 46
paste input "VTAX25R"
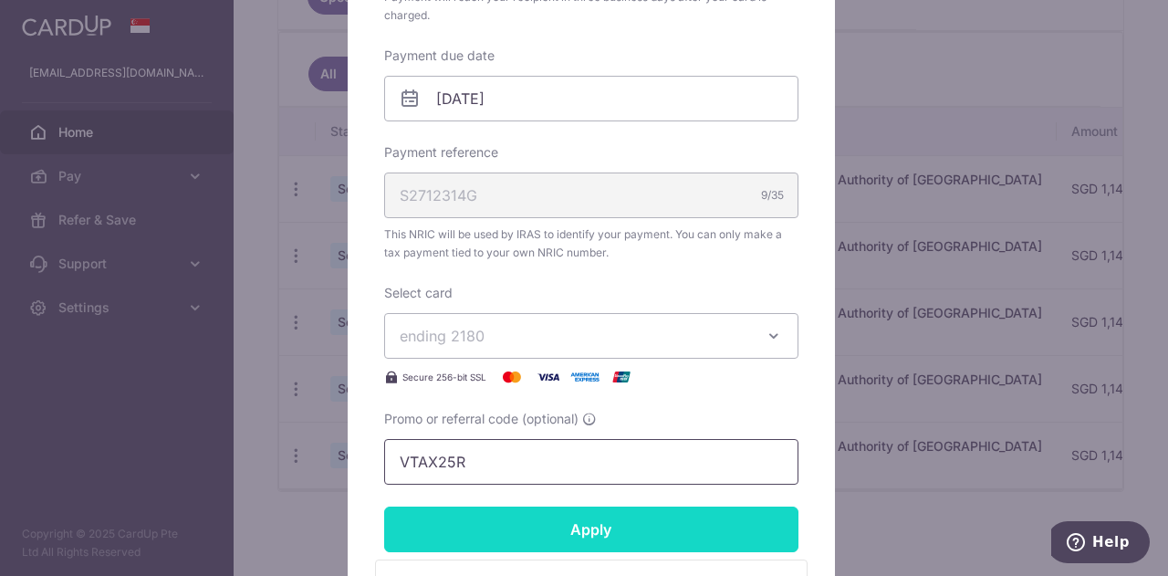
type input "VTAX25R"
click at [536, 519] on input "Apply" at bounding box center [591, 529] width 414 height 46
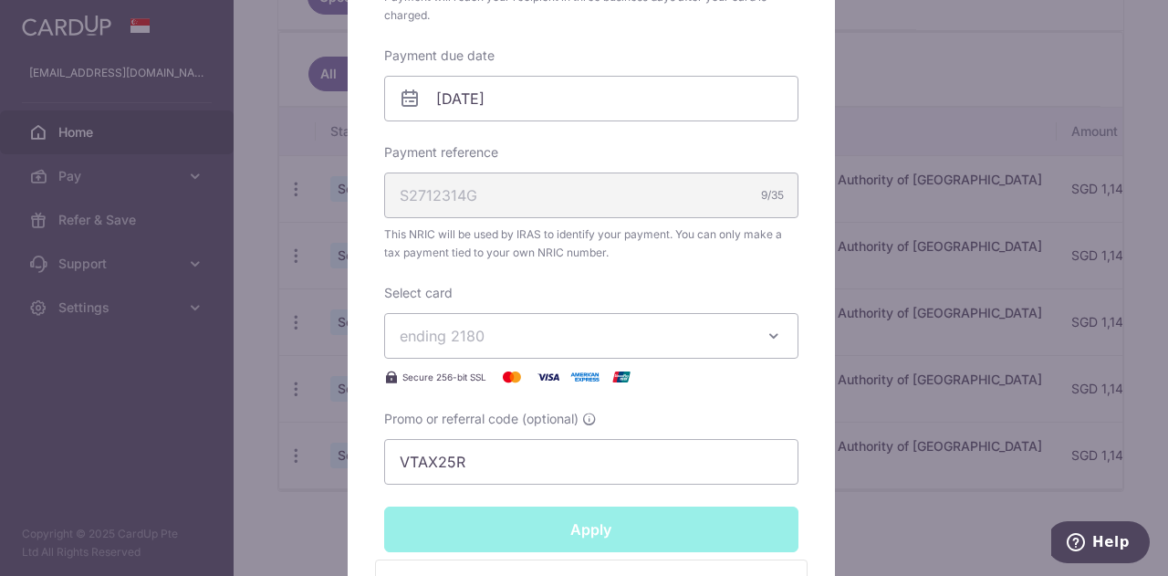
type input "Successfully Applied"
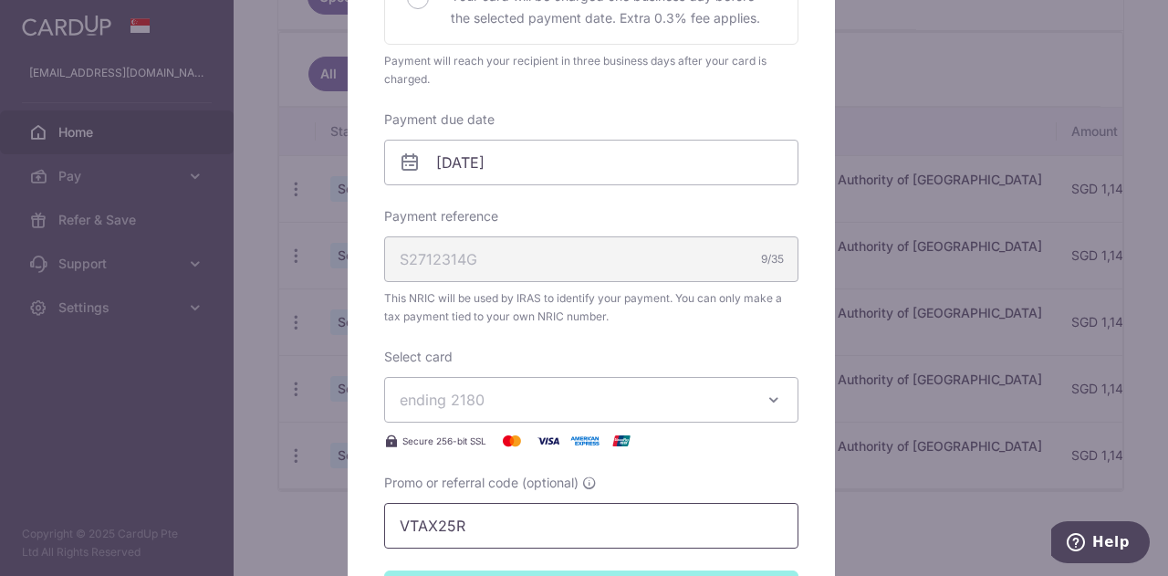
scroll to position [610, 0]
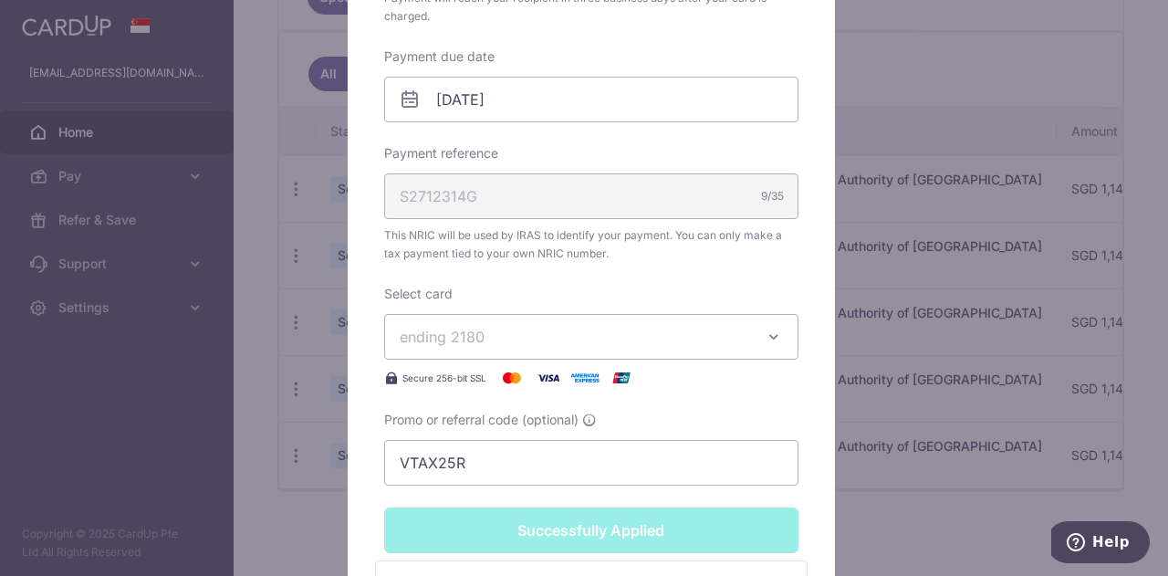
click at [960, 362] on div "Edit payment By clicking apply, you will make changes to all payments to Inland…" at bounding box center [584, 288] width 1168 height 576
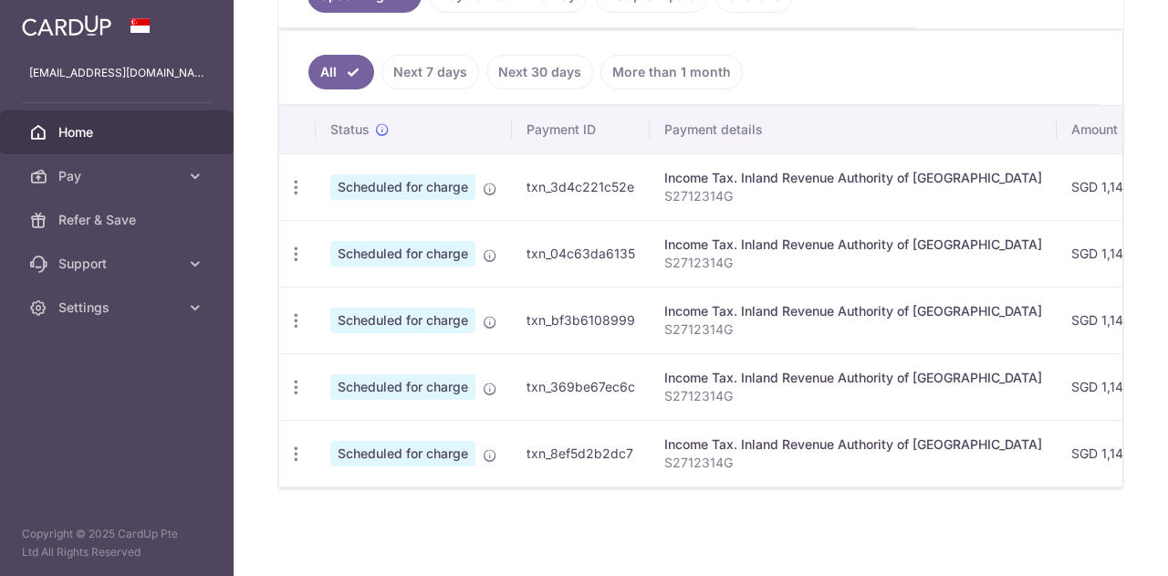
scroll to position [460, 0]
click at [289, 382] on icon "button" at bounding box center [296, 387] width 19 height 19
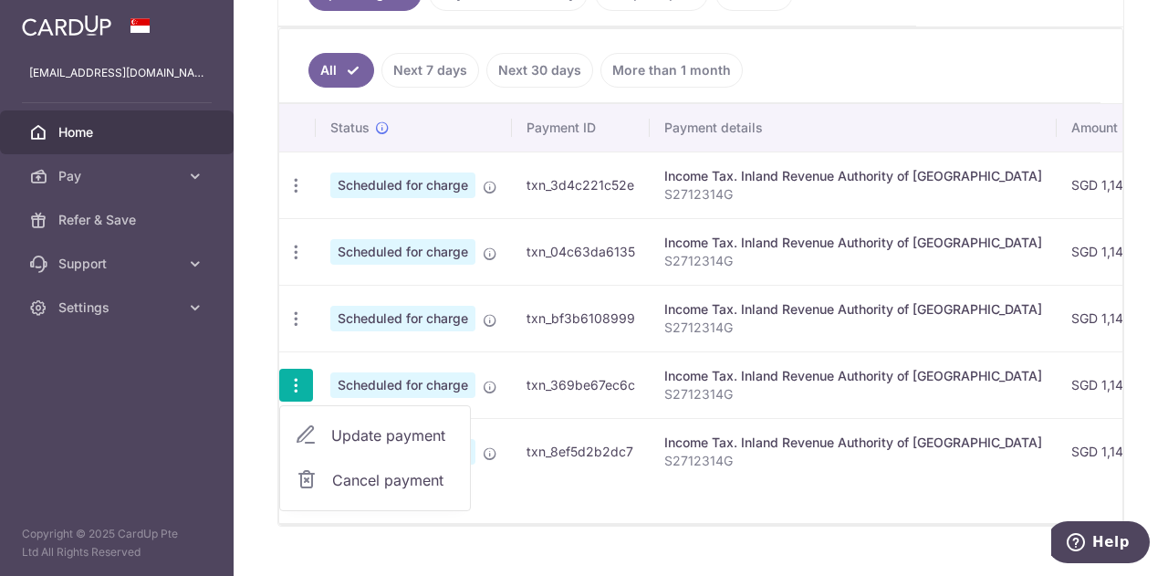
click at [370, 433] on span "Update payment" at bounding box center [393, 435] width 124 height 22
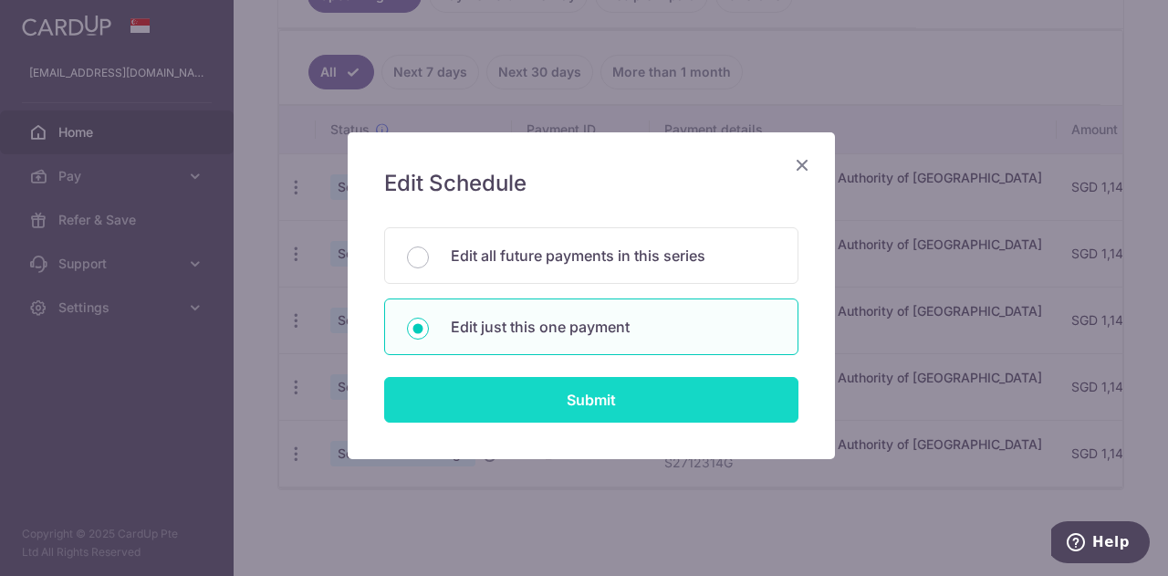
click at [513, 388] on input "Submit" at bounding box center [591, 400] width 414 height 46
radio input "true"
type input "1,149.45"
type input "10/01/2026"
type input "S2712314G"
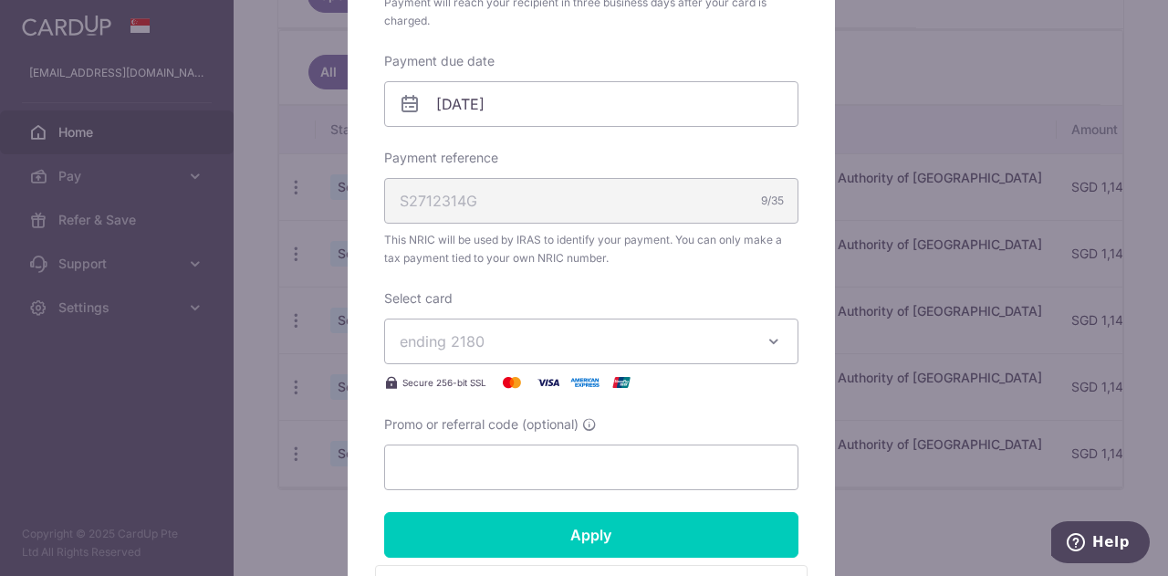
scroll to position [547, 0]
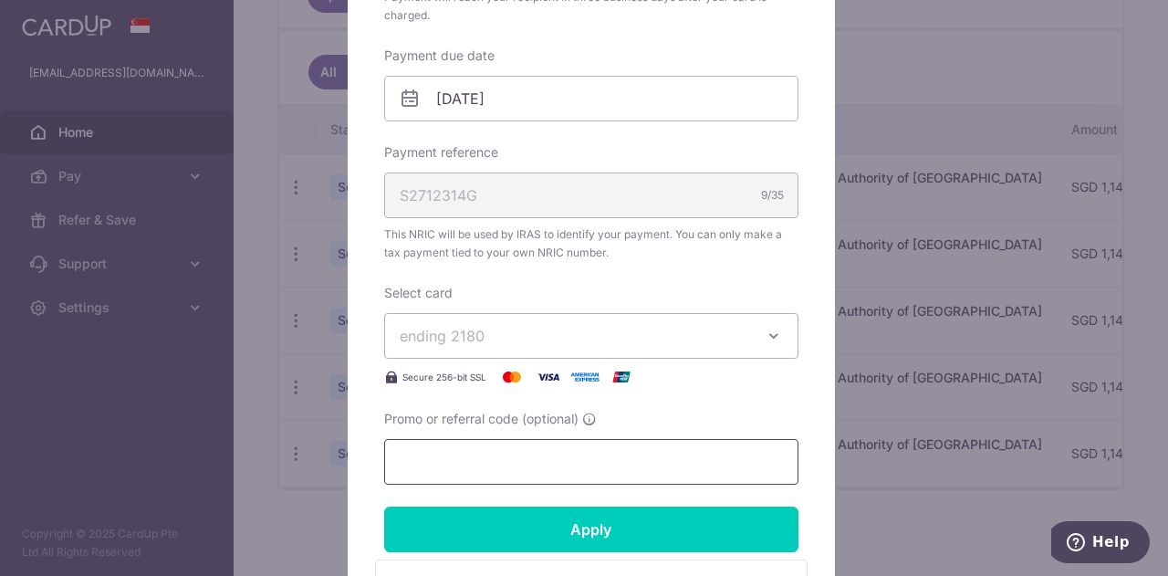
click at [488, 457] on input "Promo or referral code (optional)" at bounding box center [591, 462] width 414 height 46
paste input "VTAX25R"
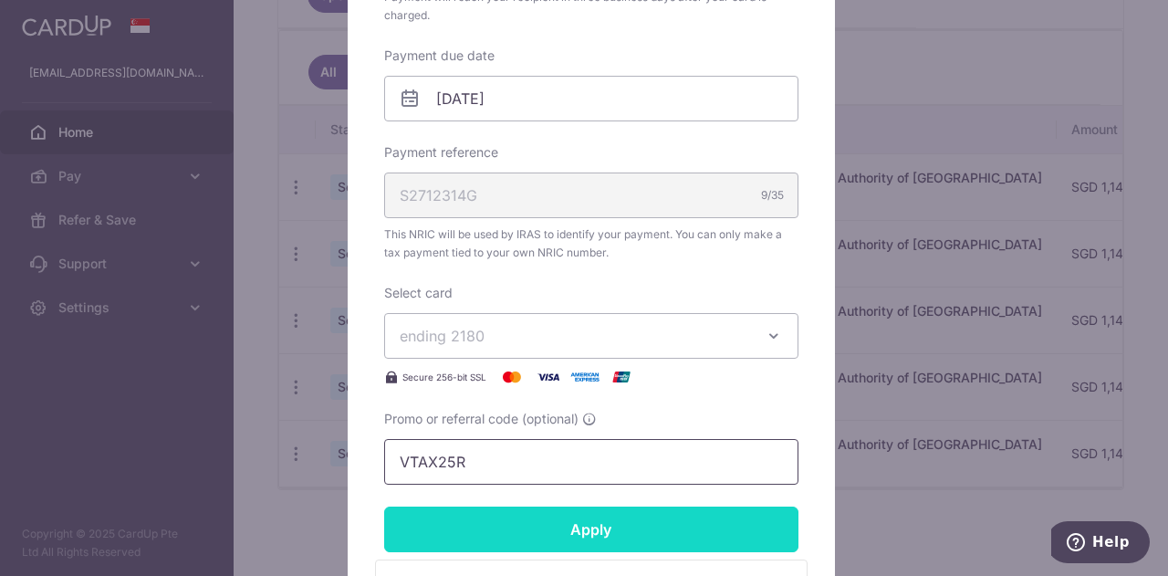
type input "VTAX25R"
click at [501, 521] on input "Apply" at bounding box center [591, 529] width 414 height 46
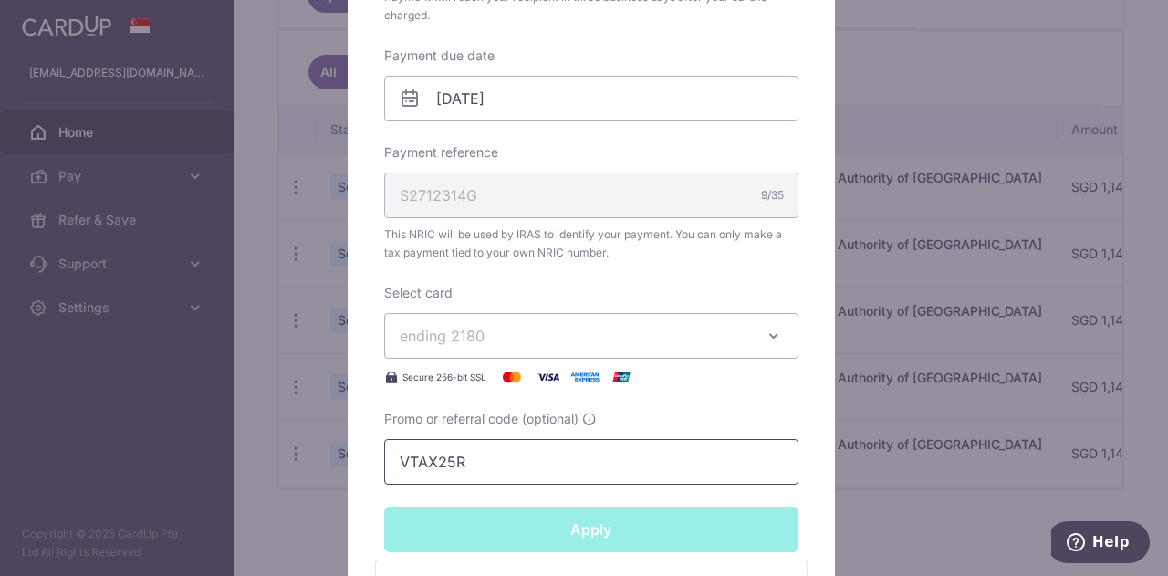
type input "Successfully Applied"
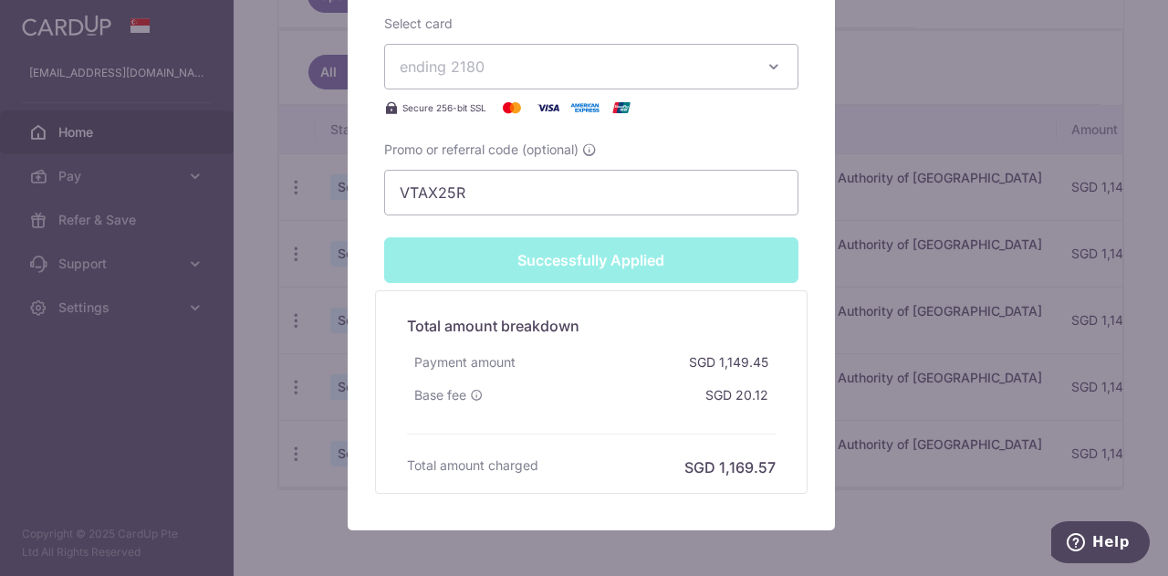
scroll to position [884, 0]
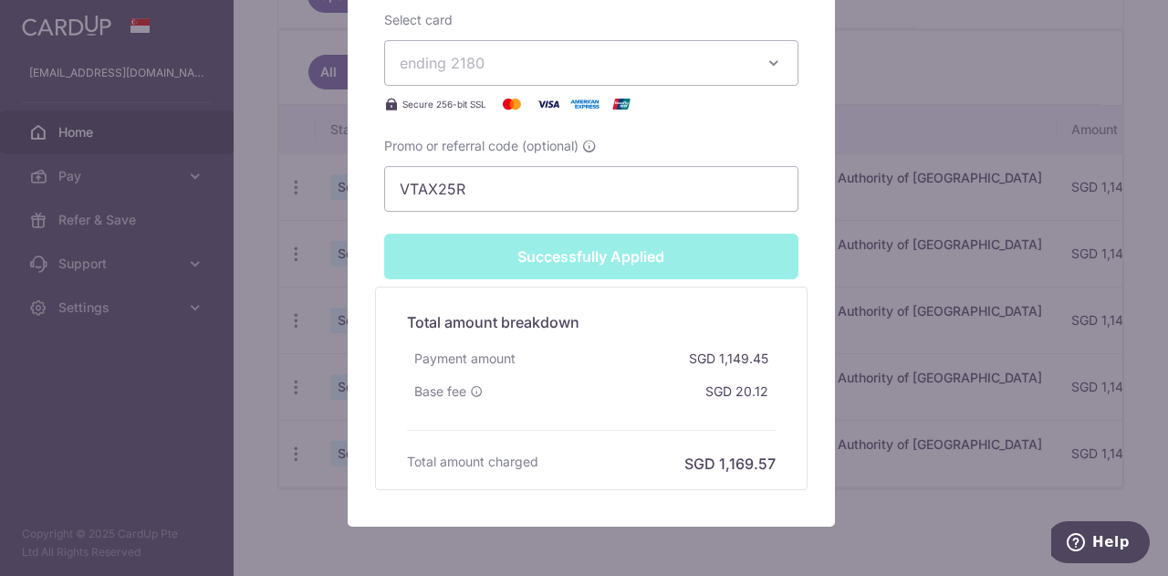
click at [885, 412] on div "Edit payment By clicking apply, you will make changes to all payments to Inland…" at bounding box center [584, 288] width 1168 height 576
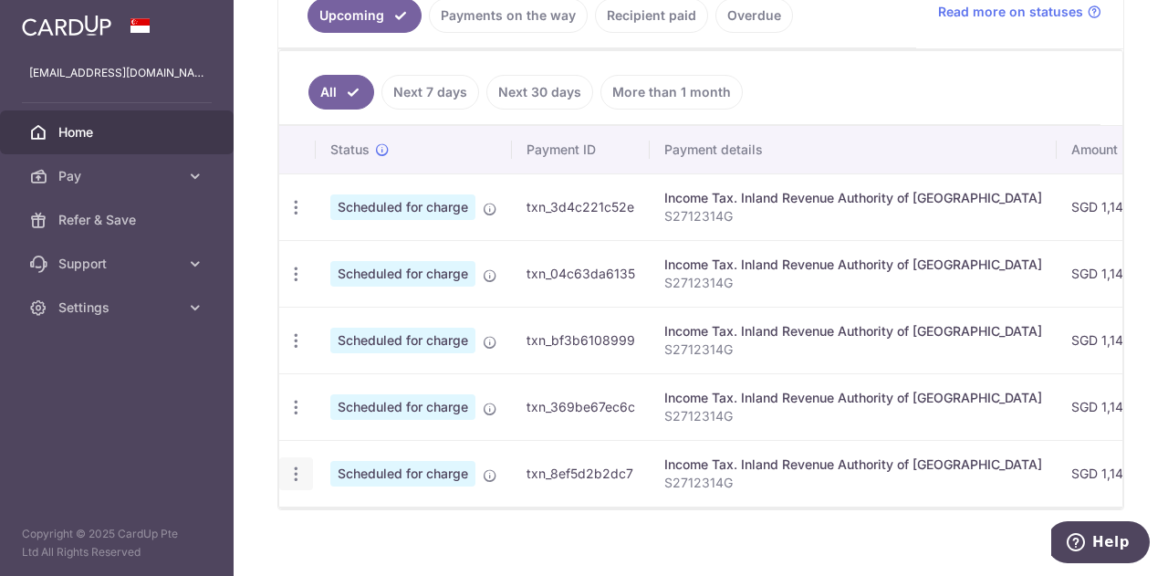
click at [296, 457] on div "Update payment Cancel payment" at bounding box center [296, 474] width 34 height 34
click at [297, 474] on icon "button" at bounding box center [296, 473] width 19 height 19
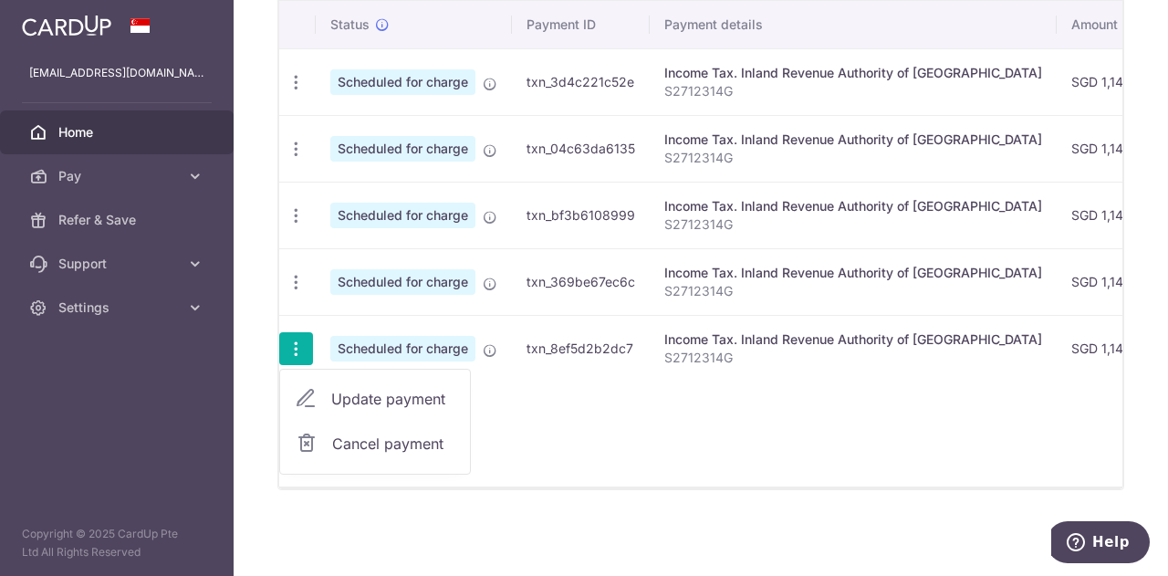
click at [411, 388] on span "Update payment" at bounding box center [393, 399] width 124 height 22
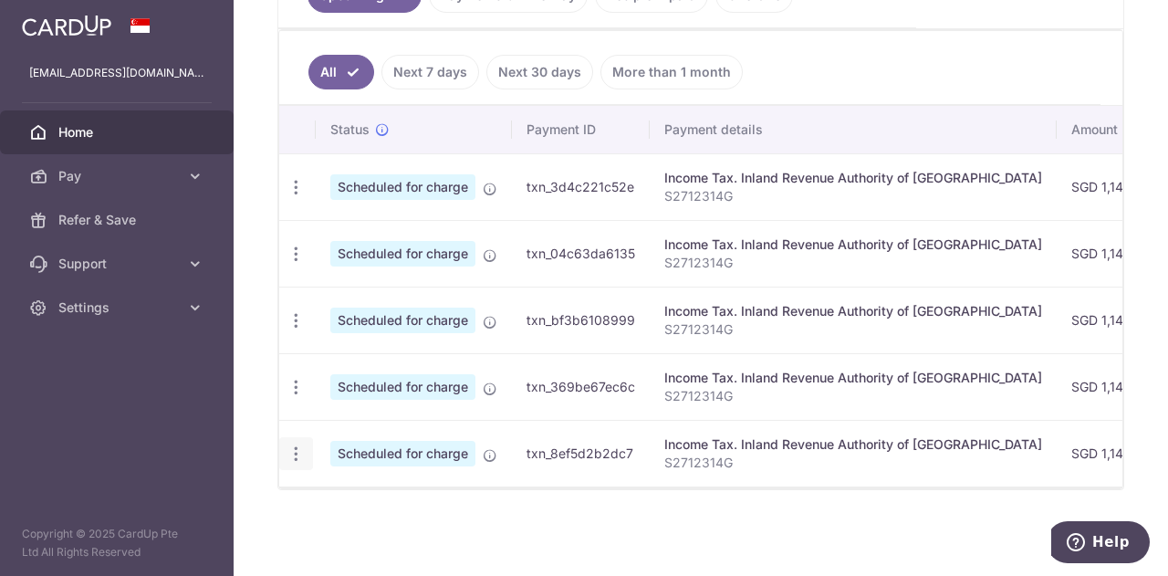
radio input "true"
type input "1,149.45"
type input "[DATE]"
type input "S2712314G"
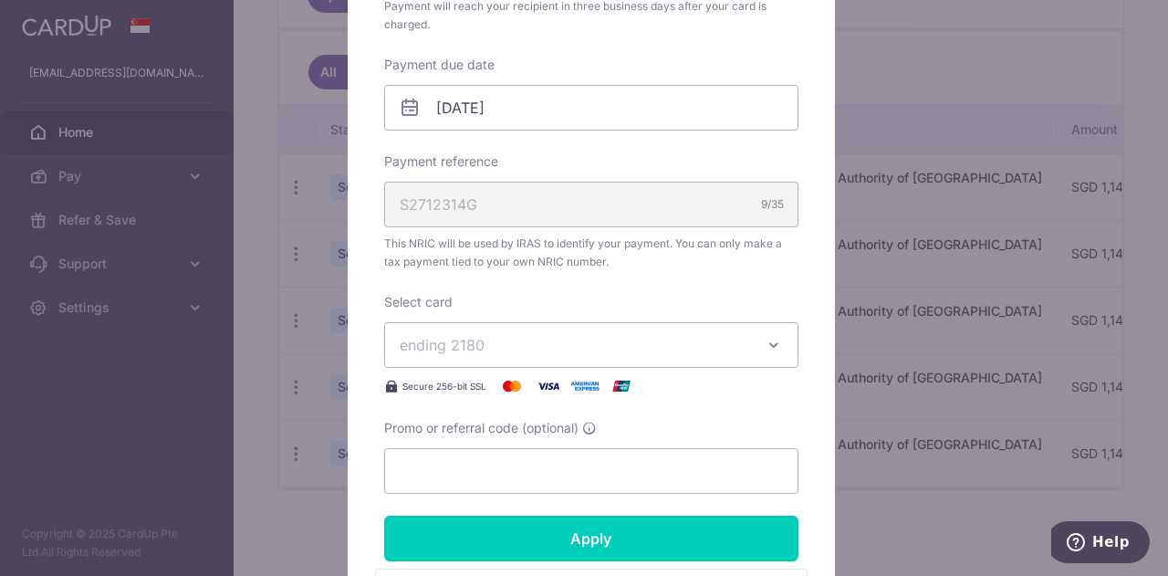
scroll to position [639, 0]
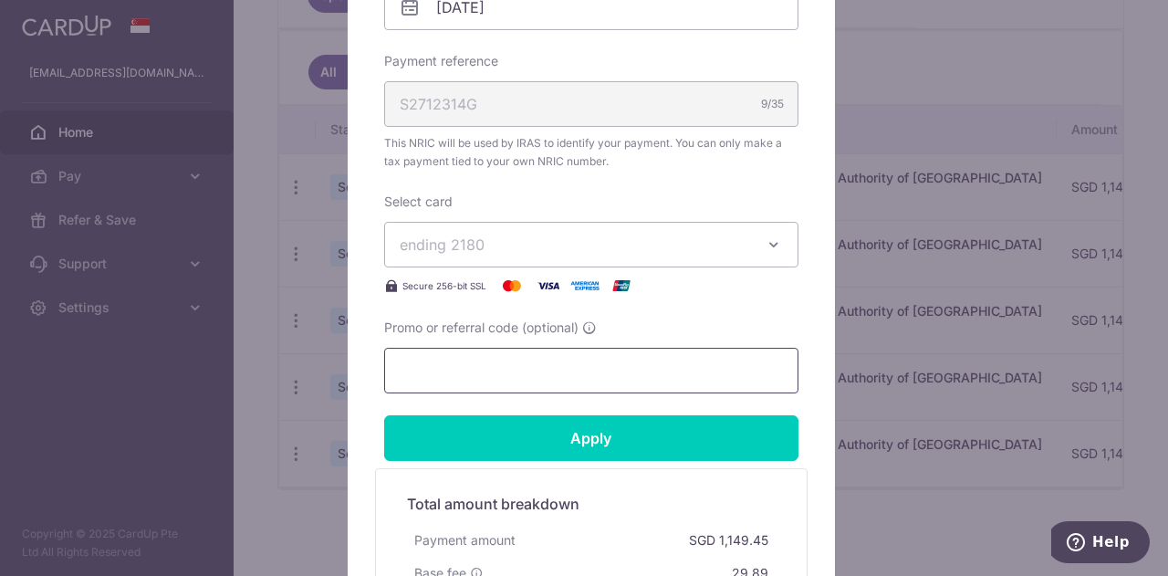
click at [531, 371] on input "Promo or referral code (optional)" at bounding box center [591, 371] width 414 height 46
paste input "VTAX25R"
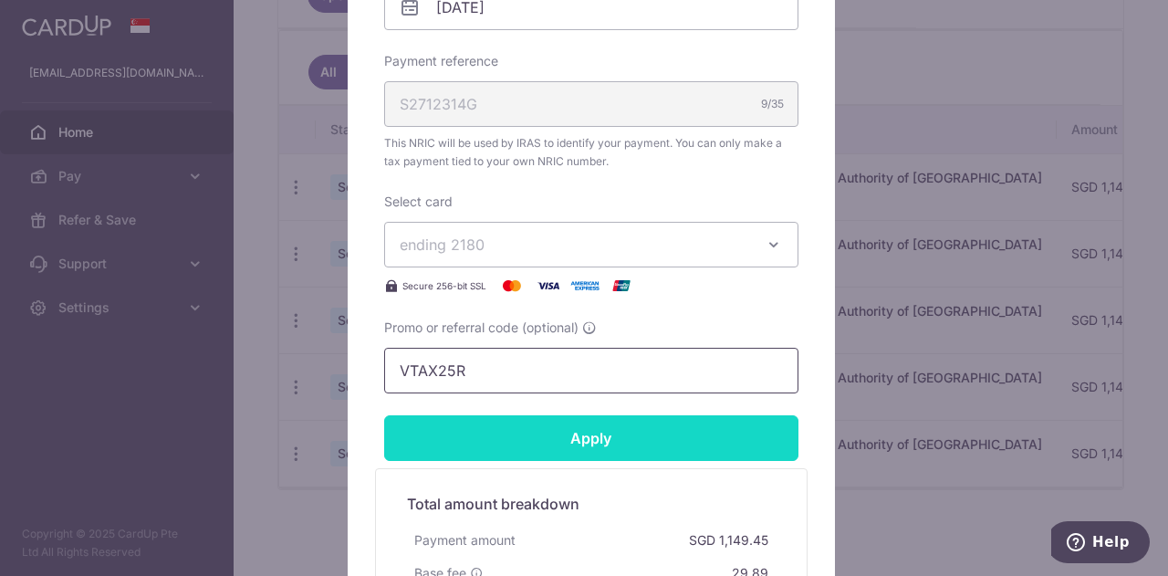
type input "VTAX25R"
click at [557, 433] on input "Apply" at bounding box center [591, 438] width 414 height 46
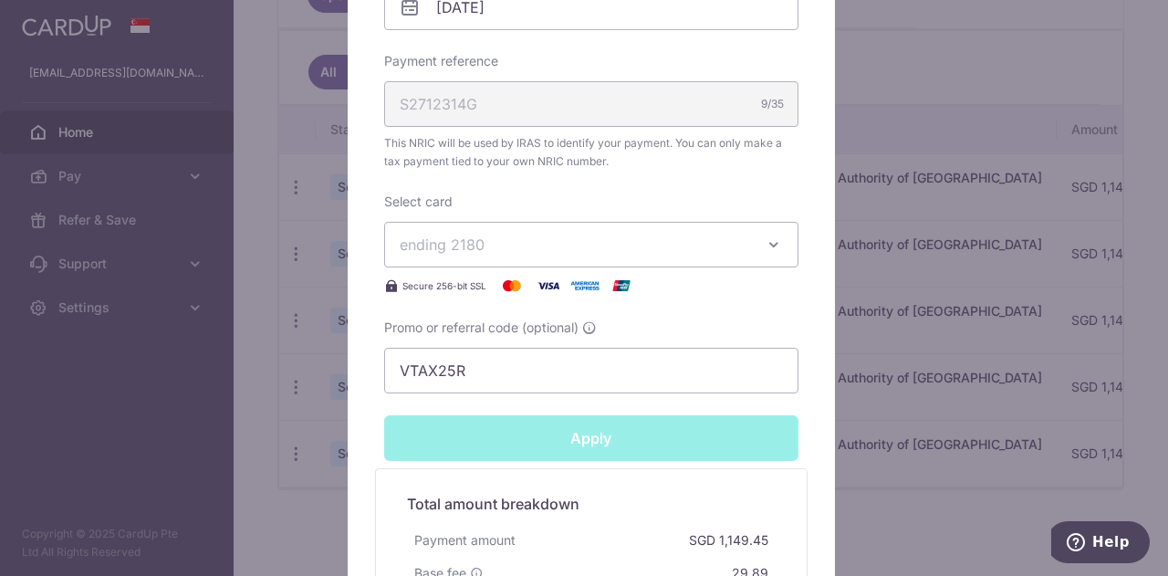
type input "Successfully Applied"
click at [307, 414] on div "Edit payment By clicking apply, you will make changes to all payments to Inland…" at bounding box center [584, 288] width 1168 height 576
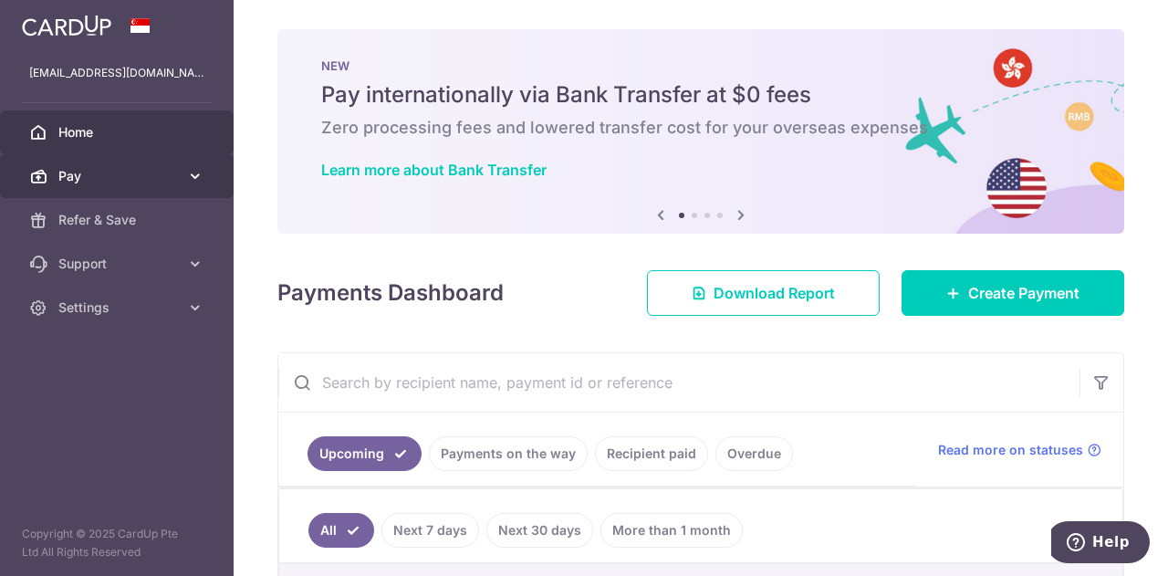
click at [135, 176] on span "Pay" at bounding box center [118, 176] width 120 height 18
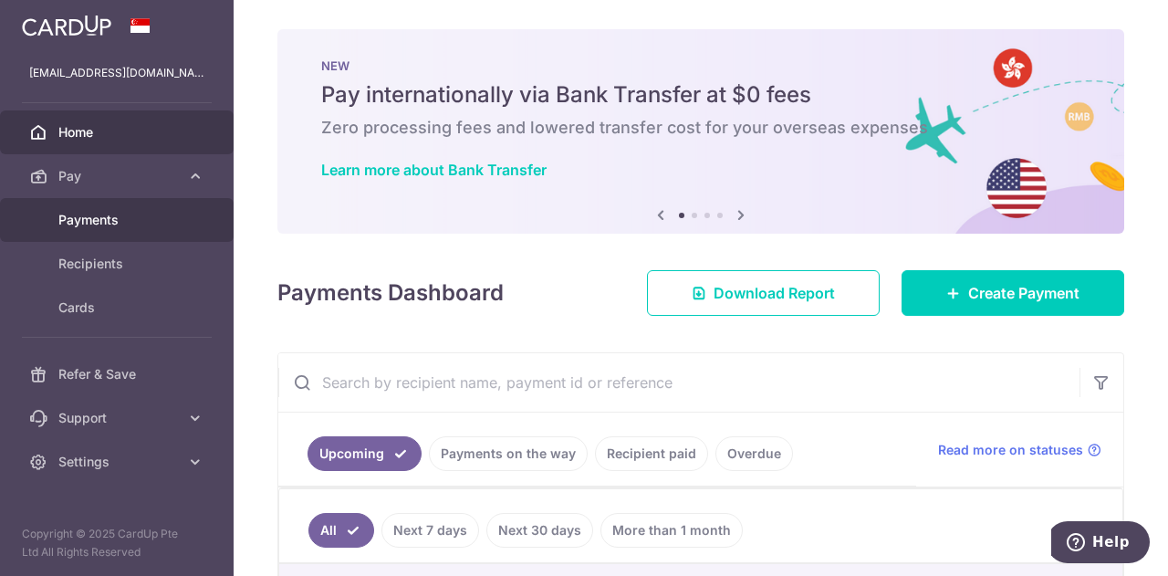
click at [133, 218] on span "Payments" at bounding box center [118, 220] width 120 height 18
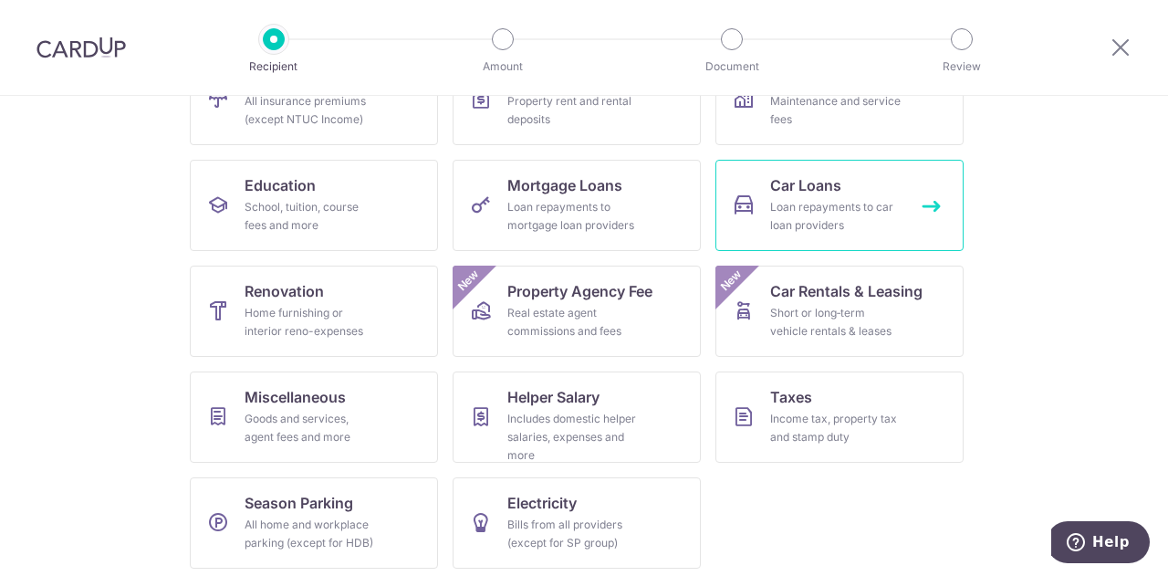
scroll to position [239, 0]
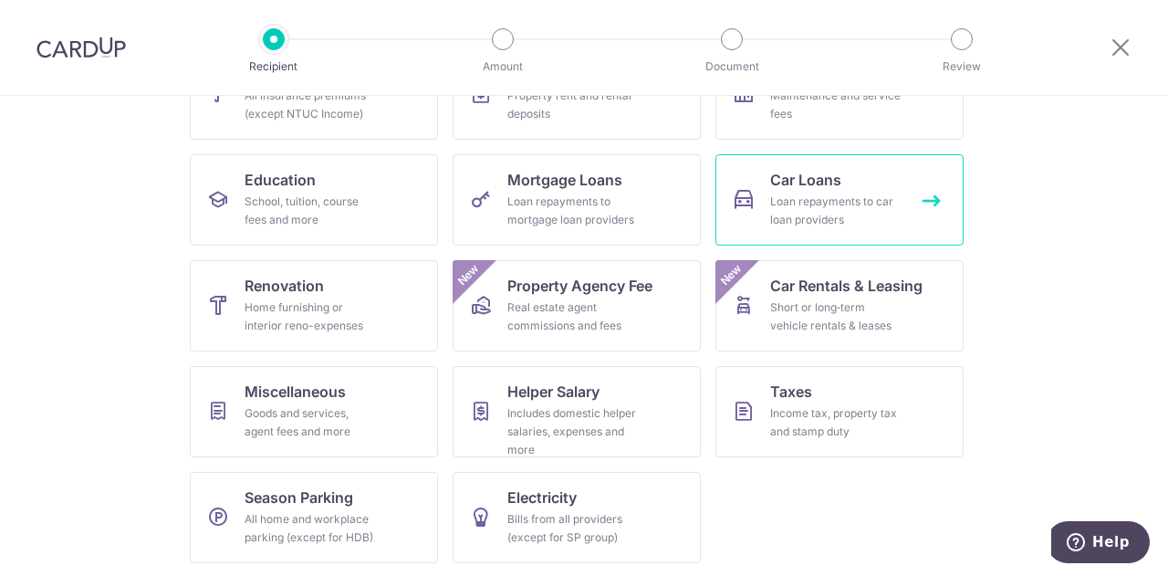
click at [876, 207] on div "Loan repayments to car loan providers" at bounding box center [835, 211] width 131 height 36
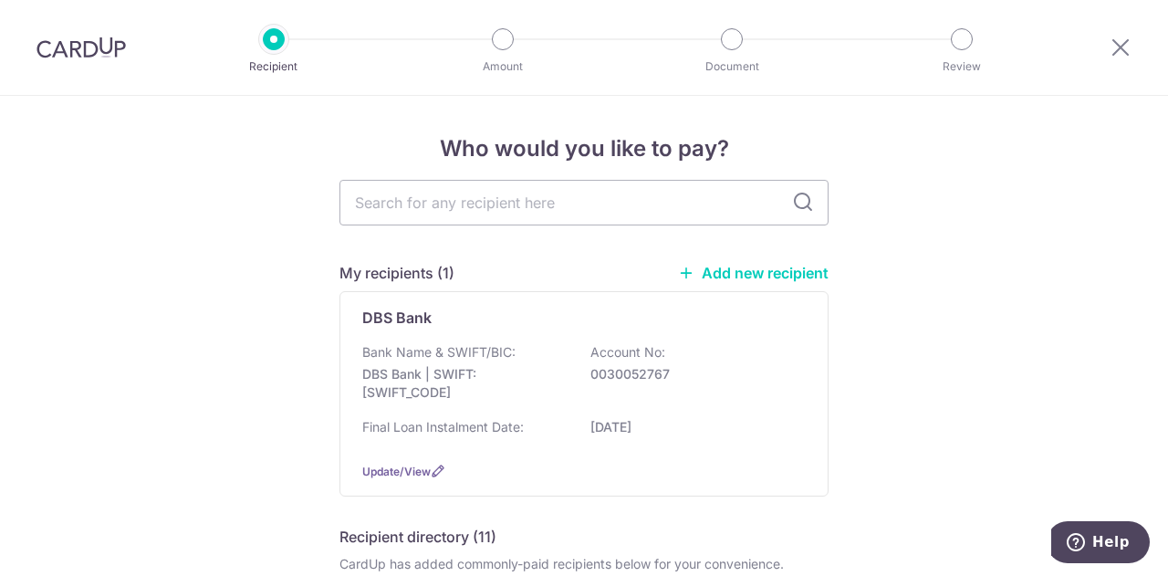
scroll to position [91, 0]
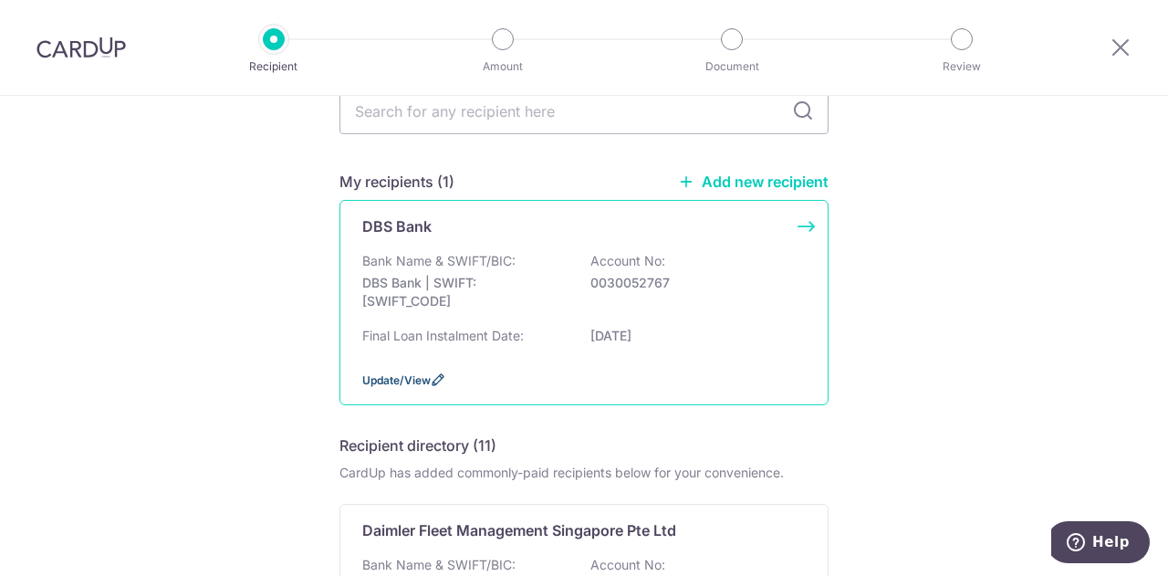
click at [436, 377] on icon at bounding box center [438, 379] width 15 height 15
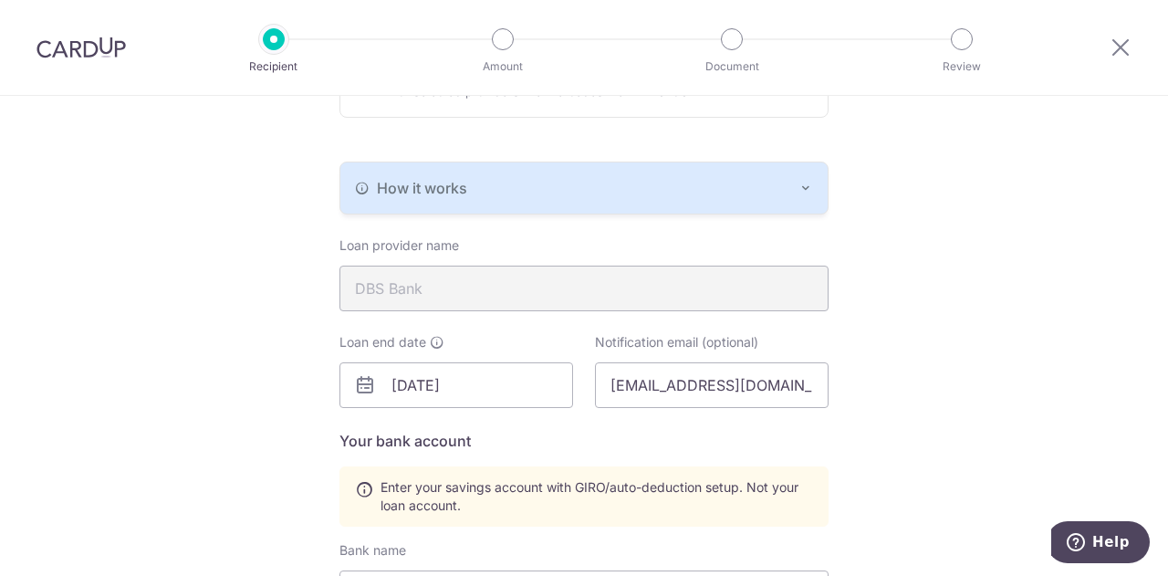
scroll to position [365, 0]
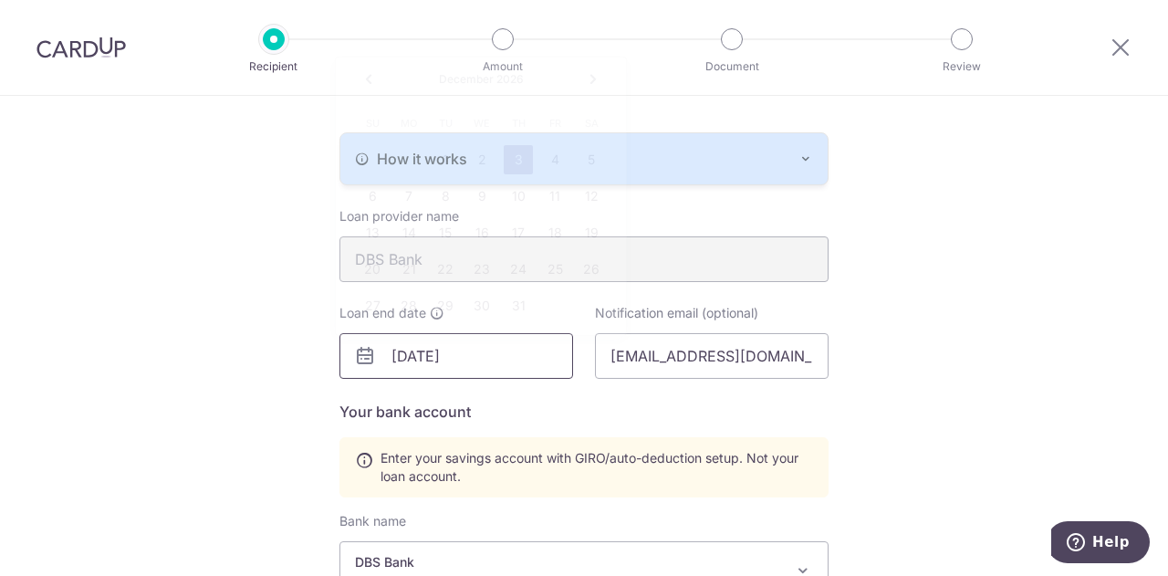
click at [485, 360] on input "12/03/2026" at bounding box center [456, 356] width 234 height 46
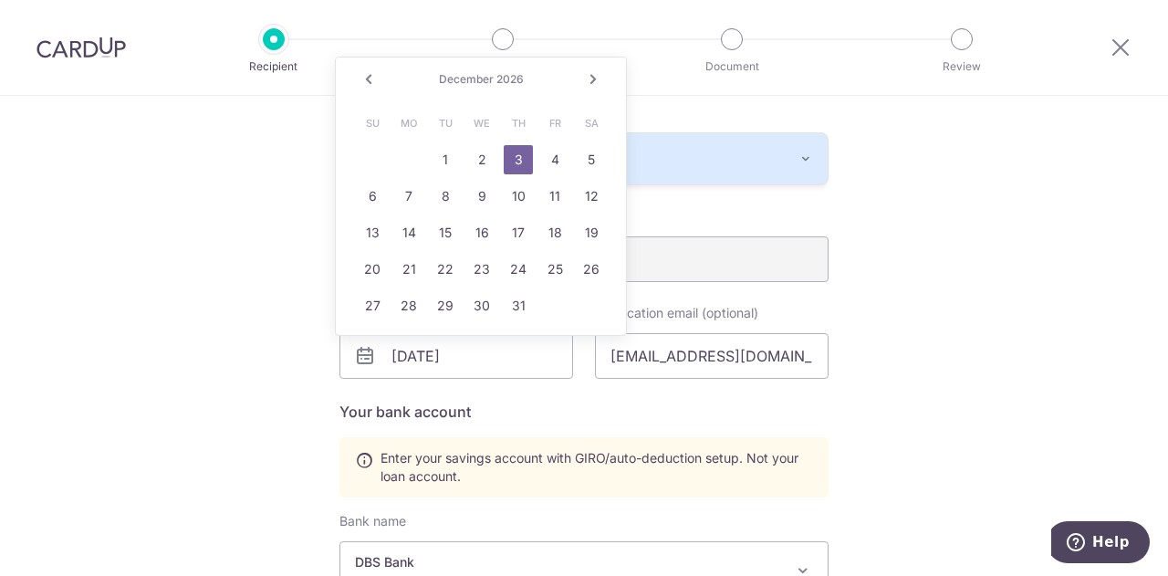
click at [368, 78] on link "Prev" at bounding box center [369, 79] width 22 height 22
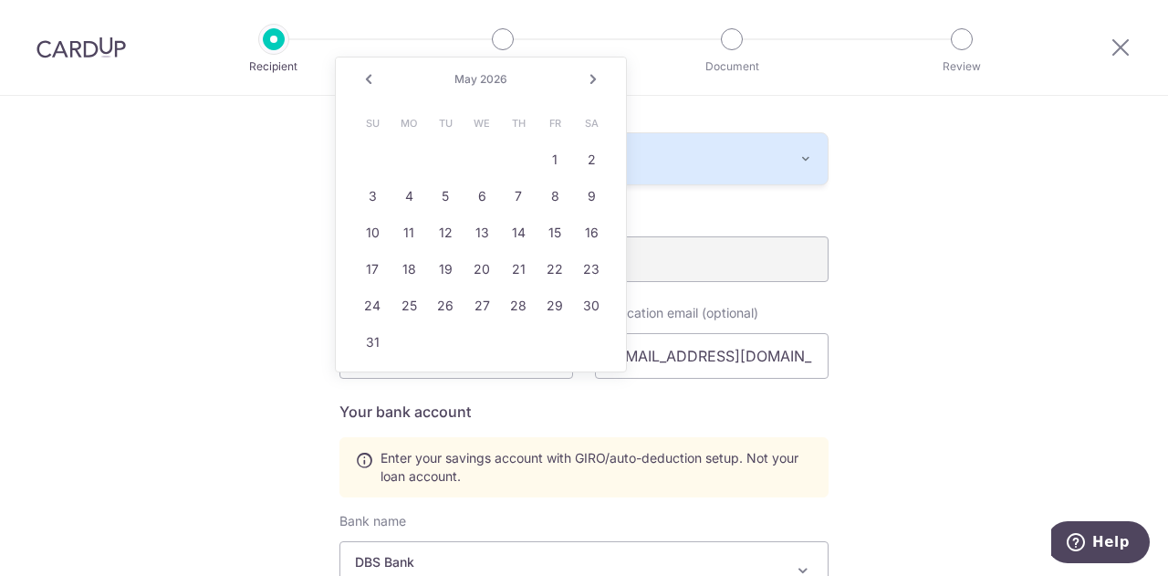
click at [368, 78] on link "Prev" at bounding box center [369, 79] width 22 height 22
click at [584, 160] on link "3" at bounding box center [591, 159] width 29 height 29
type input "01/03/2026"
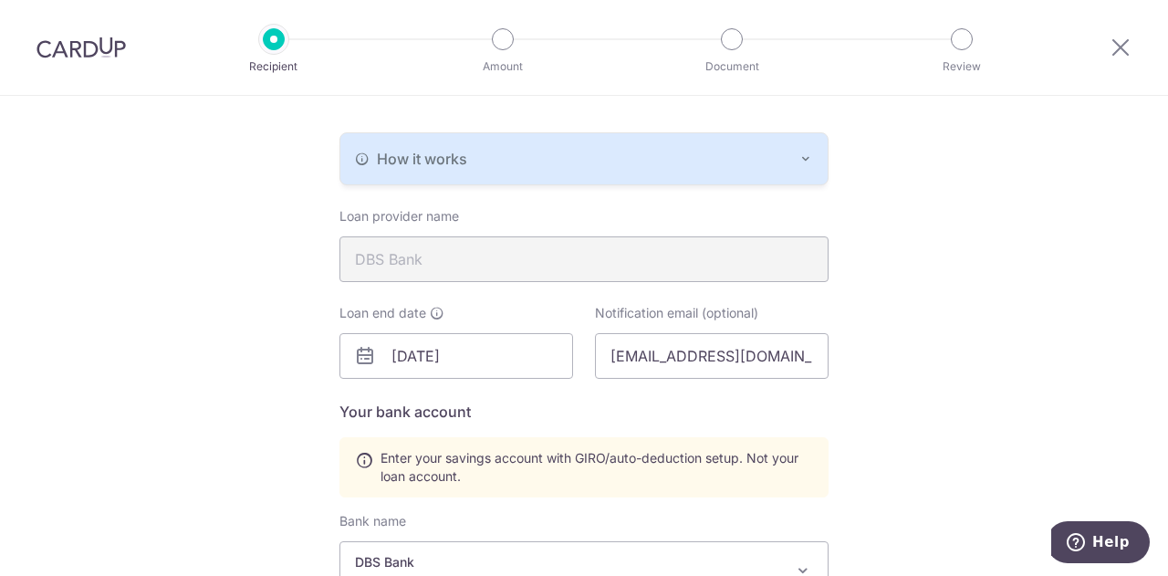
scroll to position [760, 0]
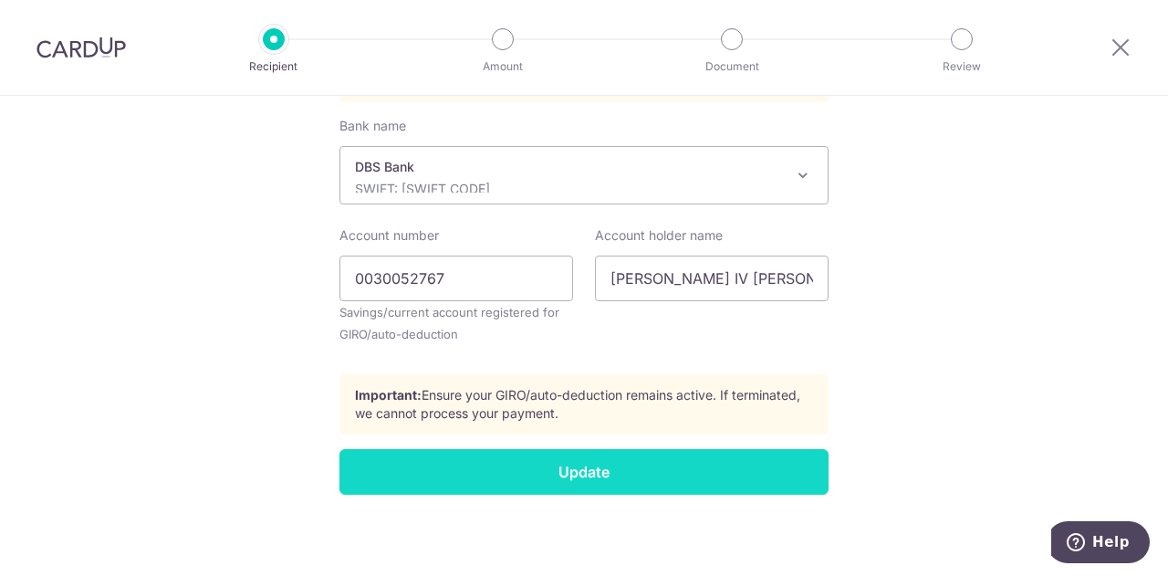
click at [592, 457] on input "Update" at bounding box center [583, 472] width 489 height 46
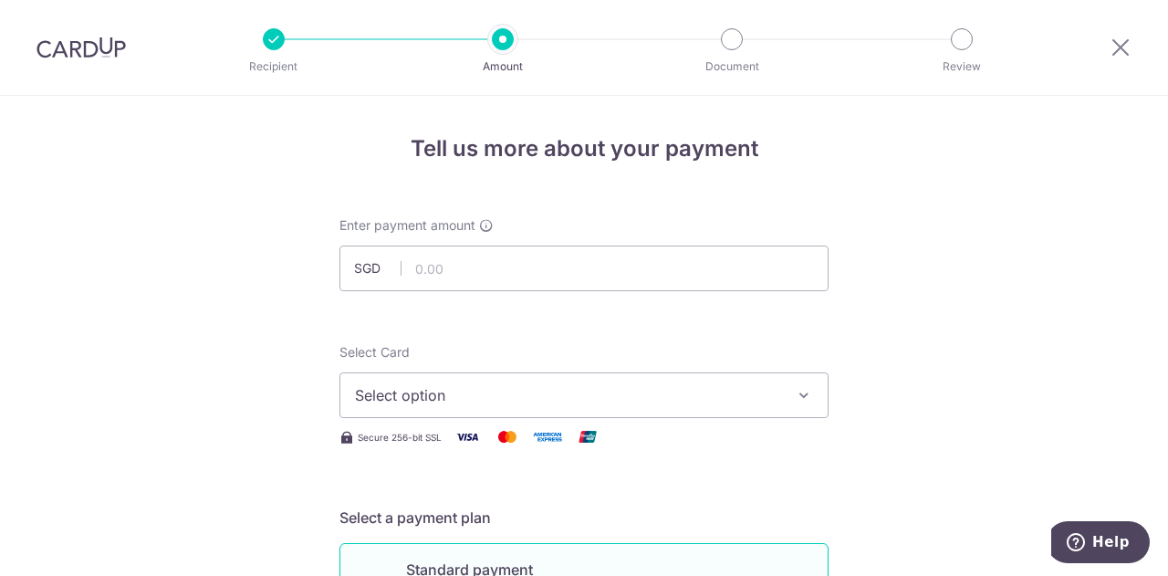
click at [546, 238] on div "Enter payment amount SGD" at bounding box center [583, 253] width 489 height 75
click at [547, 260] on input "text" at bounding box center [583, 268] width 489 height 46
type input "1,512.00"
click at [489, 377] on button "Select option" at bounding box center [583, 395] width 489 height 46
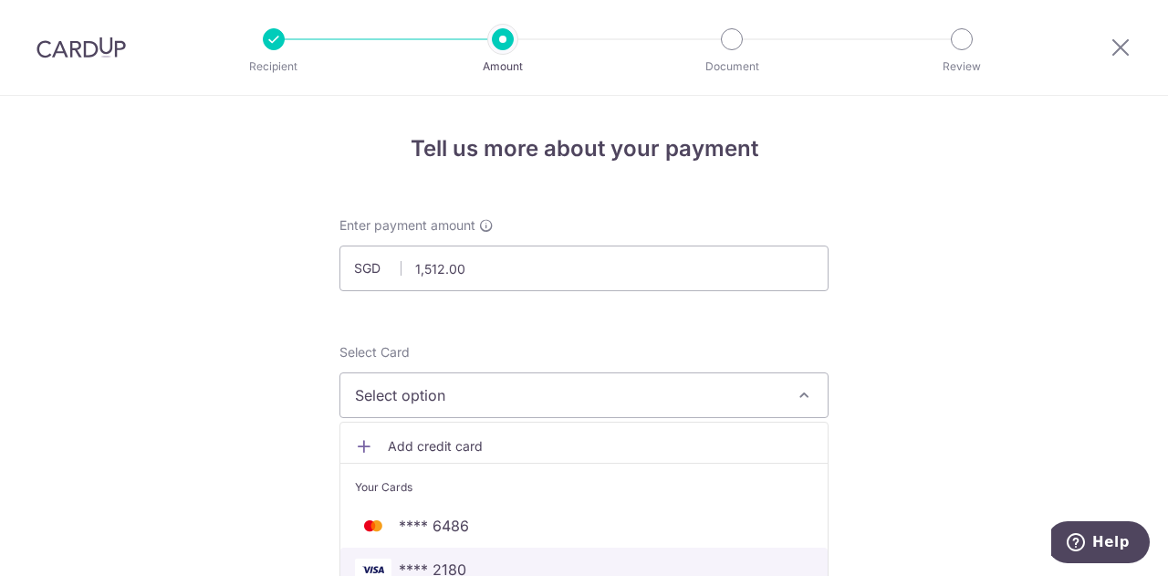
click at [474, 563] on span "**** 2180" at bounding box center [584, 569] width 458 height 22
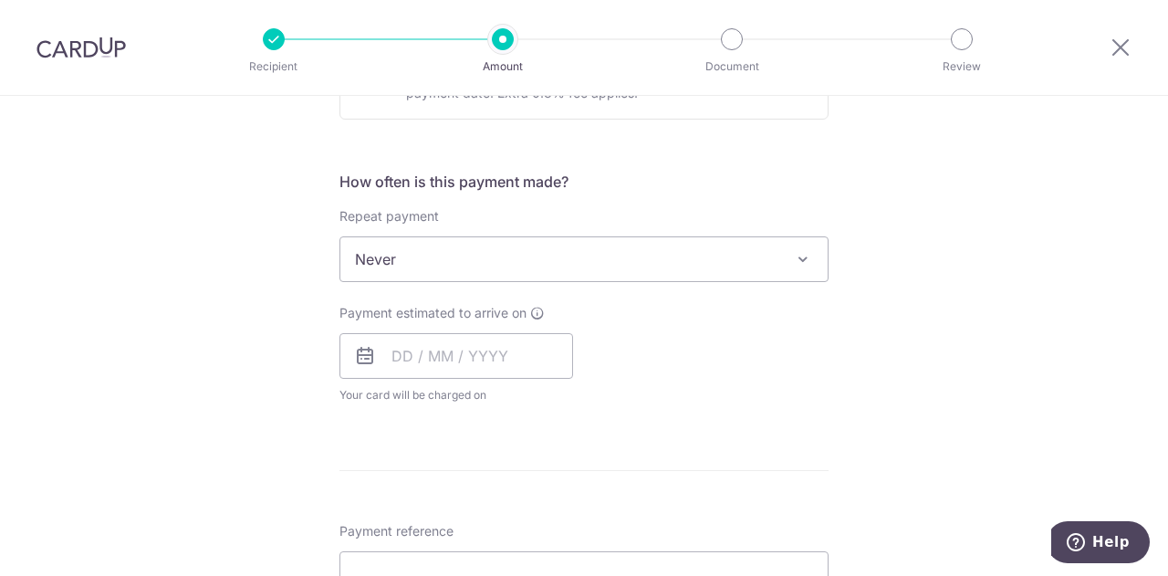
scroll to position [639, 0]
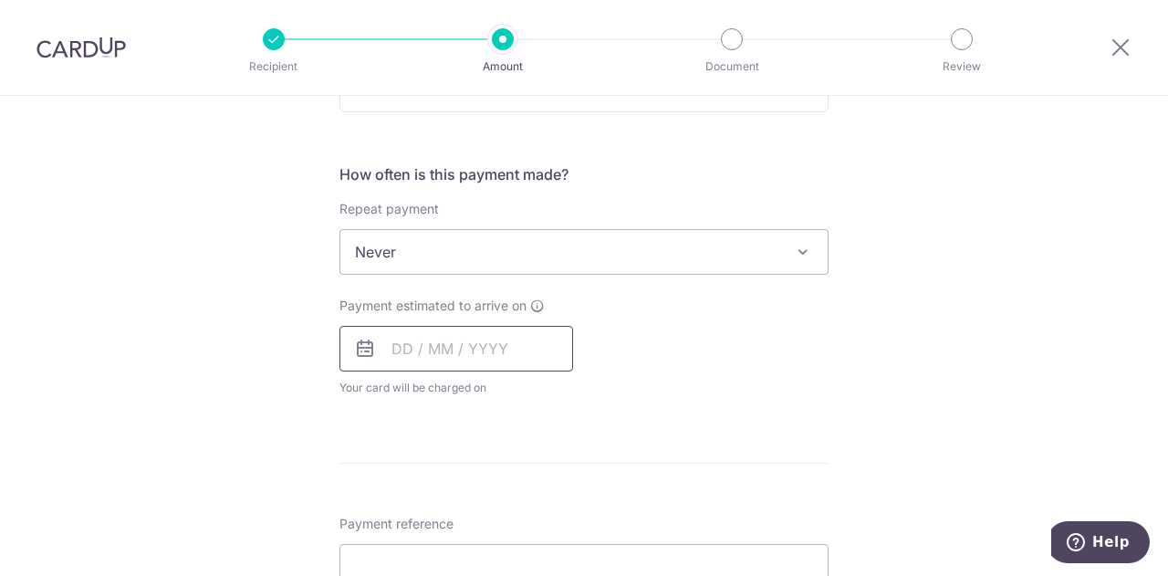
click at [389, 339] on input "text" at bounding box center [456, 349] width 234 height 46
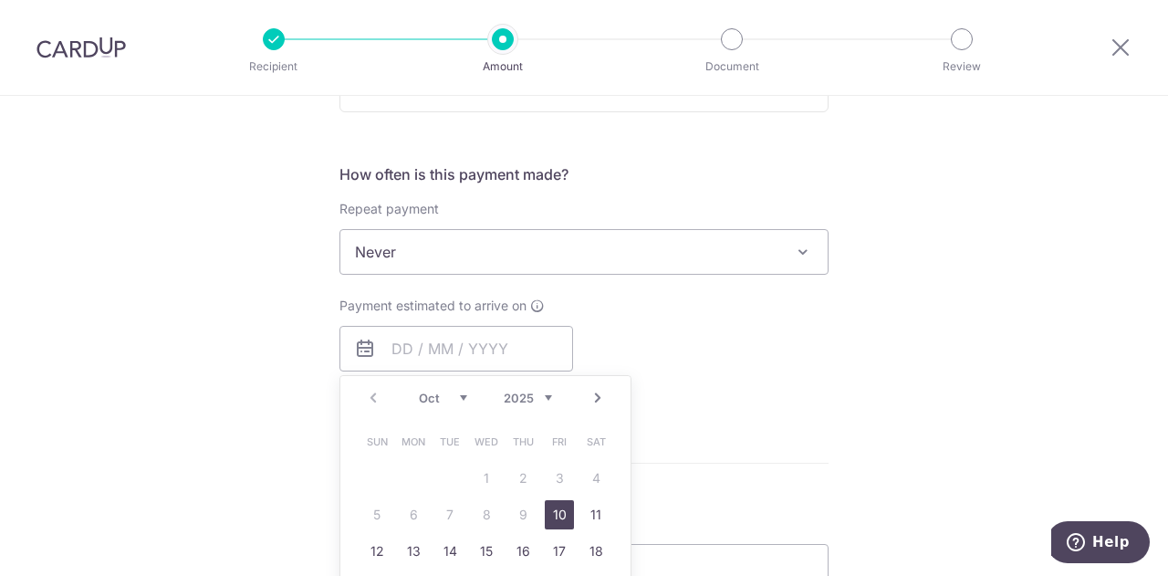
click at [590, 397] on link "Next" at bounding box center [598, 398] width 22 height 22
click at [596, 479] on link "1" at bounding box center [595, 478] width 29 height 29
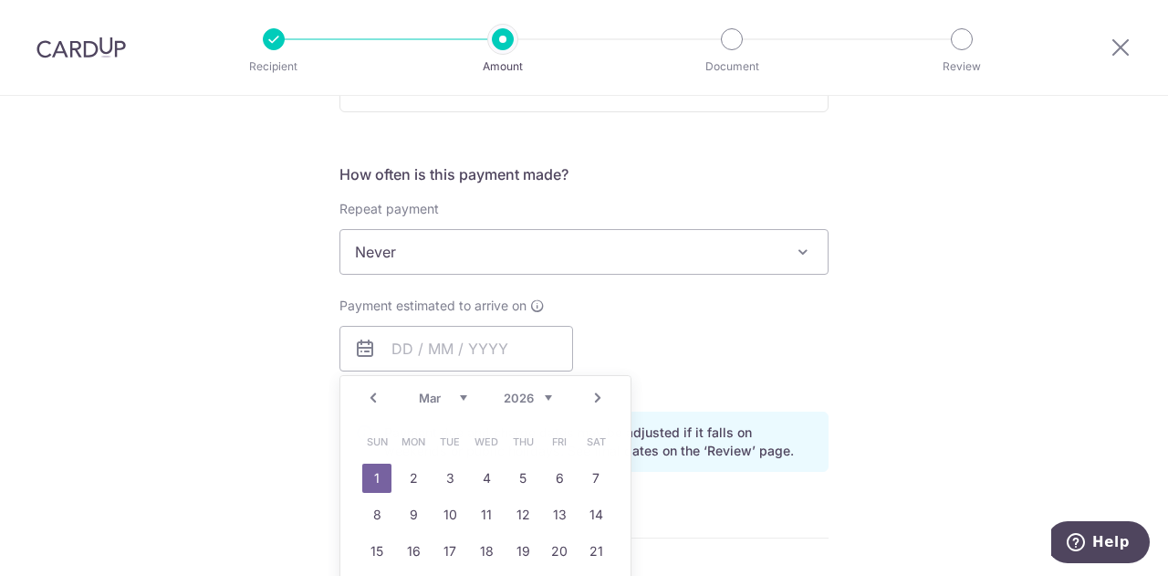
type input "[DATE]"
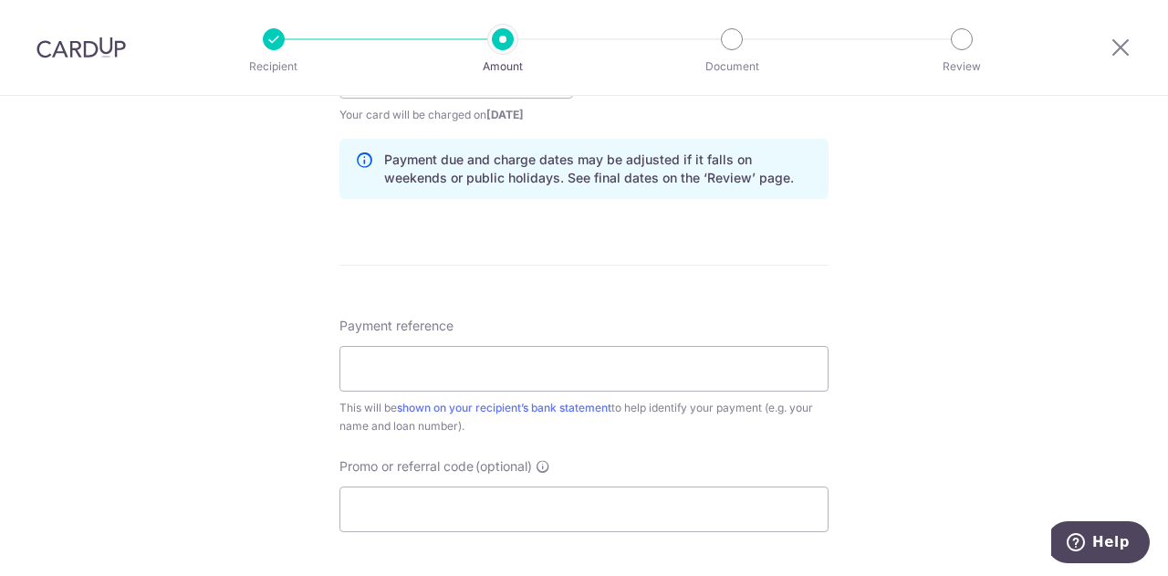
scroll to position [912, 0]
click at [604, 371] on input "Payment reference" at bounding box center [583, 368] width 489 height 46
type input "HPR139353G"
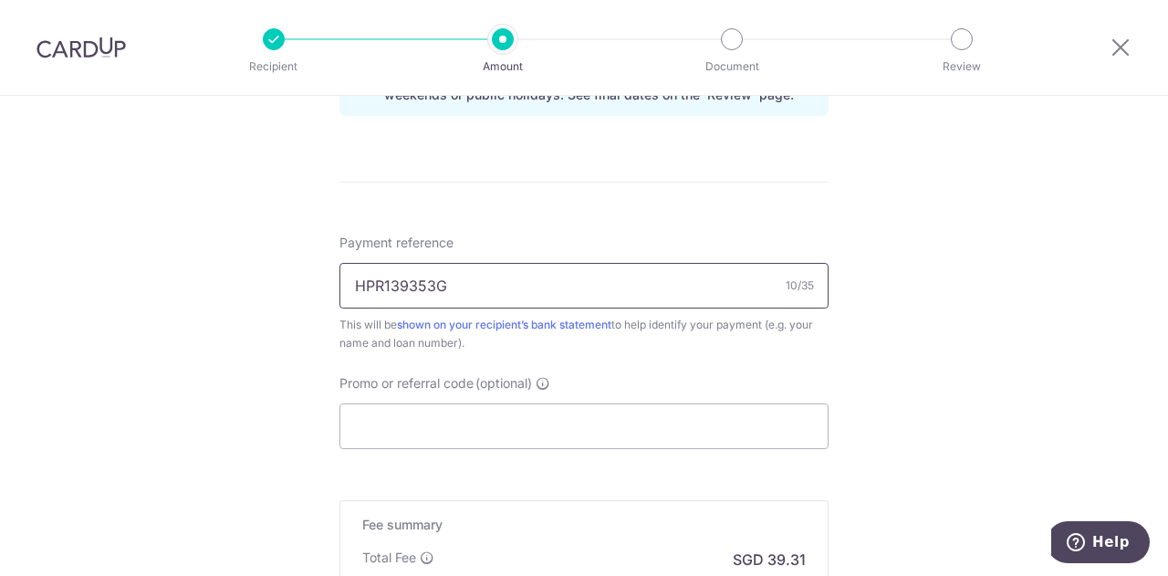
scroll to position [1095, 0]
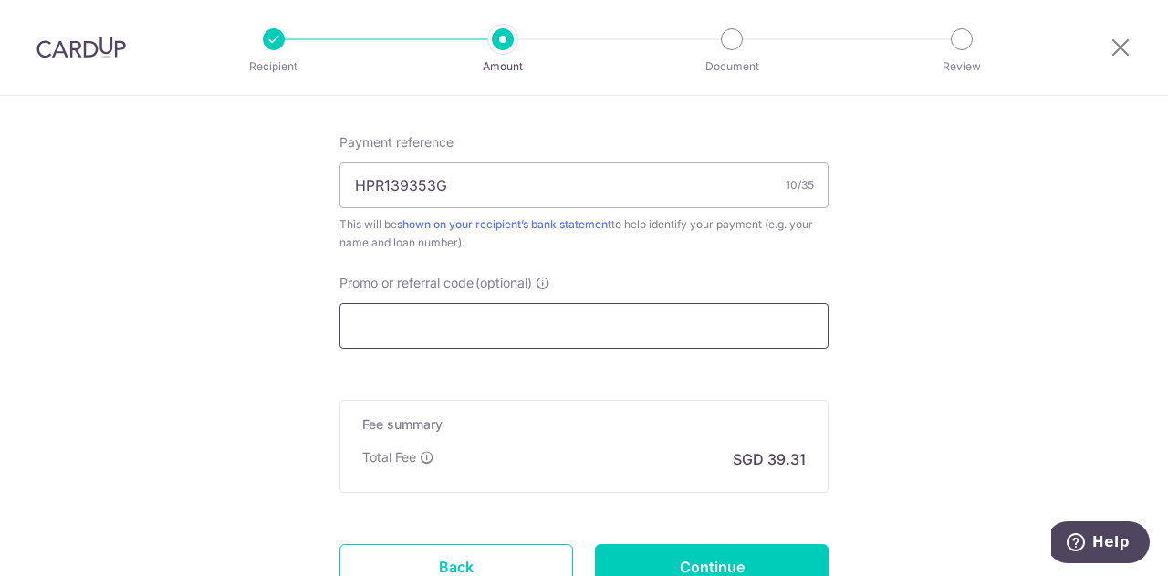
click at [541, 313] on input "Promo or referral code (optional)" at bounding box center [583, 326] width 489 height 46
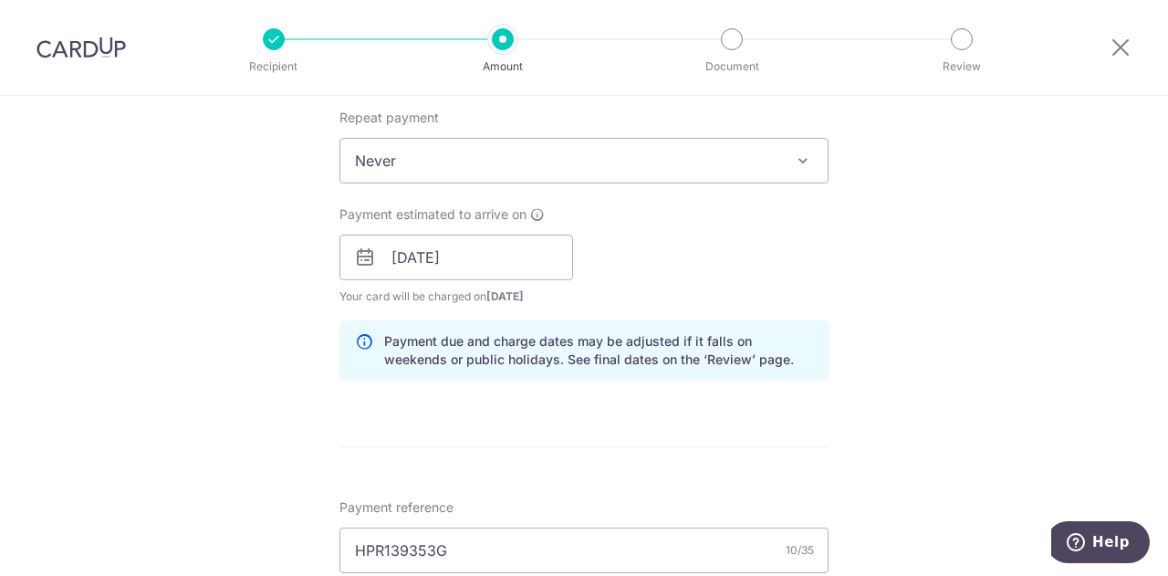
scroll to position [547, 0]
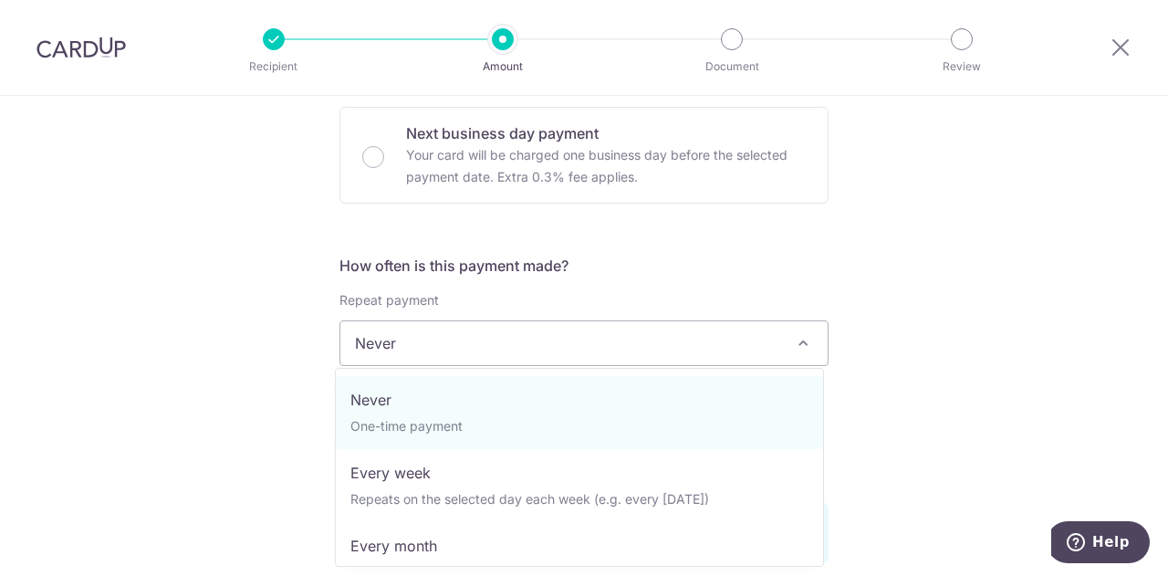
click at [540, 329] on span "Never" at bounding box center [583, 343] width 487 height 44
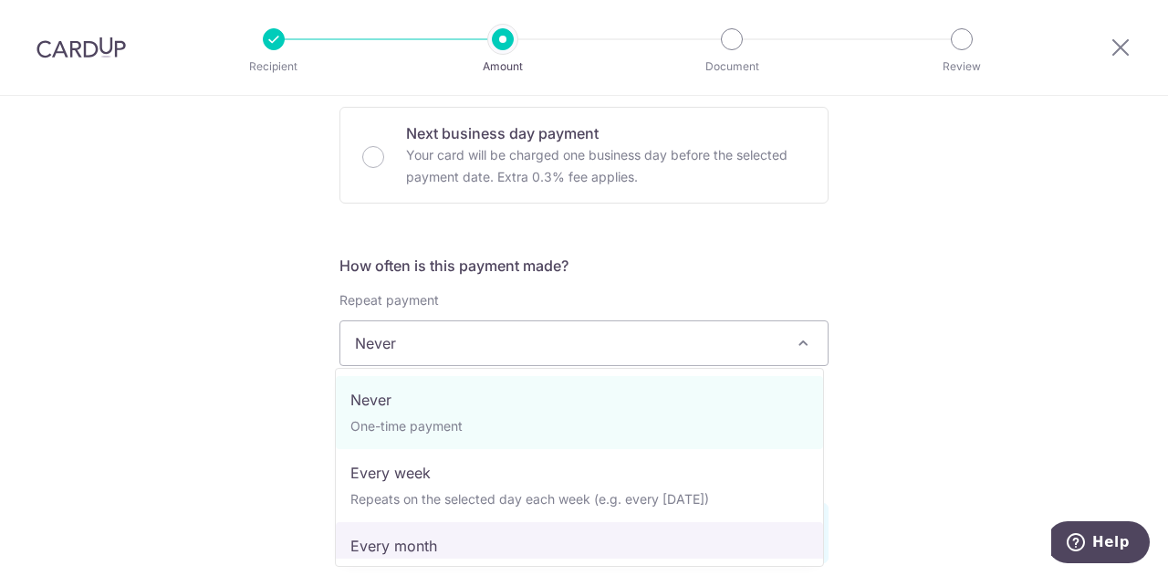
select select "3"
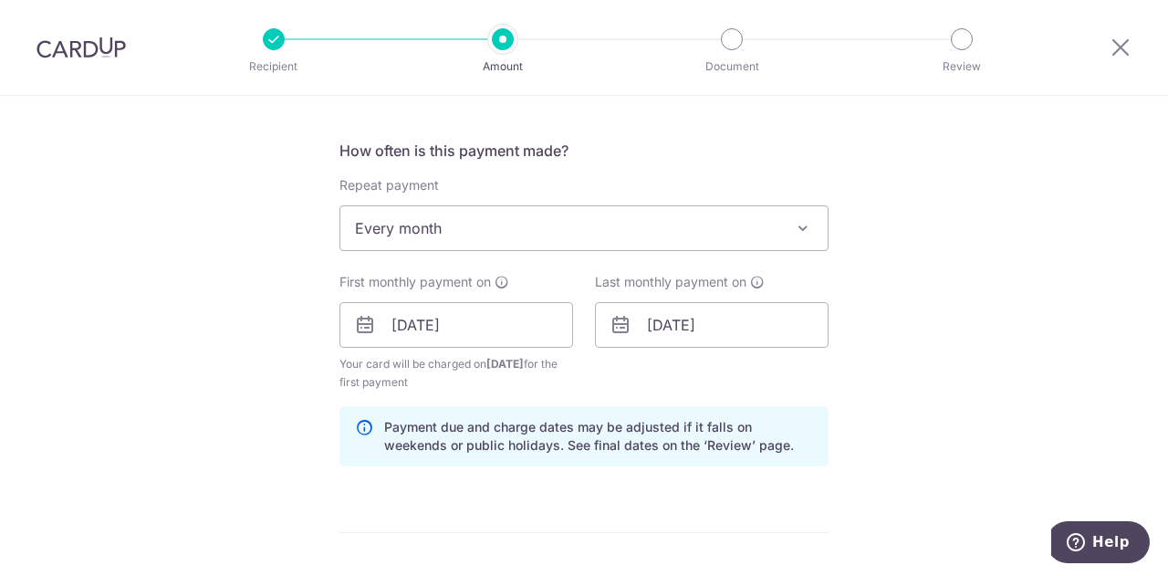
scroll to position [730, 0]
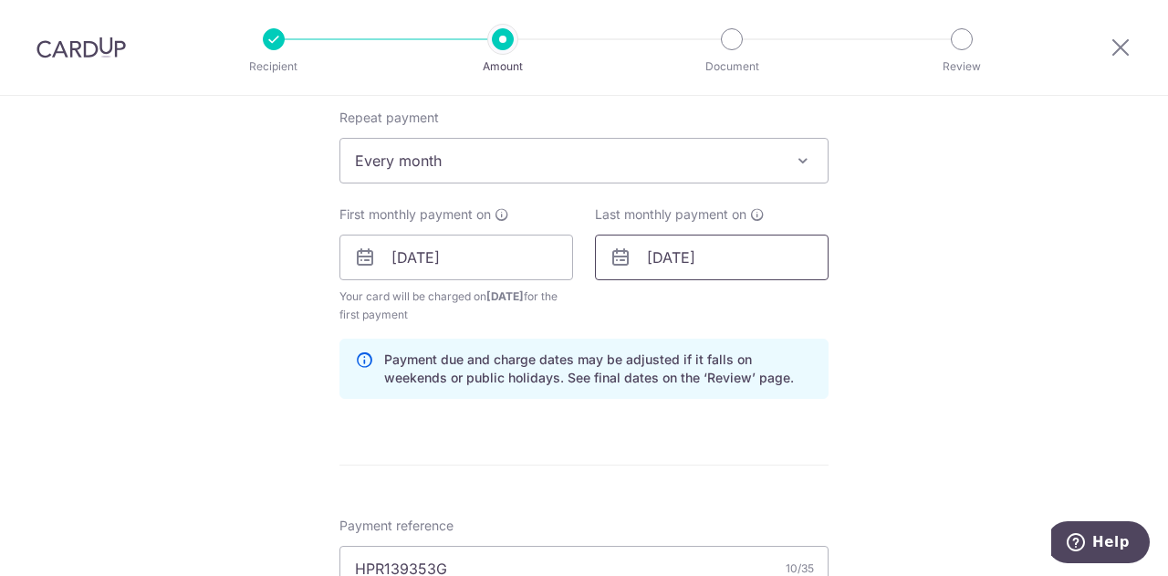
click at [689, 250] on input "01/03/2026" at bounding box center [712, 258] width 234 height 46
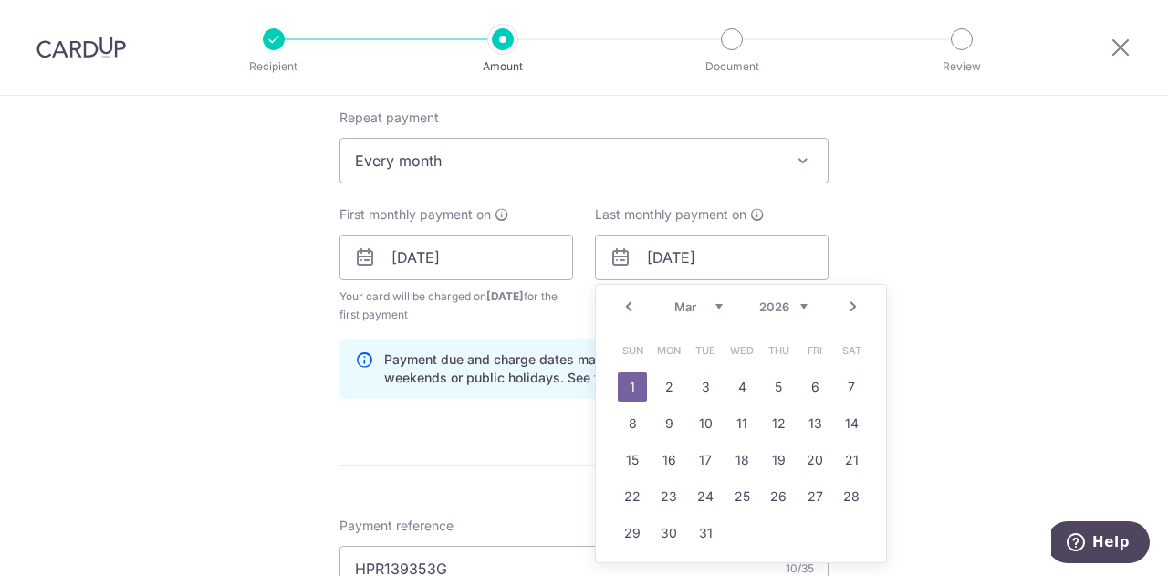
click at [622, 305] on link "Prev" at bounding box center [629, 307] width 22 height 22
click at [970, 279] on div "Tell us more about your payment Enter payment amount SGD 1,512.00 1512.00 Selec…" at bounding box center [584, 238] width 1168 height 1744
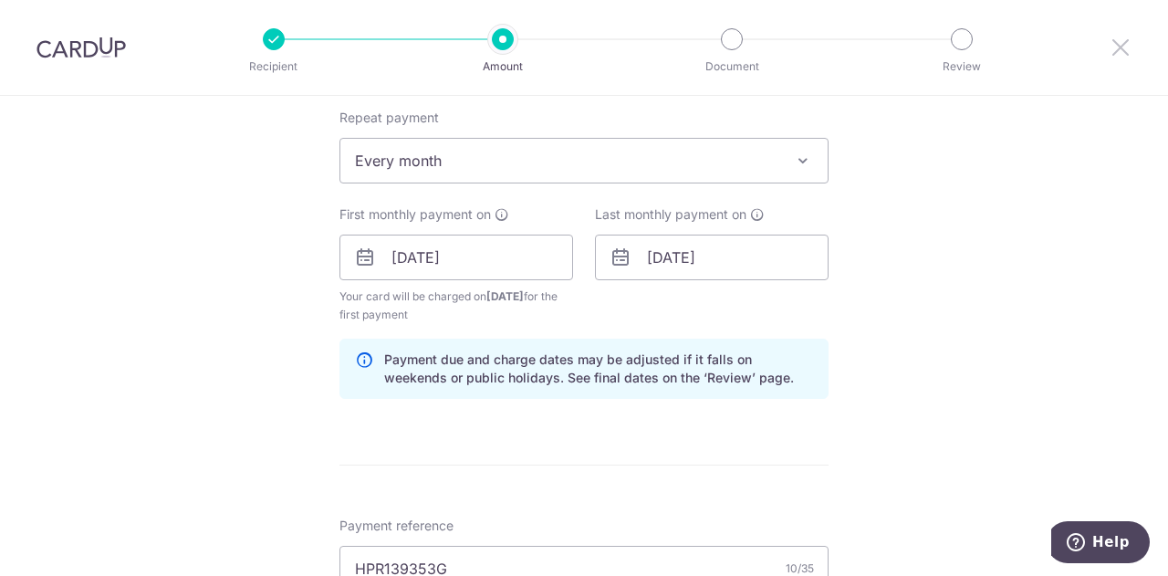
click at [1121, 37] on icon at bounding box center [1121, 47] width 22 height 23
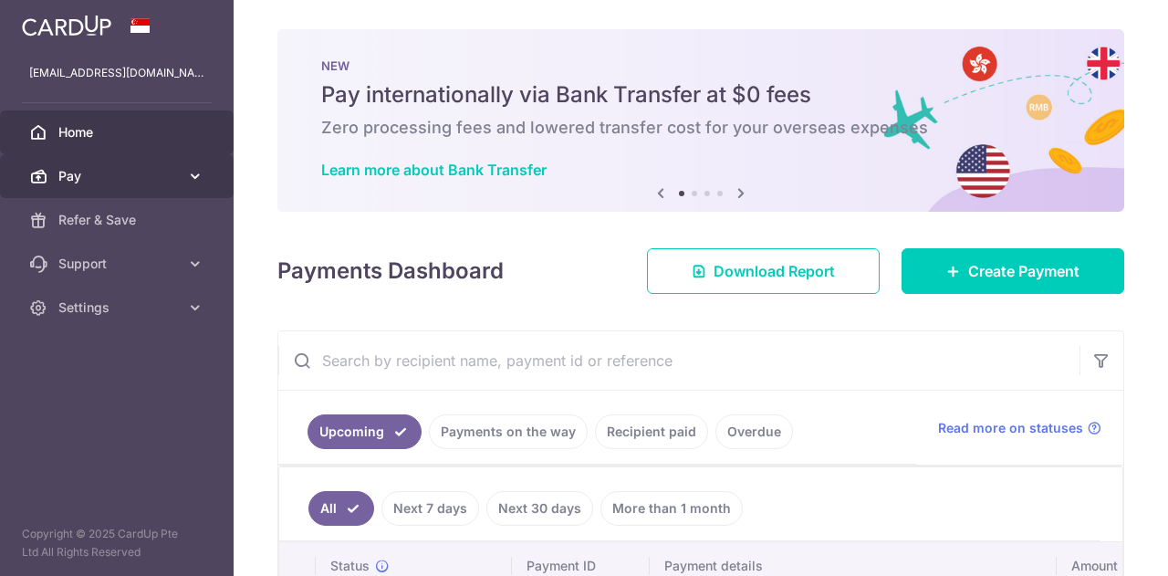
click at [99, 160] on link "Pay" at bounding box center [117, 176] width 234 height 44
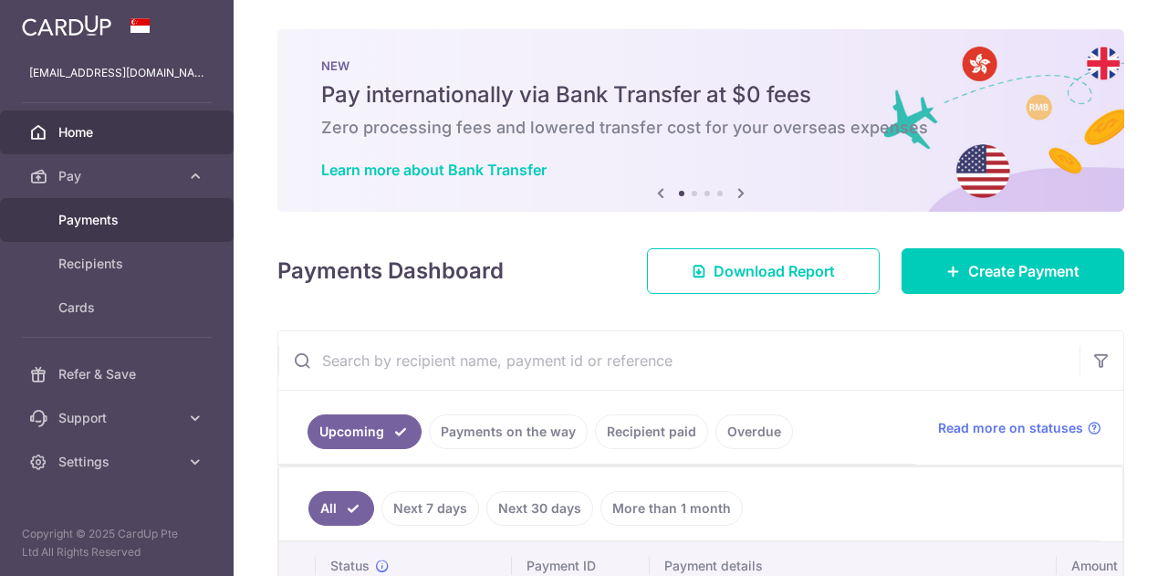
click at [113, 220] on span "Payments" at bounding box center [118, 220] width 120 height 18
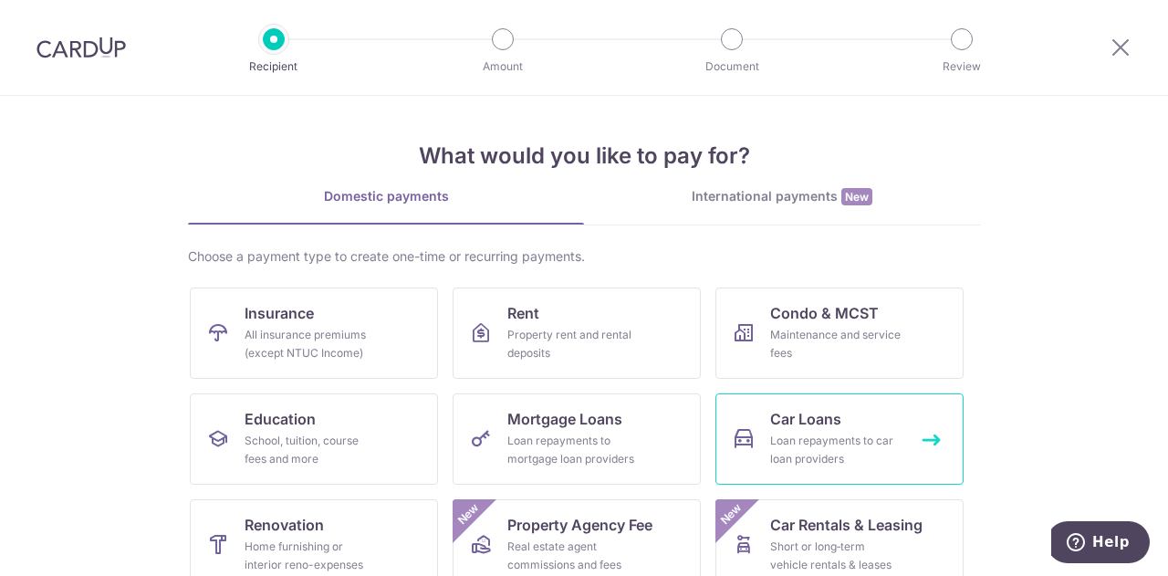
click at [894, 441] on div "Loan repayments to car loan providers" at bounding box center [835, 450] width 131 height 36
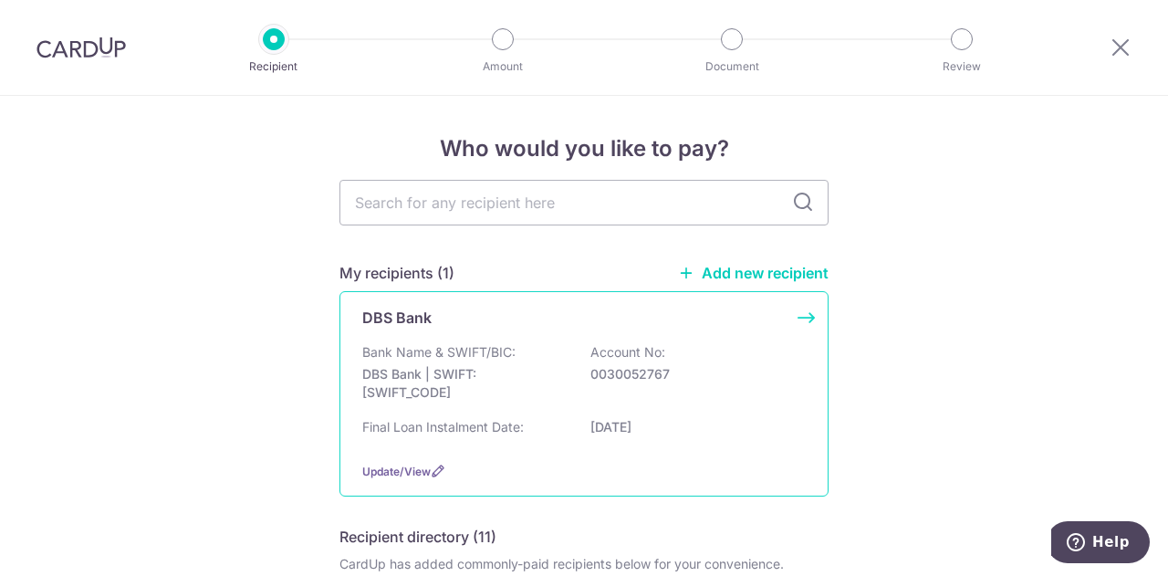
scroll to position [91, 0]
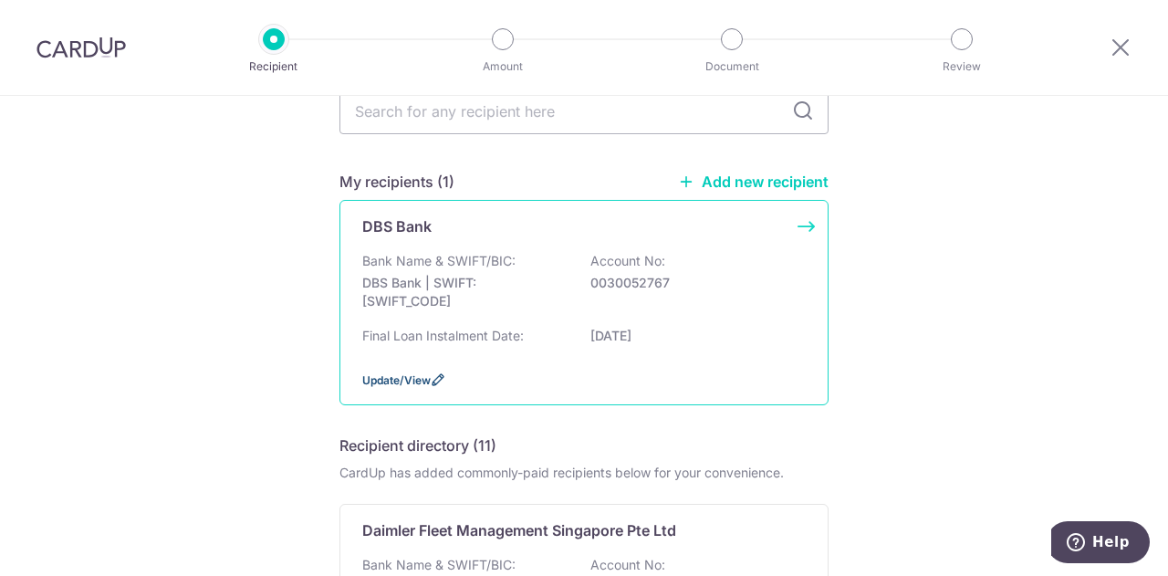
click at [432, 380] on icon at bounding box center [438, 379] width 15 height 15
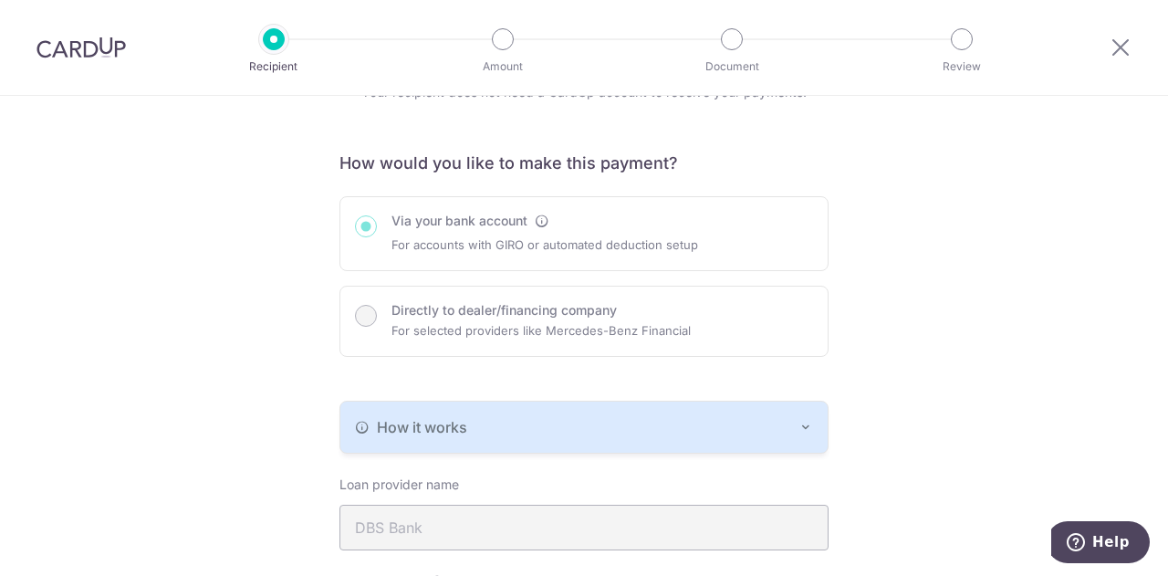
scroll to position [274, 0]
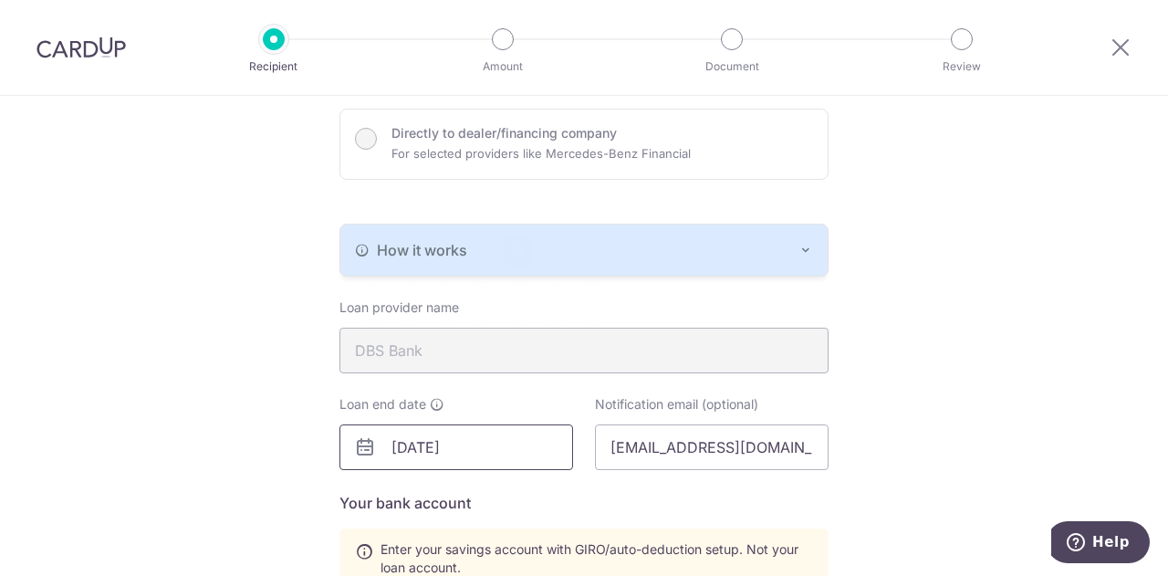
click at [456, 443] on input "12/03/2026" at bounding box center [456, 447] width 234 height 46
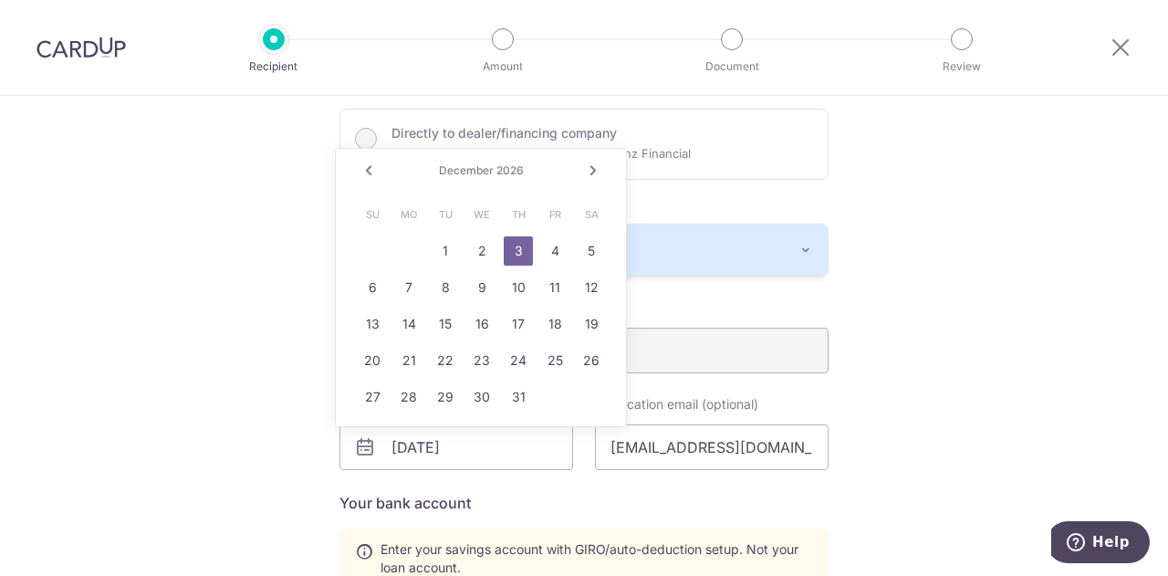
click at [369, 168] on link "Prev" at bounding box center [369, 171] width 22 height 22
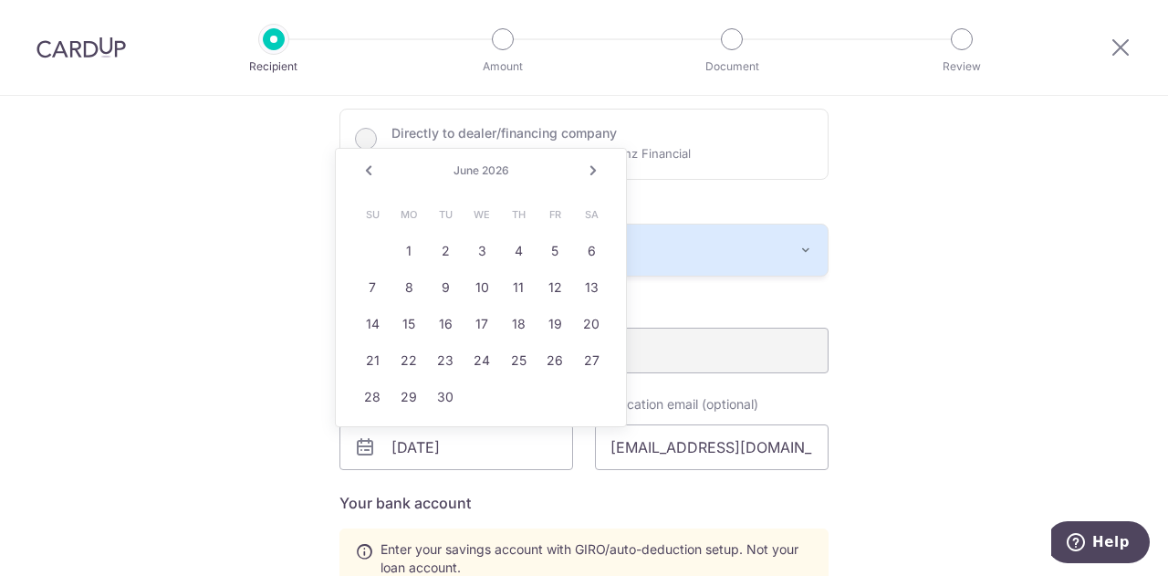
click at [369, 168] on link "Prev" at bounding box center [369, 171] width 22 height 22
click at [454, 249] on link "3" at bounding box center [445, 250] width 29 height 29
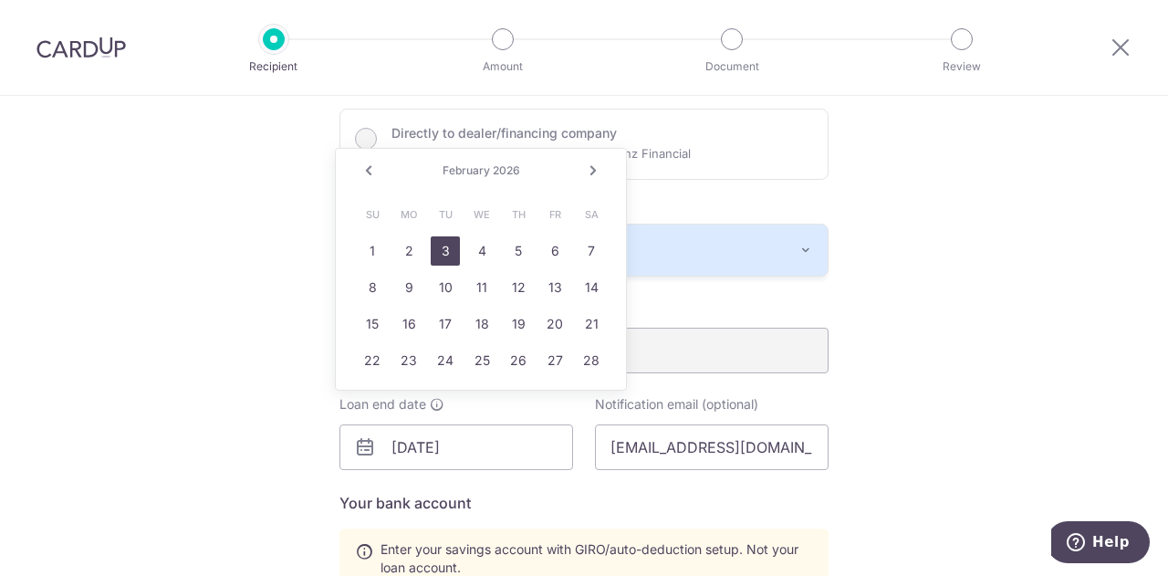
type input "02/03/2026"
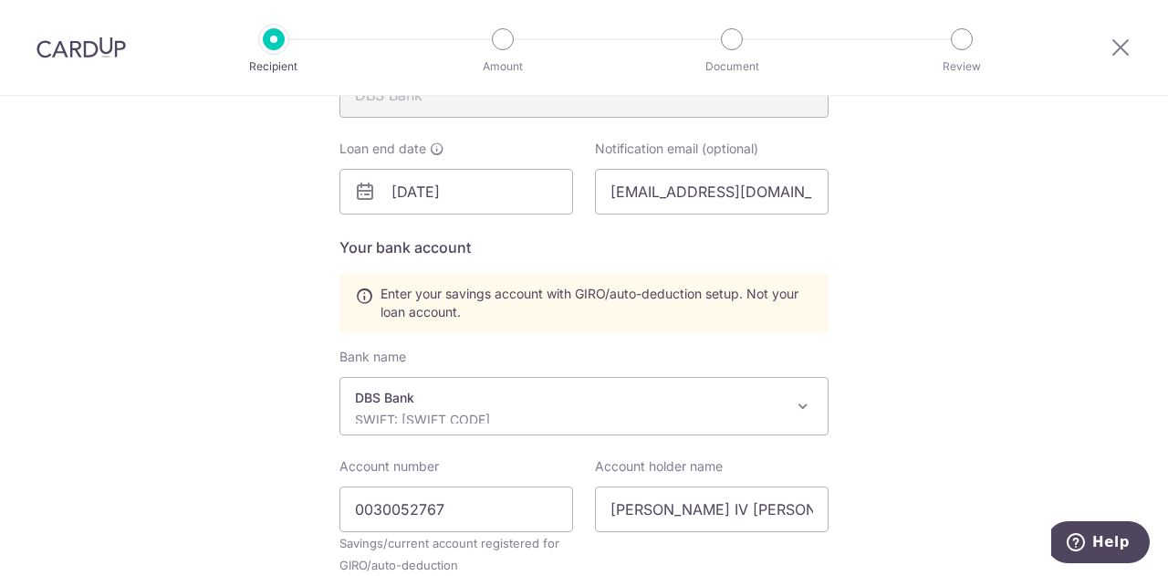
scroll to position [730, 0]
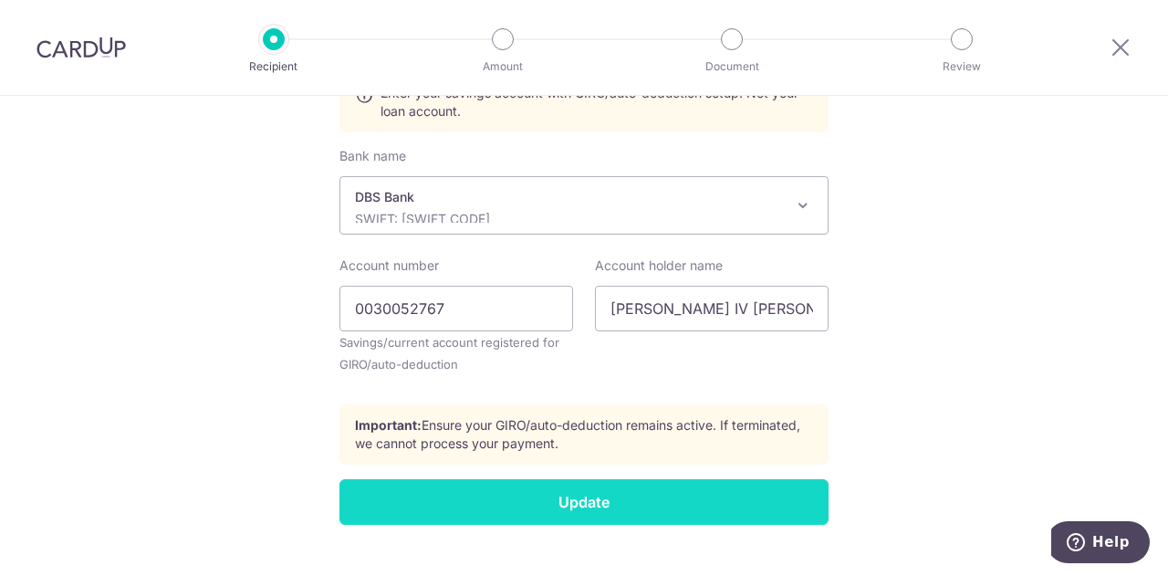
click at [626, 499] on input "Update" at bounding box center [583, 502] width 489 height 46
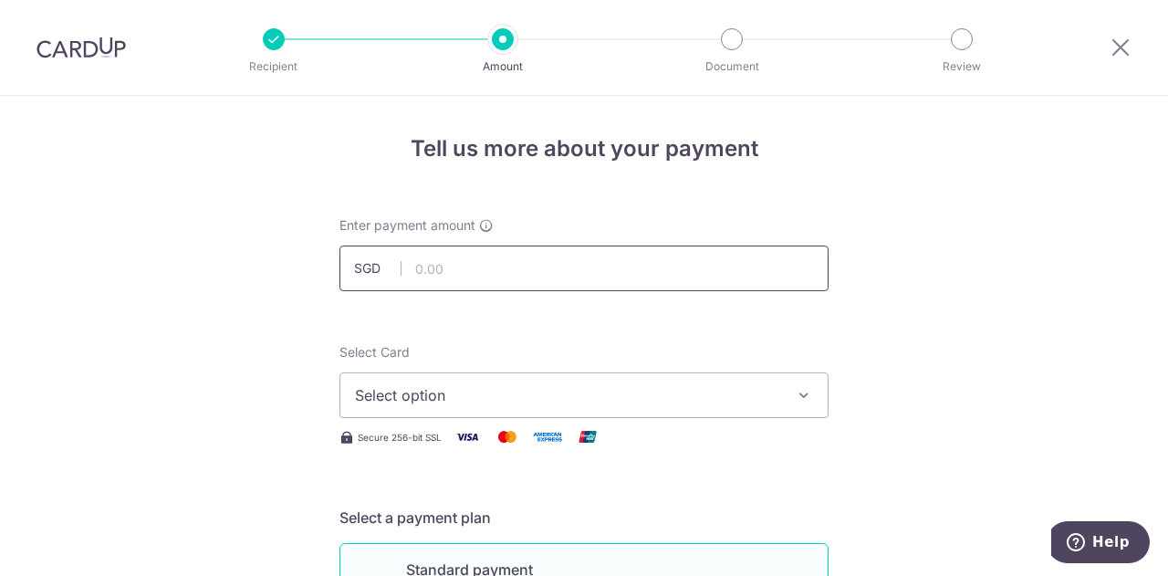
click at [515, 264] on input "text" at bounding box center [583, 268] width 489 height 46
type input "1,512.00"
click at [467, 383] on button "Select option" at bounding box center [583, 395] width 489 height 46
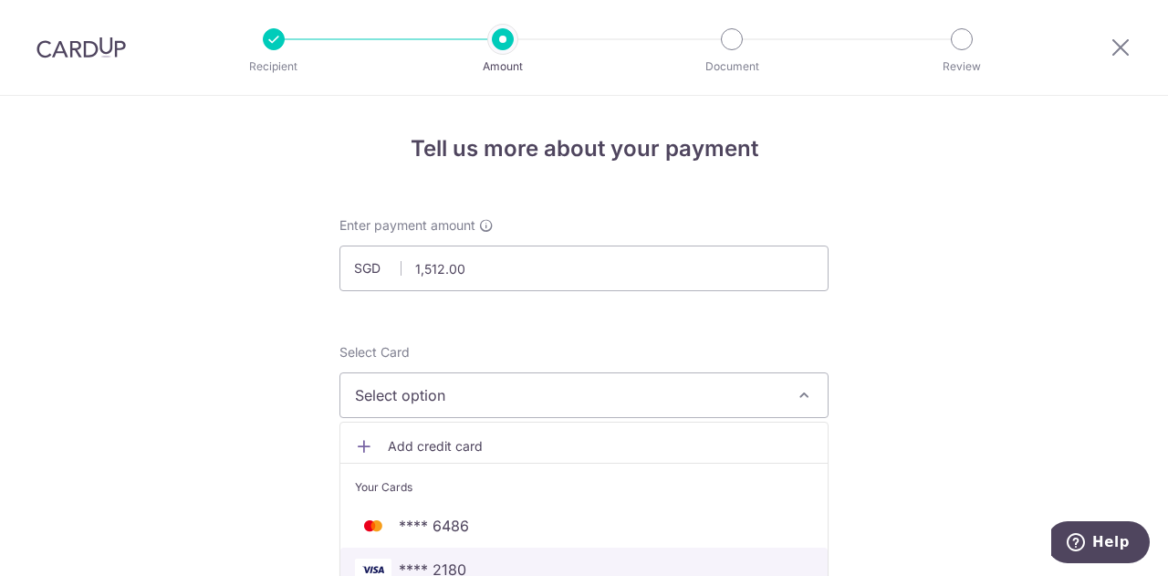
click at [467, 565] on span "**** 2180" at bounding box center [584, 569] width 458 height 22
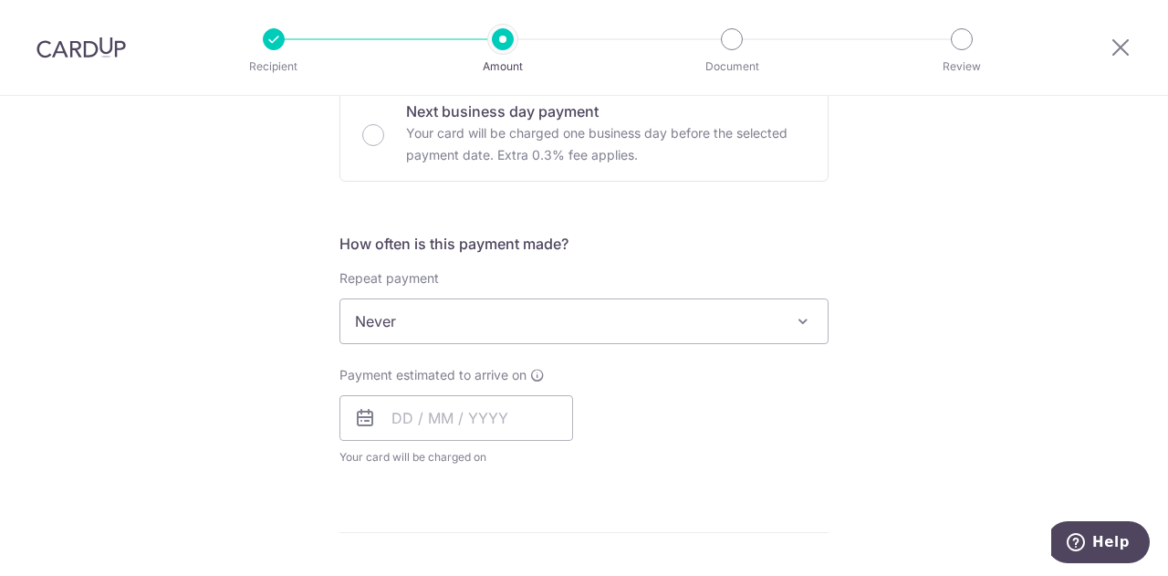
scroll to position [547, 0]
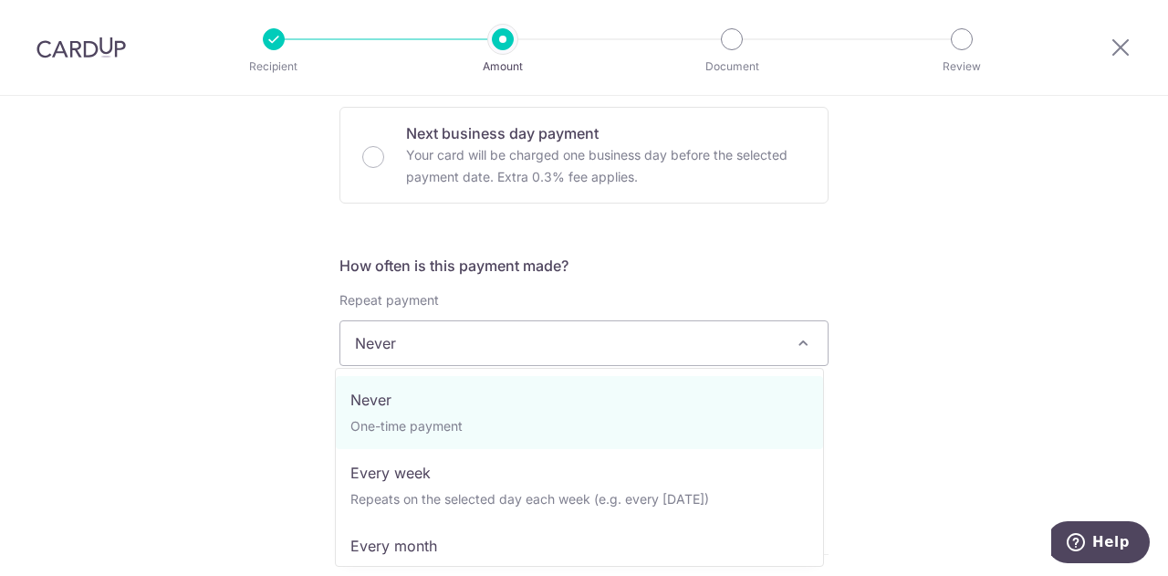
click at [483, 340] on span "Never" at bounding box center [583, 343] width 487 height 44
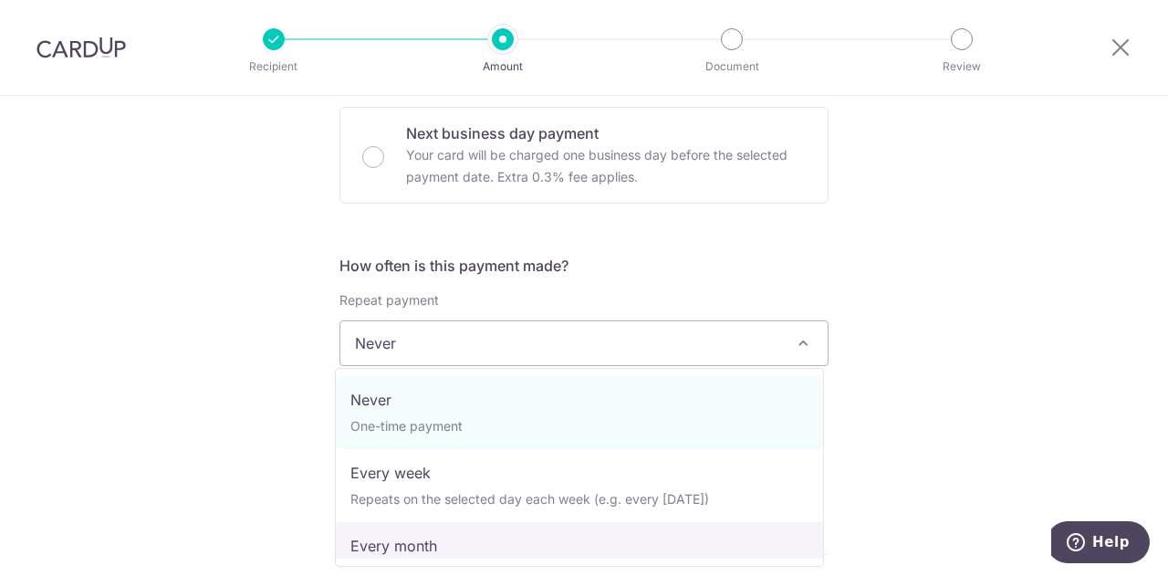
select select "3"
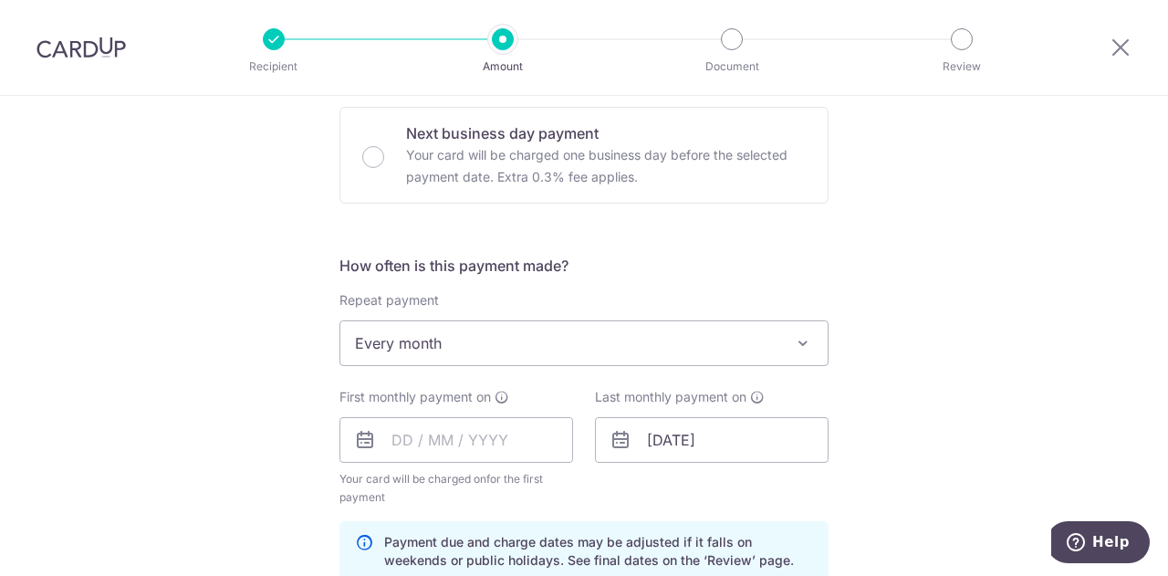
click at [255, 329] on div "Tell us more about your payment Enter payment amount SGD 1,512.00 1512.00 Selec…" at bounding box center [584, 420] width 1168 height 1744
click at [423, 424] on input "text" at bounding box center [456, 440] width 234 height 46
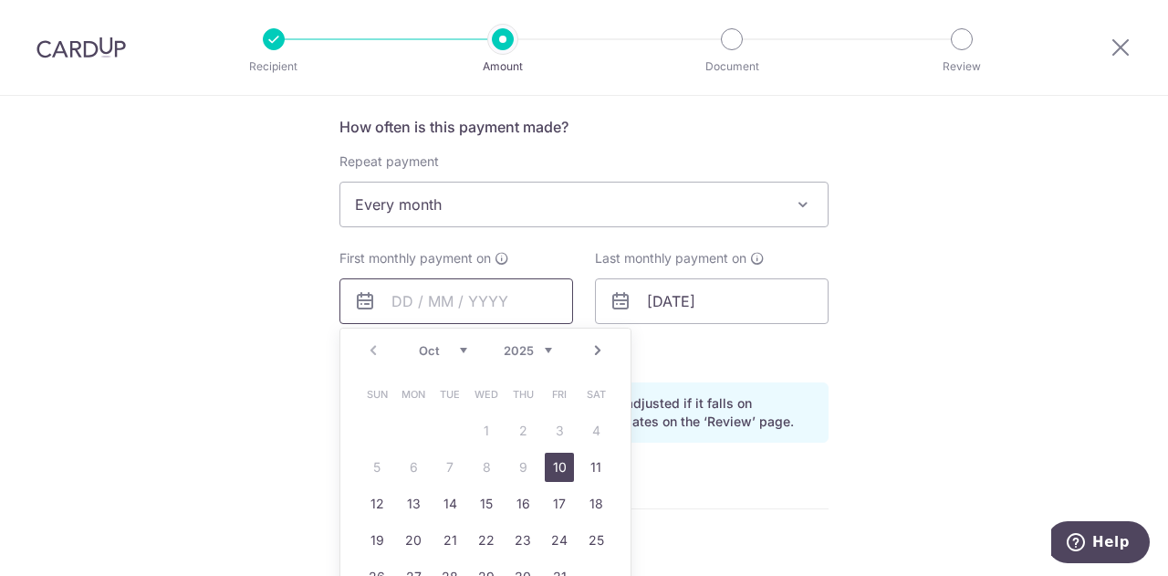
scroll to position [730, 0]
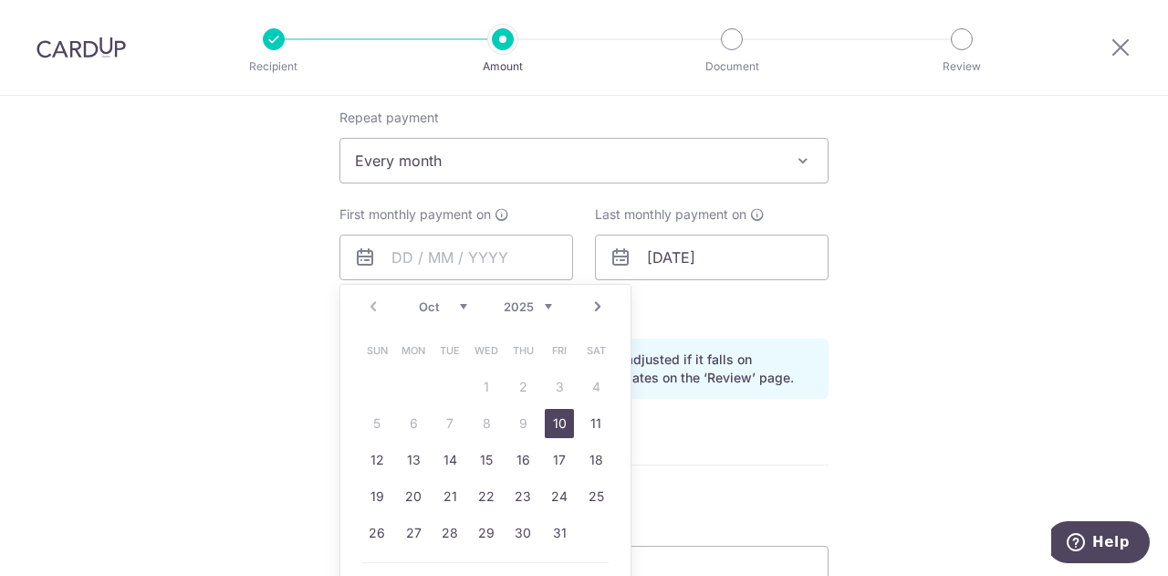
drag, startPoint x: 243, startPoint y: 320, endPoint x: 285, endPoint y: 328, distance: 42.8
click at [243, 320] on div "Tell us more about your payment Enter payment amount SGD 1,512.00 1512.00 Selec…" at bounding box center [584, 238] width 1168 height 1744
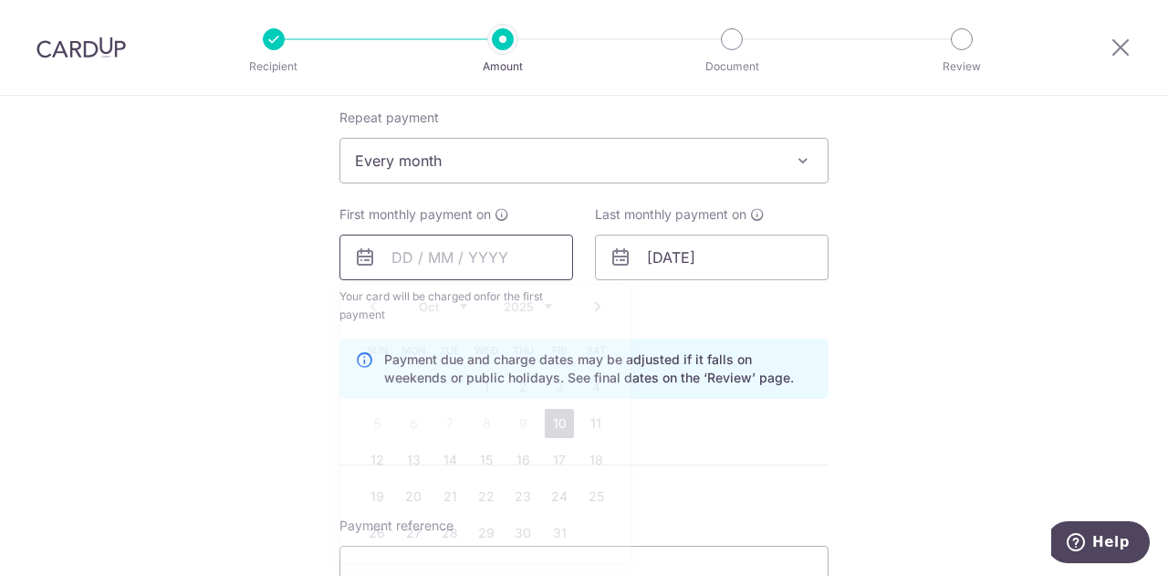
click at [515, 244] on input "text" at bounding box center [456, 258] width 234 height 46
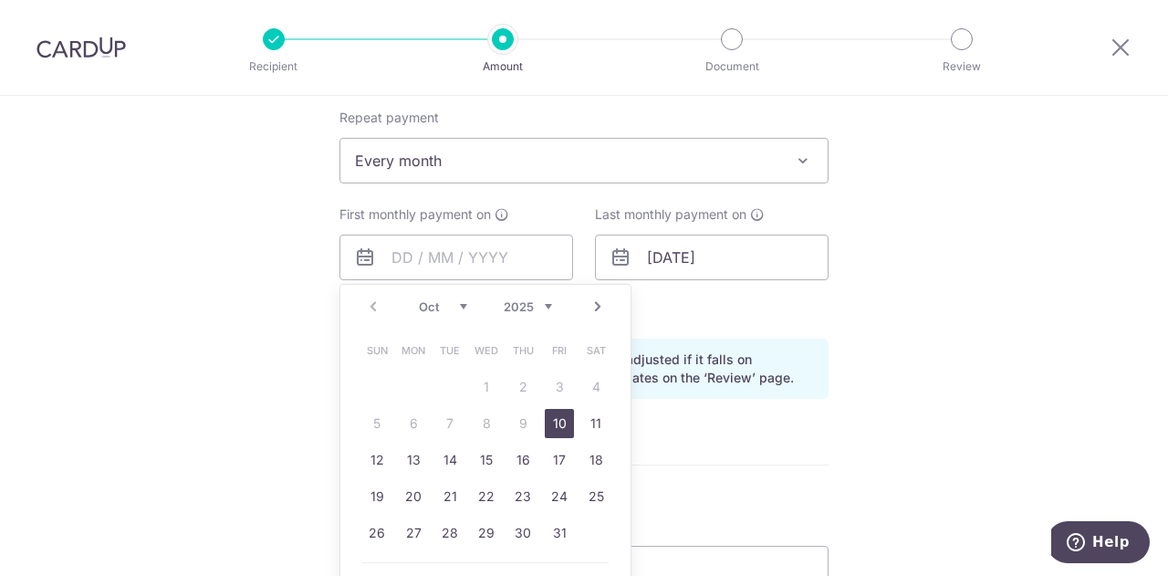
click at [601, 301] on link "Next" at bounding box center [598, 307] width 22 height 22
click at [592, 384] on link "1" at bounding box center [595, 386] width 29 height 29
type input "01/11/2025"
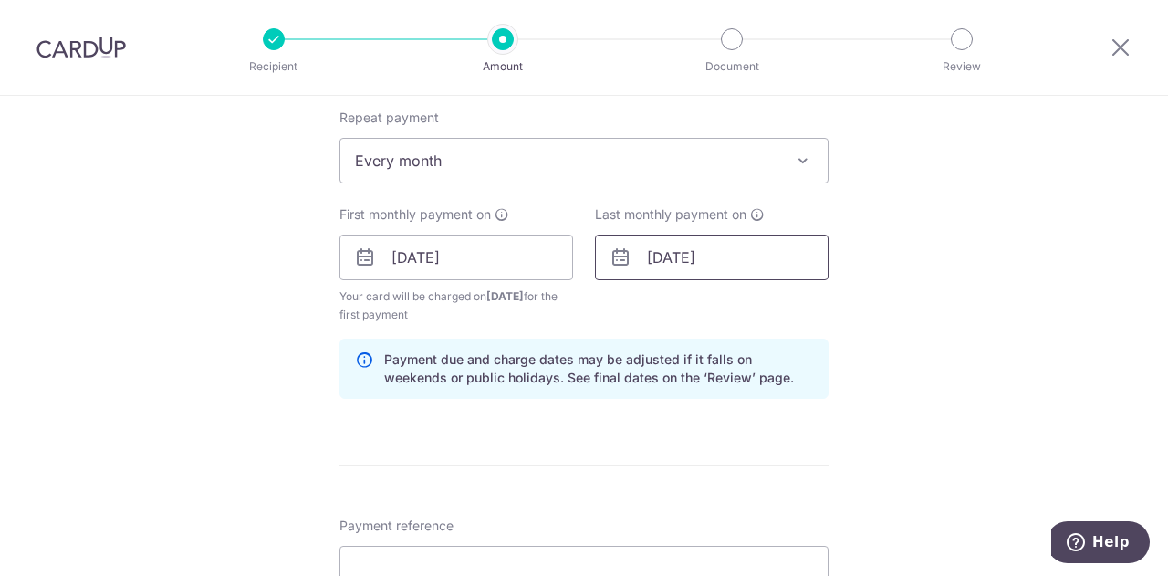
click at [720, 260] on input "[DATE]" at bounding box center [712, 258] width 234 height 46
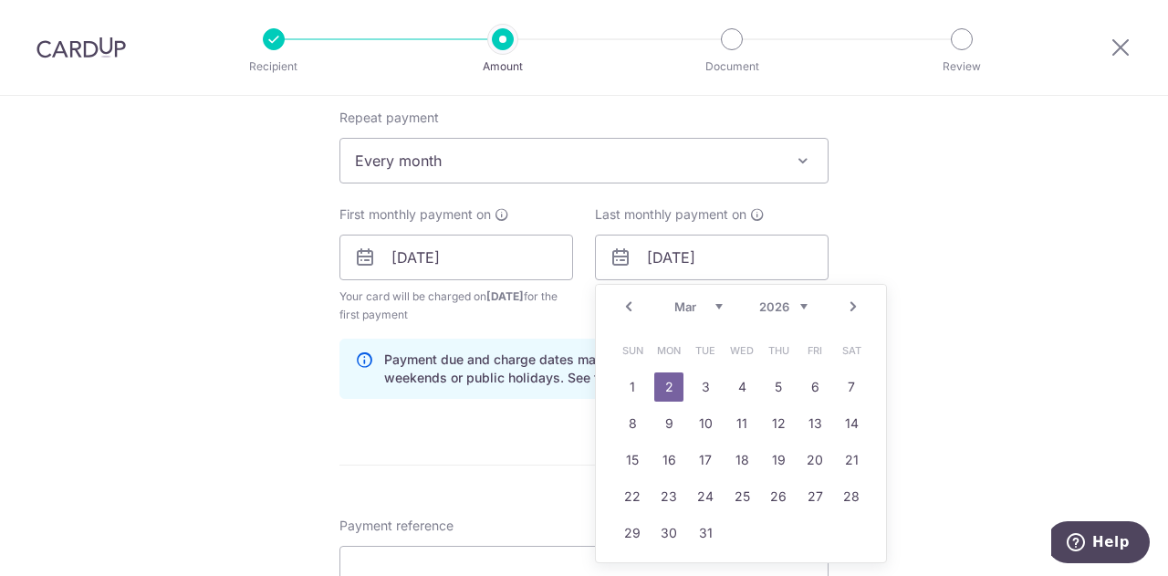
click at [625, 301] on link "Prev" at bounding box center [629, 307] width 22 height 22
click at [622, 385] on link "1" at bounding box center [632, 386] width 29 height 29
type input "01/02/2026"
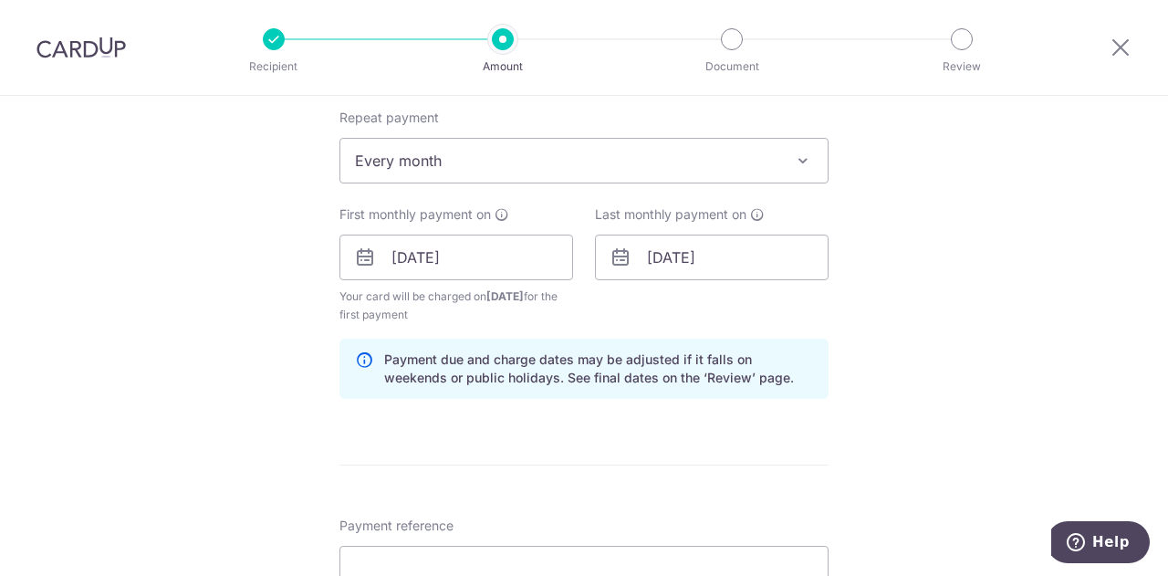
click at [309, 406] on div "Tell us more about your payment Enter payment amount SGD 1,512.00 1512.00 Selec…" at bounding box center [584, 238] width 1168 height 1744
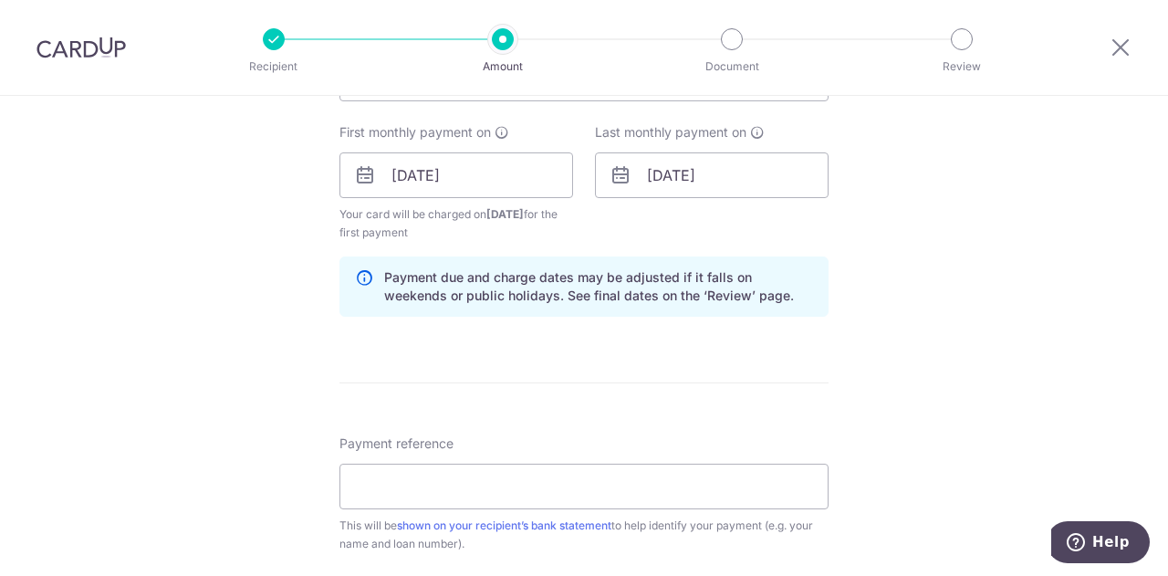
scroll to position [912, 0]
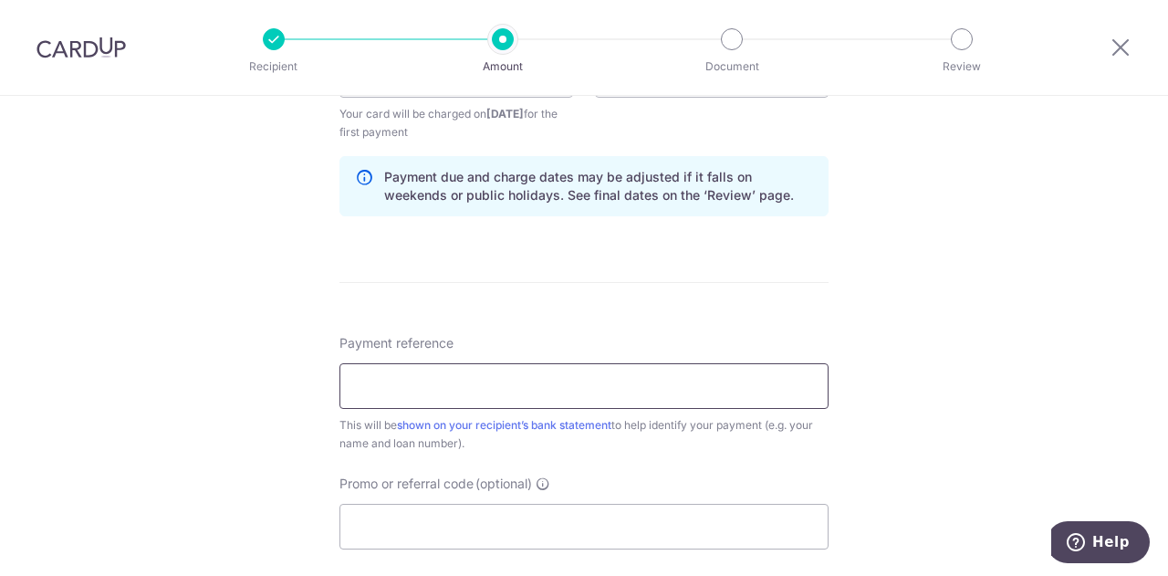
click at [378, 376] on input "Payment reference" at bounding box center [583, 386] width 489 height 46
type input "HPR139353G"
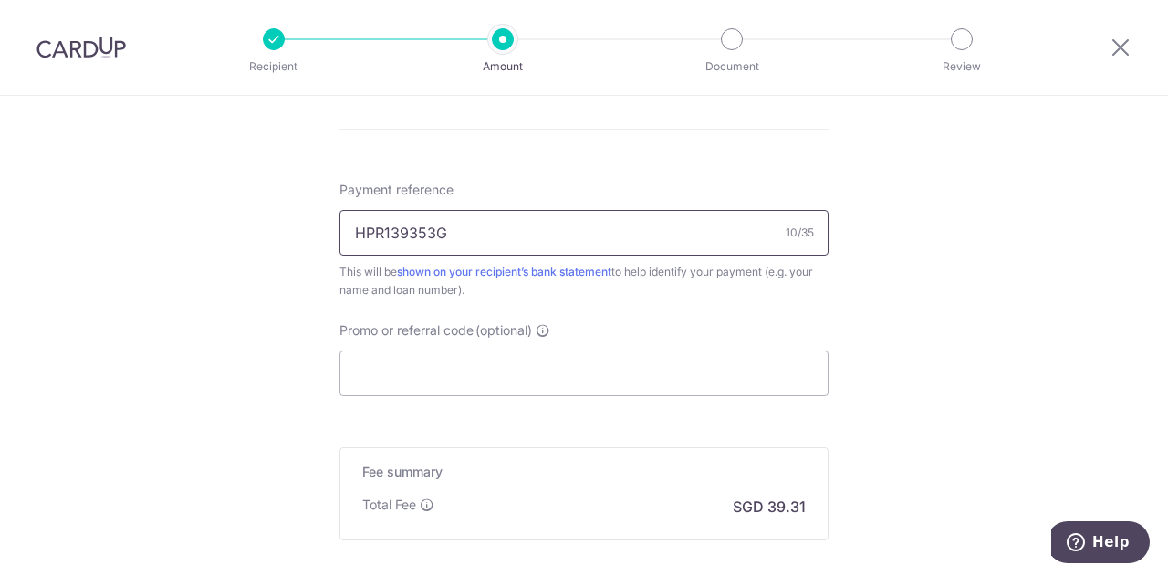
scroll to position [1095, 0]
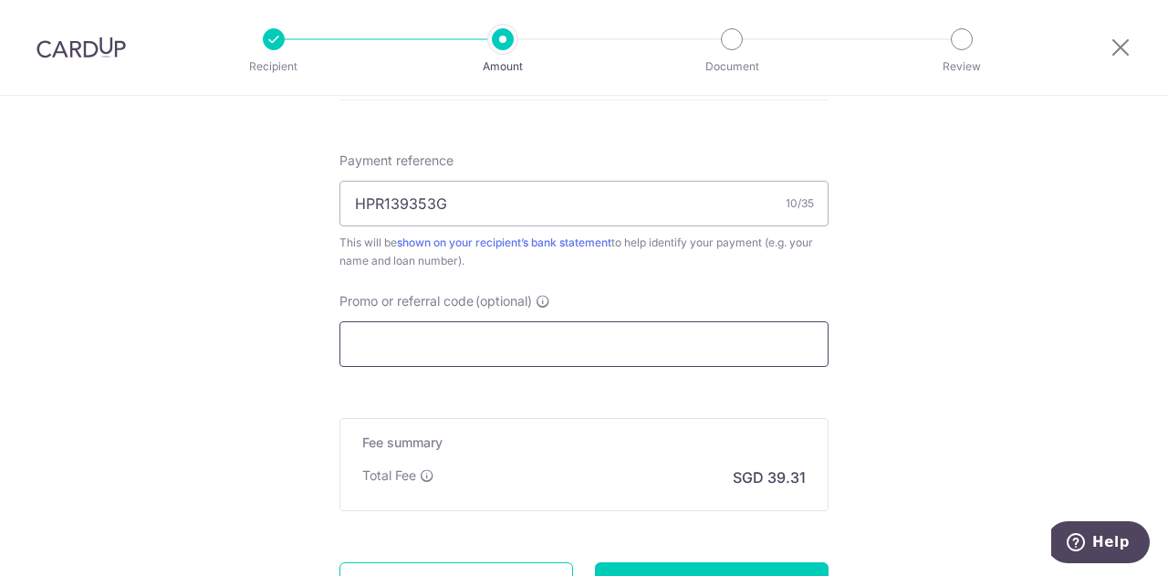
click at [391, 336] on input "Promo or referral code (optional)" at bounding box center [583, 344] width 489 height 46
paste input "REC185"
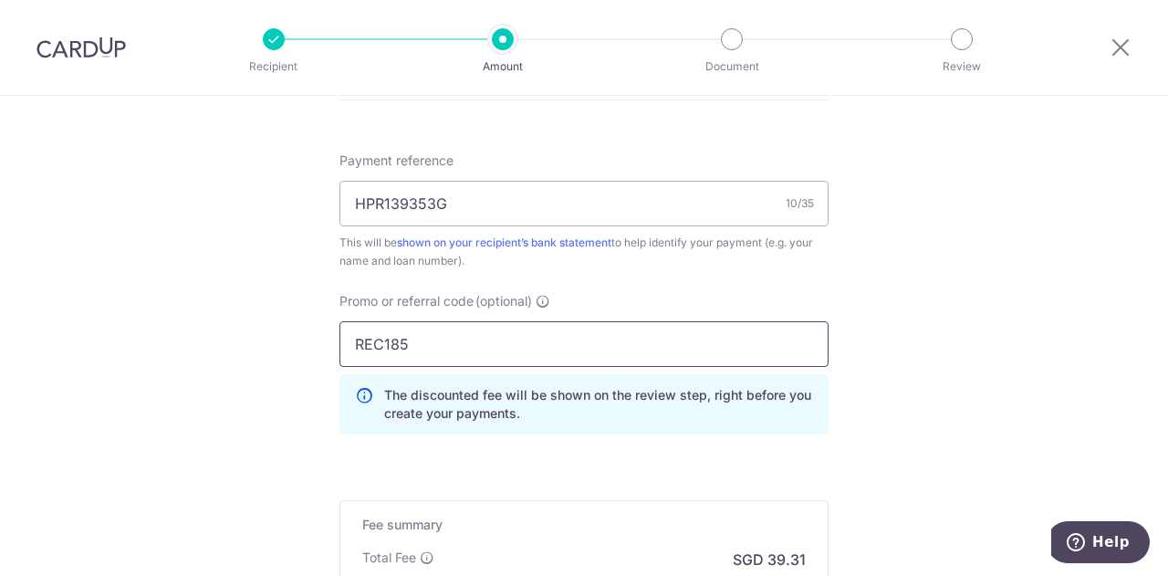
type input "REC185"
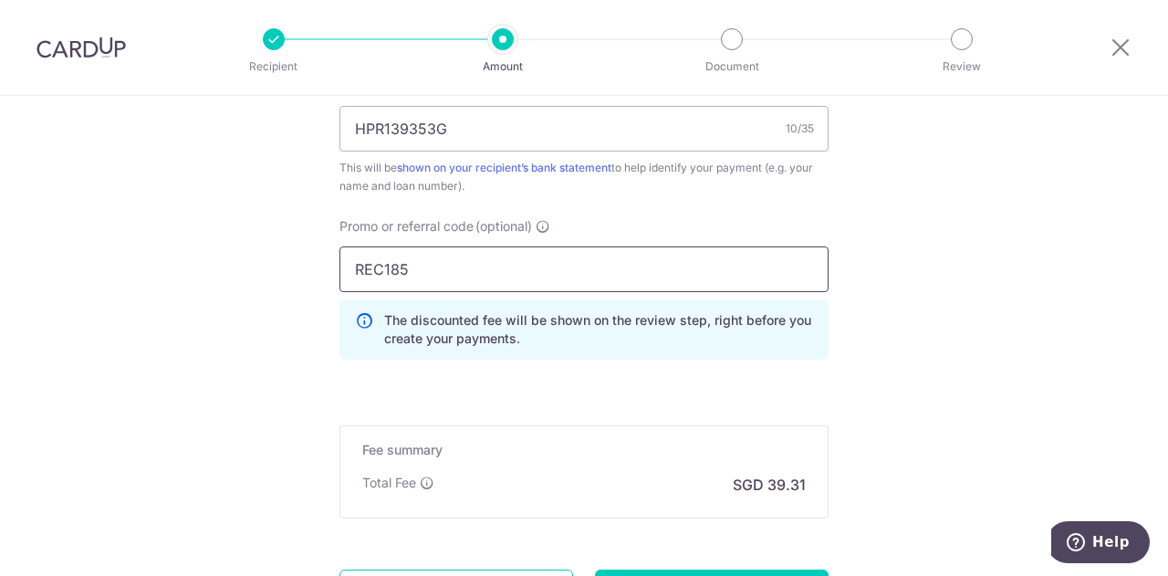
scroll to position [1277, 0]
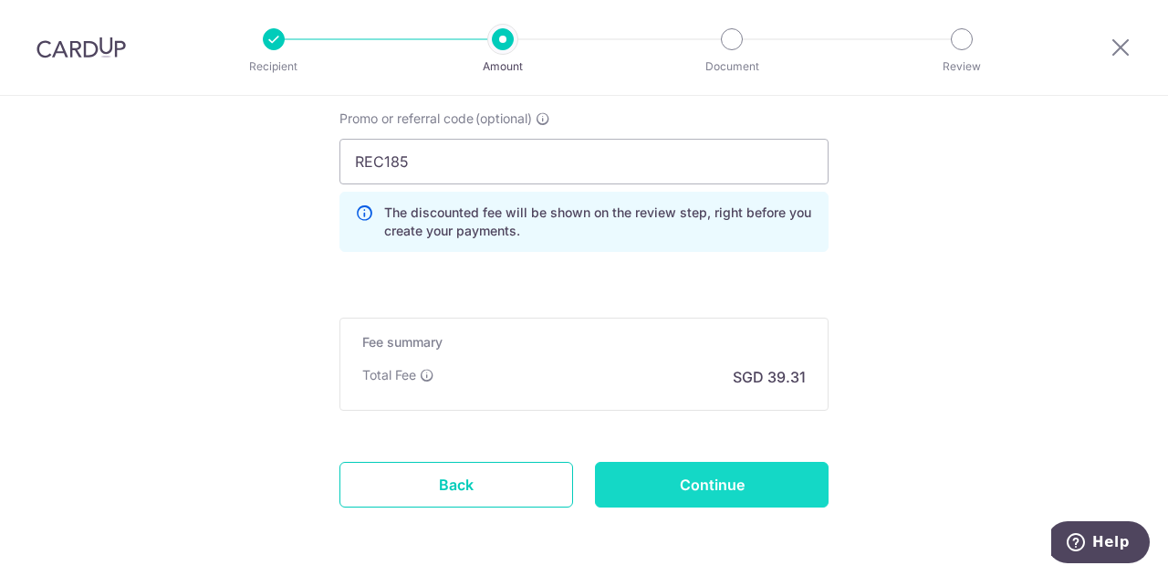
click at [754, 486] on input "Continue" at bounding box center [712, 485] width 234 height 46
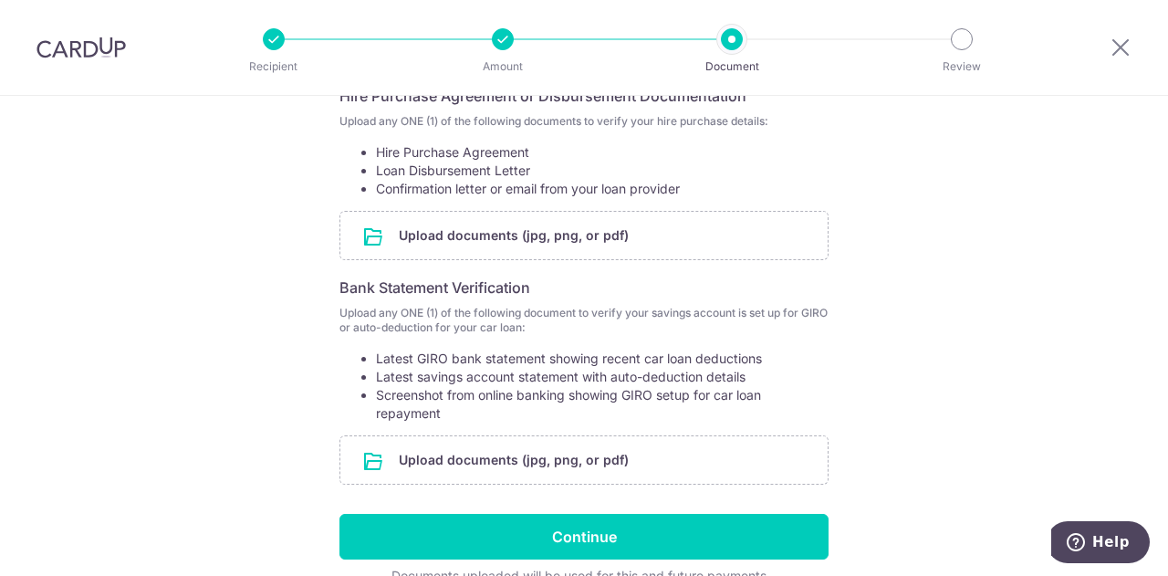
scroll to position [365, 0]
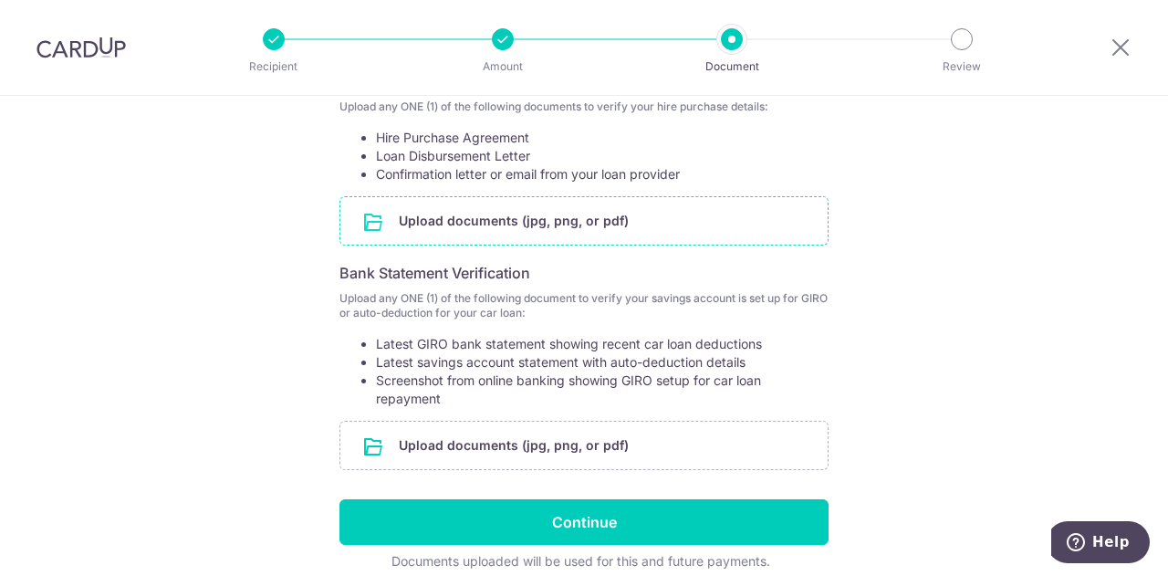
click at [573, 210] on input "file" at bounding box center [583, 220] width 487 height 47
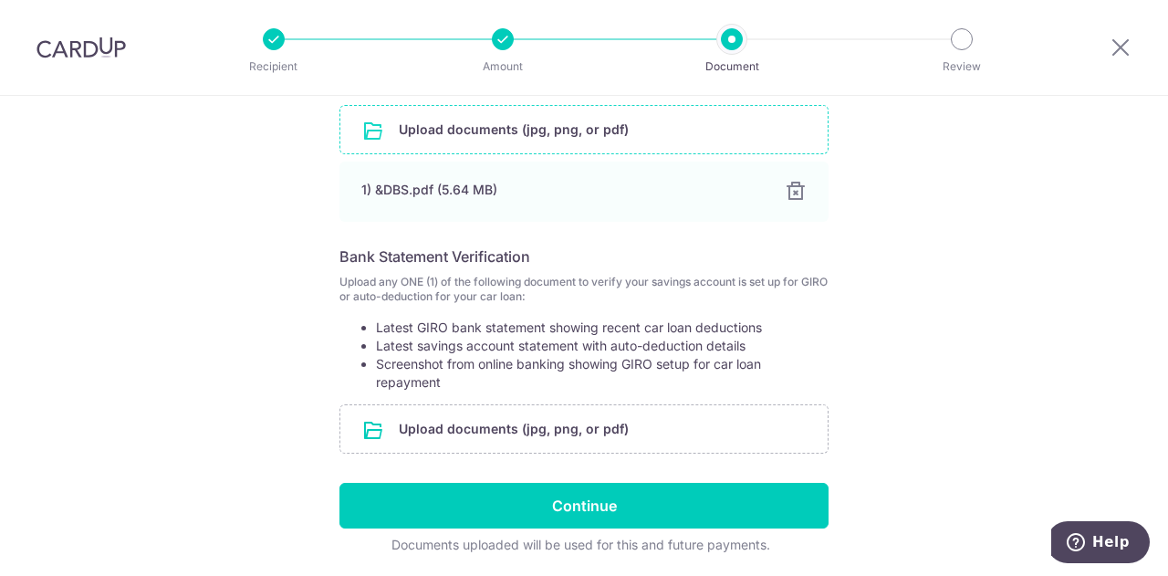
scroll to position [517, 0]
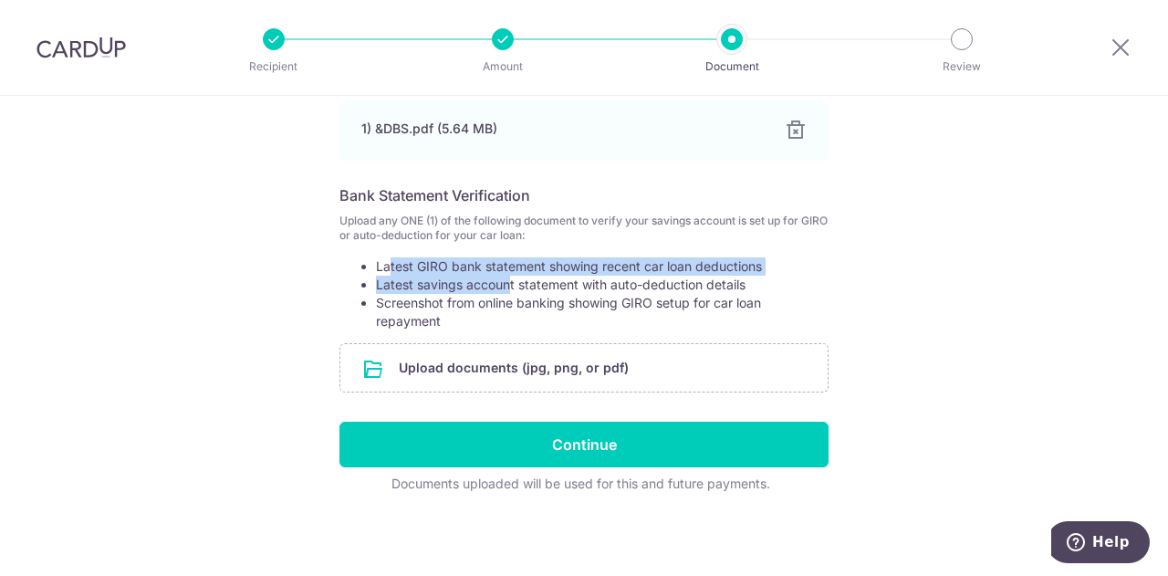
drag, startPoint x: 382, startPoint y: 267, endPoint x: 504, endPoint y: 284, distance: 122.5
click at [504, 284] on ul "Latest GIRO bank statement showing recent car loan deductions Latest savings ac…" at bounding box center [583, 293] width 489 height 73
click at [504, 284] on li "Latest savings account statement with auto-deduction details" at bounding box center [602, 285] width 453 height 18
drag, startPoint x: 401, startPoint y: 267, endPoint x: 566, endPoint y: 267, distance: 164.2
click at [565, 267] on li "Latest GIRO bank statement showing recent car loan deductions" at bounding box center [602, 266] width 453 height 18
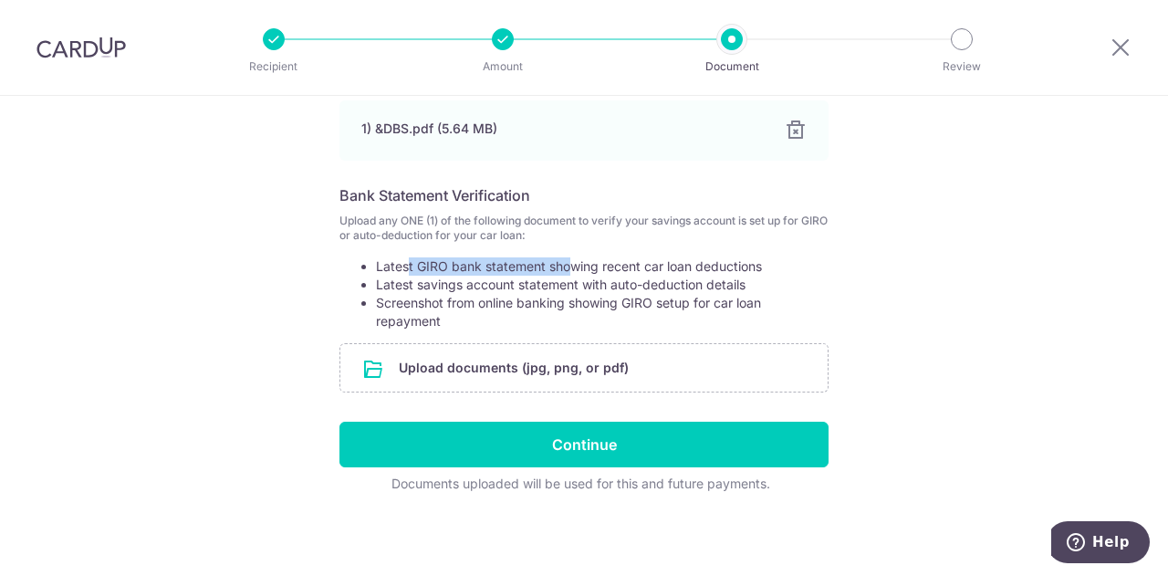
click at [567, 267] on li "Latest GIRO bank statement showing recent car loan deductions" at bounding box center [602, 266] width 453 height 18
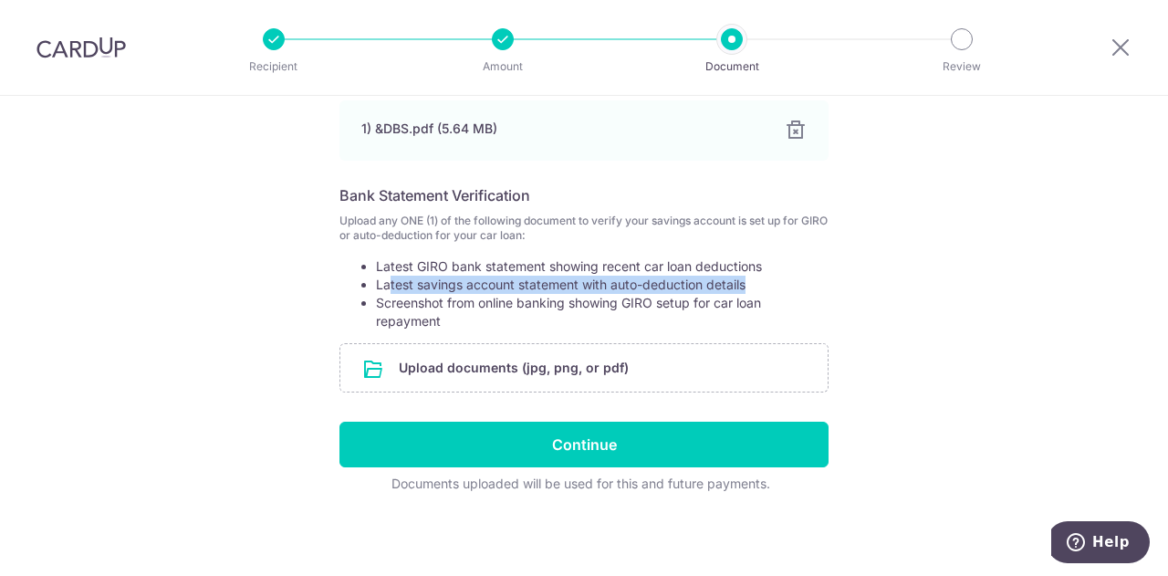
drag, startPoint x: 383, startPoint y: 275, endPoint x: 773, endPoint y: 287, distance: 389.8
click at [773, 287] on li "Latest savings account statement with auto-deduction details" at bounding box center [602, 285] width 453 height 18
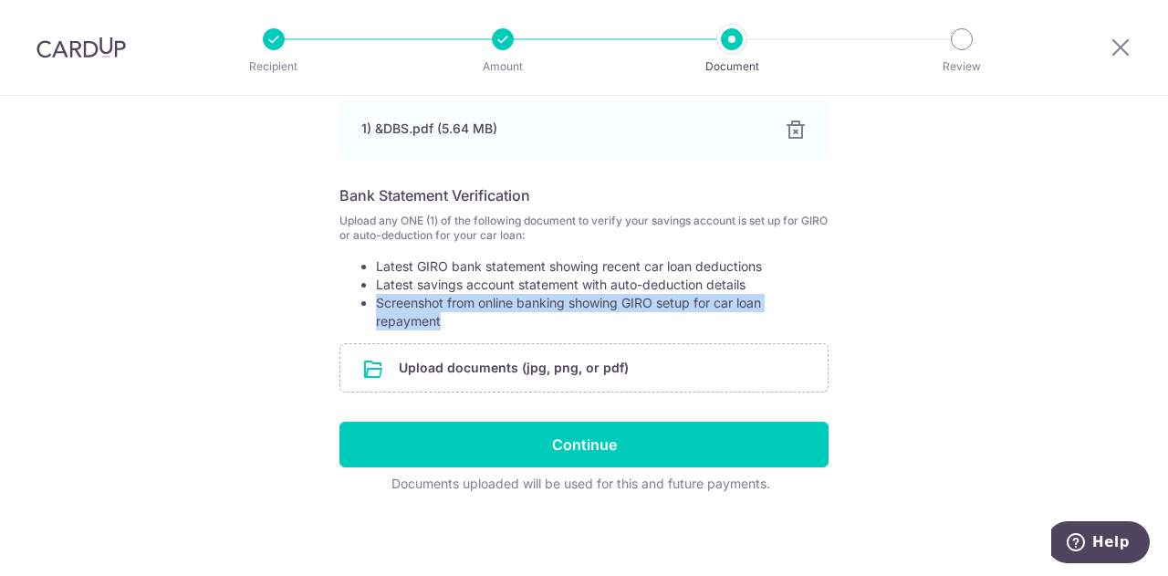
drag, startPoint x: 369, startPoint y: 299, endPoint x: 506, endPoint y: 326, distance: 139.4
click at [506, 328] on ul "Latest GIRO bank statement showing recent car loan deductions Latest savings ac…" at bounding box center [583, 293] width 489 height 73
click at [502, 315] on li "Screenshot from online banking showing GIRO setup for car loan repayment" at bounding box center [602, 312] width 453 height 36
drag, startPoint x: 574, startPoint y: 294, endPoint x: 645, endPoint y: 313, distance: 73.7
click at [645, 313] on li "Screenshot from online banking showing GIRO setup for car loan repayment" at bounding box center [602, 312] width 453 height 36
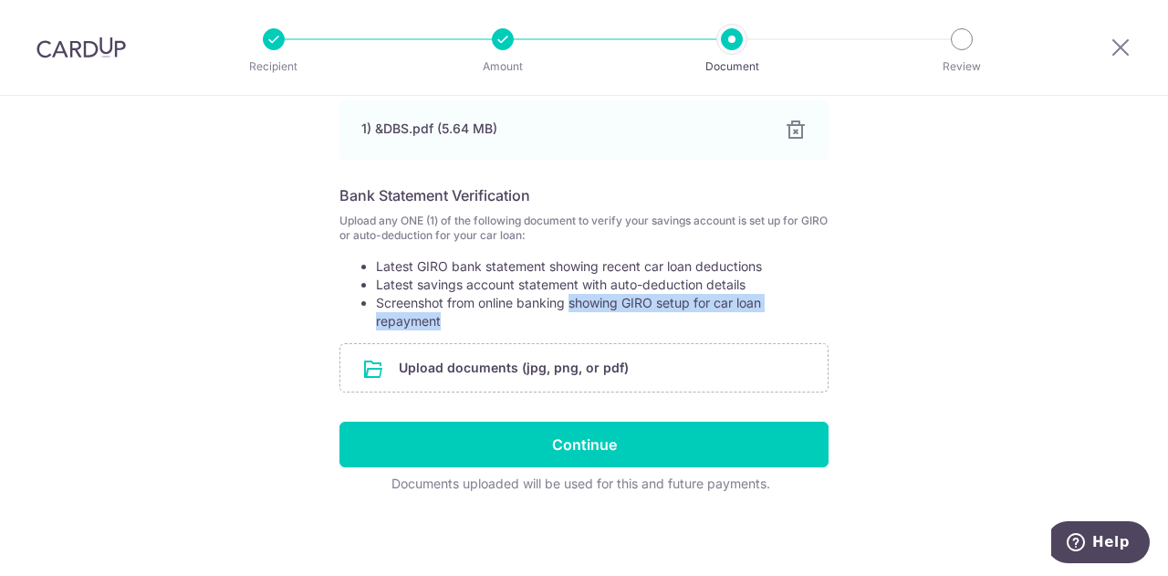
click at [645, 313] on li "Screenshot from online banking showing GIRO setup for car loan repayment" at bounding box center [602, 312] width 453 height 36
click at [497, 286] on li "Latest savings account statement with auto-deduction details" at bounding box center [602, 285] width 453 height 18
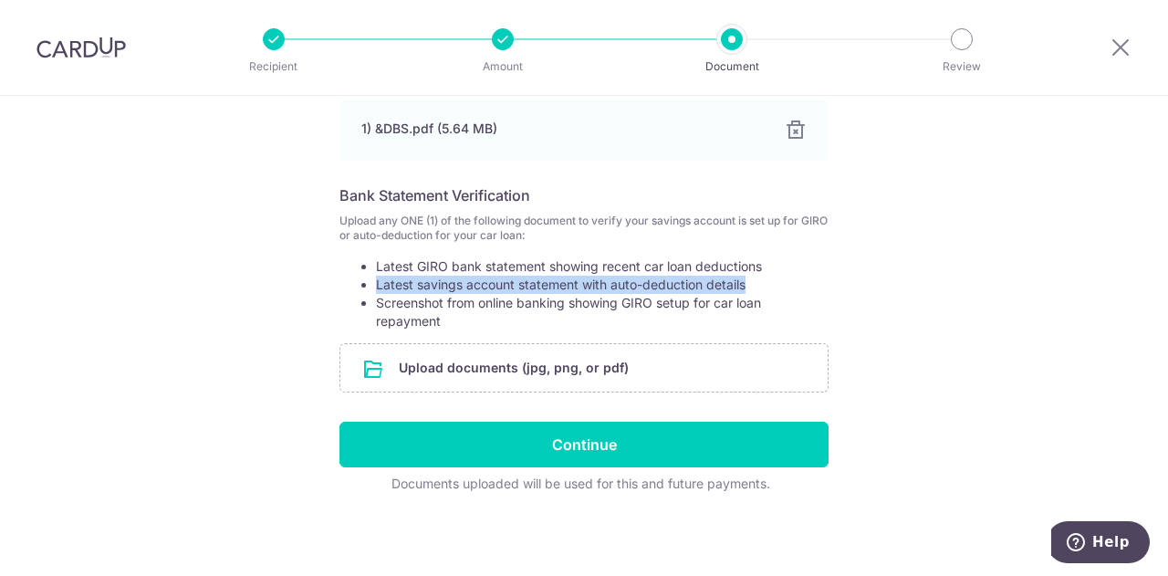
drag, startPoint x: 365, startPoint y: 279, endPoint x: 781, endPoint y: 280, distance: 416.1
click at [781, 280] on ul "Latest GIRO bank statement showing recent car loan deductions Latest savings ac…" at bounding box center [583, 293] width 489 height 73
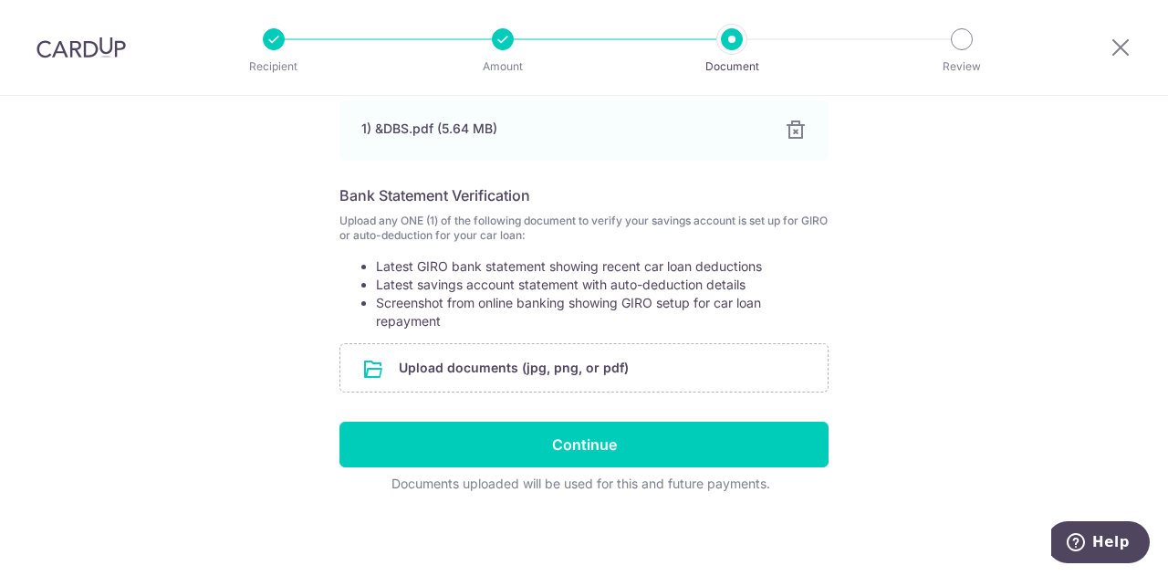
click at [856, 296] on div "Help us verify your payment Your supporting documents will enable us to approve…" at bounding box center [584, 78] width 1168 height 1000
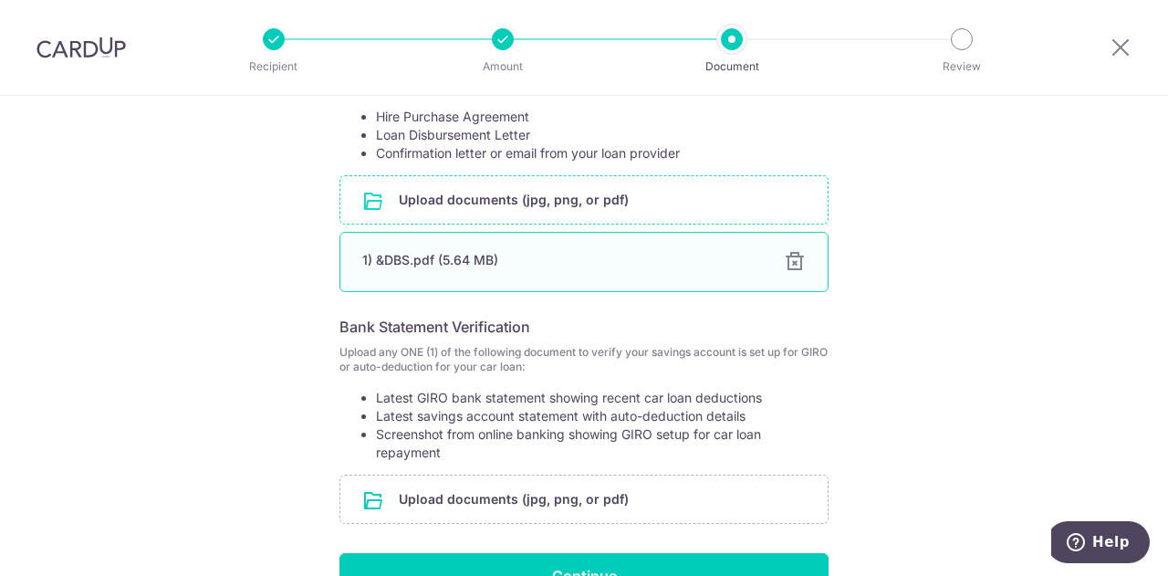
scroll to position [426, 0]
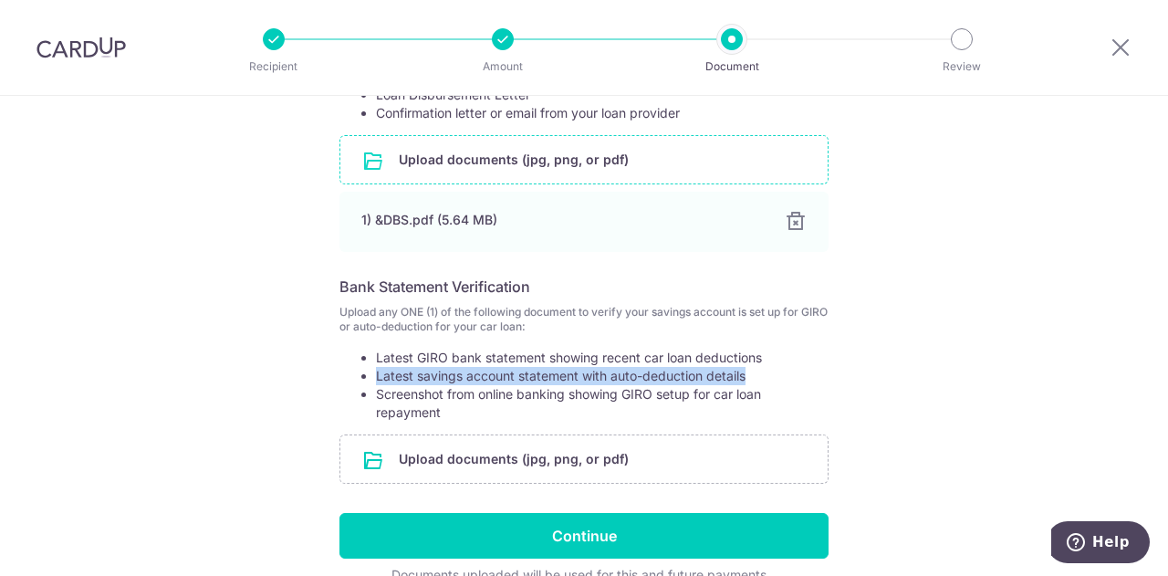
drag, startPoint x: 371, startPoint y: 373, endPoint x: 772, endPoint y: 371, distance: 400.6
click at [772, 371] on li "Latest savings account statement with auto-deduction details" at bounding box center [602, 376] width 453 height 18
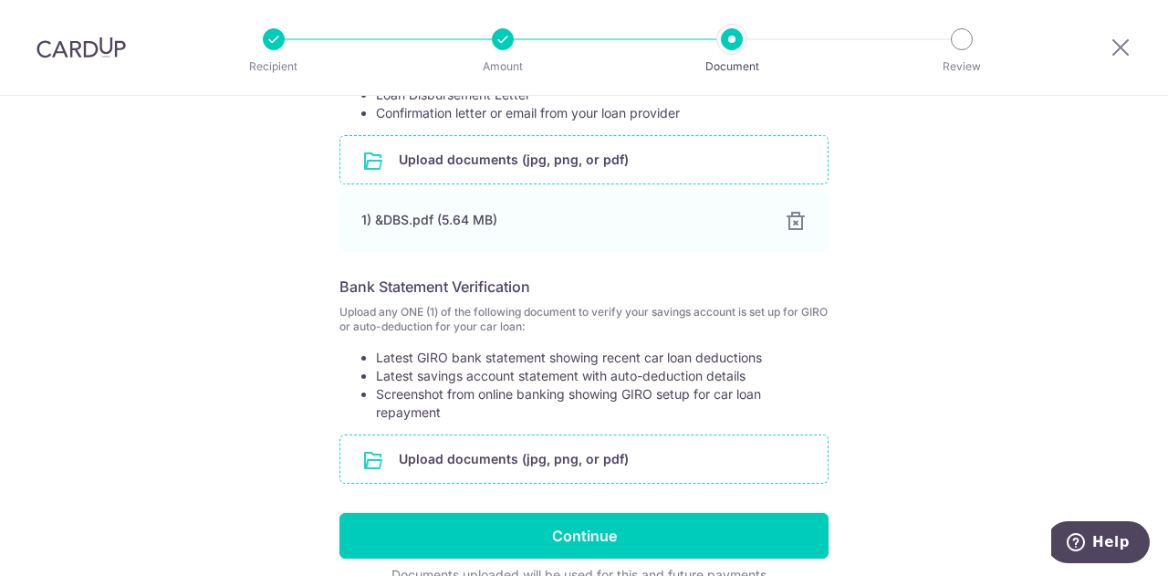
click at [547, 455] on input "file" at bounding box center [583, 458] width 487 height 47
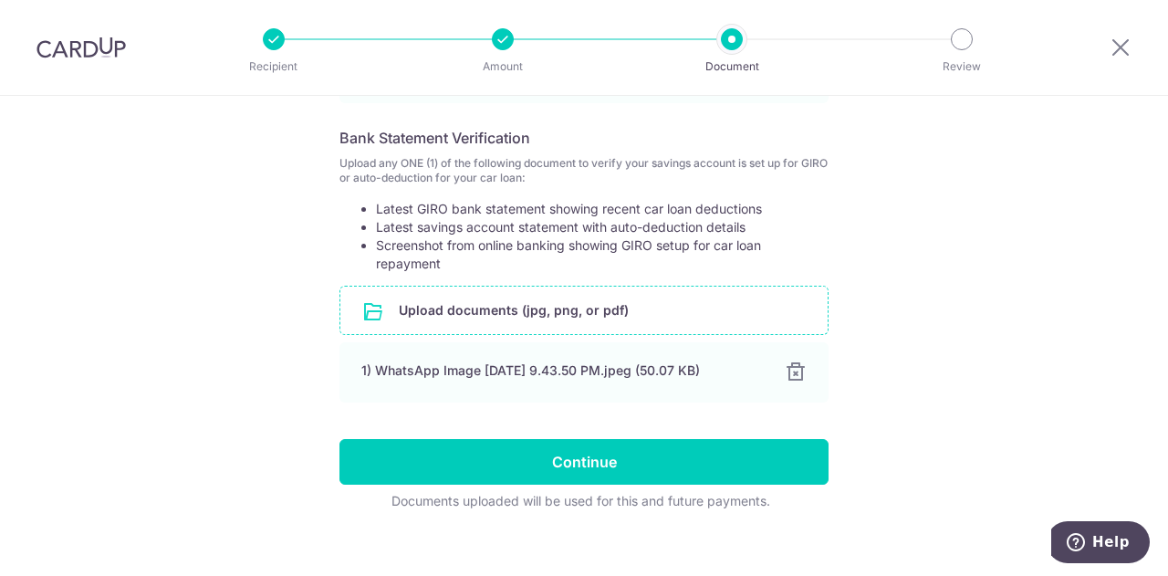
scroll to position [592, 0]
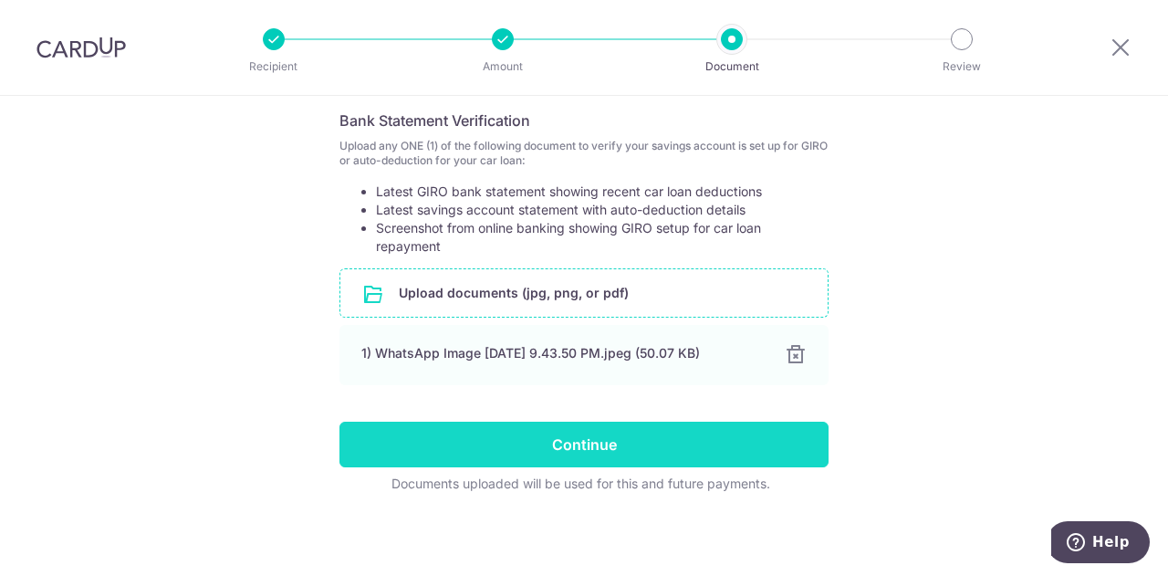
click at [687, 425] on input "Continue" at bounding box center [583, 445] width 489 height 46
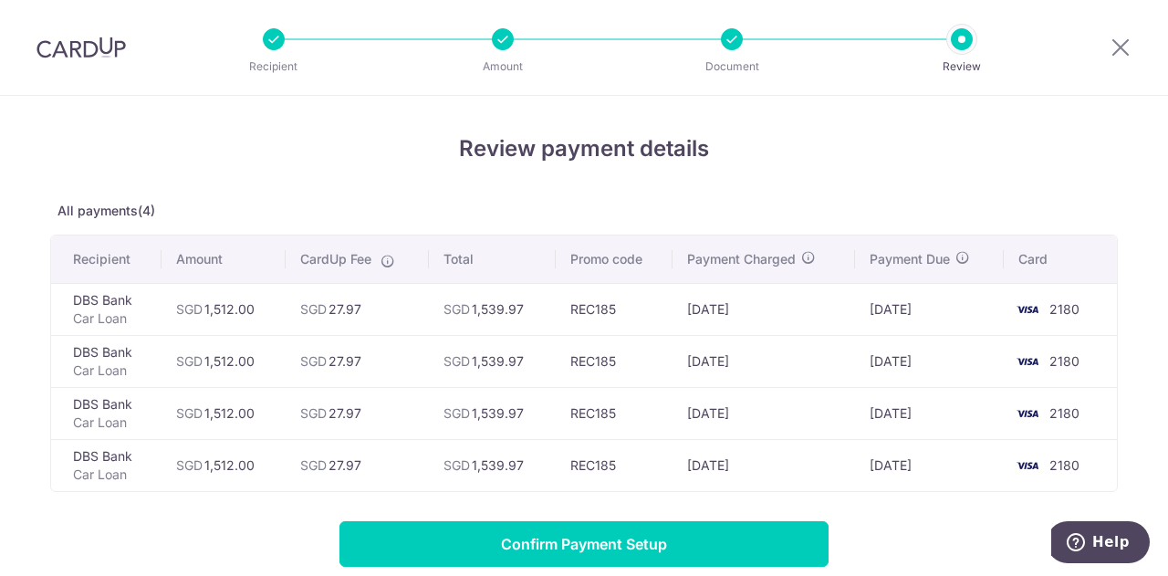
drag, startPoint x: 330, startPoint y: 307, endPoint x: 406, endPoint y: 326, distance: 78.1
click at [400, 318] on td "SGD 27.97" at bounding box center [357, 309] width 143 height 52
click at [405, 329] on td "SGD 27.97" at bounding box center [357, 309] width 143 height 52
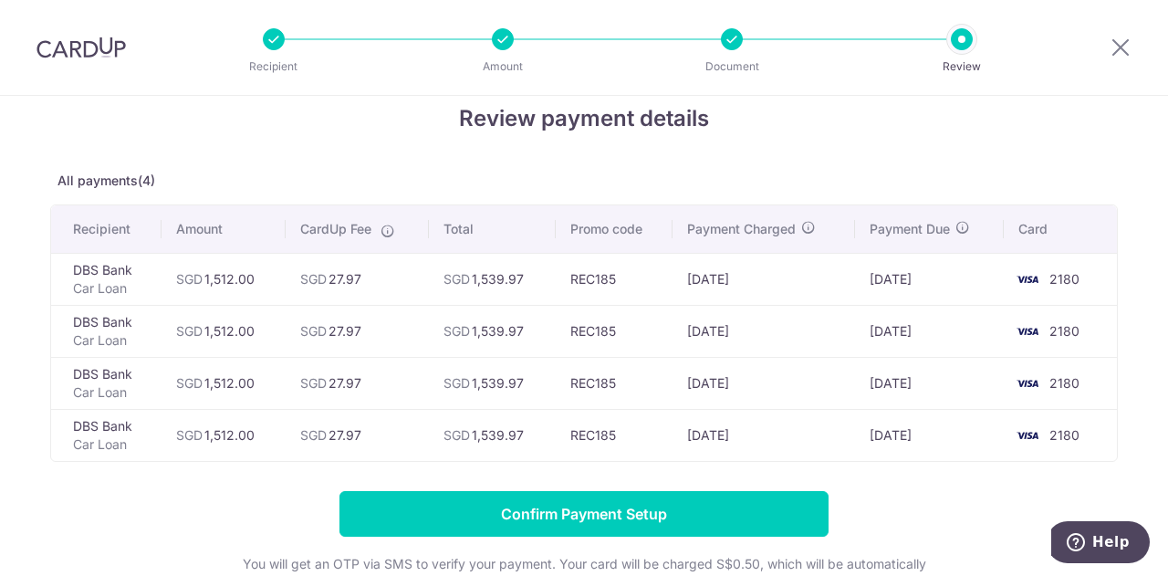
scroll to position [121, 0]
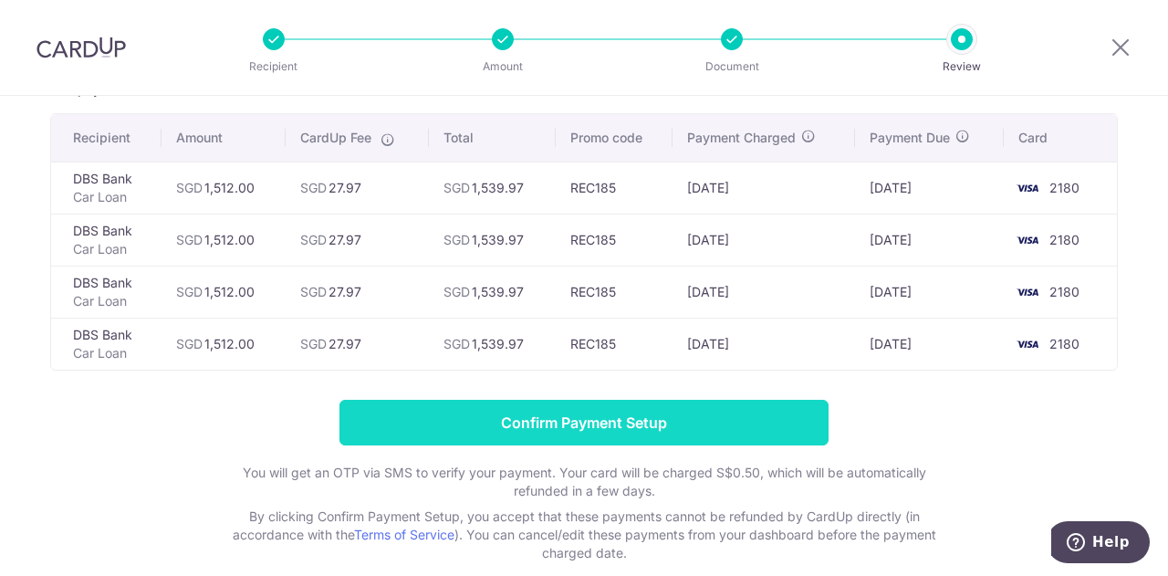
click at [657, 421] on input "Confirm Payment Setup" at bounding box center [583, 423] width 489 height 46
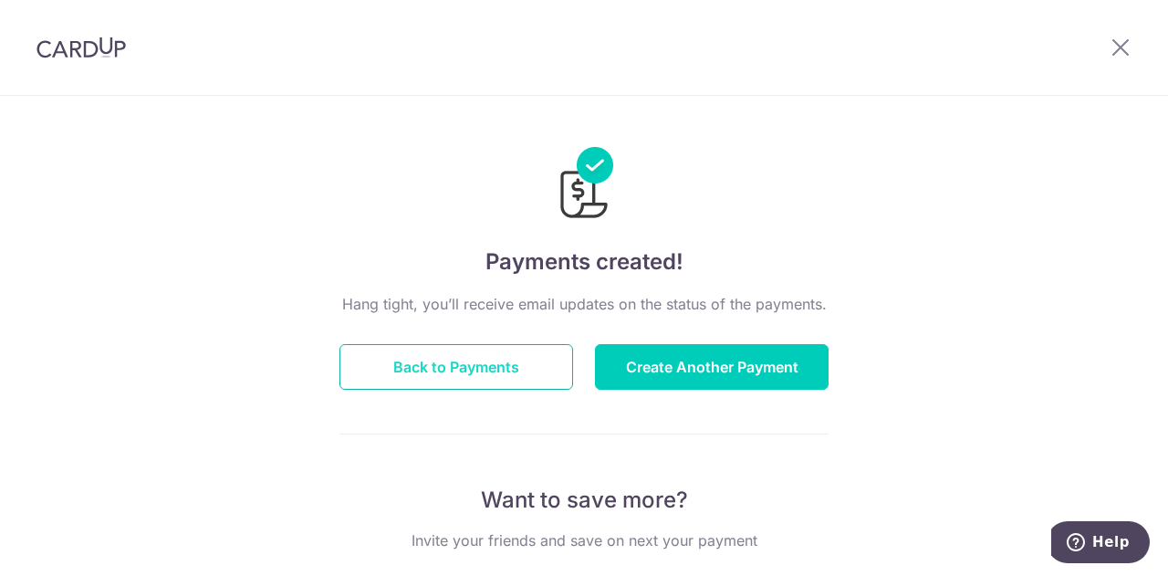
click at [523, 367] on button "Back to Payments" at bounding box center [456, 367] width 234 height 46
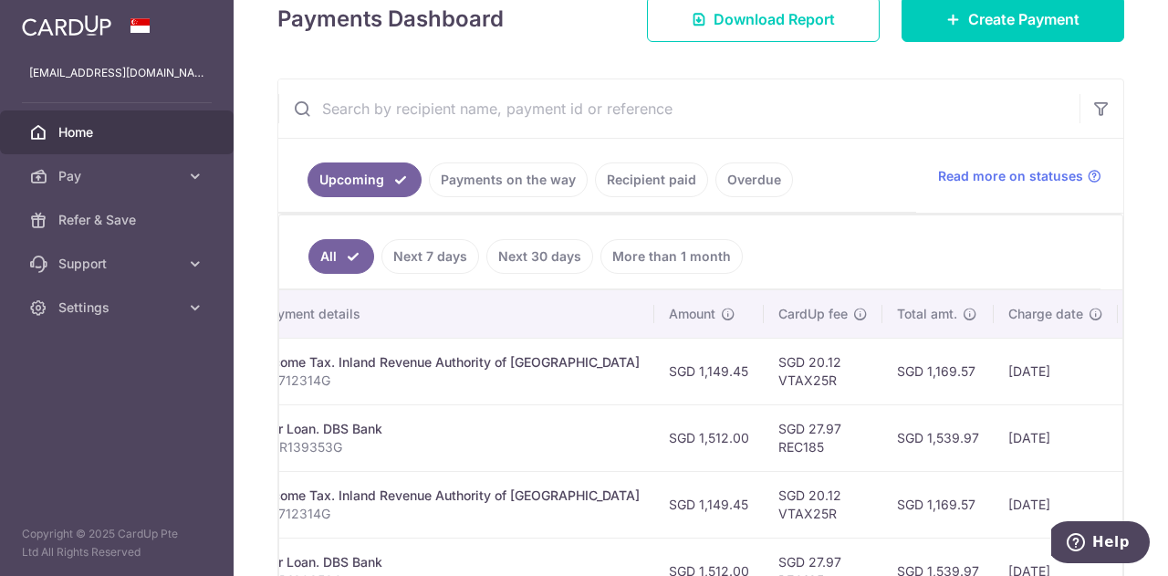
scroll to position [0, 575]
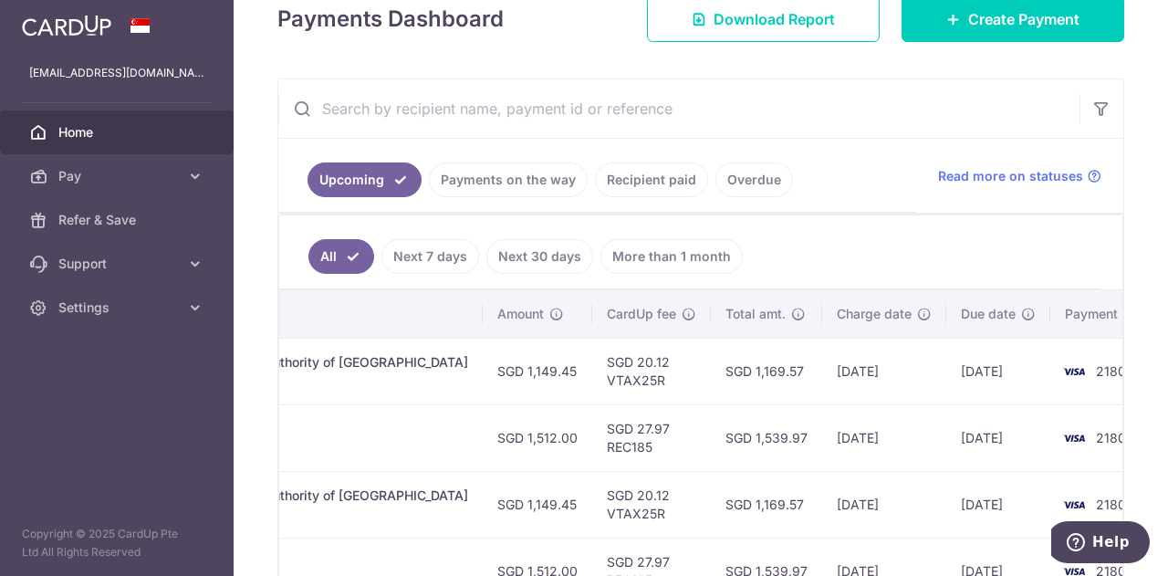
drag, startPoint x: 597, startPoint y: 477, endPoint x: 1167, endPoint y: 479, distance: 570.3
click at [1167, 479] on div "× Pause Schedule Pause all future payments in this series Pause just this one p…" at bounding box center [701, 288] width 934 height 576
click at [946, 404] on td "01/11/2025" at bounding box center [998, 437] width 104 height 67
drag, startPoint x: 682, startPoint y: 360, endPoint x: 742, endPoint y: 426, distance: 89.1
click at [727, 386] on td "SGD 1,169.57" at bounding box center [766, 371] width 111 height 67
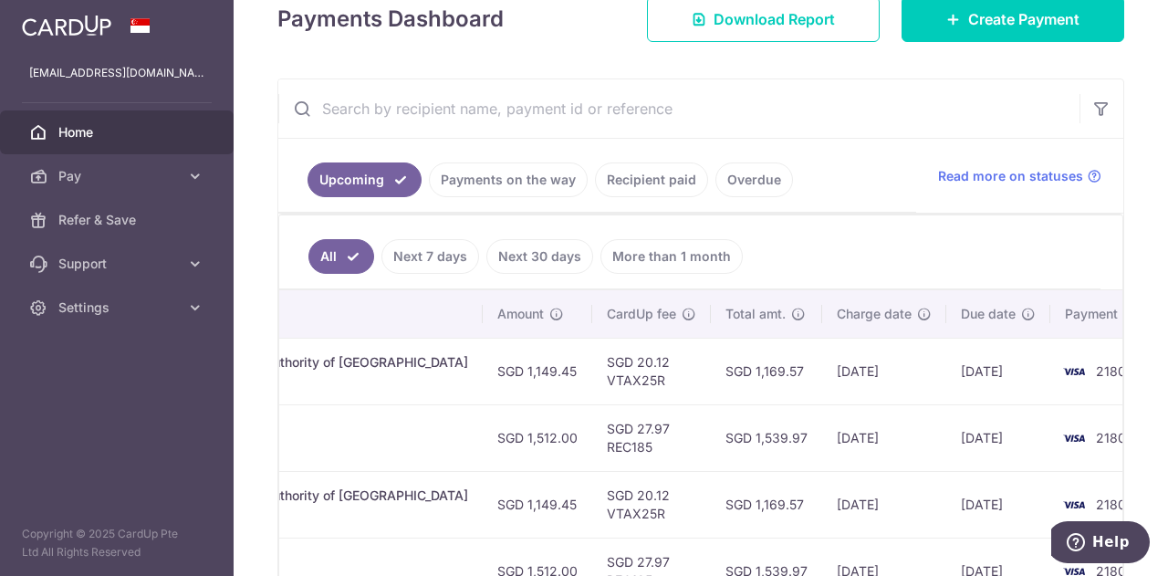
click at [738, 437] on td "SGD 1,539.97" at bounding box center [766, 437] width 111 height 67
drag, startPoint x: 739, startPoint y: 433, endPoint x: 678, endPoint y: 428, distance: 61.4
click at [711, 428] on td "SGD 1,539.97" at bounding box center [766, 437] width 111 height 67
drag, startPoint x: 684, startPoint y: 360, endPoint x: 761, endPoint y: 433, distance: 105.8
click at [761, 364] on tr "Update payment Cancel payment Scheduled for charge txn_3d4c221c52e Income Tax. …" at bounding box center [446, 371] width 1485 height 67
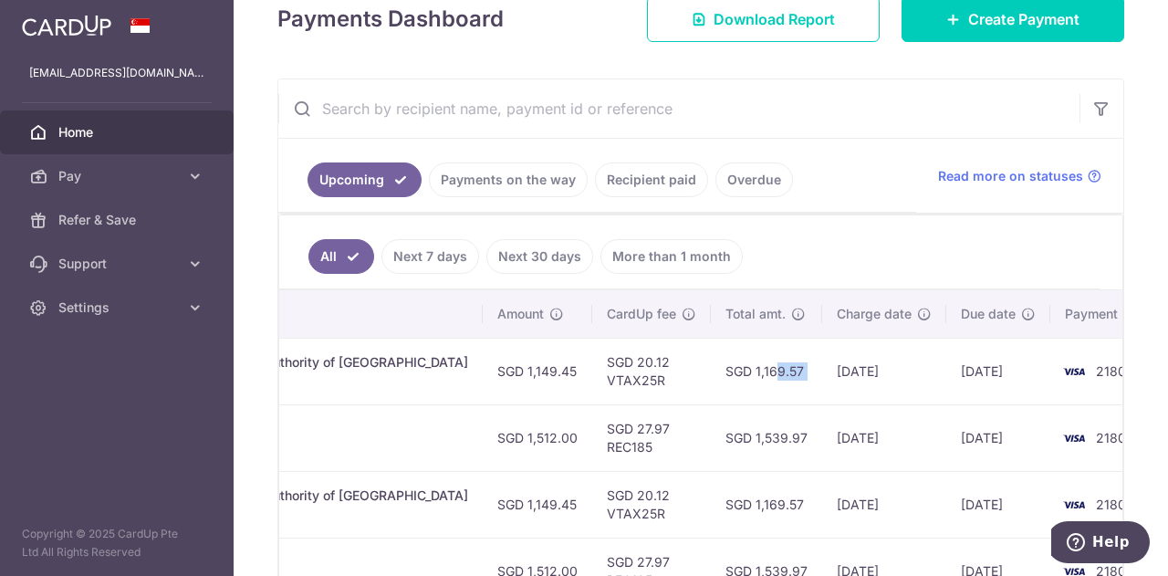
drag, startPoint x: 735, startPoint y: 433, endPoint x: 670, endPoint y: 426, distance: 66.0
click at [711, 426] on td "SGD 1,539.97" at bounding box center [766, 437] width 111 height 67
drag, startPoint x: 739, startPoint y: 370, endPoint x: 666, endPoint y: 370, distance: 73.0
click at [711, 370] on td "SGD 1,169.57" at bounding box center [766, 371] width 111 height 67
click at [712, 476] on td "SGD 1,169.57" at bounding box center [766, 504] width 111 height 67
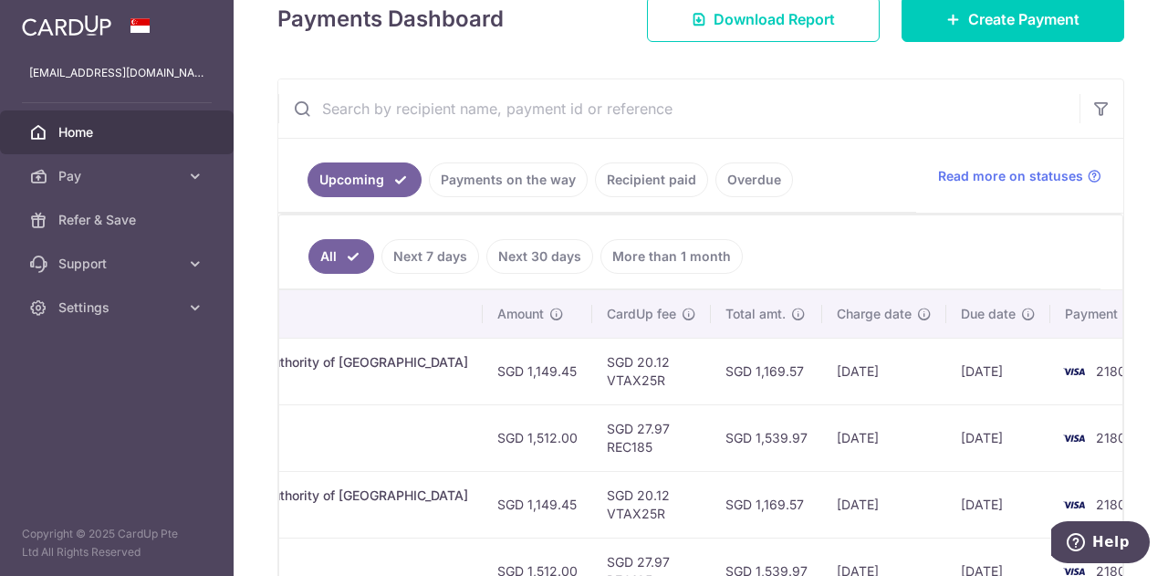
scroll to position [0, 0]
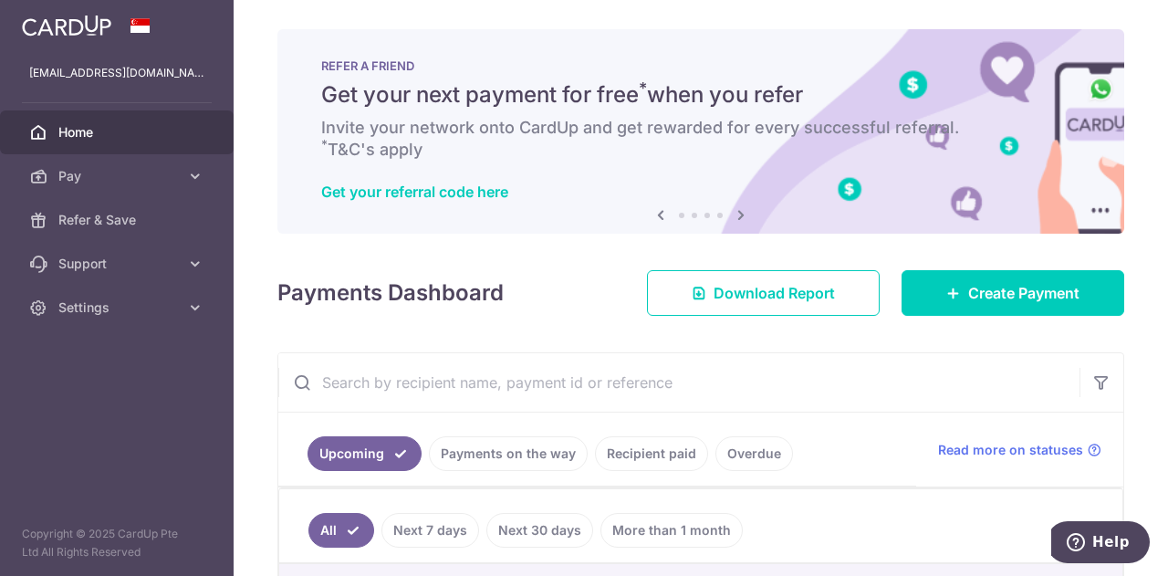
click at [113, 372] on aside "gbsantosiv@gmail.com Home Pay Payments Recipients Cards Refer & Save Support FA…" at bounding box center [117, 288] width 234 height 576
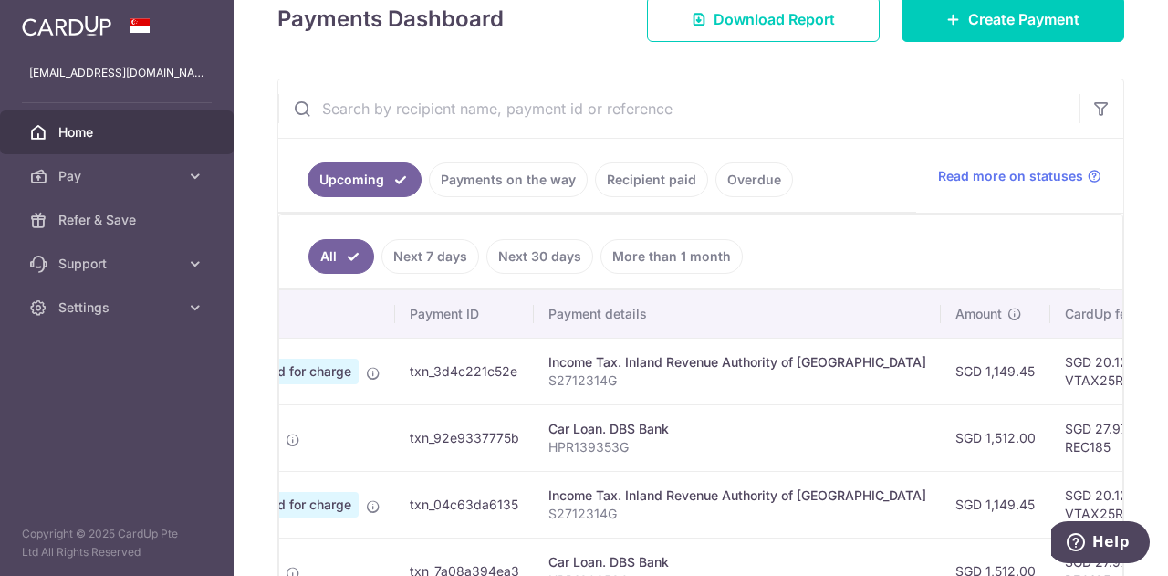
scroll to position [0, 575]
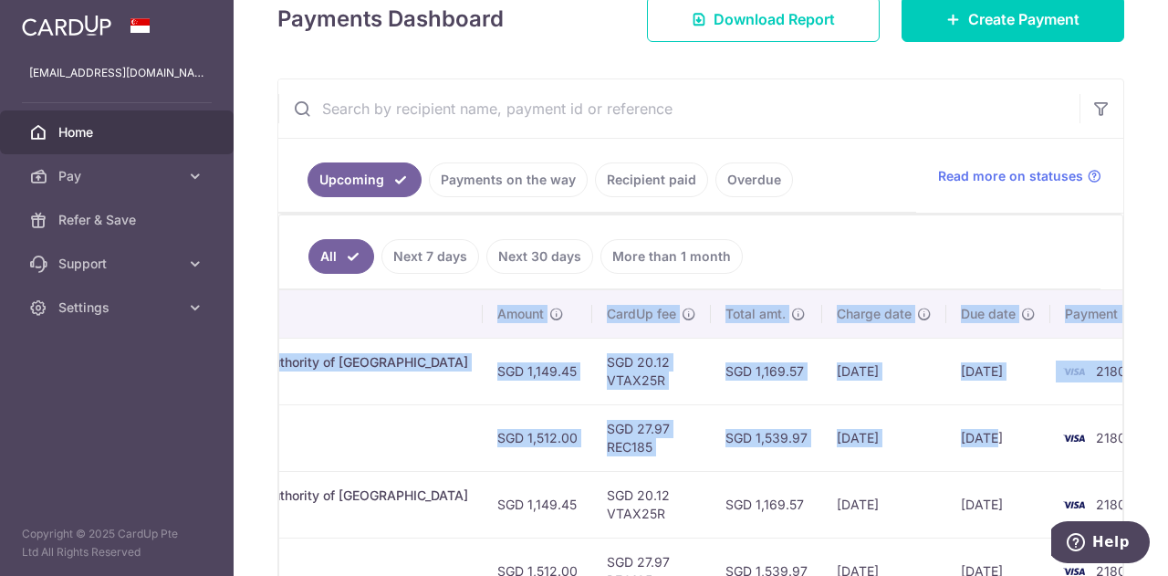
drag, startPoint x: 735, startPoint y: 428, endPoint x: 920, endPoint y: 435, distance: 184.5
click at [920, 435] on tr "Update payment Cancel payment Pending txn_92e9337775b Car Loan. DBS Bank HPR139…" at bounding box center [446, 437] width 1485 height 67
click at [946, 435] on td "01/11/2025" at bounding box center [998, 437] width 104 height 67
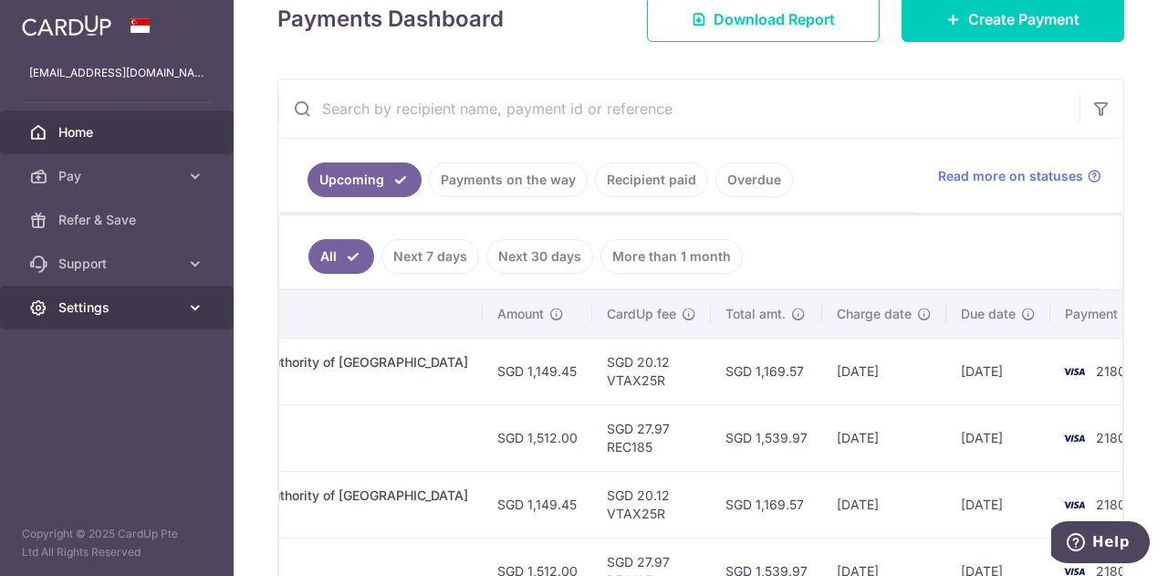
click at [135, 287] on link "Settings" at bounding box center [117, 308] width 234 height 44
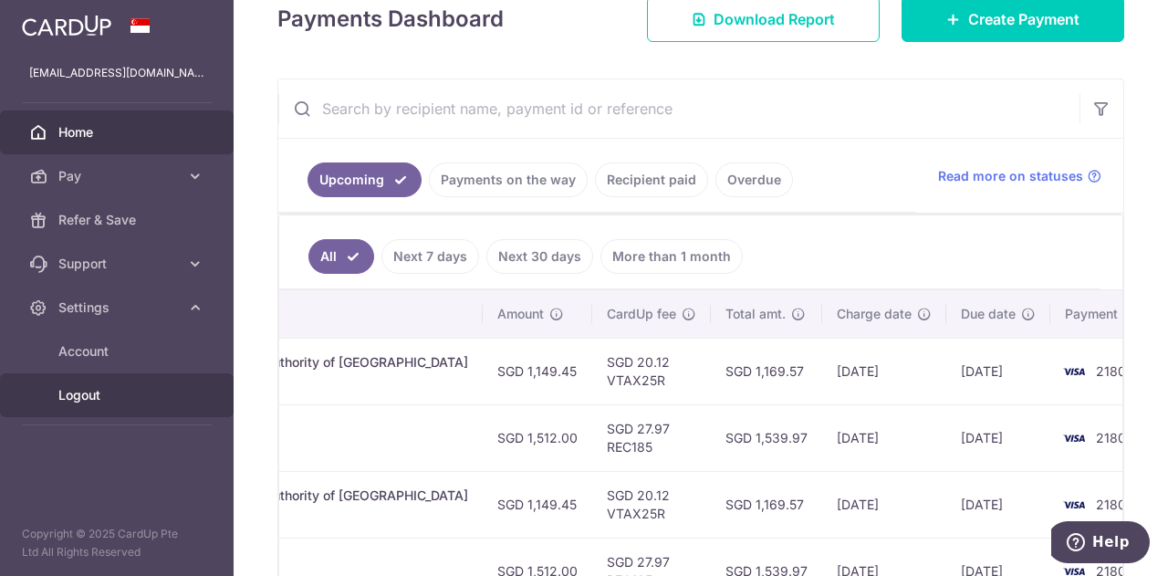
click at [97, 393] on span "Logout" at bounding box center [118, 395] width 120 height 18
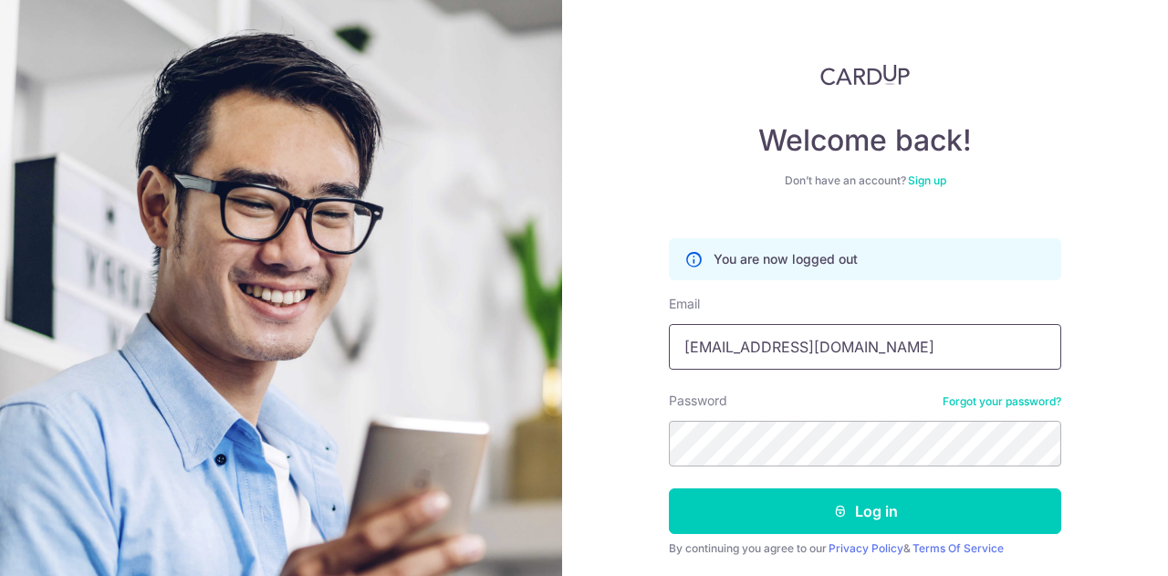
click at [850, 353] on input "[EMAIL_ADDRESS][DOMAIN_NAME]" at bounding box center [865, 347] width 392 height 46
click at [885, 347] on input "[EMAIL_ADDRESS][DOMAIN_NAME]" at bounding box center [865, 347] width 392 height 46
drag, startPoint x: 699, startPoint y: 347, endPoint x: 748, endPoint y: 345, distance: 49.3
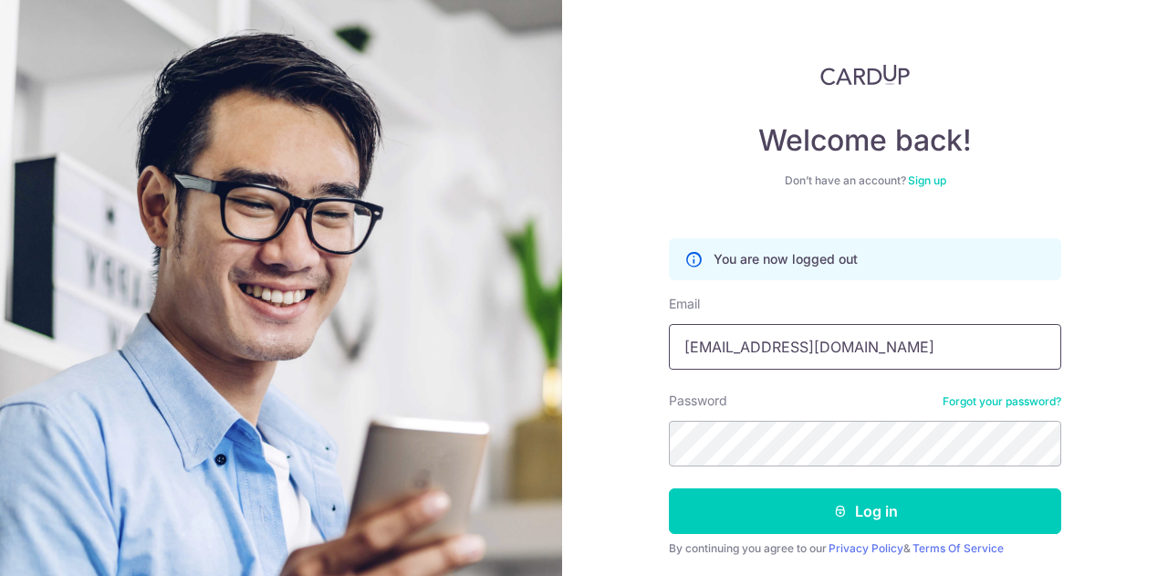
click at [701, 346] on input "[EMAIL_ADDRESS][DOMAIN_NAME]" at bounding box center [865, 347] width 392 height 46
drag, startPoint x: 852, startPoint y: 348, endPoint x: 792, endPoint y: 346, distance: 60.3
click at [850, 348] on input "gbsantosiv@gmail.com" at bounding box center [865, 347] width 392 height 46
click at [757, 350] on input "gbsantosiv@gmail.com" at bounding box center [865, 347] width 392 height 46
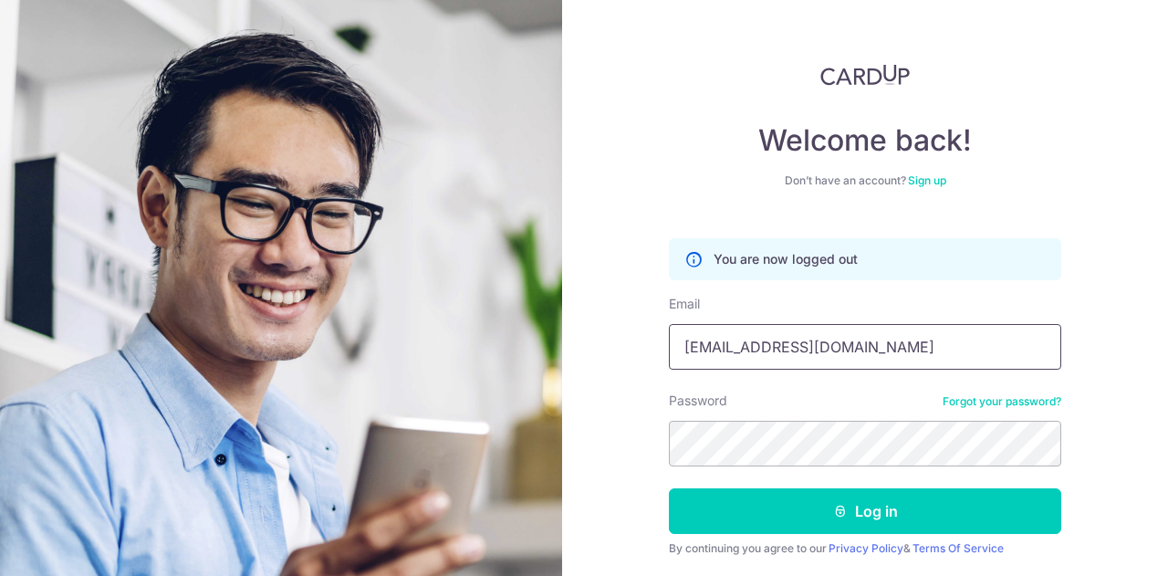
click at [750, 348] on input "gbsantos@ivgmail.com" at bounding box center [865, 347] width 392 height 46
drag, startPoint x: 840, startPoint y: 353, endPoint x: 649, endPoint y: 338, distance: 192.2
click at [649, 338] on div "Welcome back! Don’t have an account? Sign up You are now logged out Email gbsan…" at bounding box center [865, 288] width 606 height 576
type input "[EMAIL_ADDRESS][DOMAIN_NAME]"
click at [653, 439] on div "Welcome back! Don’t have an account? Sign up You are now logged out Email gbgir…" at bounding box center [865, 288] width 606 height 576
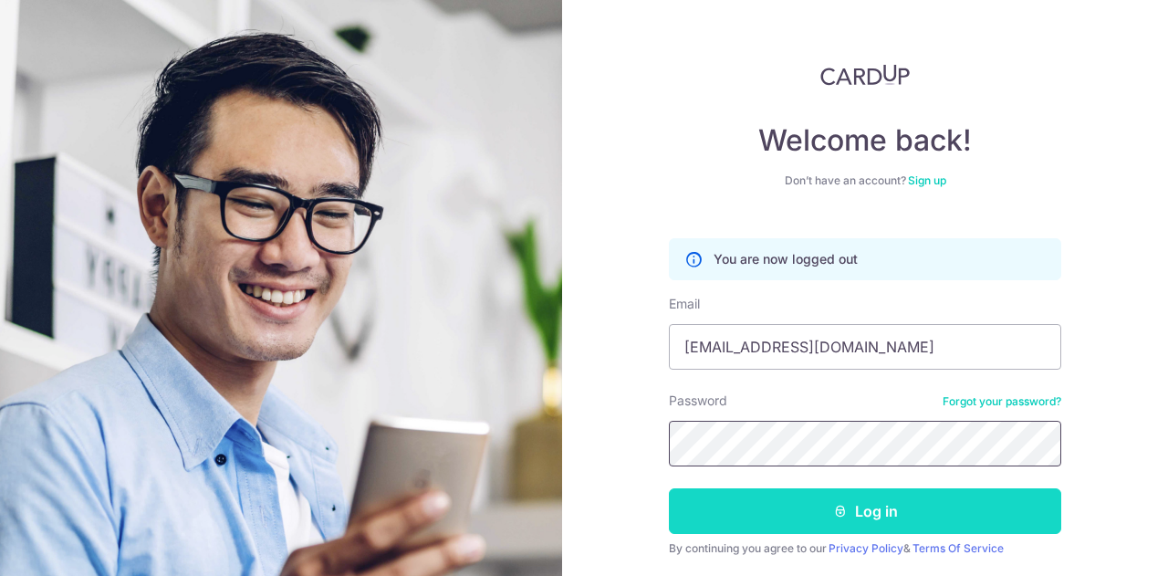
scroll to position [58, 0]
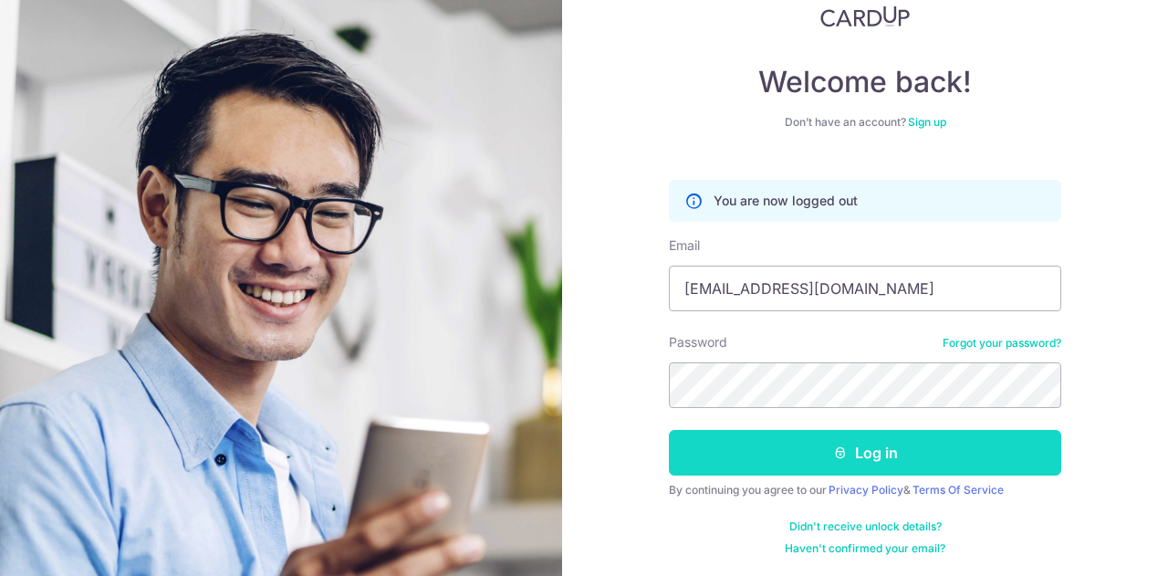
click at [863, 444] on button "Log in" at bounding box center [865, 453] width 392 height 46
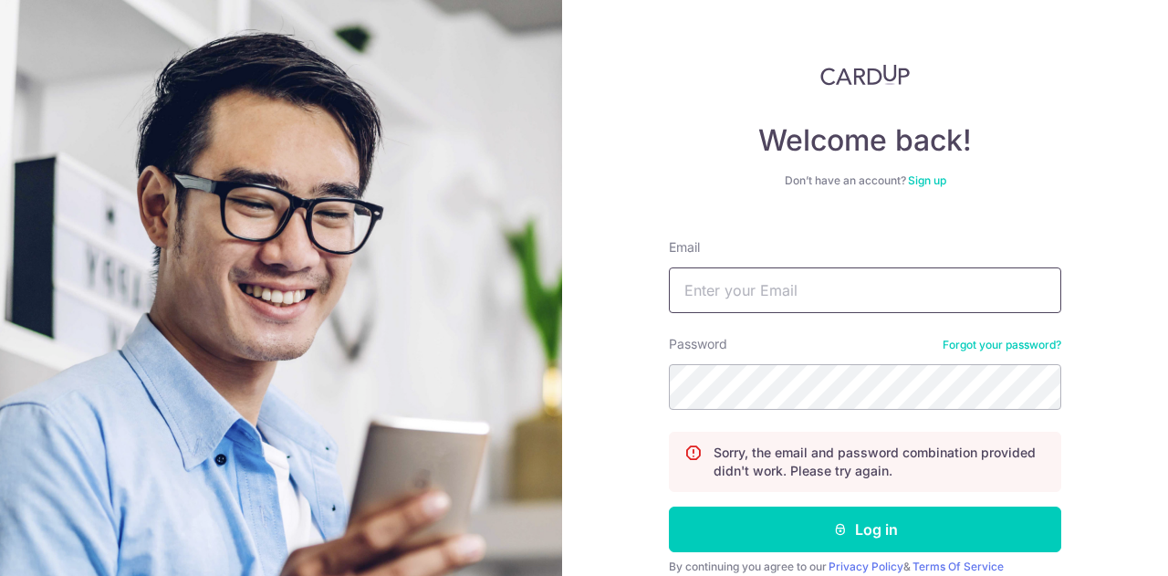
type input "[EMAIL_ADDRESS][DOMAIN_NAME]"
drag, startPoint x: 839, startPoint y: 303, endPoint x: 628, endPoint y: 262, distance: 215.6
click at [602, 256] on div "Welcome back! Don’t have an account? Sign up Email [EMAIL_ADDRESS][DOMAIN_NAME]…" at bounding box center [865, 288] width 606 height 576
click at [678, 356] on div "Password Forgot your password?" at bounding box center [865, 372] width 392 height 75
click at [688, 446] on icon at bounding box center [693, 461] width 18 height 36
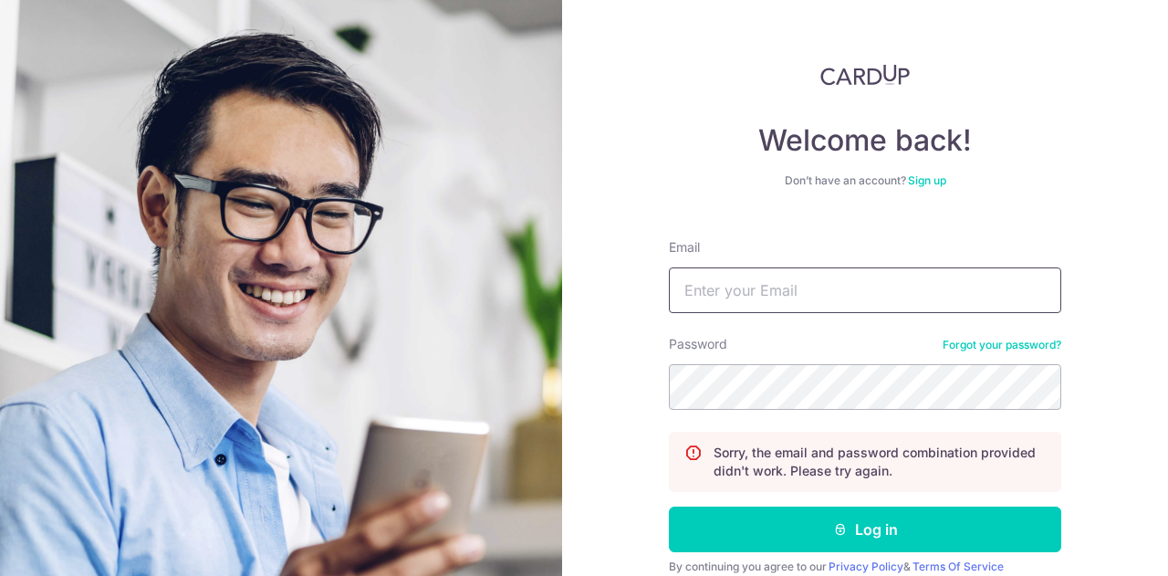
scroll to position [77, 0]
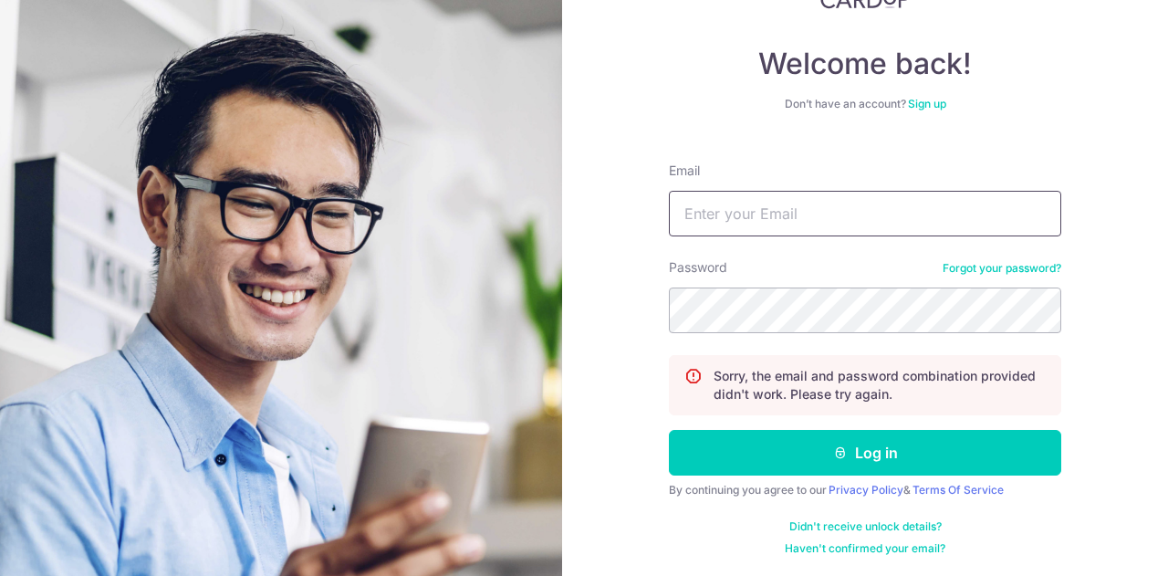
click at [788, 217] on input "Email" at bounding box center [865, 214] width 392 height 46
type input "[EMAIL_ADDRESS][DOMAIN_NAME]"
click at [1087, 367] on div "Welcome back! Don’t have an account? Sign up Email [EMAIL_ADDRESS][DOMAIN_NAME]…" at bounding box center [865, 288] width 606 height 576
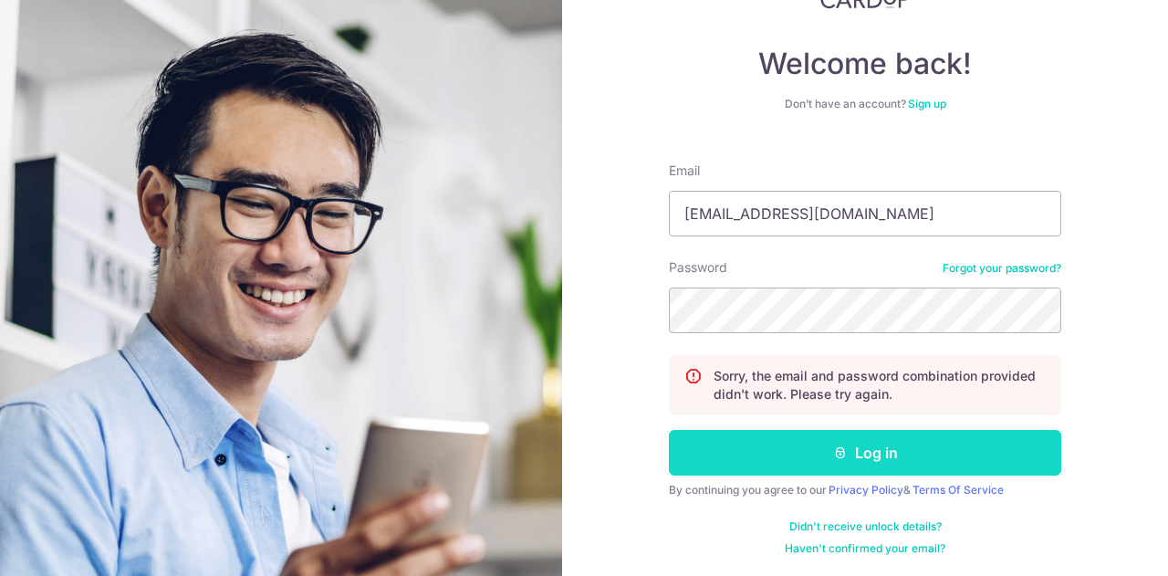
click at [853, 447] on button "Log in" at bounding box center [865, 453] width 392 height 46
